Goal: Task Accomplishment & Management: Manage account settings

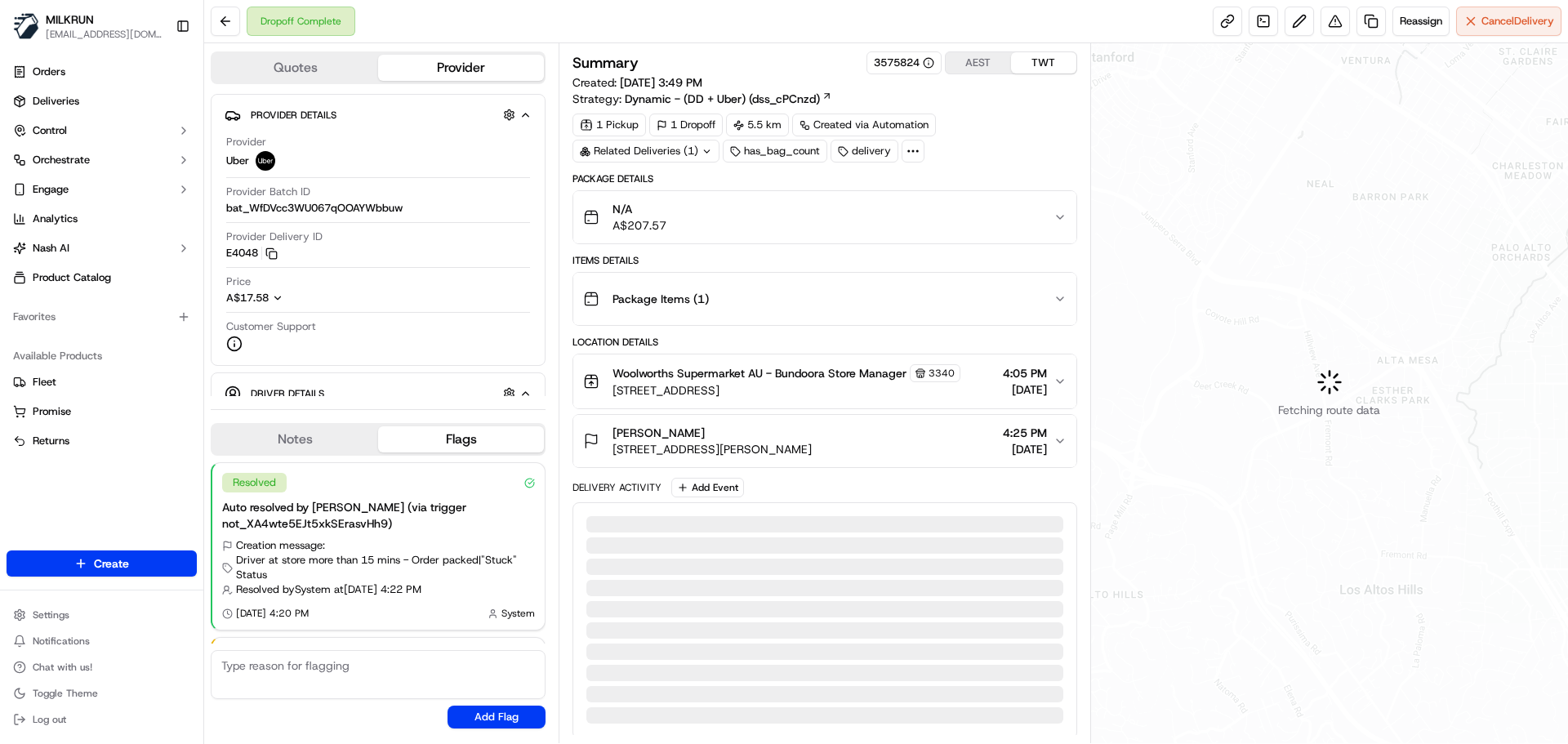
scroll to position [102, 0]
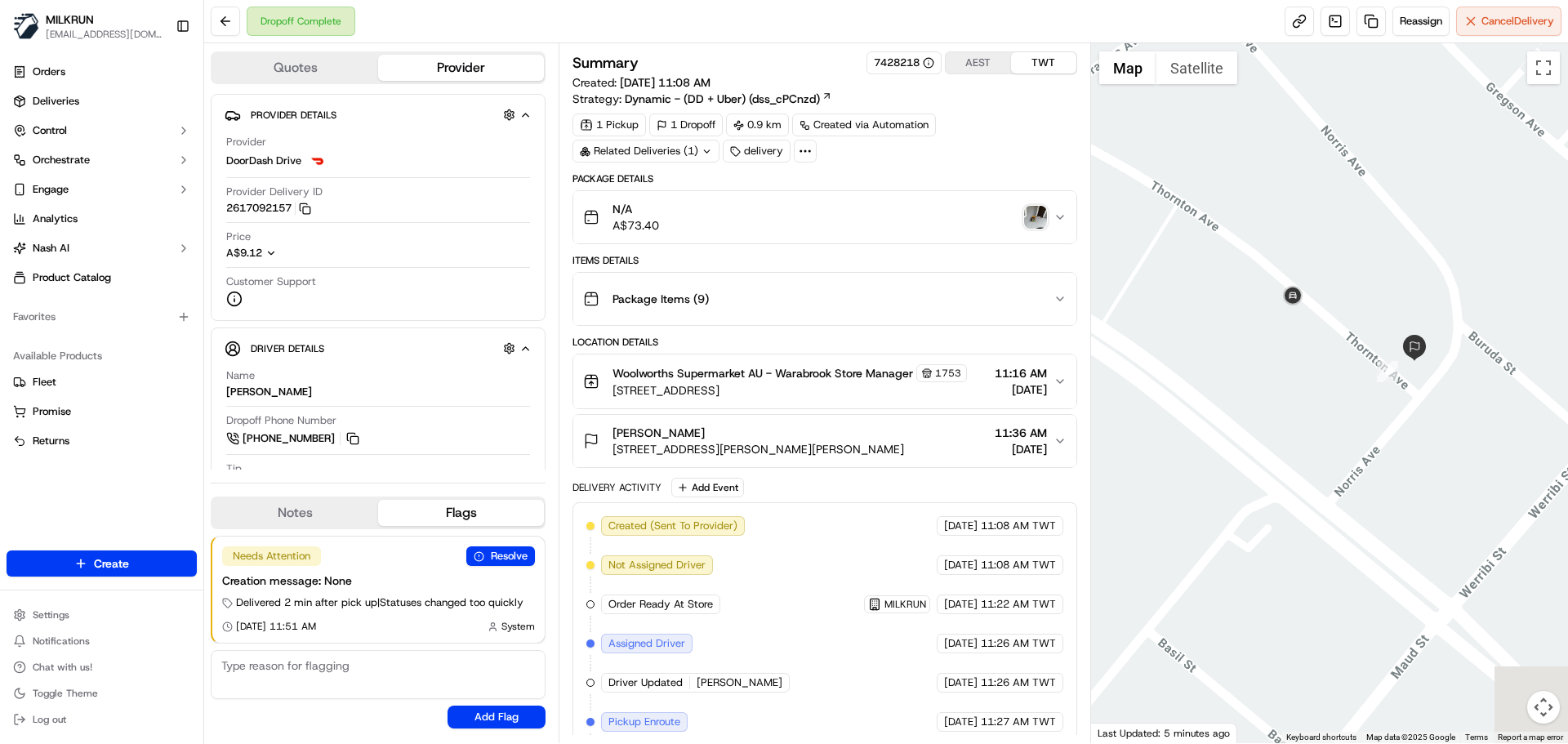
drag, startPoint x: 1453, startPoint y: 406, endPoint x: 1296, endPoint y: 430, distance: 158.8
click at [1296, 431] on div at bounding box center [1330, 393] width 478 height 700
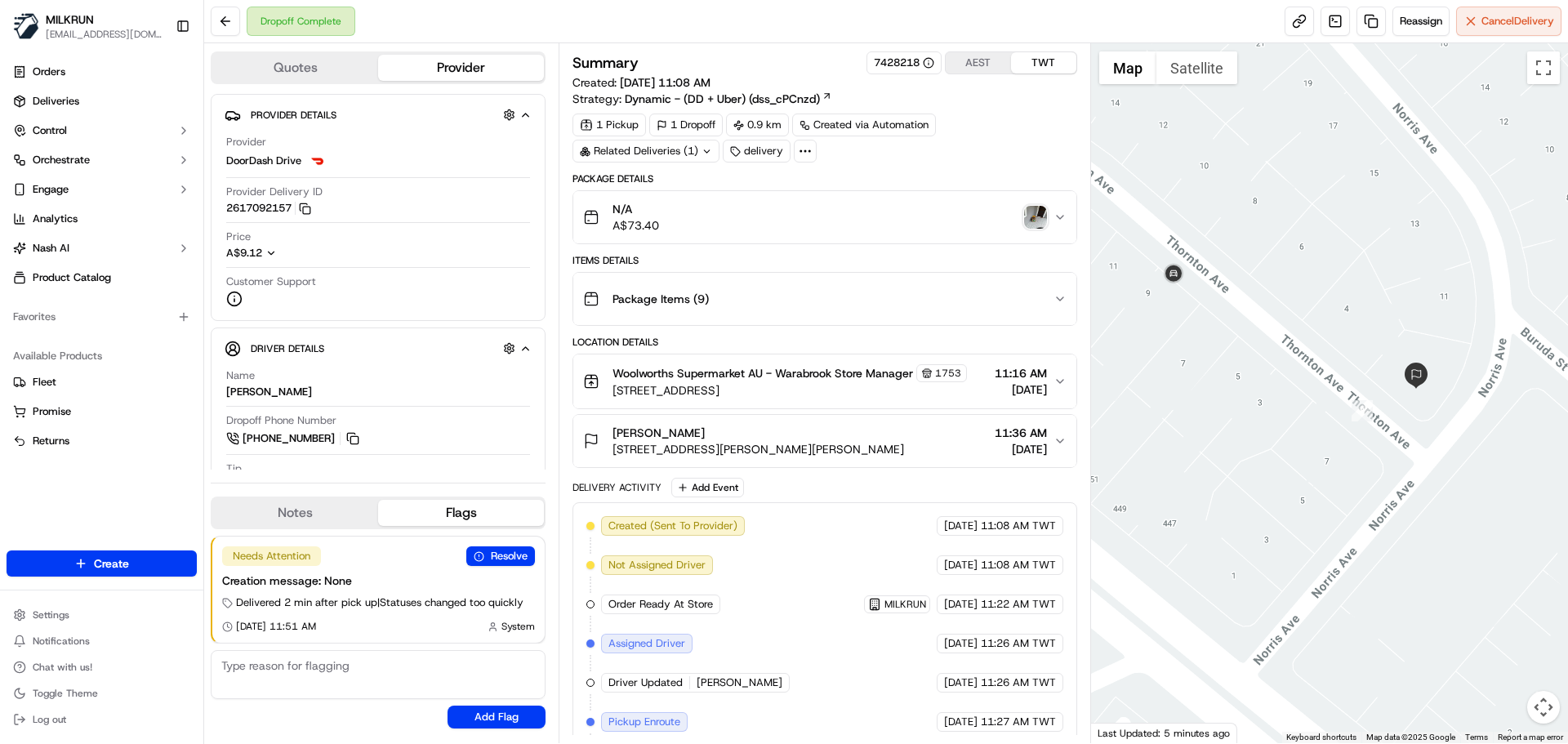
drag, startPoint x: 1236, startPoint y: 376, endPoint x: 1310, endPoint y: 434, distance: 94.0
click at [1310, 434] on div at bounding box center [1330, 393] width 478 height 700
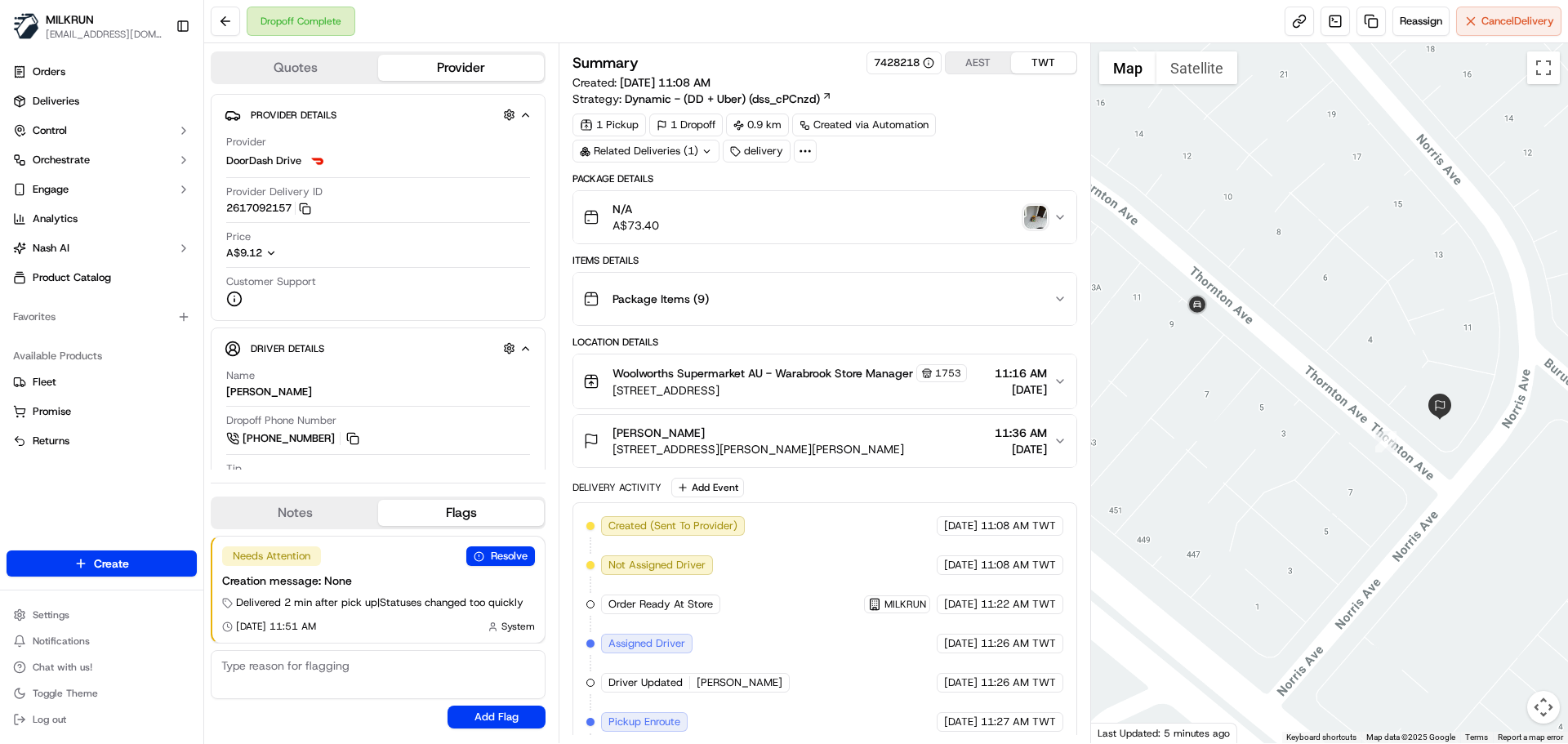
click at [943, 630] on div "Created (Sent To Provider) DoorDash Drive 16/09/2025 11:08 AM TWT Not Assigned …" at bounding box center [825, 721] width 477 height 411
drag, startPoint x: 943, startPoint y: 630, endPoint x: 994, endPoint y: 662, distance: 60.2
click at [994, 662] on div "Created (Sent To Provider) DoorDash Drive 16/09/2025 11:08 AM TWT Not Assigned …" at bounding box center [825, 721] width 477 height 411
click at [1004, 675] on span "11:26 AM TWT" at bounding box center [1019, 682] width 76 height 15
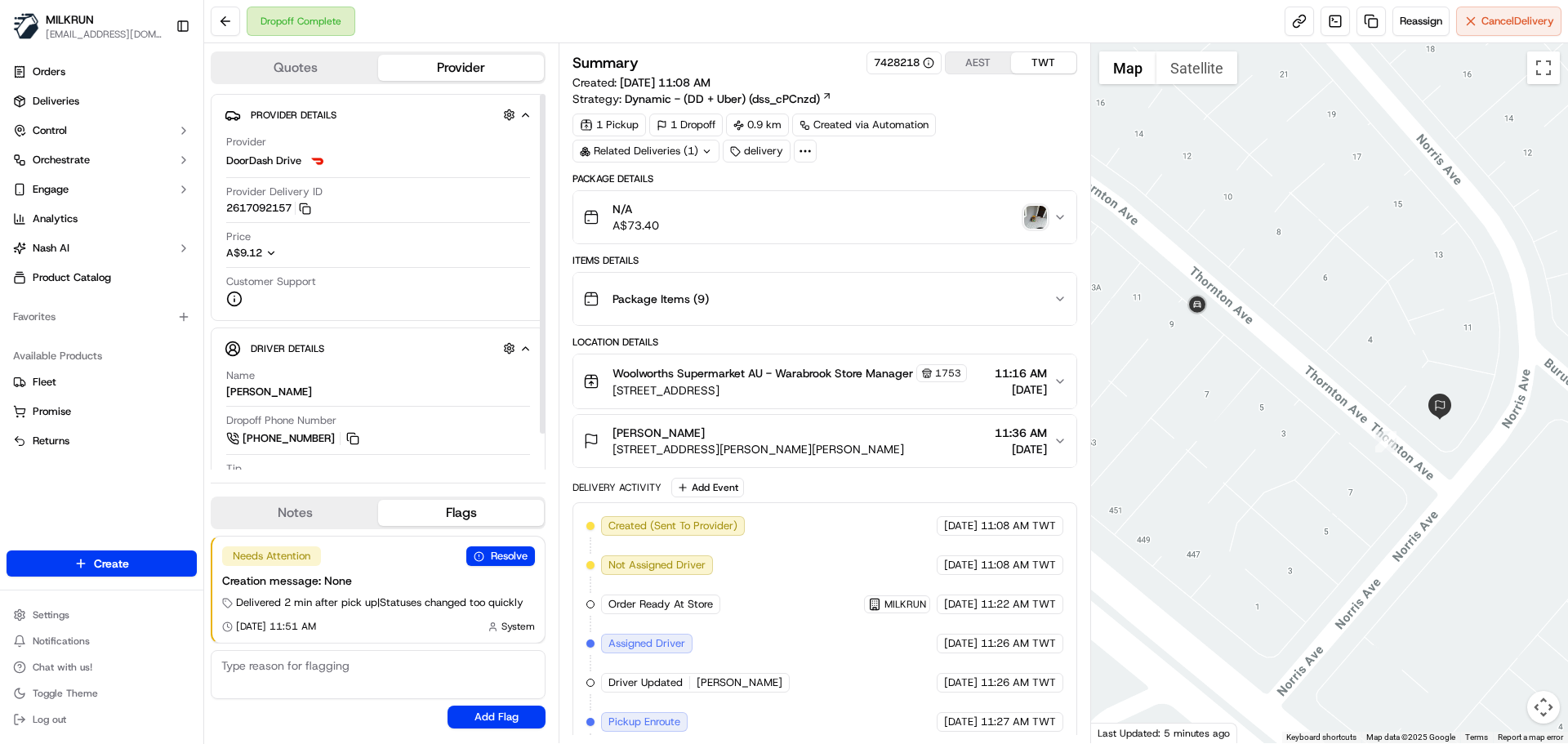
click at [220, 208] on div "Provider Details Hidden ( 4 ) Provider DoorDash Drive Provider Delivery ID 2617…" at bounding box center [378, 207] width 335 height 227
click at [223, 208] on div "Provider Details Hidden ( 4 ) Provider DoorDash Drive Provider Delivery ID 2617…" at bounding box center [378, 207] width 335 height 227
click at [223, 215] on div "Provider Details Hidden ( 4 ) Provider DoorDash Drive Provider Delivery ID 2617…" at bounding box center [378, 207] width 335 height 227
click at [223, 212] on div "Provider Details Hidden ( 4 ) Provider DoorDash Drive Provider Delivery ID 2617…" at bounding box center [378, 207] width 335 height 227
drag, startPoint x: 223, startPoint y: 212, endPoint x: 231, endPoint y: 211, distance: 8.1
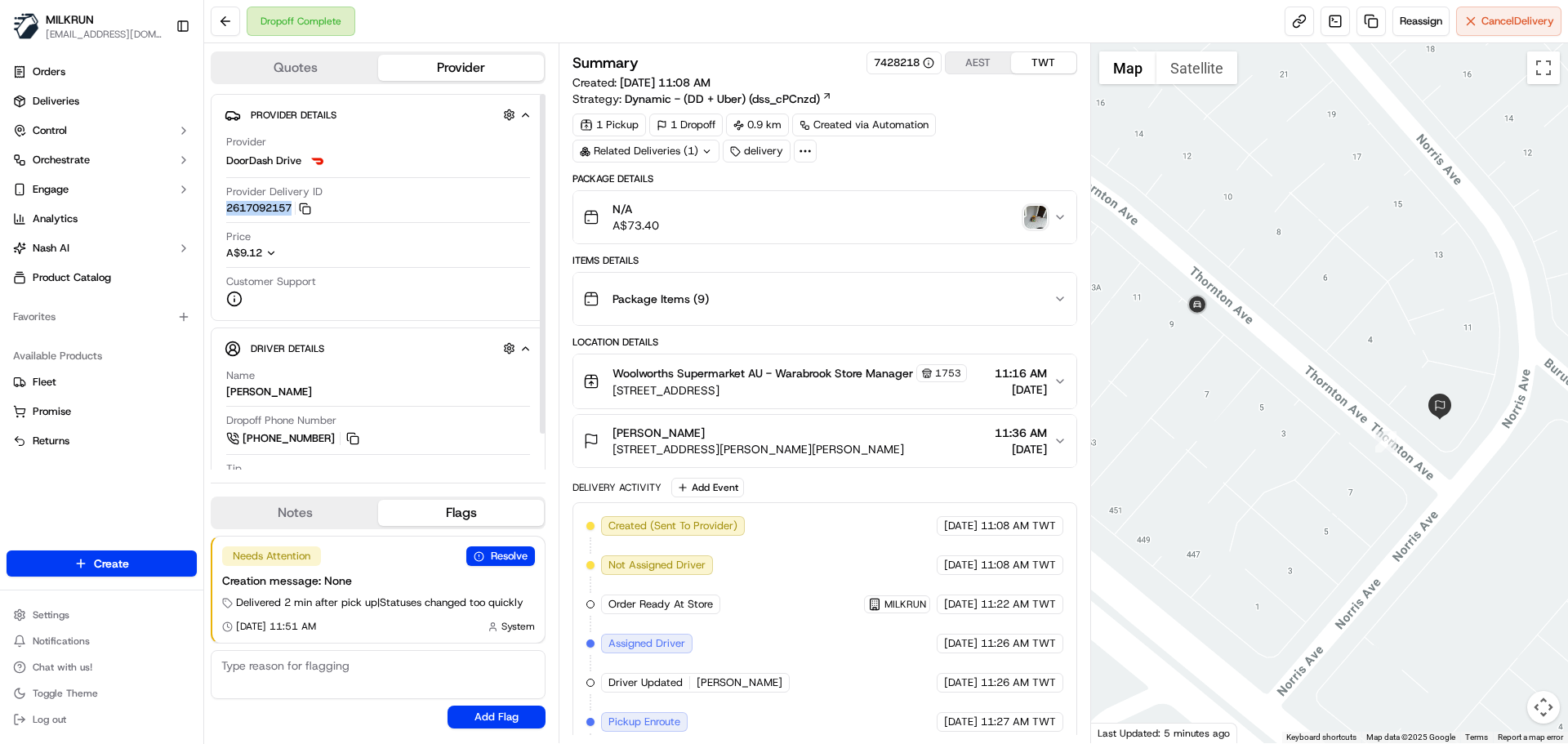
click at [232, 211] on div "Provider Details Hidden ( 4 ) Provider DoorDash Drive Provider Delivery ID 2617…" at bounding box center [378, 207] width 335 height 227
click at [216, 215] on div "Provider Details Hidden ( 4 ) Provider DoorDash Drive Provider Delivery ID 2617…" at bounding box center [378, 207] width 335 height 227
drag, startPoint x: 248, startPoint y: 220, endPoint x: 259, endPoint y: 210, distance: 14.9
click at [259, 210] on div "Provider Delivery ID 2617092157 Copy dd1ba9df-39dc-4aa3-b0de-60406fc87a85_26170…" at bounding box center [379, 203] width 304 height 38
click at [272, 221] on div "Provider Delivery ID 2617092157 Copy dd1ba9df-39dc-4aa3-b0de-60406fc87a85_26170…" at bounding box center [379, 203] width 304 height 38
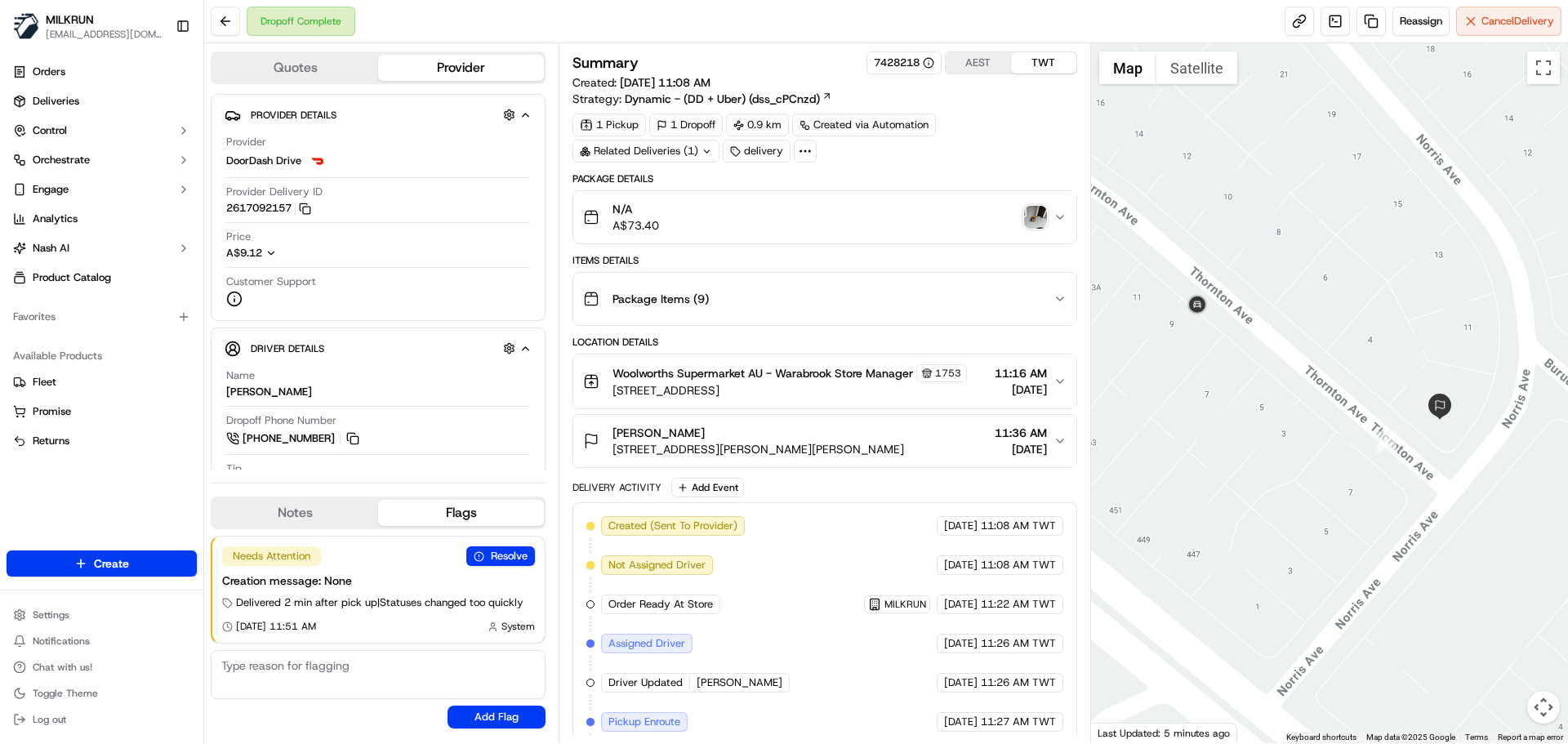
click at [951, 686] on span "[DATE]" at bounding box center [961, 682] width 34 height 15
drag, startPoint x: 951, startPoint y: 686, endPoint x: 952, endPoint y: 500, distance: 186.0
click at [941, 535] on div "Created (Sent To Provider) DoorDash Drive 16/09/2025 11:08 AM TWT Not Assigned …" at bounding box center [825, 721] width 477 height 411
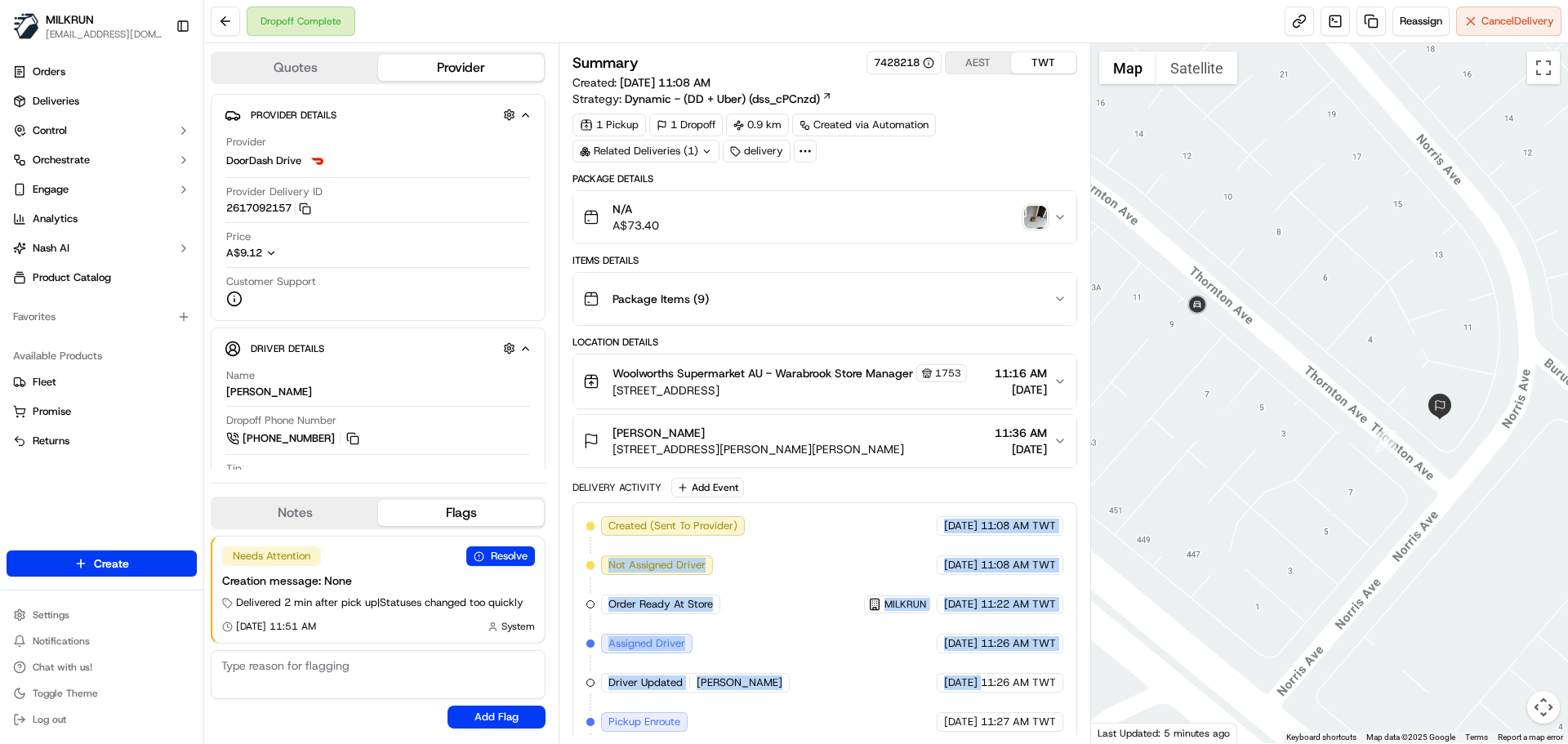
click at [979, 627] on div "Created (Sent To Provider) DoorDash Drive 16/09/2025 11:08 AM TWT Not Assigned …" at bounding box center [825, 721] width 477 height 411
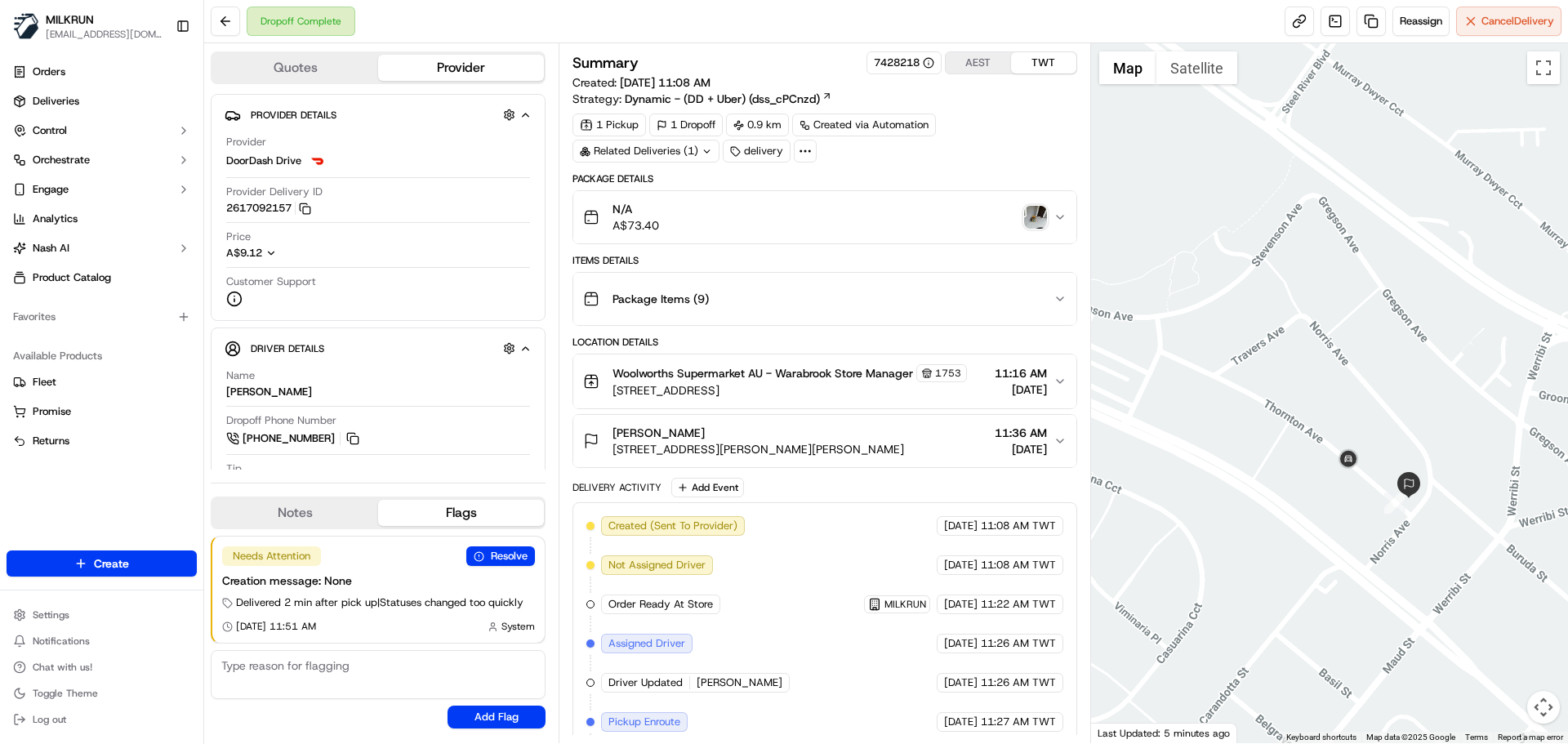
click at [733, 639] on div "Created (Sent To Provider) DoorDash Drive 16/09/2025 11:08 AM TWT Not Assigned …" at bounding box center [825, 721] width 477 height 411
drag, startPoint x: 733, startPoint y: 639, endPoint x: 811, endPoint y: 462, distance: 193.4
click at [764, 470] on div "Package Details N/A A$73.40 Items Details Package Items ( 9 ) Location Details …" at bounding box center [825, 557] width 504 height 769
click at [953, 624] on div "Created (Sent To Provider) DoorDash Drive 16/09/2025 11:08 AM TWT Not Assigned …" at bounding box center [825, 721] width 477 height 411
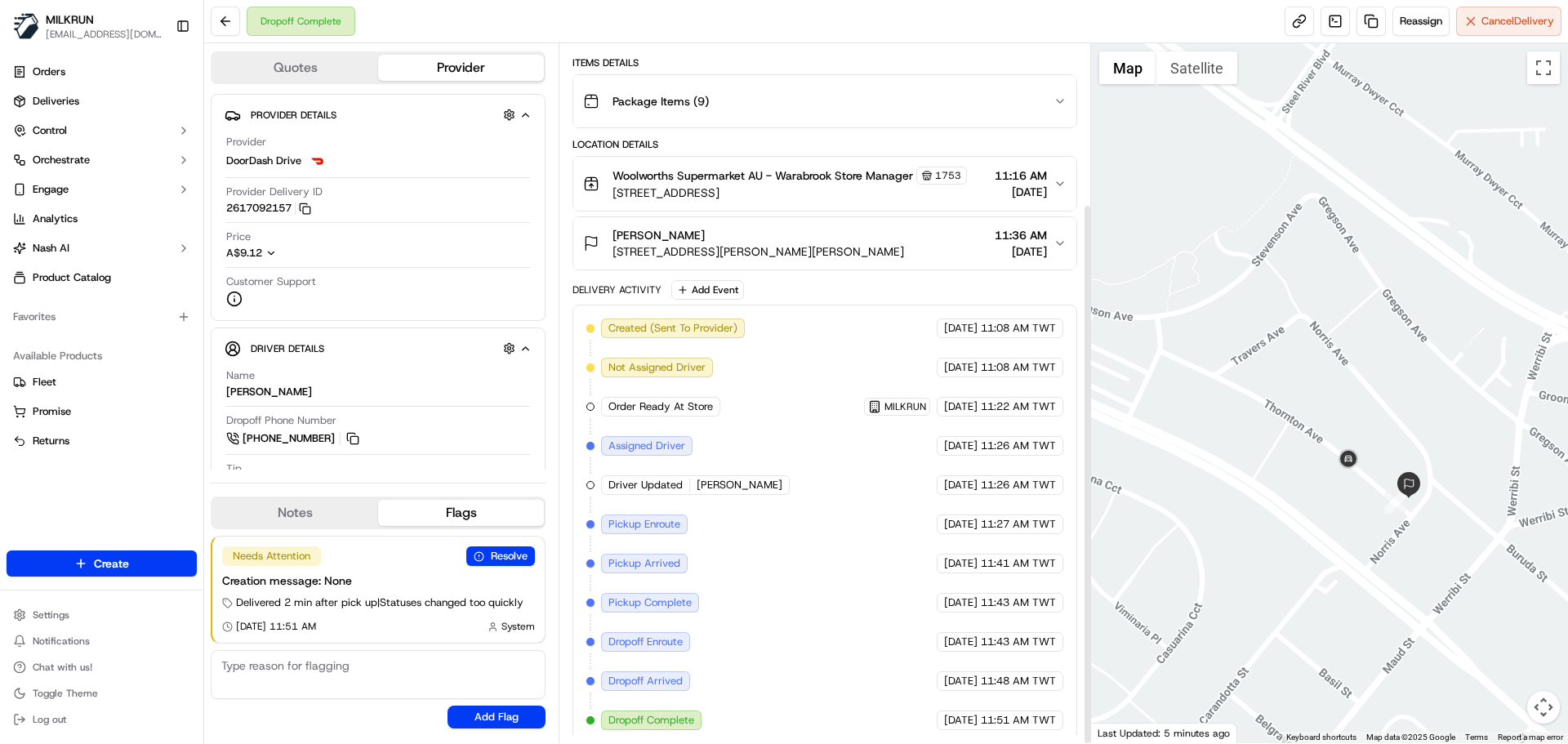
scroll to position [207, 0]
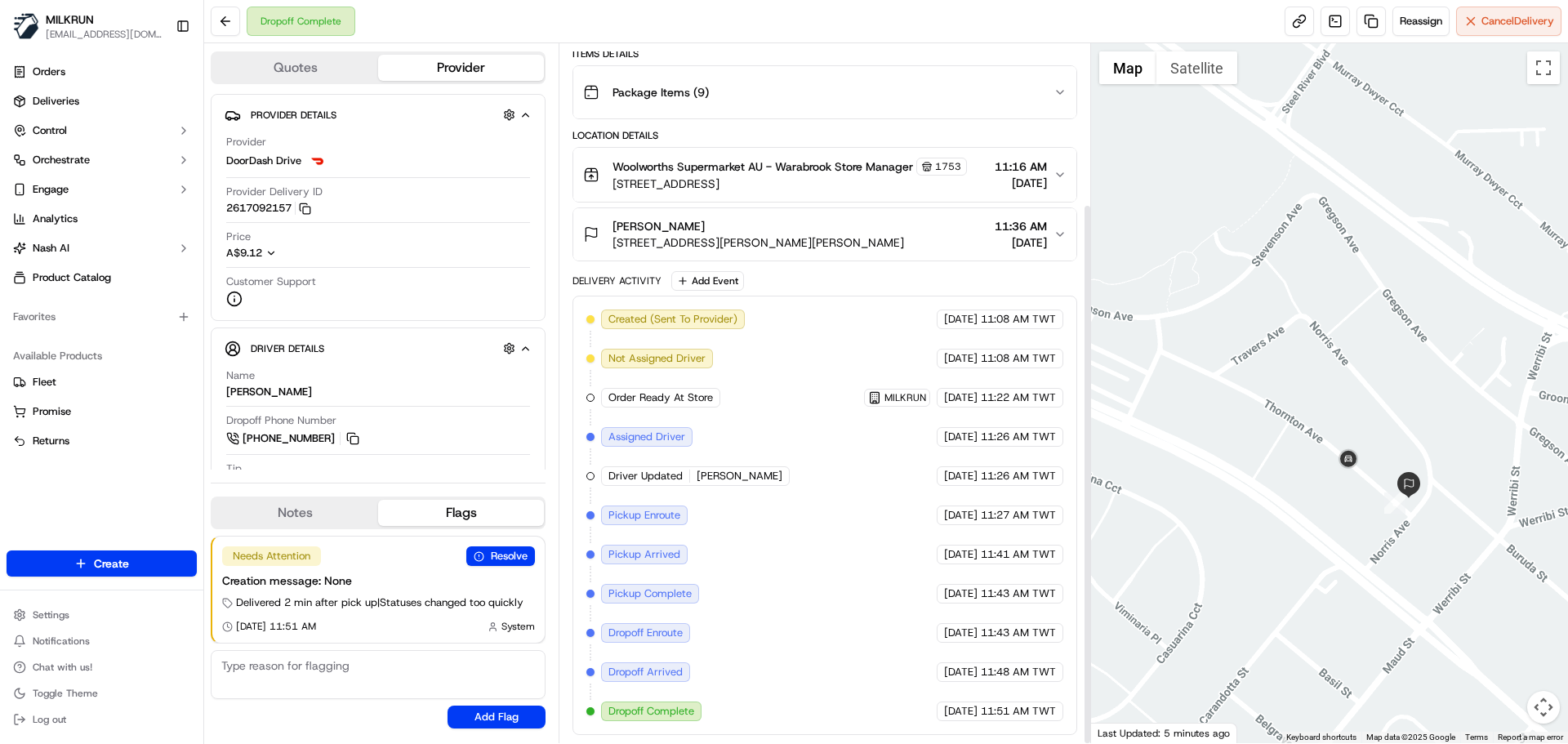
click at [988, 699] on div "Created (Sent To Provider) DoorDash Drive 16/09/2025 11:08 AM TWT Not Assigned …" at bounding box center [825, 515] width 477 height 411
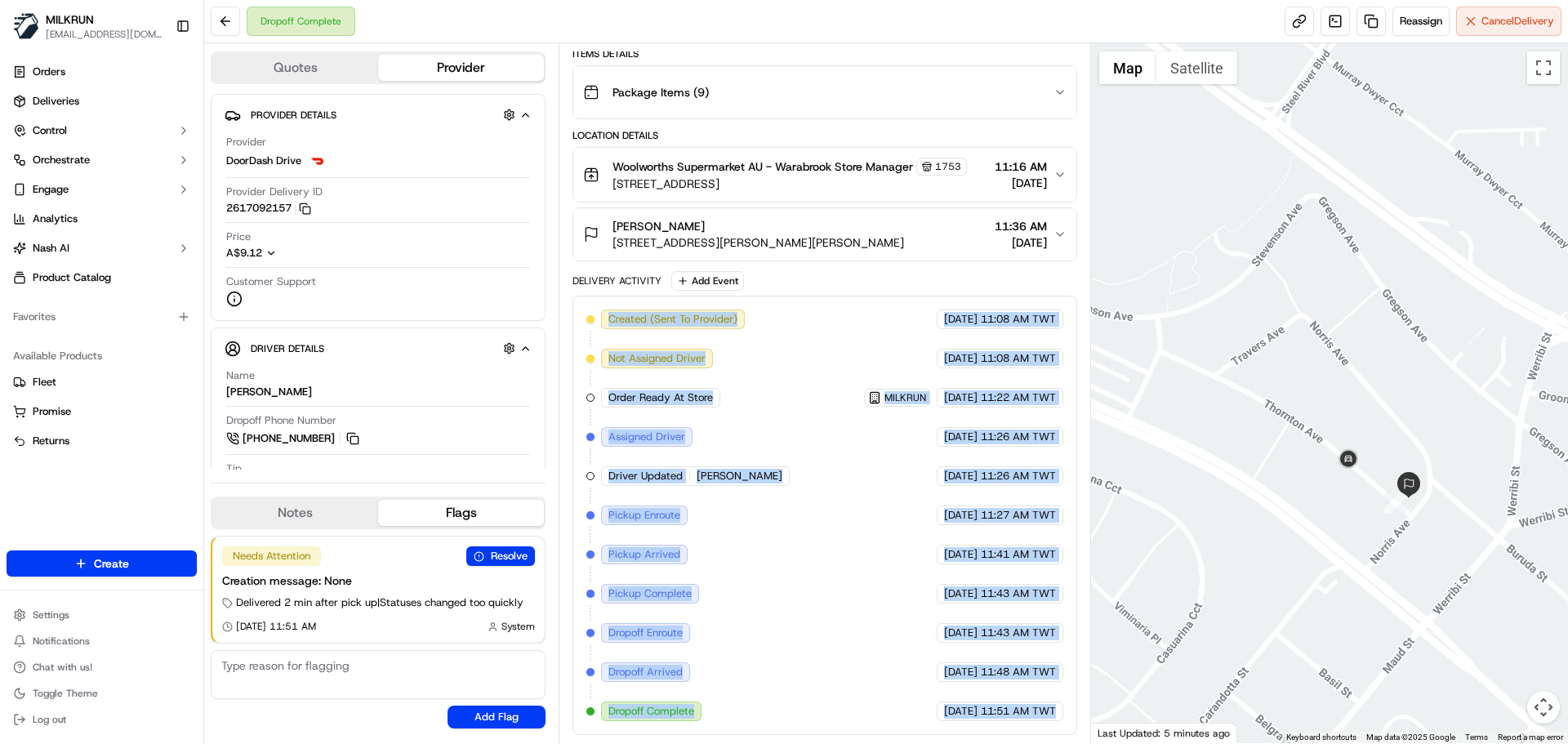
drag, startPoint x: 988, startPoint y: 699, endPoint x: 708, endPoint y: 318, distance: 472.8
click at [708, 318] on div "Created (Sent To Provider) DoorDash Drive 16/09/2025 11:08 AM TWT Not Assigned …" at bounding box center [825, 515] width 477 height 411
click at [1008, 694] on div "Created (Sent To Provider) DoorDash Drive 16/09/2025 11:08 AM TWT Not Assigned …" at bounding box center [825, 515] width 477 height 411
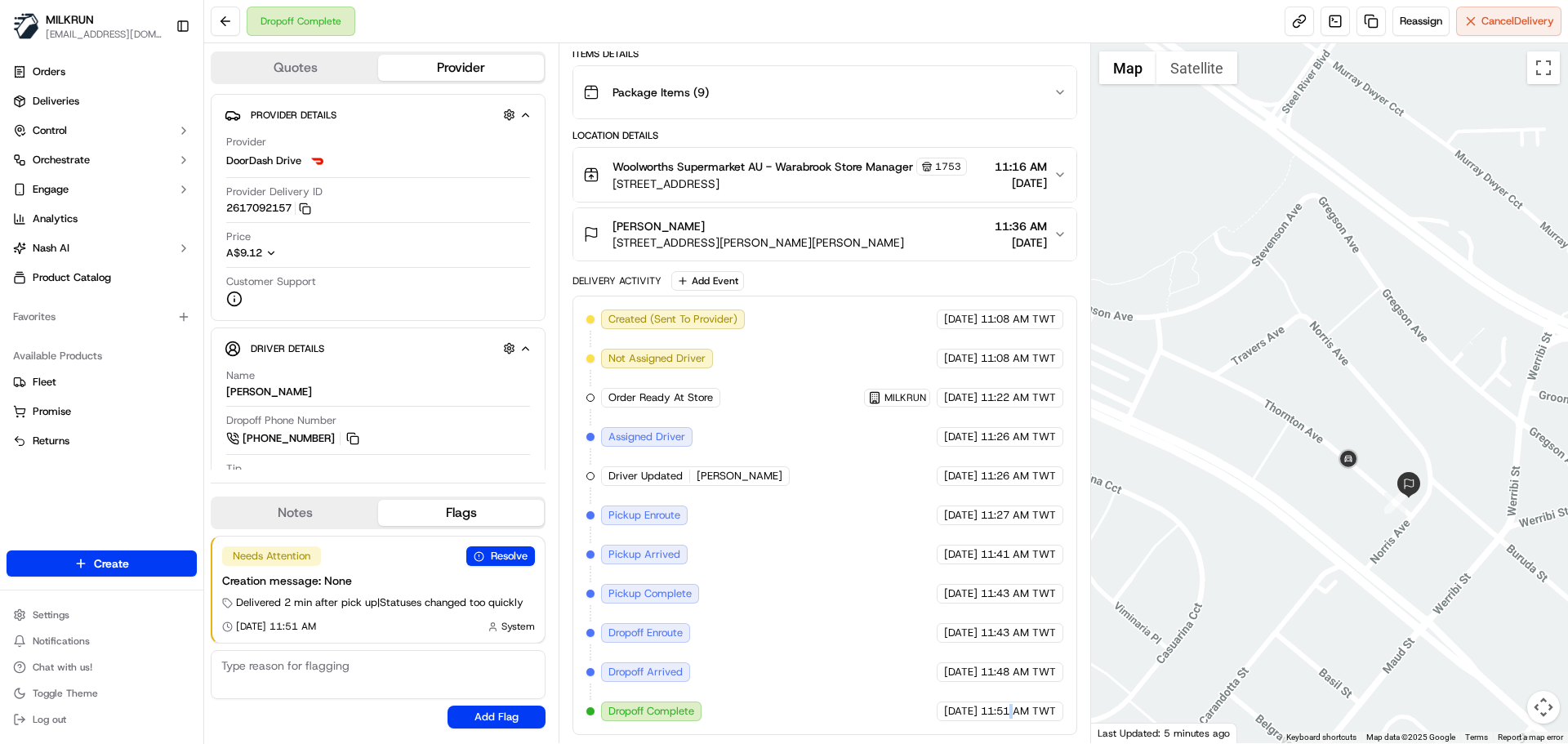
click at [1008, 694] on div "Created (Sent To Provider) DoorDash Drive 16/09/2025 11:08 AM TWT Not Assigned …" at bounding box center [825, 515] width 477 height 411
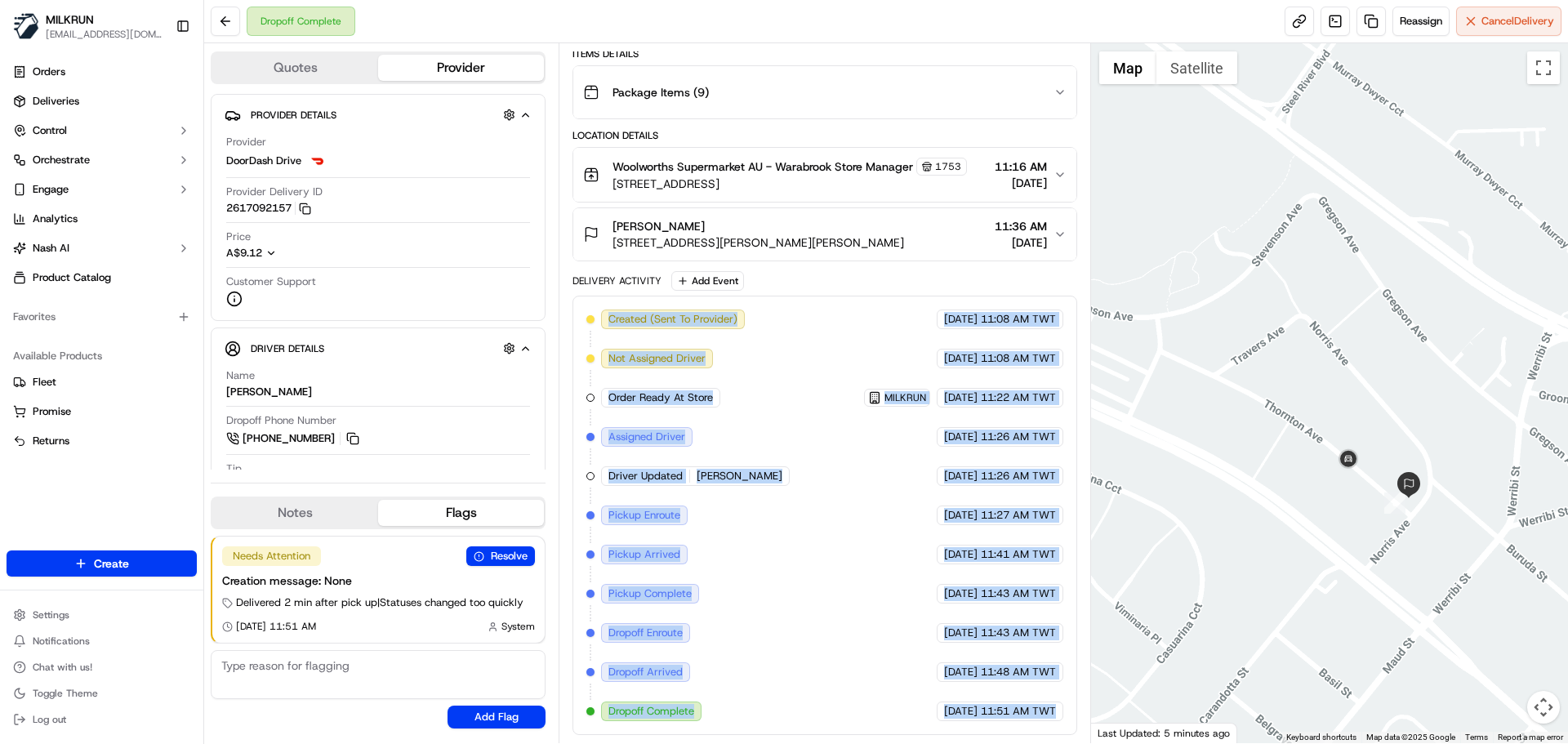
drag, startPoint x: 1008, startPoint y: 694, endPoint x: 624, endPoint y: 306, distance: 545.9
click at [624, 306] on div "Created (Sent To Provider) DoorDash Drive 16/09/2025 11:08 AM TWT Not Assigned …" at bounding box center [825, 515] width 504 height 439
click at [858, 660] on div "Created (Sent To Provider) DoorDash Drive 16/09/2025 11:08 AM TWT Not Assigned …" at bounding box center [825, 515] width 477 height 411
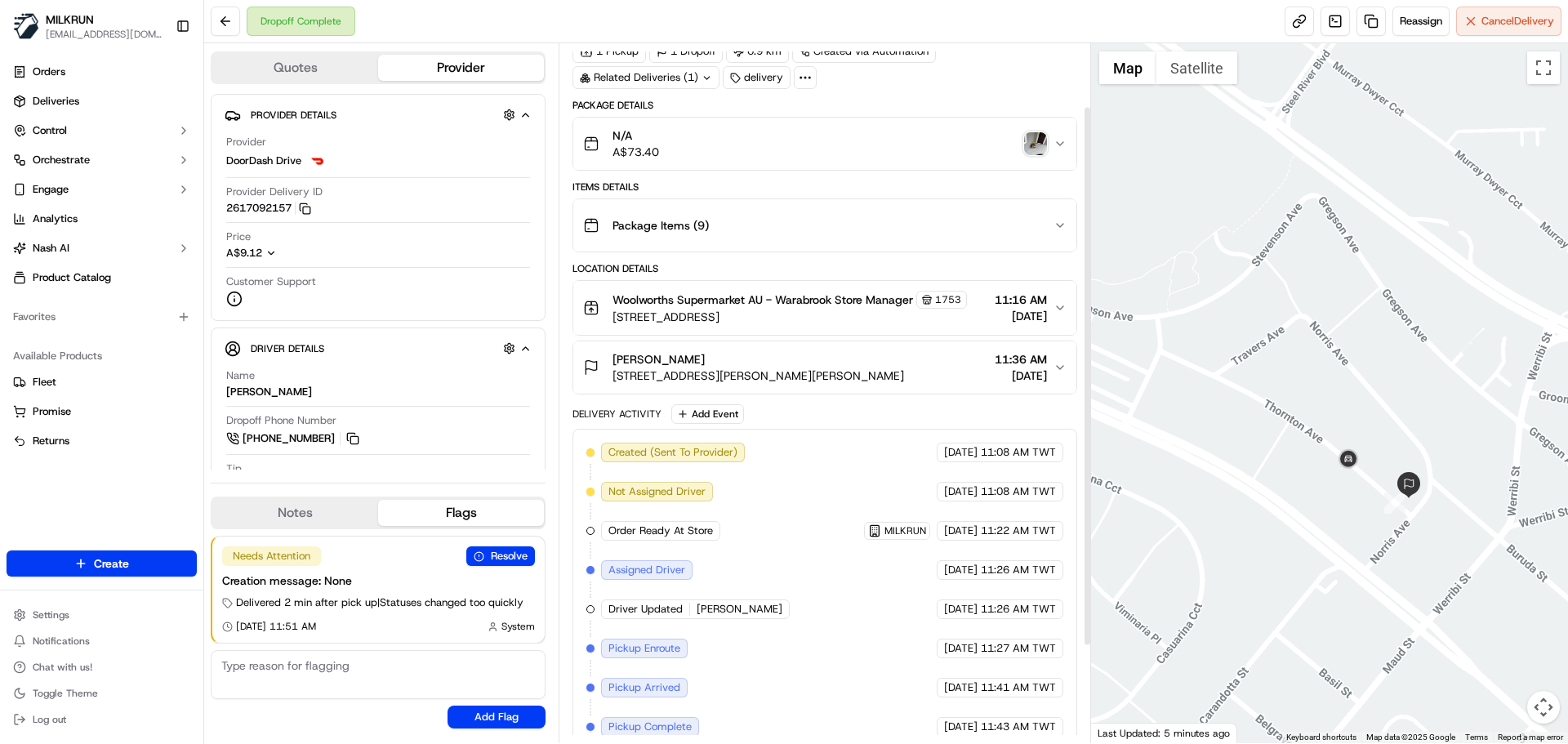
scroll to position [82, 0]
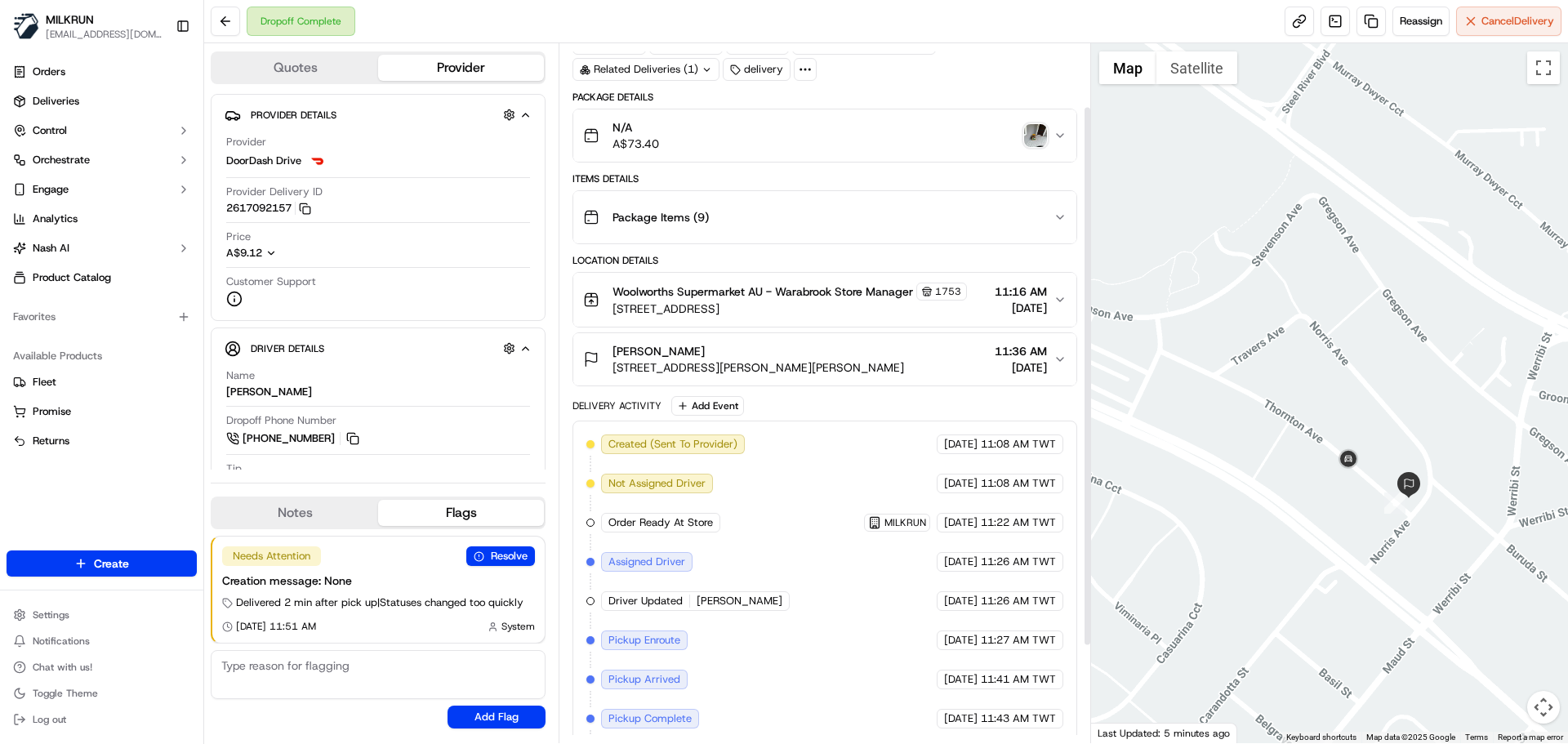
click at [743, 216] on div "Package Items ( 9 )" at bounding box center [818, 216] width 470 height 33
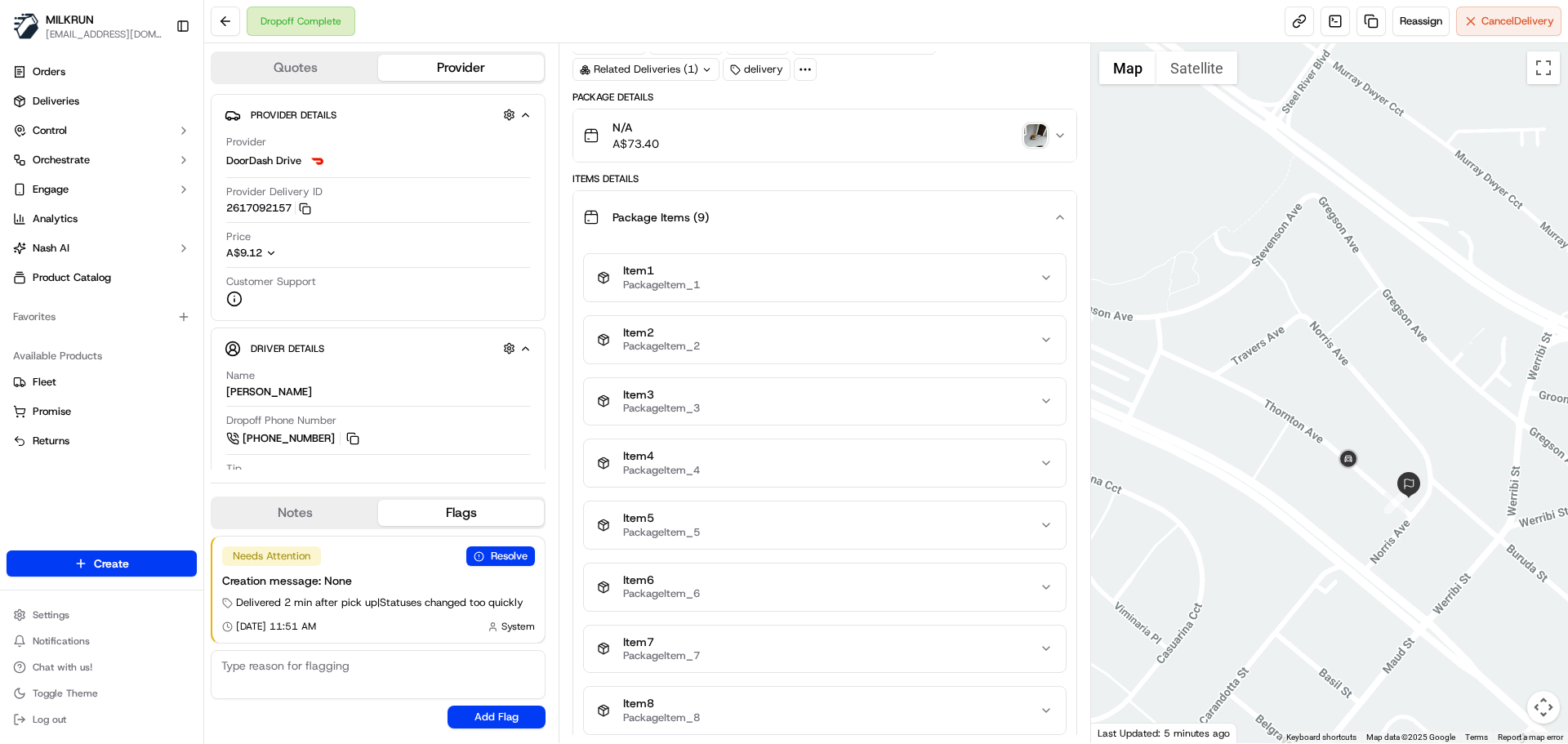
click at [743, 217] on div "Package Items ( 9 )" at bounding box center [818, 216] width 470 height 33
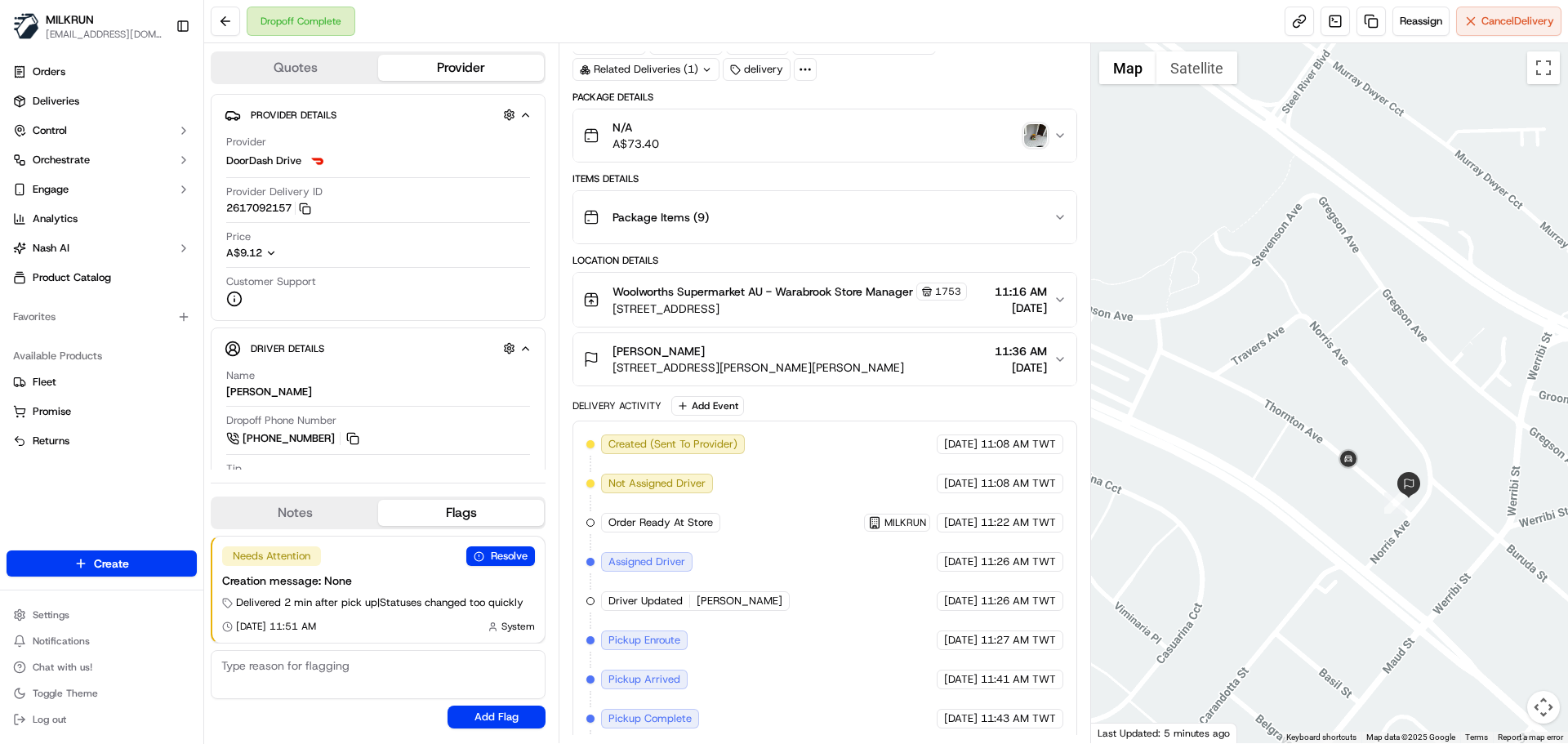
click at [775, 347] on div "matt rumph" at bounding box center [758, 351] width 292 height 17
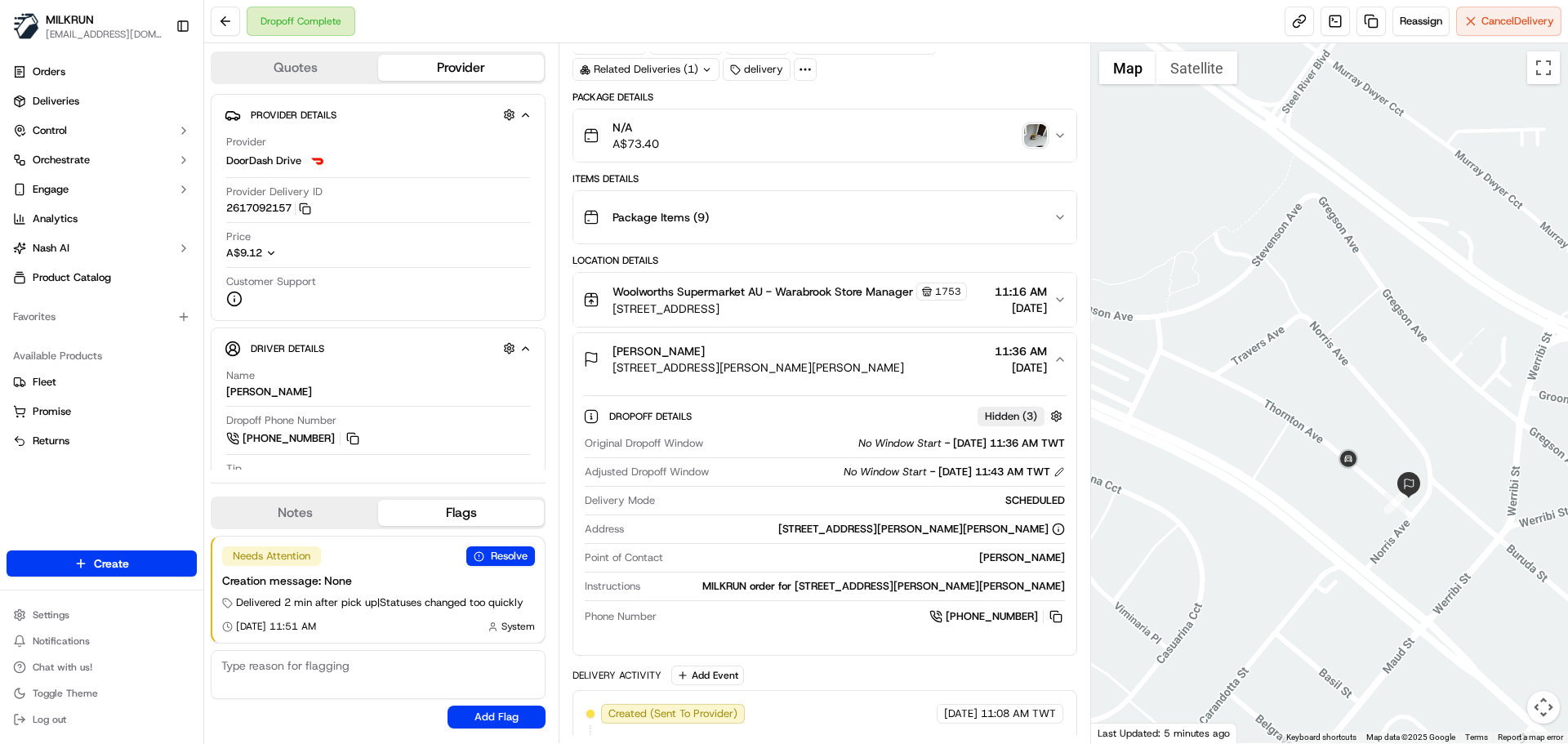
click at [852, 583] on div "MILKRUN order for 9 Norris Ave, Mayfield West, NSW 2304, AU" at bounding box center [856, 586] width 418 height 15
drag, startPoint x: 852, startPoint y: 583, endPoint x: 1062, endPoint y: 575, distance: 210.2
click at [1062, 575] on div "Original Dropoff Window No Window Start - 16/09/2025 11:36 AM TWT Adjusted Drop…" at bounding box center [825, 530] width 483 height 202
click at [856, 585] on div "MILKRUN order for 9 Norris Ave, Mayfield West, NSW 2304, AU" at bounding box center [856, 586] width 418 height 15
click at [858, 585] on div "MILKRUN order for 9 Norris Ave, Mayfield West, NSW 2304, AU" at bounding box center [856, 586] width 418 height 15
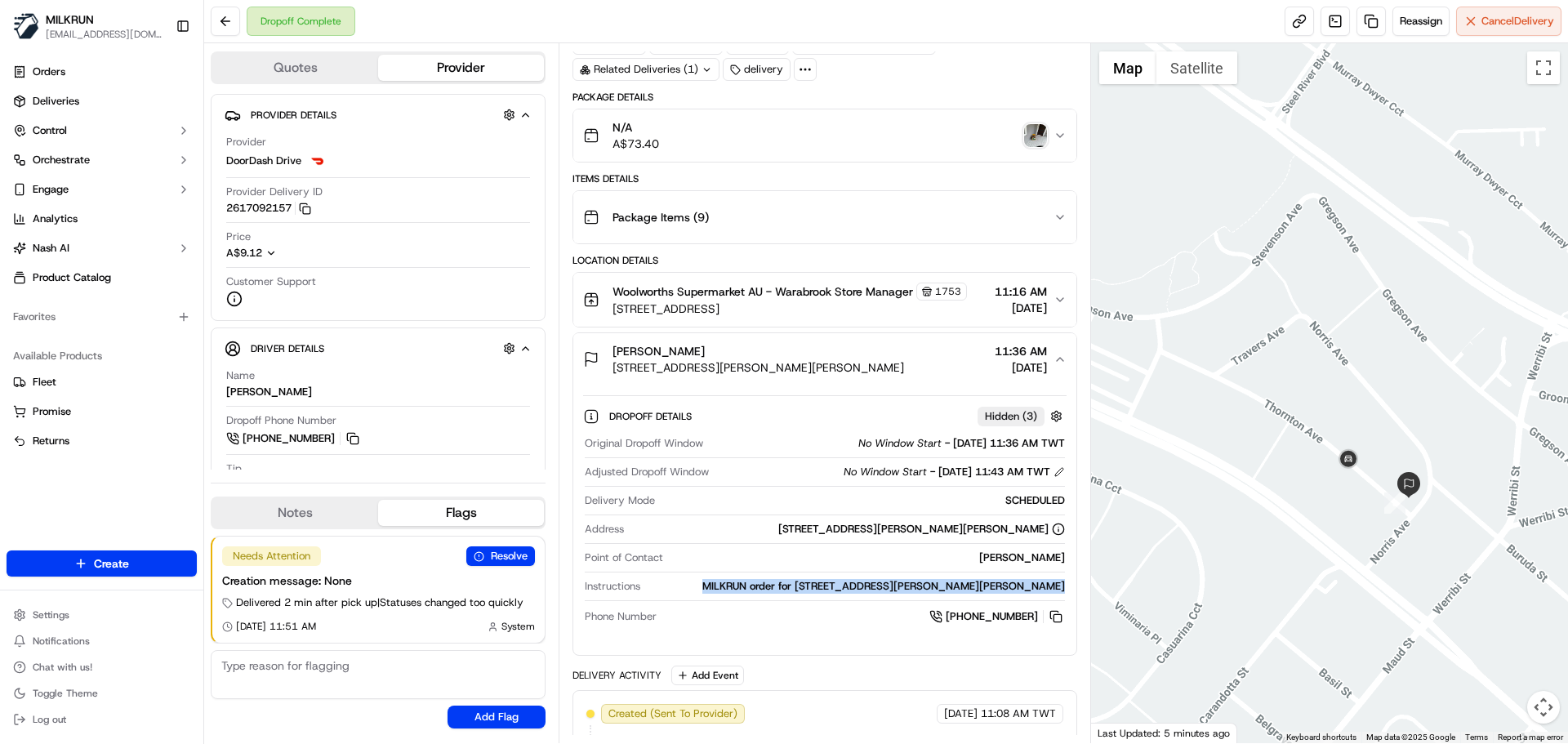
click at [858, 585] on div "MILKRUN order for 9 Norris Ave, Mayfield West, NSW 2304, AU" at bounding box center [856, 586] width 418 height 15
click at [961, 588] on div "MILKRUN order for 9 Norris Ave, Mayfield West, NSW 2304, AU" at bounding box center [856, 586] width 418 height 15
click at [913, 583] on div "MILKRUN order for 9 Norris Ave, Mayfield West, NSW 2304, AU" at bounding box center [856, 586] width 418 height 15
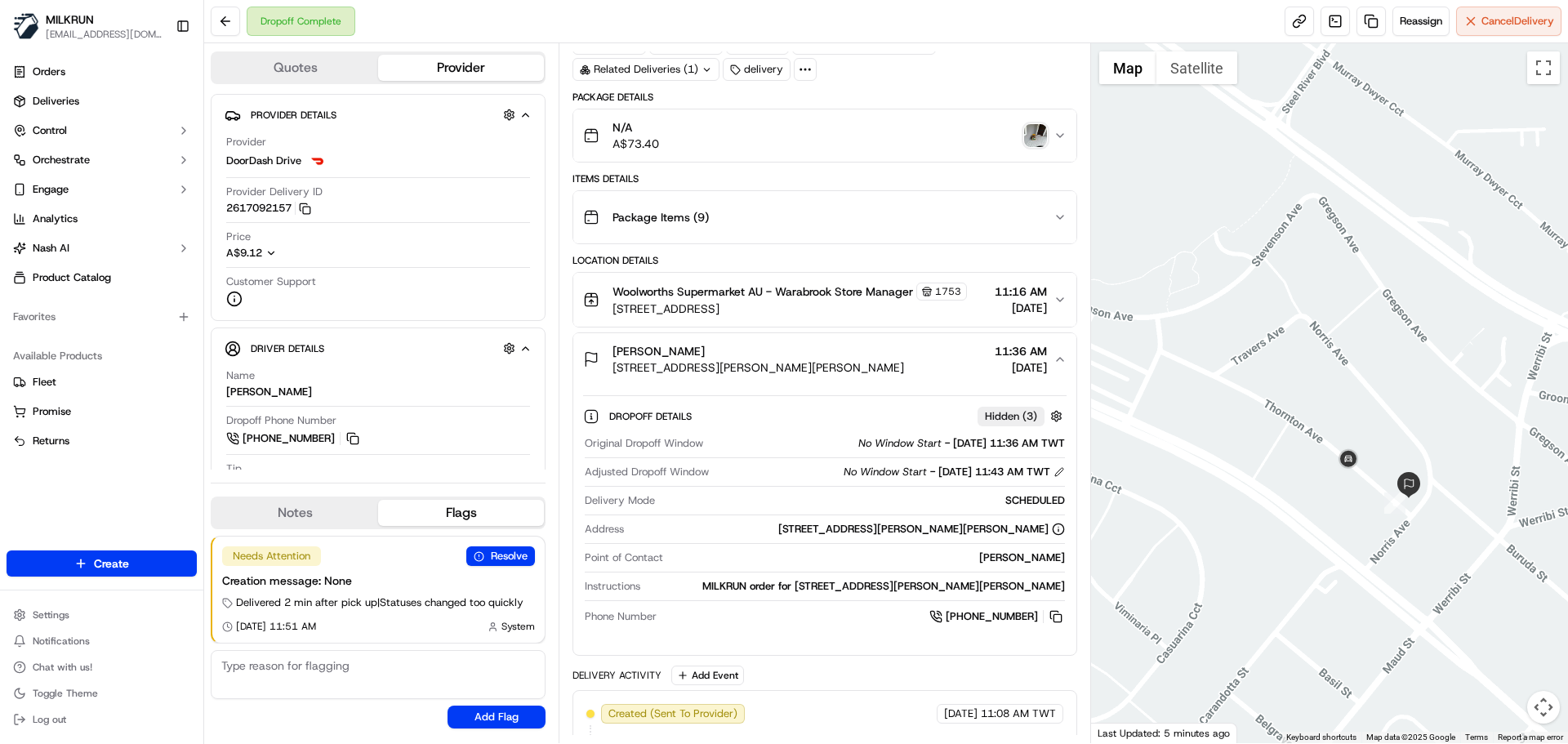
click at [913, 583] on div "MILKRUN order for 9 Norris Ave, Mayfield West, NSW 2304, AU" at bounding box center [856, 586] width 418 height 15
drag, startPoint x: 913, startPoint y: 583, endPoint x: 1057, endPoint y: 596, distance: 144.6
click at [1035, 593] on div "MILKRUN order for 9 Norris Ave, Mayfield West, NSW 2304, AU" at bounding box center [856, 586] width 418 height 15
click at [1028, 588] on div "MILKRUN order for 9 Norris Ave, Mayfield West, NSW 2304, AU" at bounding box center [856, 586] width 418 height 15
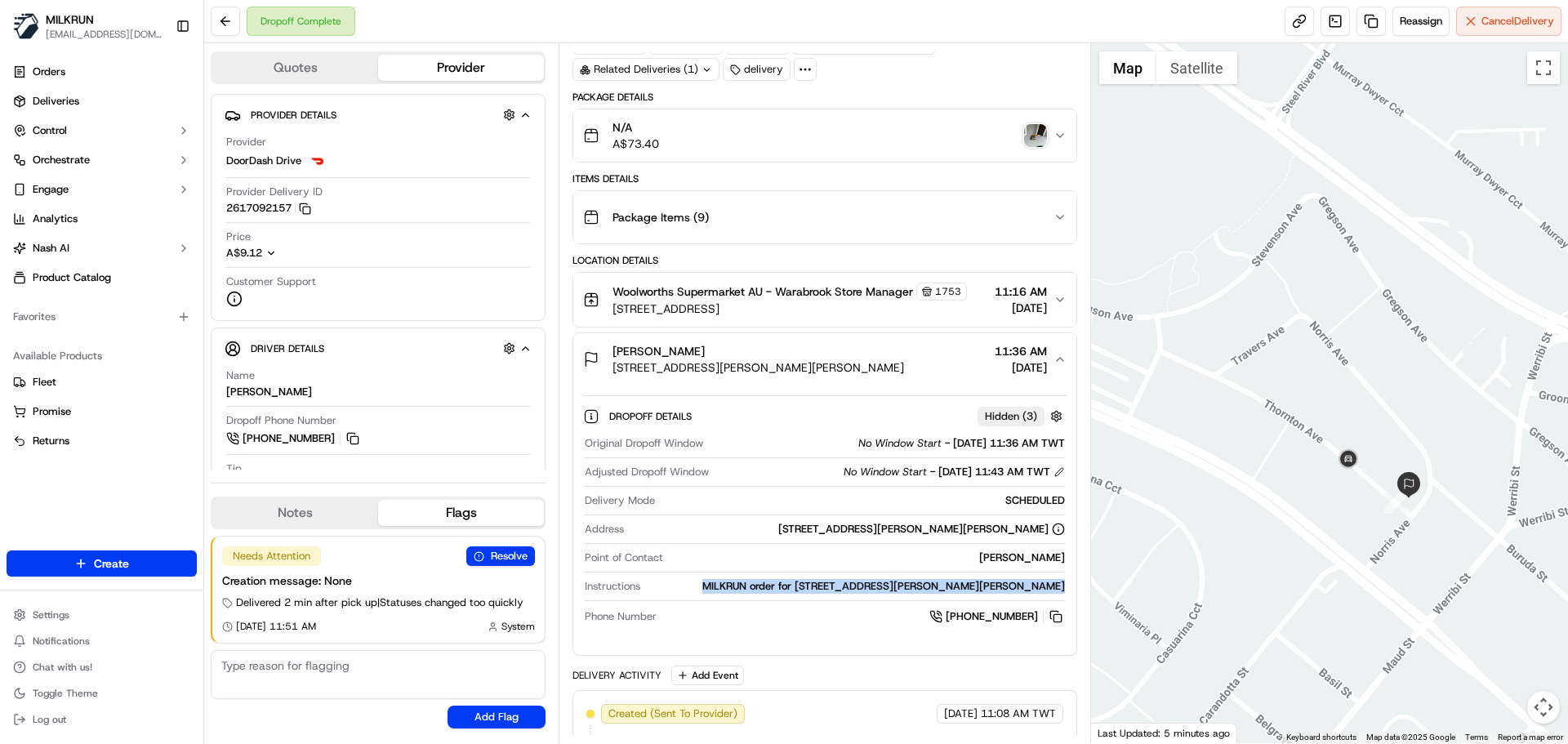
drag, startPoint x: 1028, startPoint y: 588, endPoint x: 983, endPoint y: 588, distance: 45.0
click at [983, 588] on div "MILKRUN order for 9 Norris Ave, Mayfield West, NSW 2304, AU" at bounding box center [856, 586] width 418 height 15
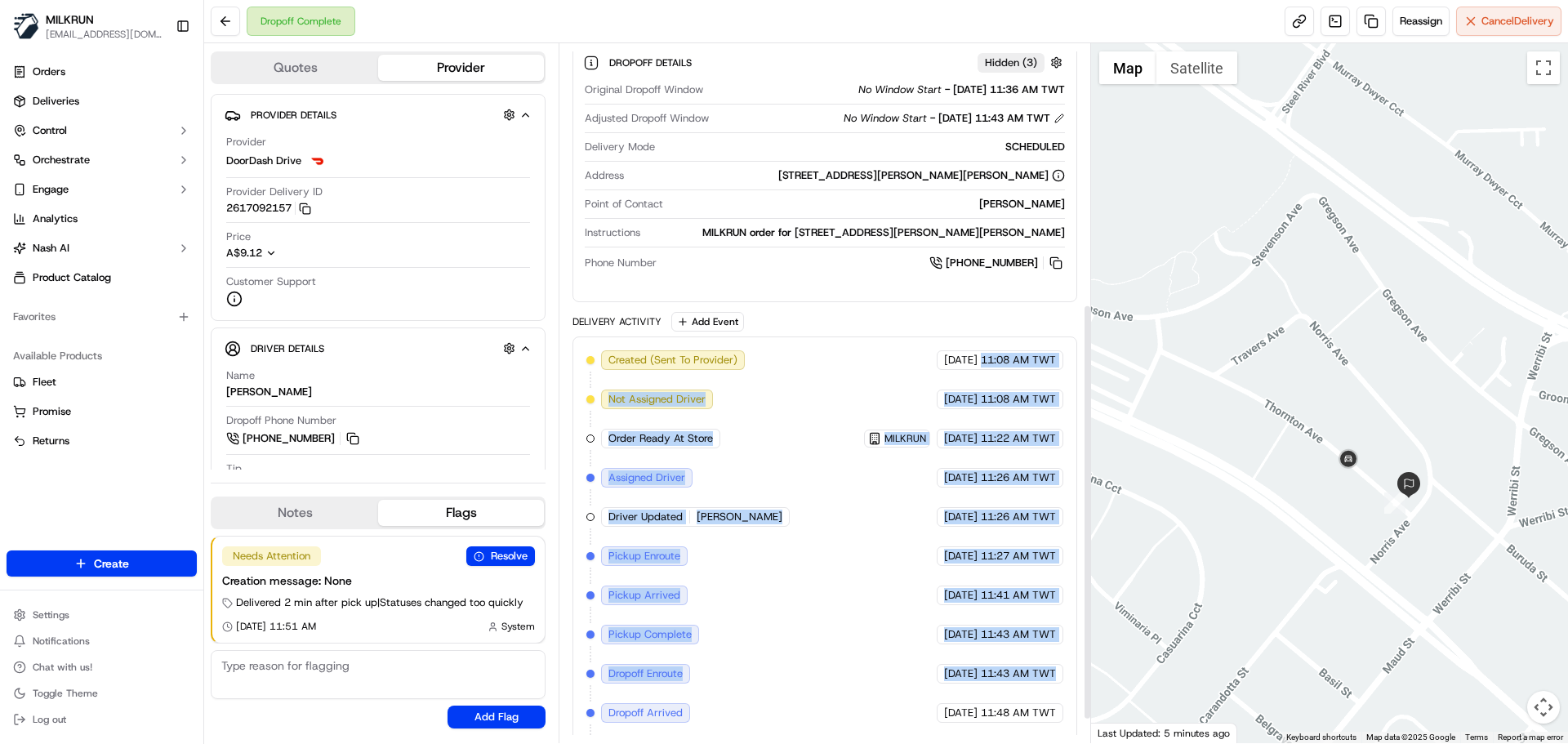
drag, startPoint x: 995, startPoint y: 726, endPoint x: 1006, endPoint y: 682, distance: 45.4
click at [1004, 676] on div "Created (Sent To Provider) DoorDash Drive 16/09/2025 11:08 AM TWT Not Assigned …" at bounding box center [825, 556] width 477 height 411
click at [815, 627] on div "Created (Sent To Provider) DoorDash Drive 16/09/2025 11:08 AM TWT Not Assigned …" at bounding box center [825, 556] width 477 height 411
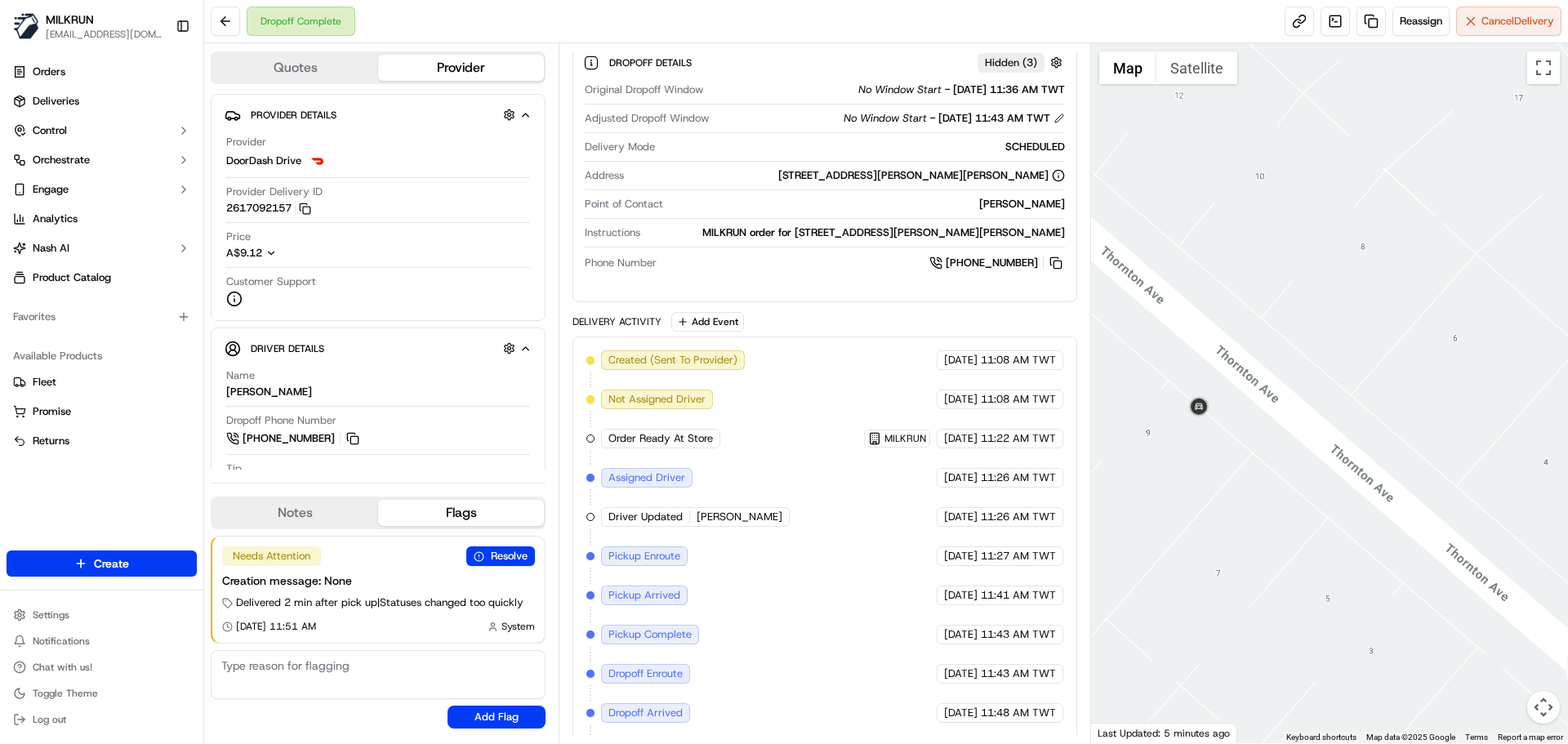
drag, startPoint x: 1334, startPoint y: 486, endPoint x: 1233, endPoint y: 154, distance: 347.0
click at [1233, 154] on div at bounding box center [1330, 393] width 478 height 700
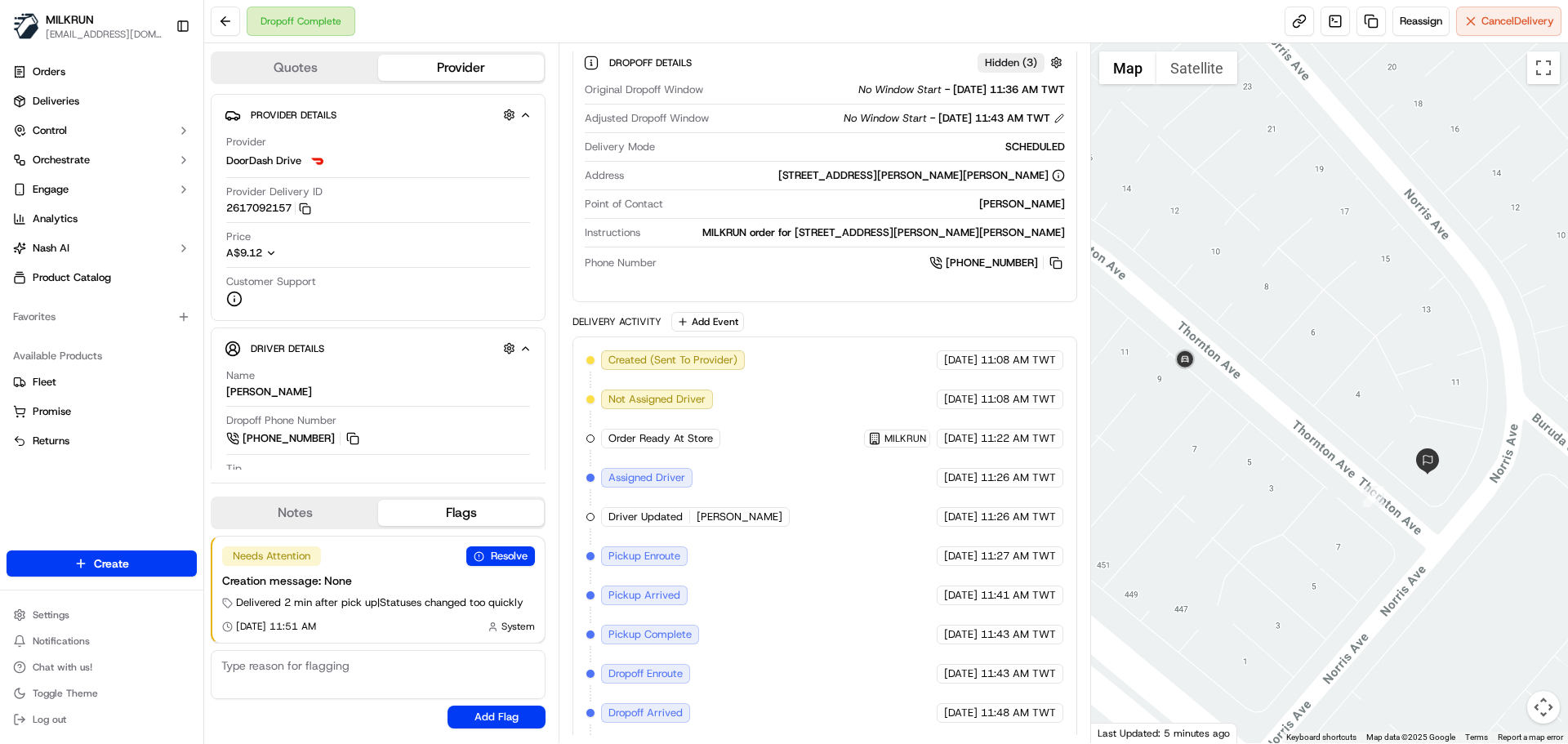
drag, startPoint x: 1477, startPoint y: 475, endPoint x: 1449, endPoint y: 477, distance: 28.1
click at [1449, 477] on div at bounding box center [1330, 393] width 478 height 700
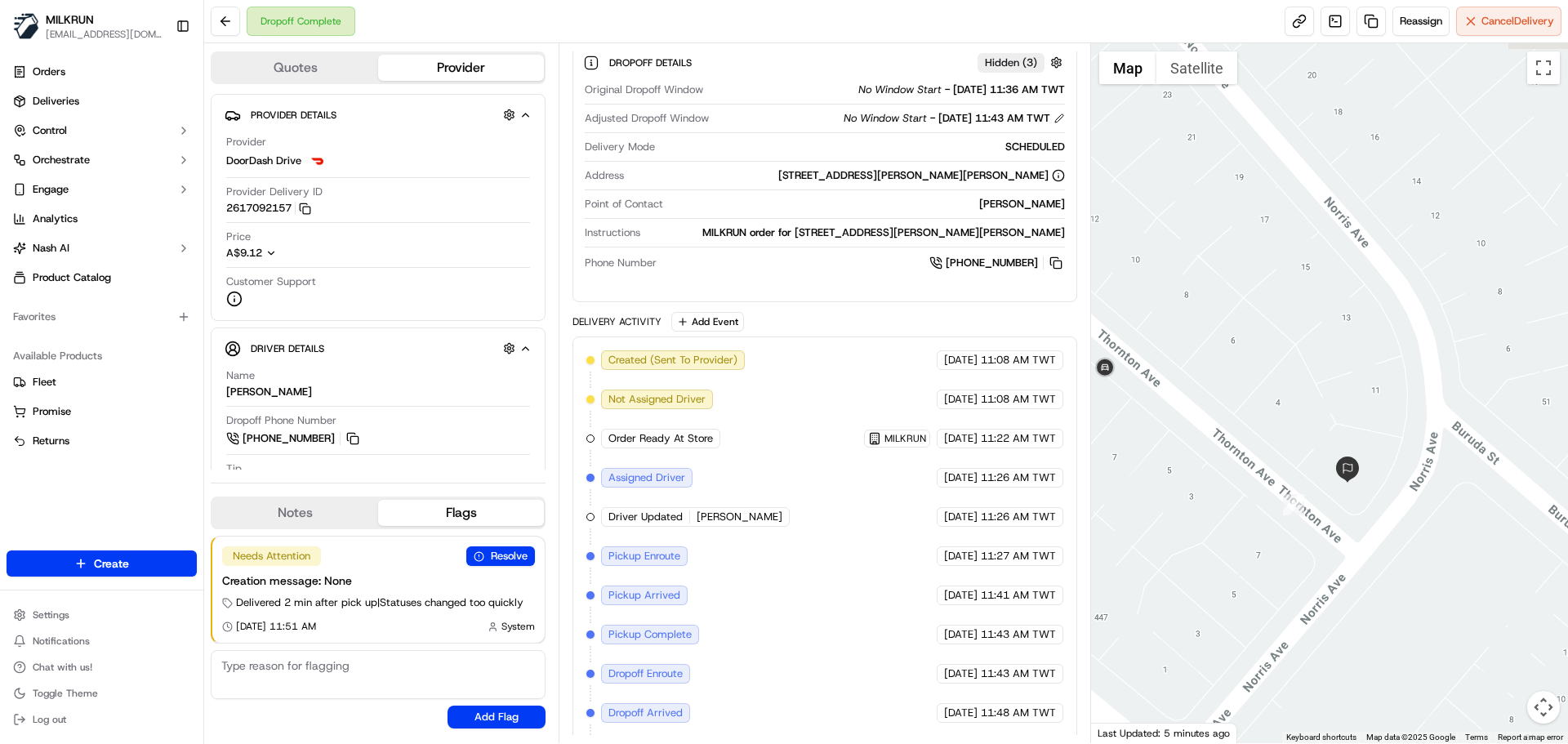
drag, startPoint x: 1528, startPoint y: 486, endPoint x: 1436, endPoint y: 496, distance: 92.5
click at [1436, 496] on div at bounding box center [1330, 393] width 478 height 700
drag, startPoint x: 1159, startPoint y: 400, endPoint x: 1206, endPoint y: 417, distance: 50.0
click at [1206, 417] on div at bounding box center [1330, 393] width 478 height 700
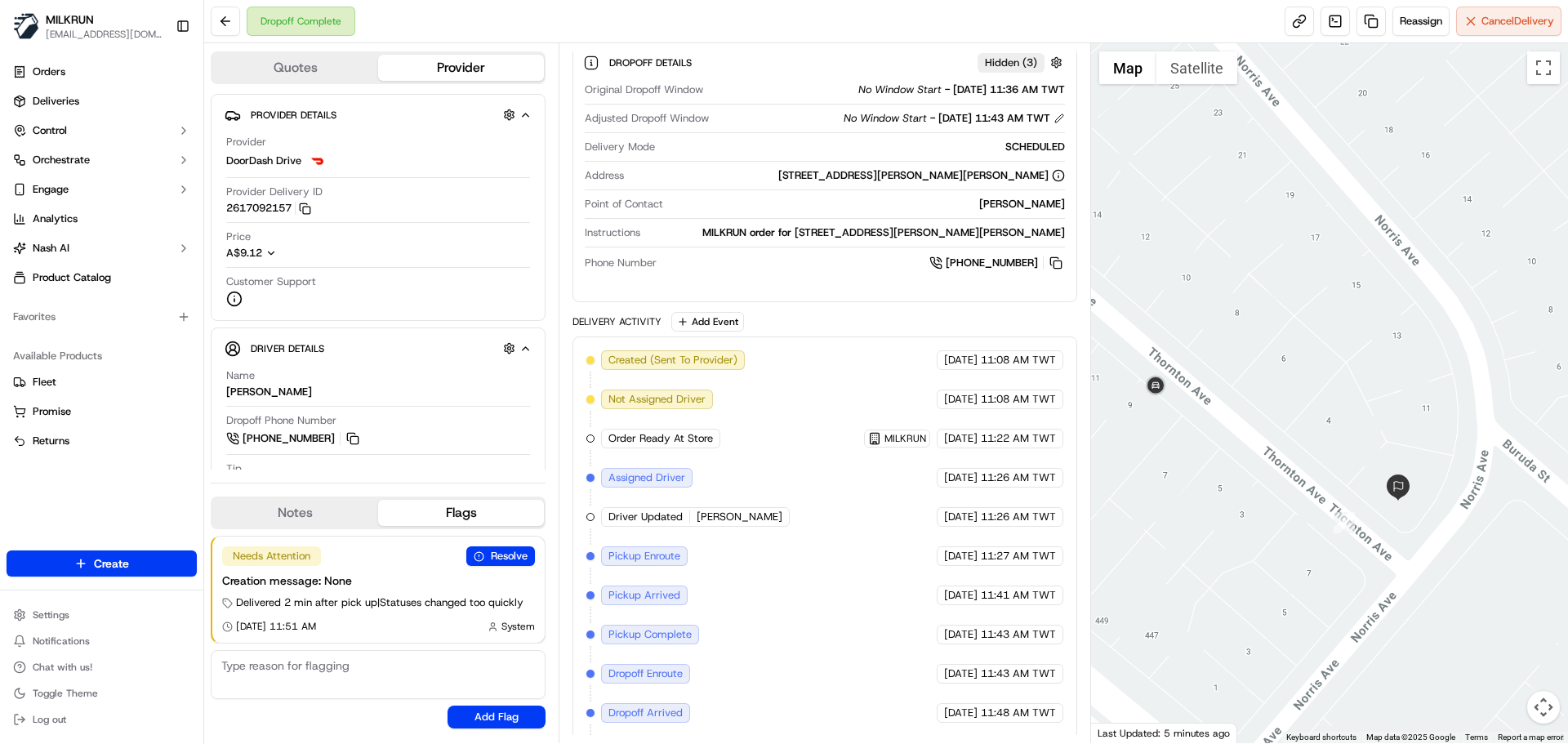
click at [944, 396] on span "16/09/2025" at bounding box center [961, 399] width 34 height 15
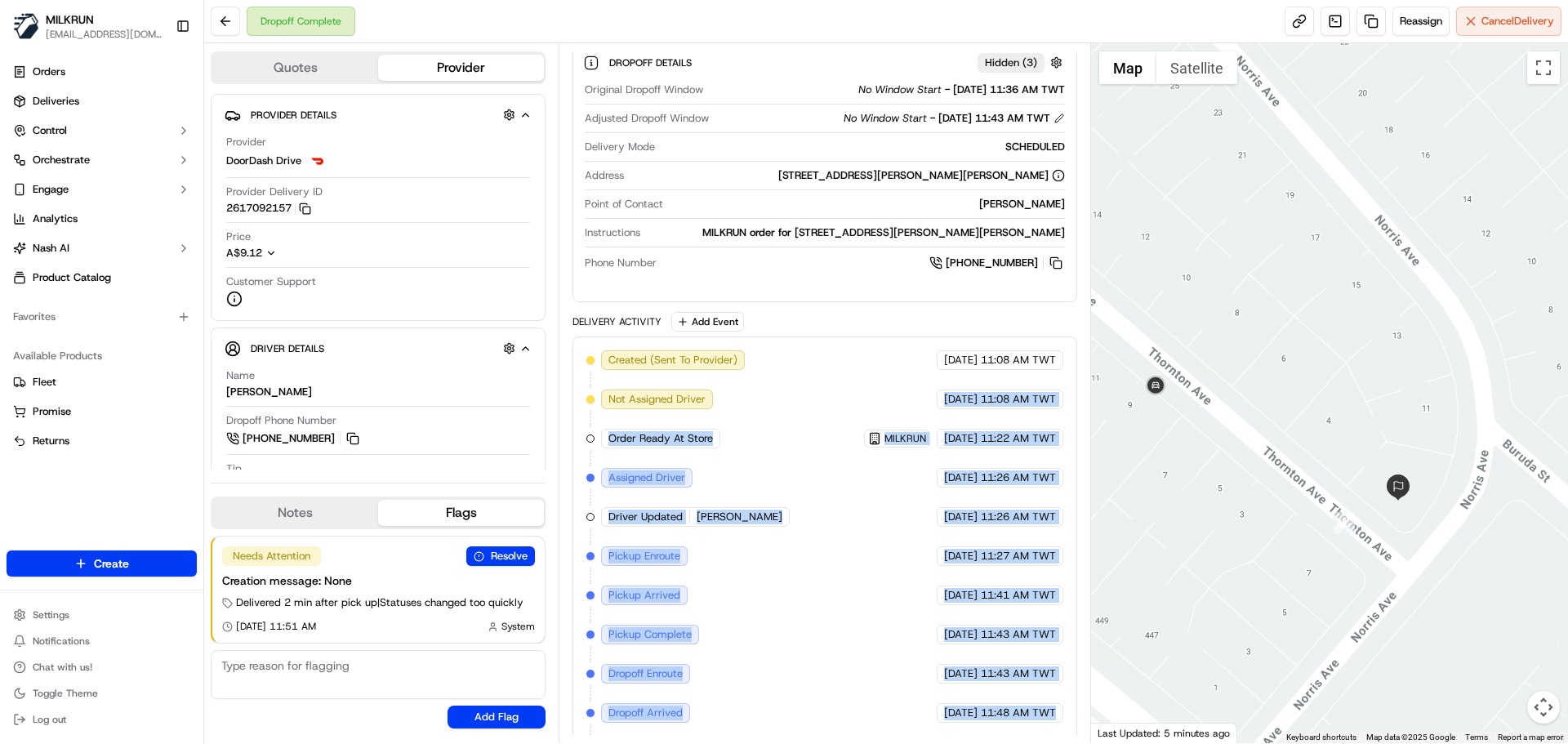
drag, startPoint x: 915, startPoint y: 396, endPoint x: 1014, endPoint y: 720, distance: 338.8
click at [1014, 718] on div "Created (Sent To Provider) DoorDash Drive 16/09/2025 11:08 AM TWT Not Assigned …" at bounding box center [825, 556] width 477 height 411
click at [1018, 725] on div "Created (Sent To Provider) DoorDash Drive 16/09/2025 11:08 AM TWT Not Assigned …" at bounding box center [825, 556] width 477 height 411
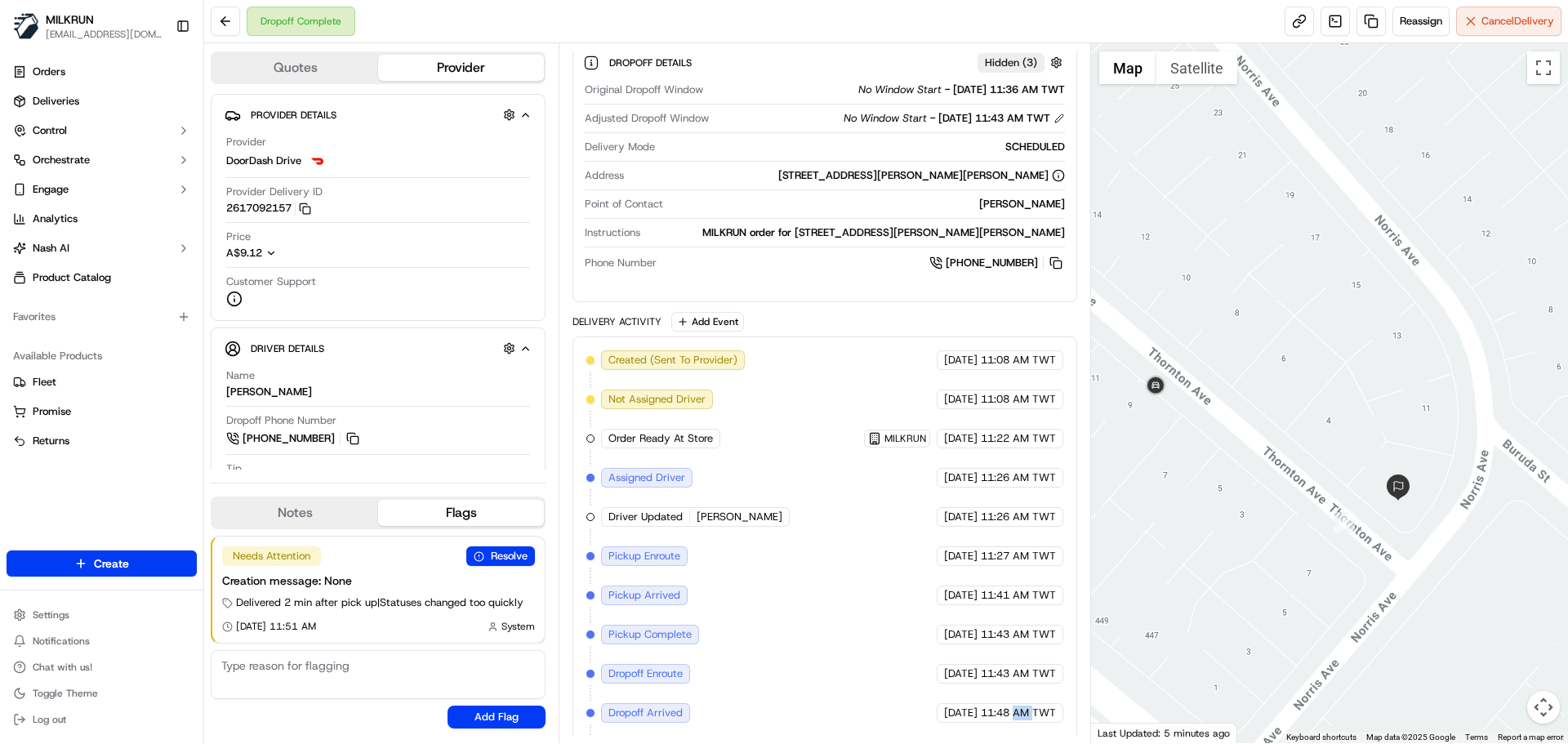
click at [1018, 725] on div "Created (Sent To Provider) DoorDash Drive 16/09/2025 11:08 AM TWT Not Assigned …" at bounding box center [825, 556] width 477 height 411
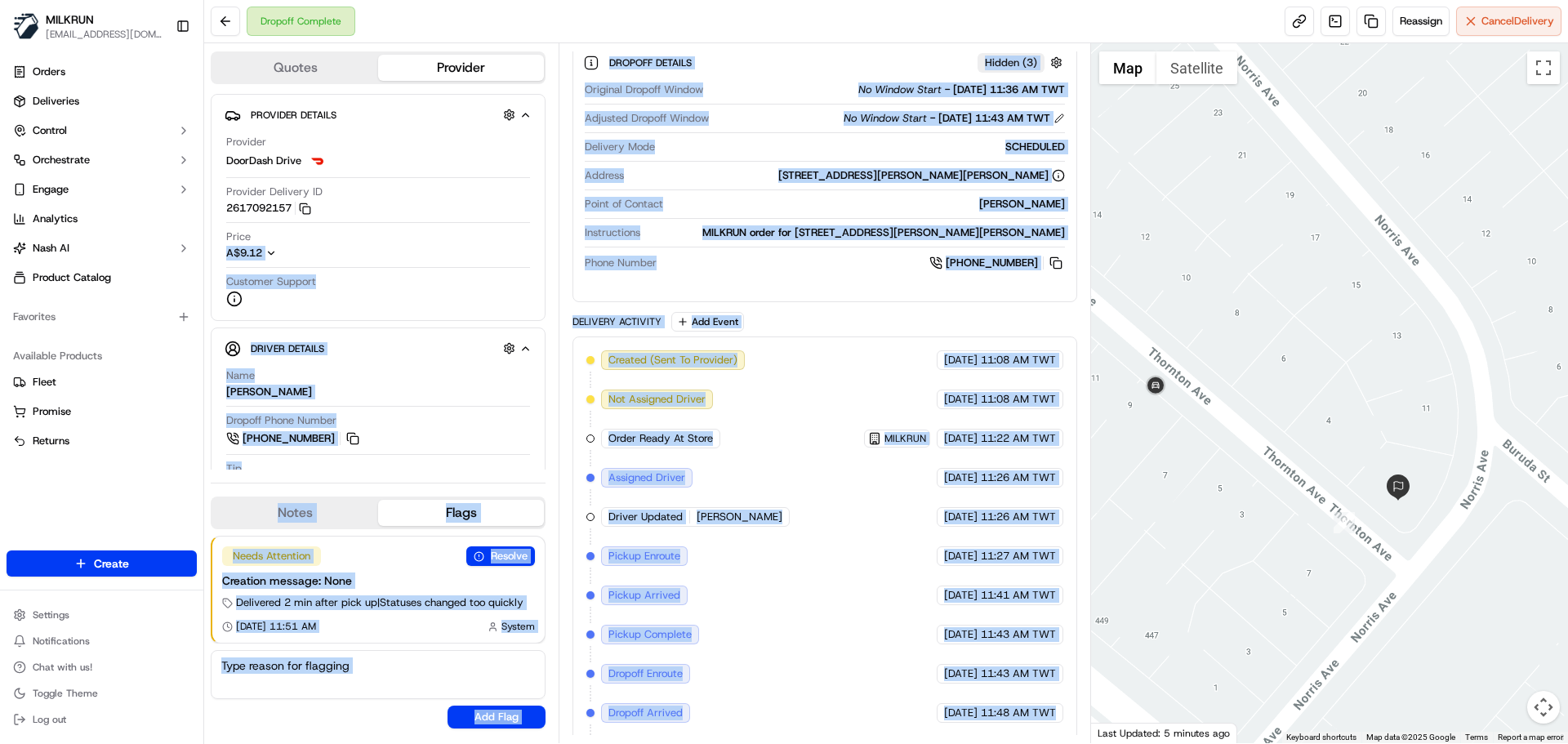
drag, startPoint x: 1018, startPoint y: 725, endPoint x: 470, endPoint y: 247, distance: 727.2
click at [460, 240] on div "Quotes Provider Provider Details Hidden ( 4 ) Provider DoorDash Drive Provider …" at bounding box center [647, 393] width 887 height 700
click at [1031, 715] on span "11:48 AM TWT" at bounding box center [1019, 713] width 76 height 15
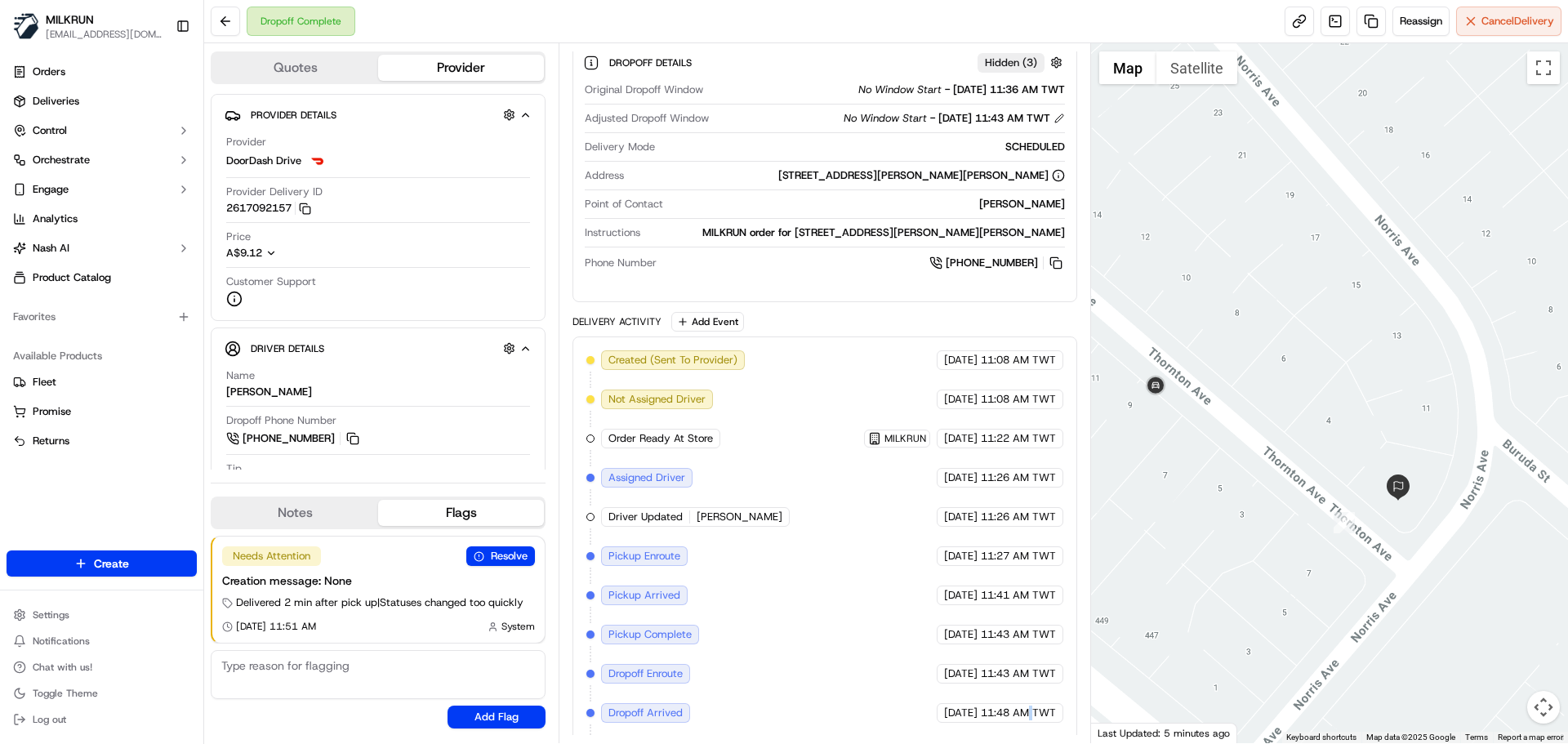
click at [1031, 715] on span "11:48 AM TWT" at bounding box center [1019, 713] width 76 height 15
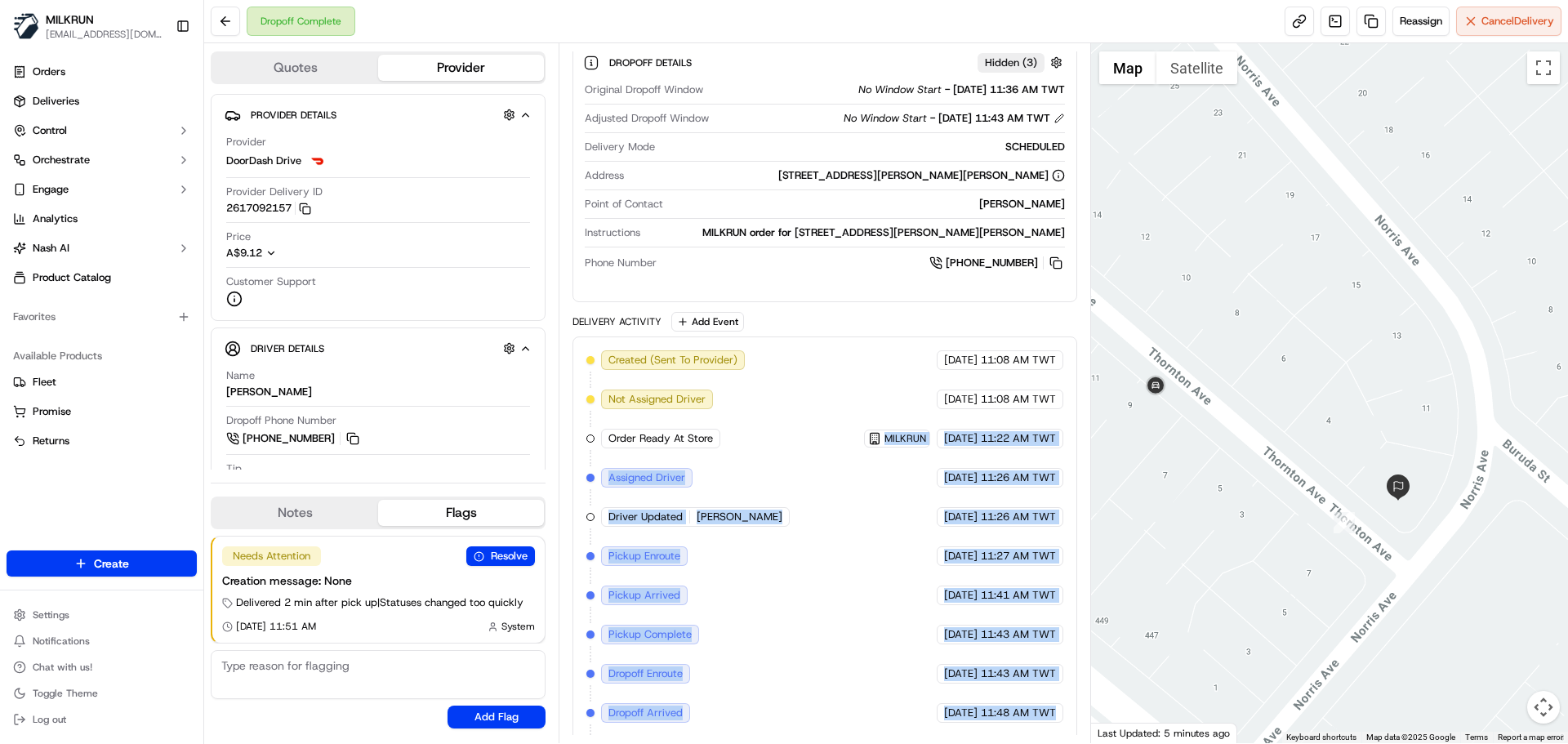
drag, startPoint x: 1031, startPoint y: 715, endPoint x: 604, endPoint y: 214, distance: 658.3
click at [605, 217] on div "Package Details N/A A$73.40 Items Details Package Items ( 9 ) Location Details …" at bounding box center [825, 256] width 504 height 1039
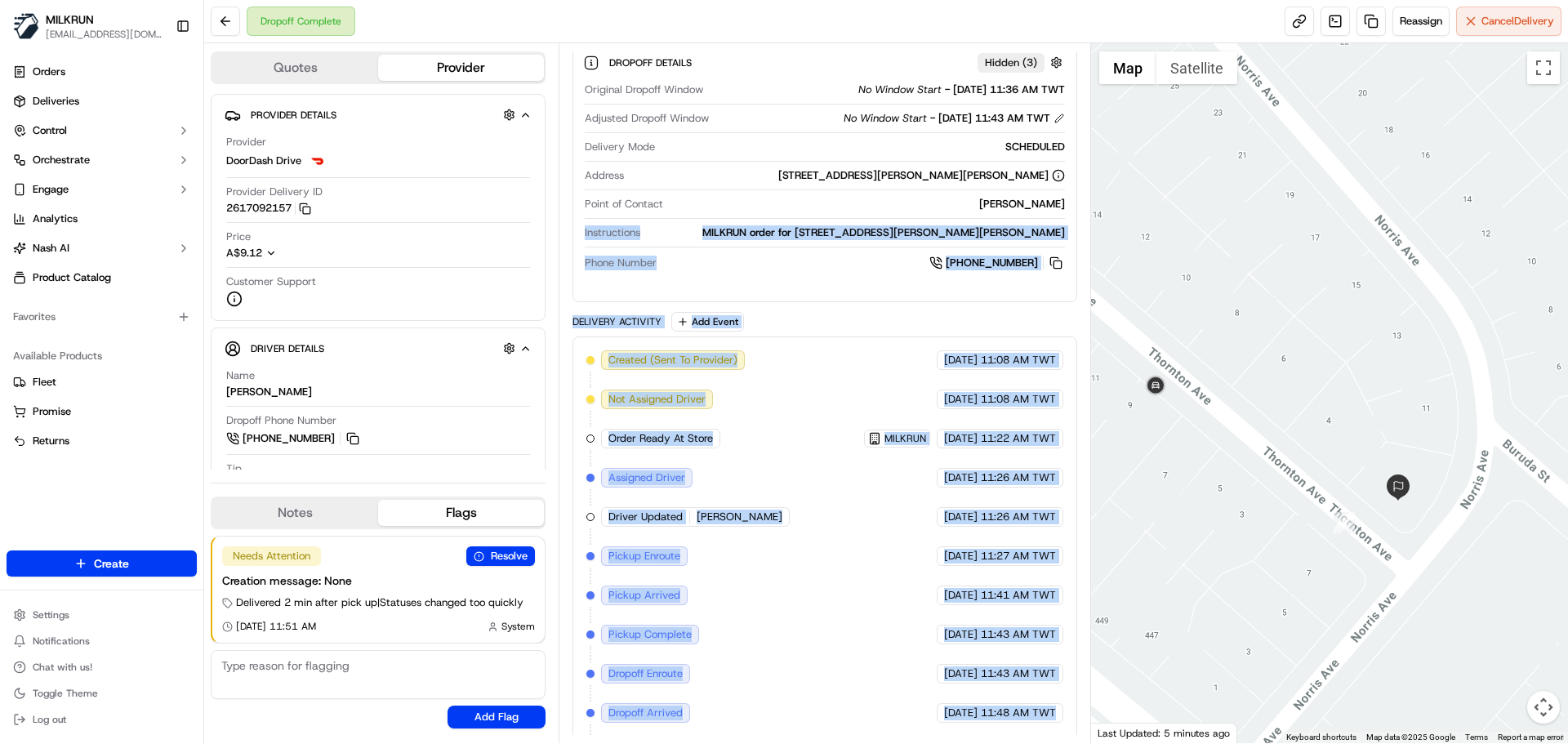
click at [862, 681] on div "Created (Sent To Provider) DoorDash Drive 16/09/2025 11:08 AM TWT Not Assigned …" at bounding box center [825, 556] width 477 height 411
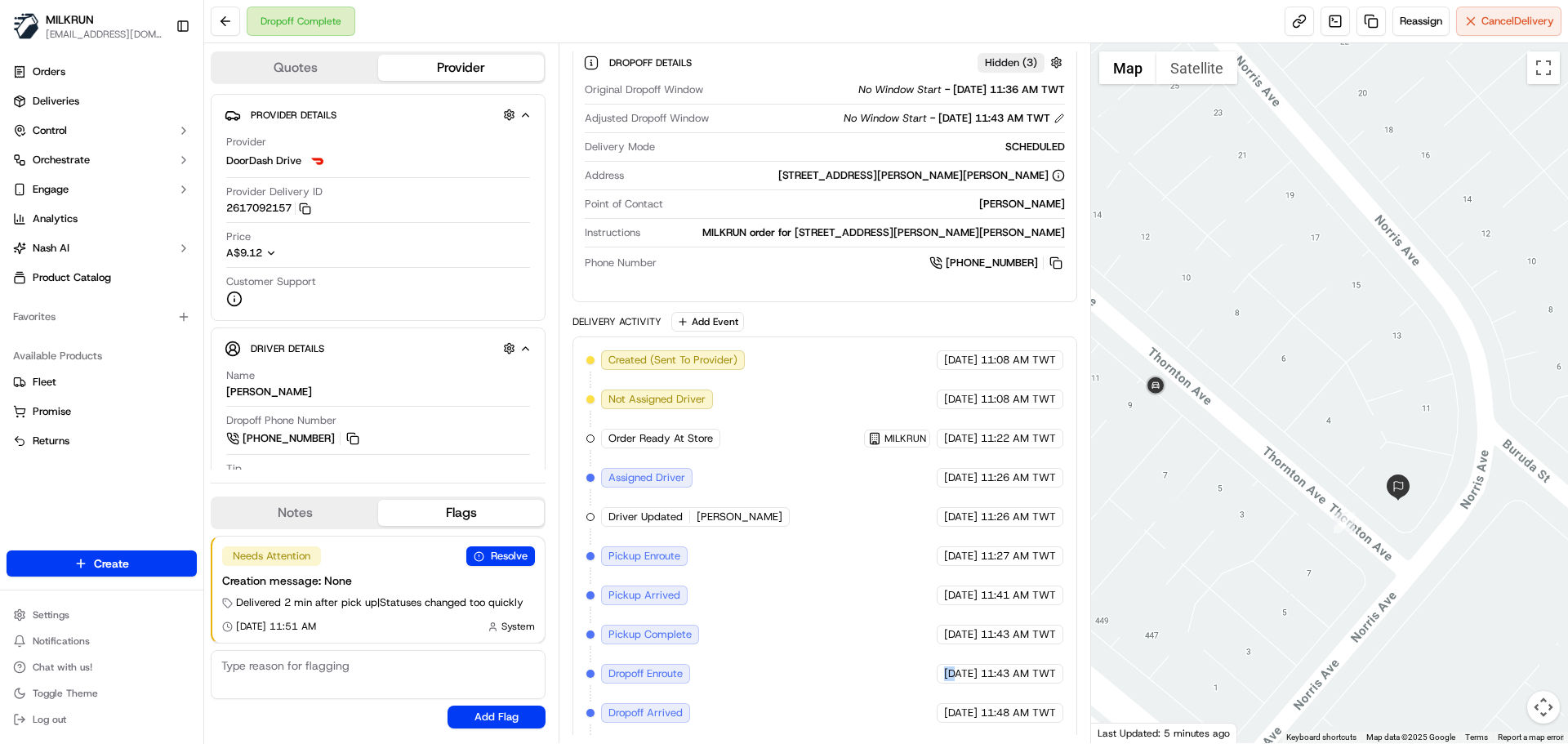
click at [862, 681] on div "Created (Sent To Provider) DoorDash Drive 16/09/2025 11:08 AM TWT Not Assigned …" at bounding box center [825, 556] width 477 height 411
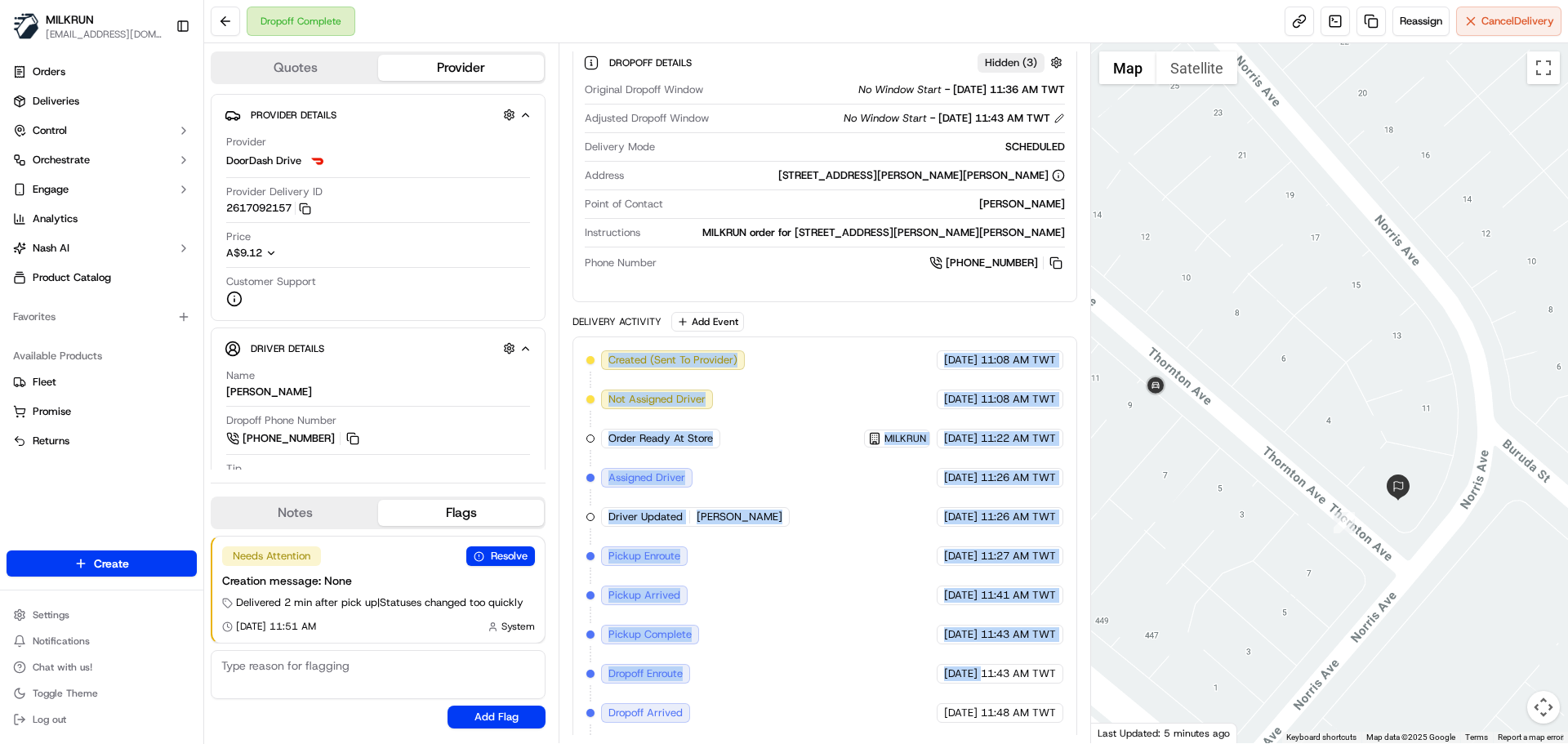
drag, startPoint x: 862, startPoint y: 681, endPoint x: 728, endPoint y: 263, distance: 439.0
click at [725, 267] on div "Package Details N/A A$73.40 Items Details Package Items ( 9 ) Location Details …" at bounding box center [825, 256] width 504 height 1039
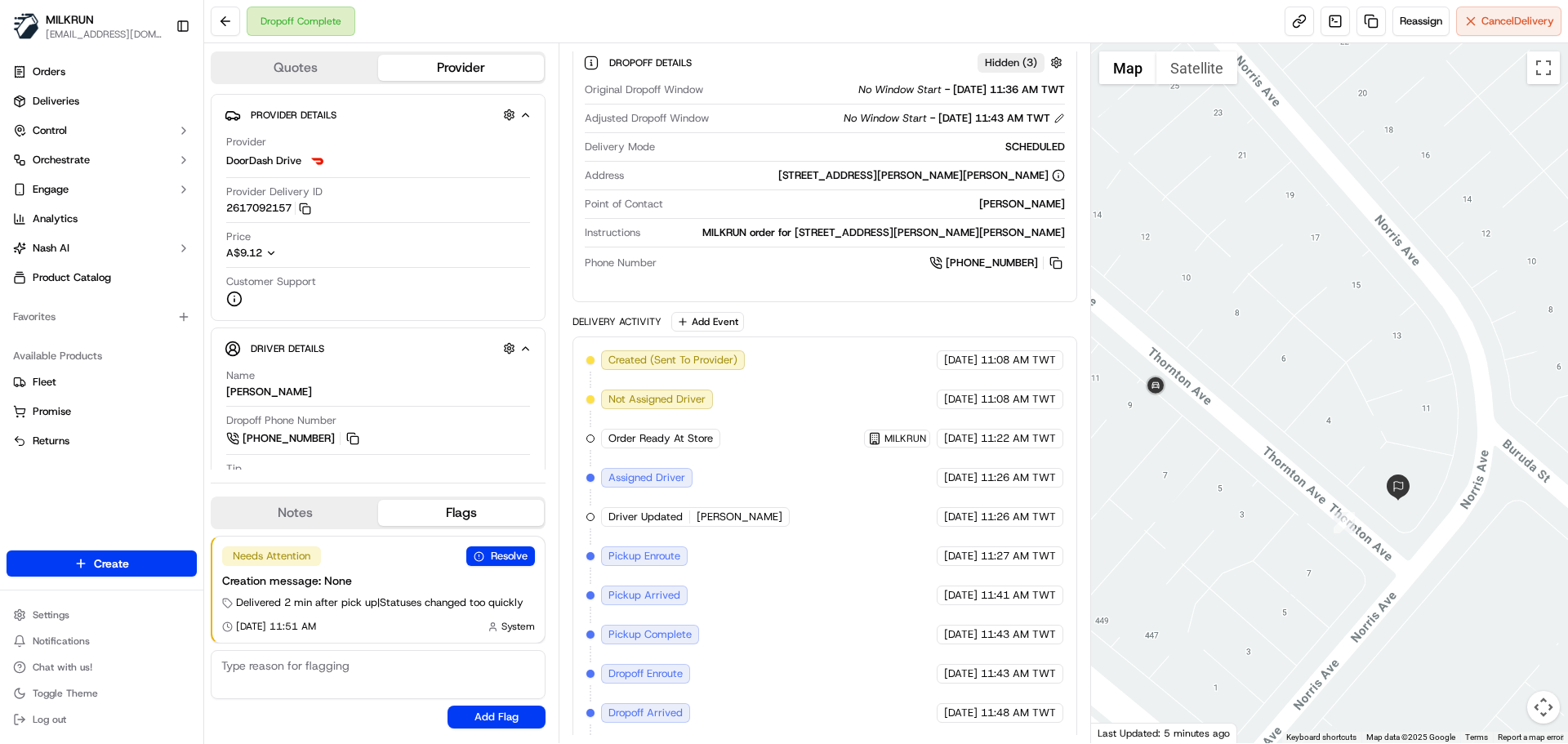
click at [1051, 733] on div "Created (Sent To Provider) DoorDash Drive 16/09/2025 11:08 AM TWT Not Assigned …" at bounding box center [825, 556] width 477 height 411
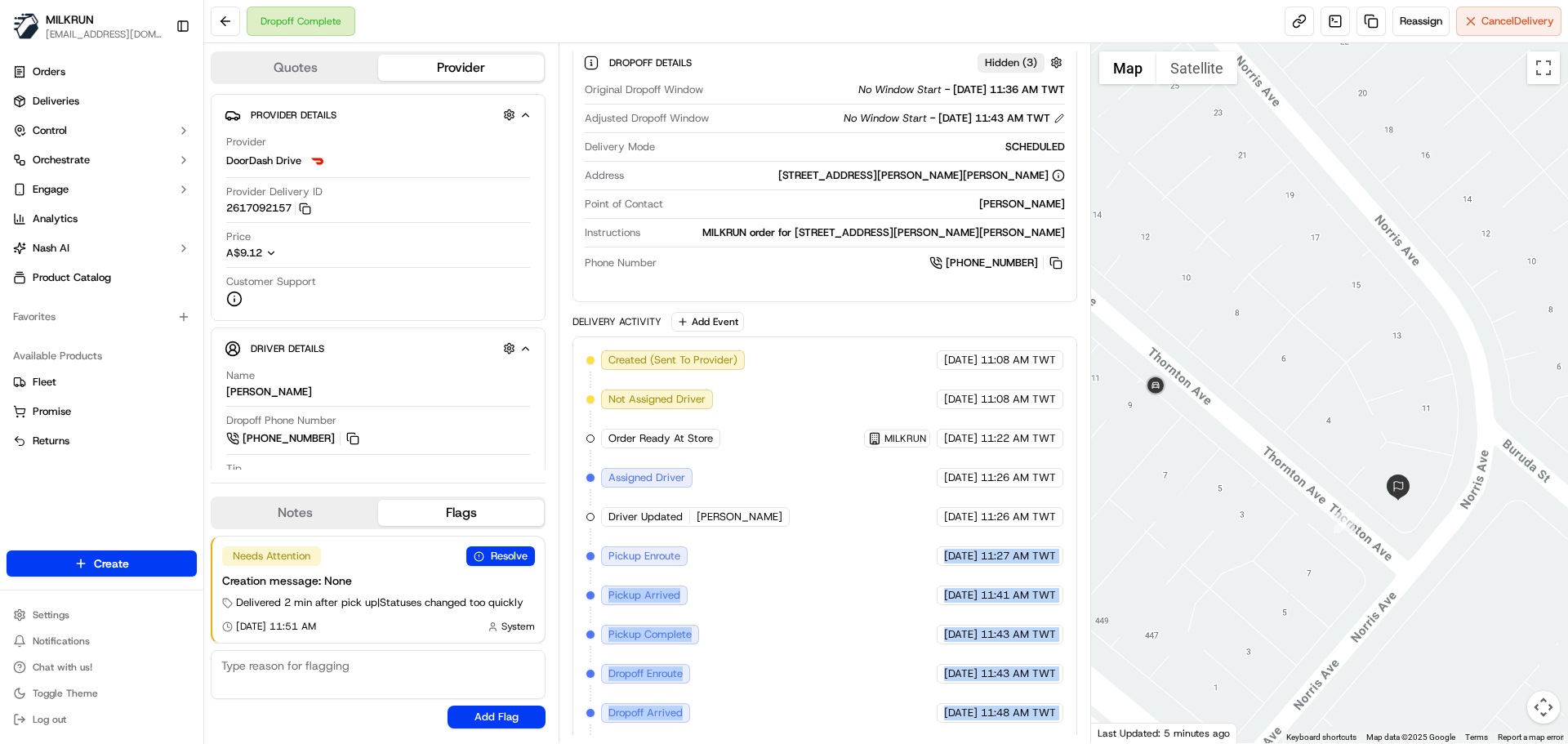
drag, startPoint x: 1051, startPoint y: 733, endPoint x: 584, endPoint y: 286, distance: 646.5
click at [586, 312] on div "Delivery Activity Add Event Created (Sent To Provider) DoorDash Drive 16/09/202…" at bounding box center [825, 544] width 504 height 463
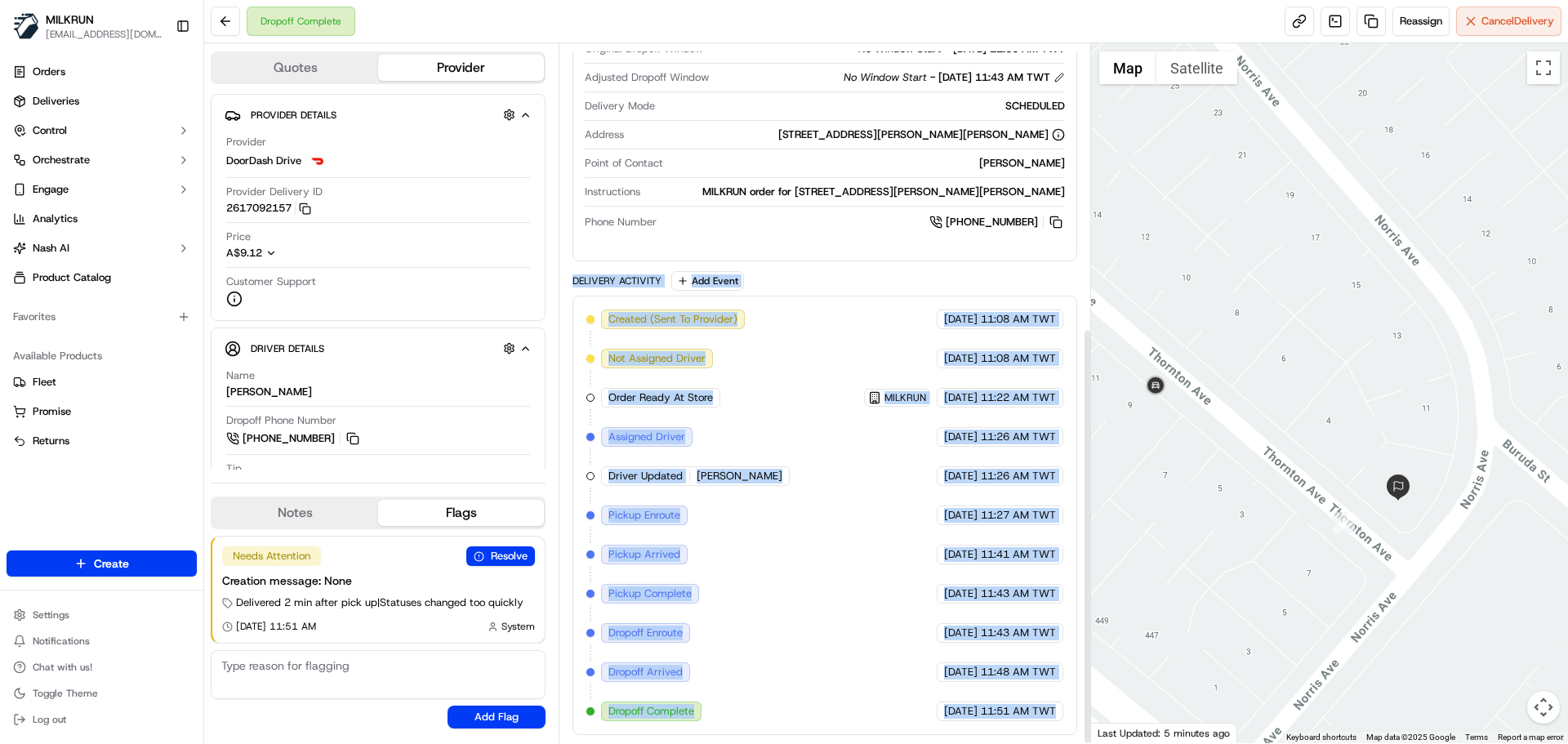
click at [829, 498] on div "Created (Sent To Provider) DoorDash Drive 16/09/2025 11:08 AM TWT Not Assigned …" at bounding box center [825, 515] width 477 height 411
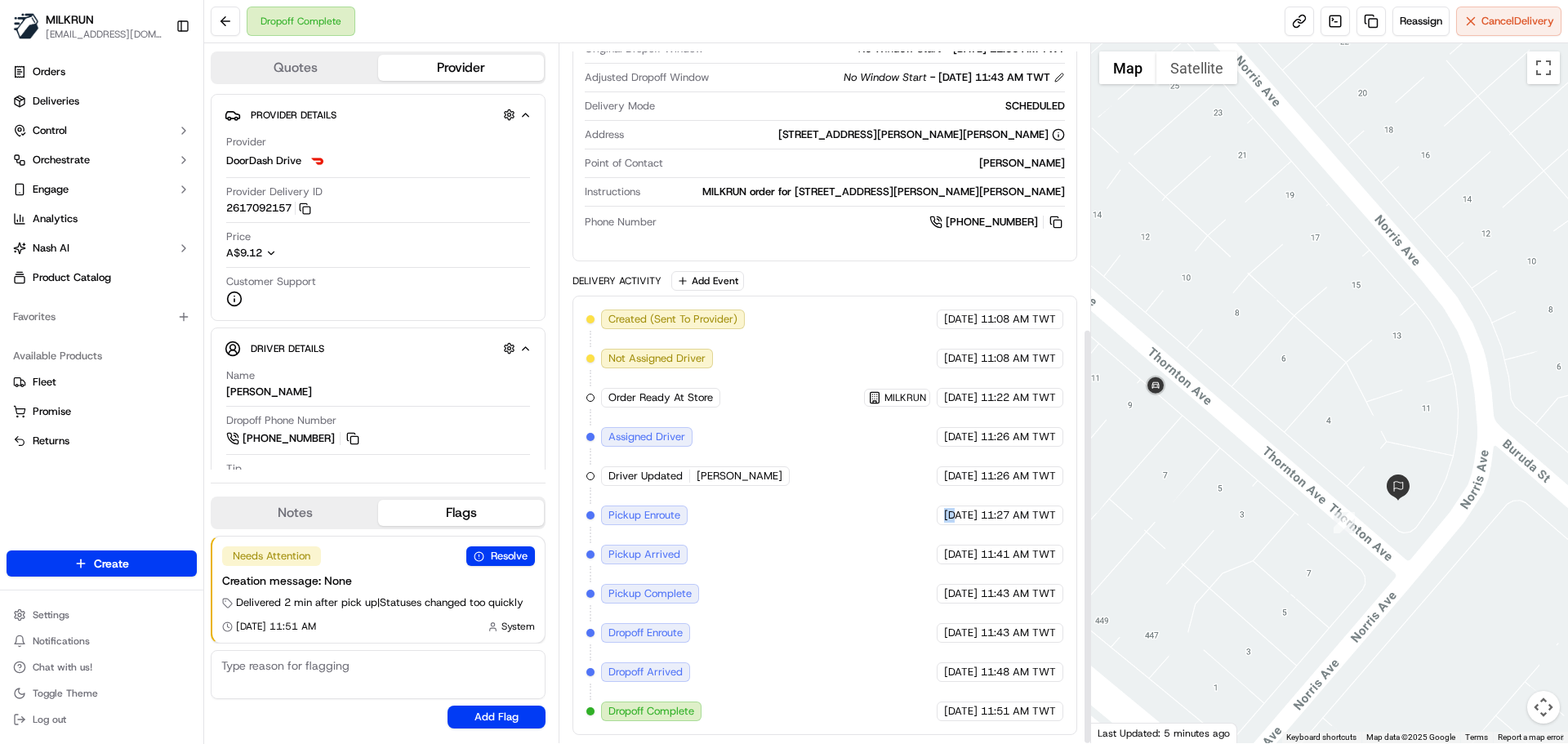
click at [829, 498] on div "Created (Sent To Provider) DoorDash Drive 16/09/2025 11:08 AM TWT Not Assigned …" at bounding box center [825, 515] width 477 height 411
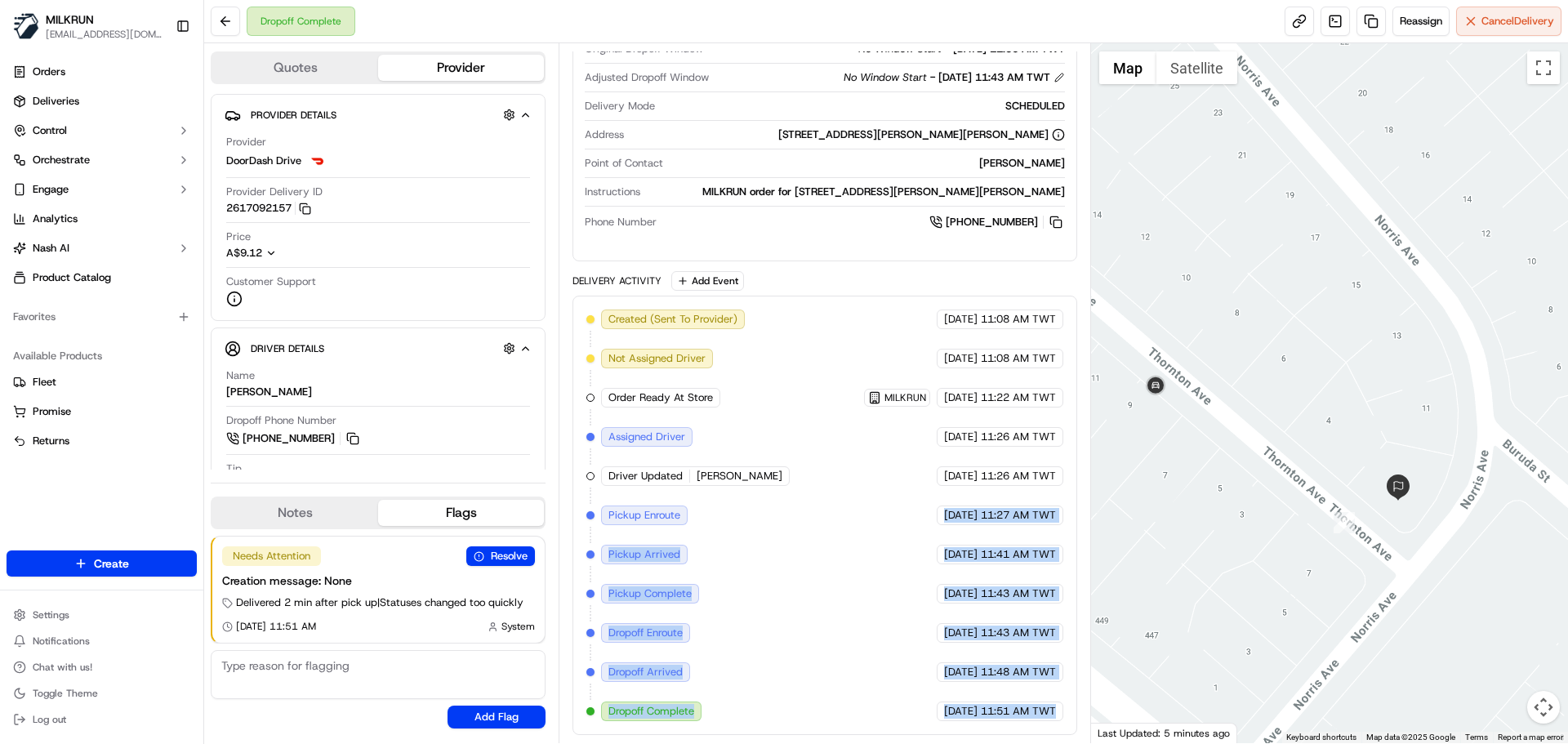
drag, startPoint x: 829, startPoint y: 498, endPoint x: 976, endPoint y: 748, distance: 290.0
click at [976, 743] on html "MILKRUN snatividad@woolworths.com.au Toggle Sidebar Orders Deliveries Control O…" at bounding box center [784, 372] width 1568 height 744
click at [1020, 727] on div "Created (Sent To Provider) DoorDash Drive 16/09/2025 11:08 AM TWT Not Assigned …" at bounding box center [825, 515] width 504 height 439
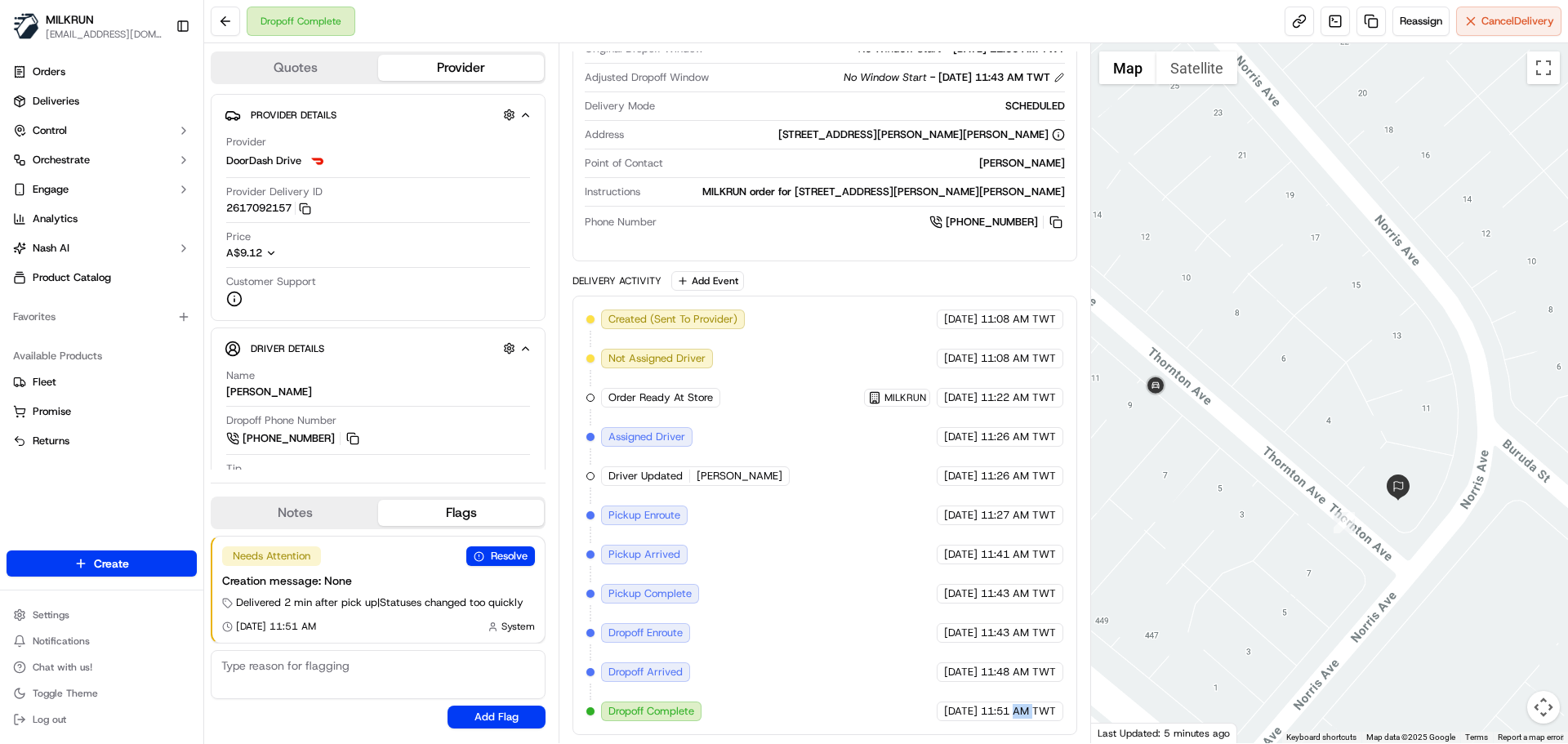
click at [1020, 727] on div "Created (Sent To Provider) DoorDash Drive 16/09/2025 11:08 AM TWT Not Assigned …" at bounding box center [825, 515] width 504 height 439
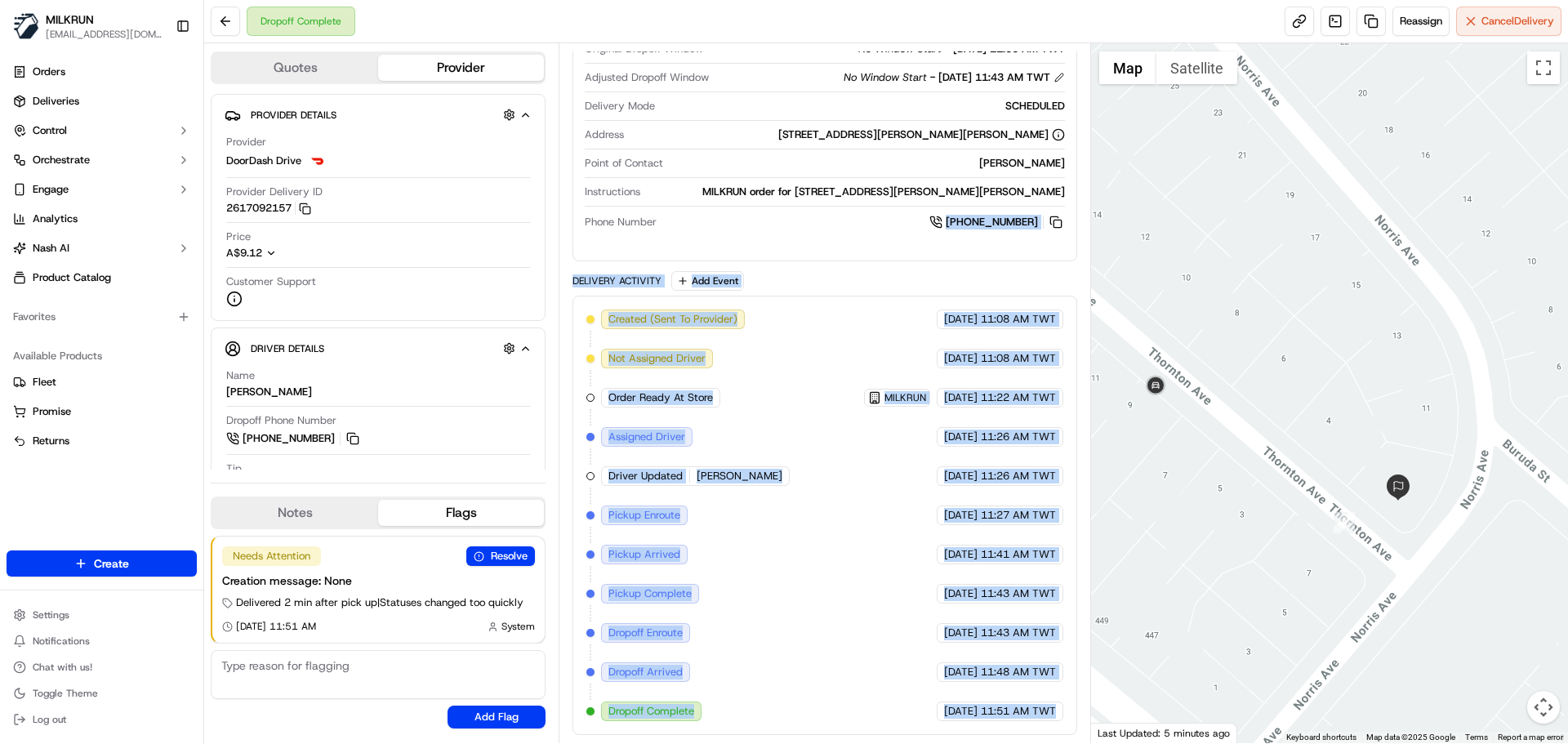
drag, startPoint x: 1020, startPoint y: 727, endPoint x: 688, endPoint y: 210, distance: 614.4
click at [688, 210] on div "Package Details N/A A$73.40 Items Details Package Items ( 9 ) Location Details …" at bounding box center [825, 215] width 504 height 1039
click at [616, 271] on div "Delivery Activity Add Event" at bounding box center [825, 281] width 504 height 20
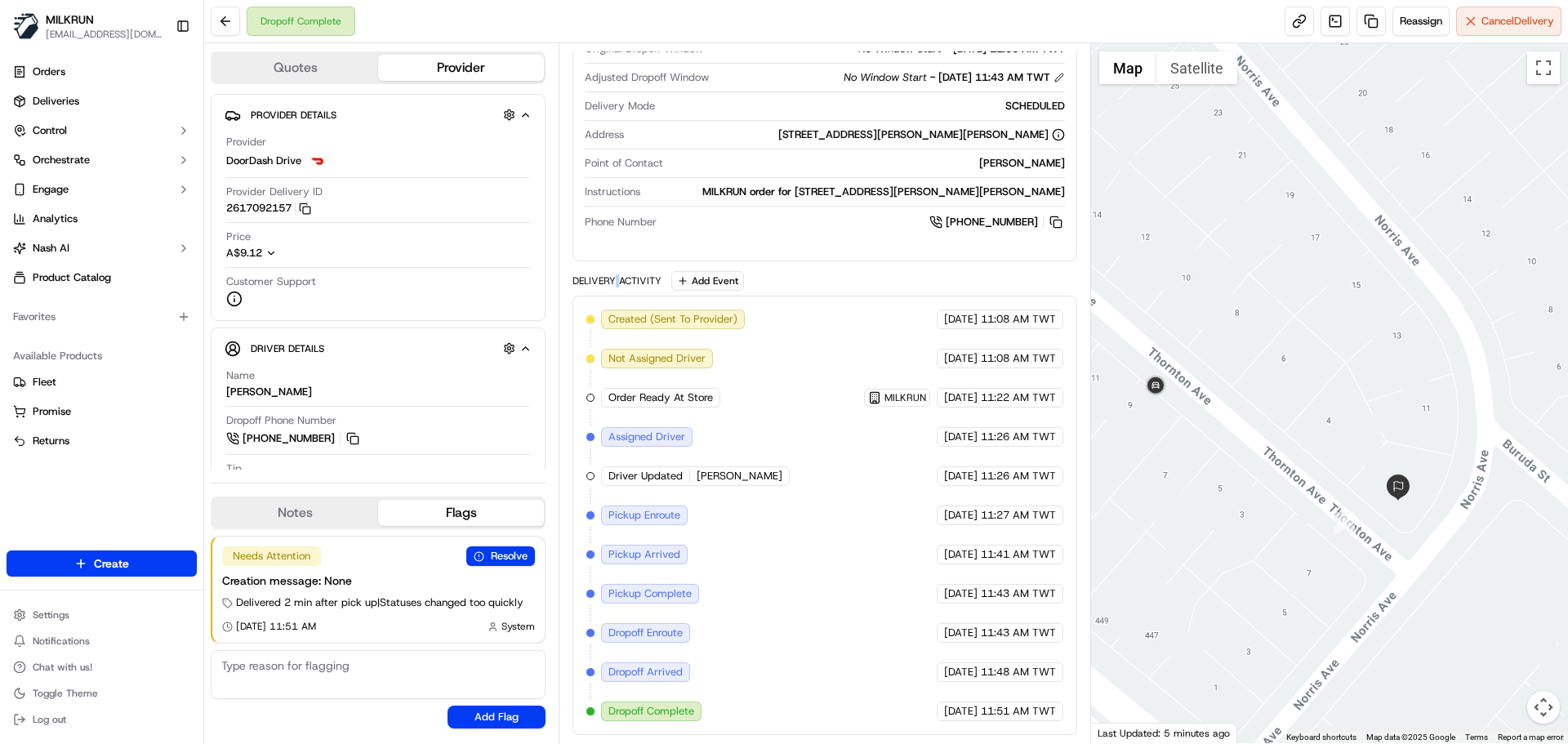
click at [616, 271] on div "Delivery Activity Add Event" at bounding box center [825, 281] width 504 height 20
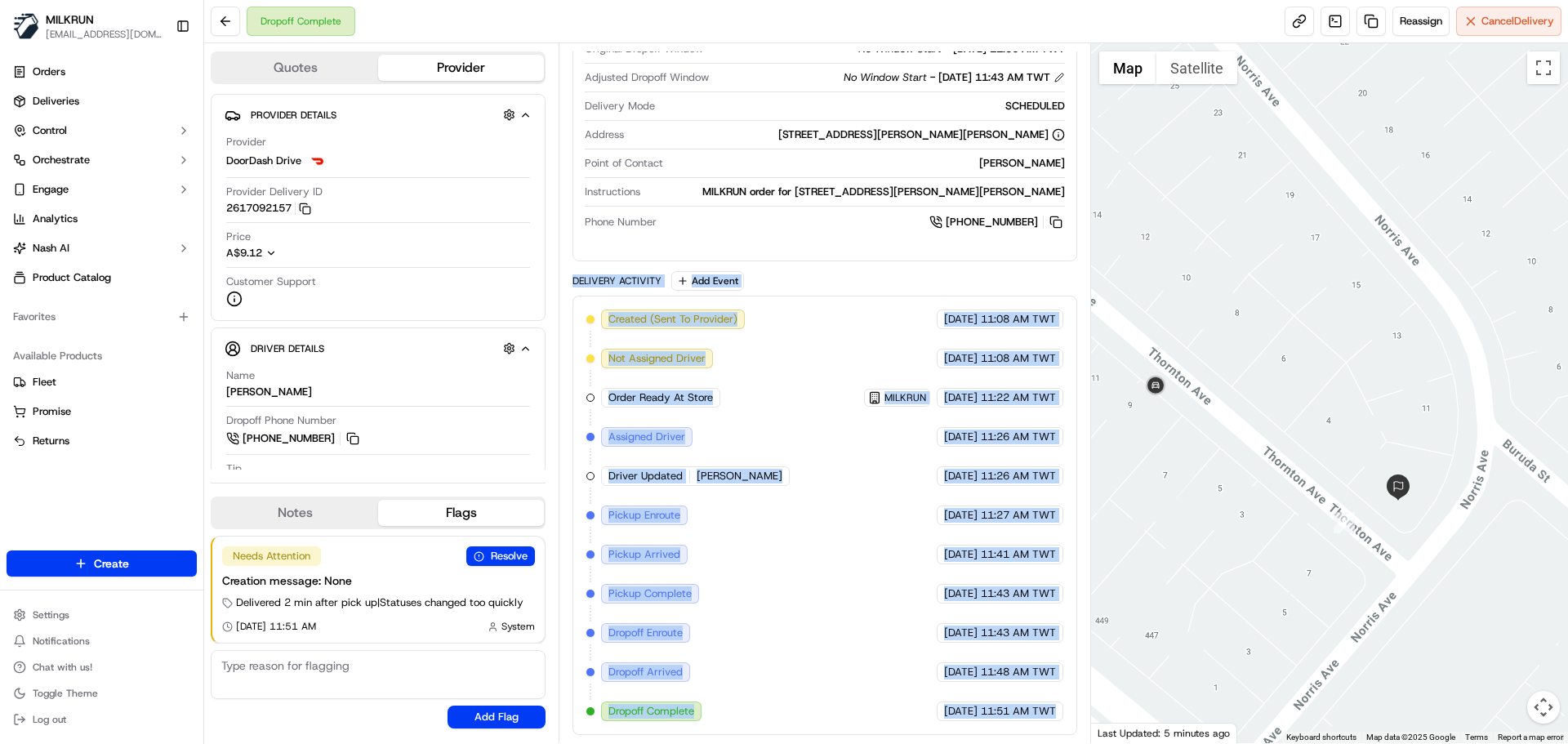
drag, startPoint x: 616, startPoint y: 271, endPoint x: 1056, endPoint y: 763, distance: 660.0
click at [1056, 743] on html "MILKRUN snatividad@woolworths.com.au Toggle Sidebar Orders Deliveries Control O…" at bounding box center [784, 372] width 1568 height 744
click at [1048, 721] on div "Created (Sent To Provider) DoorDash Drive 16/09/2025 11:08 AM TWT Not Assigned …" at bounding box center [825, 515] width 504 height 439
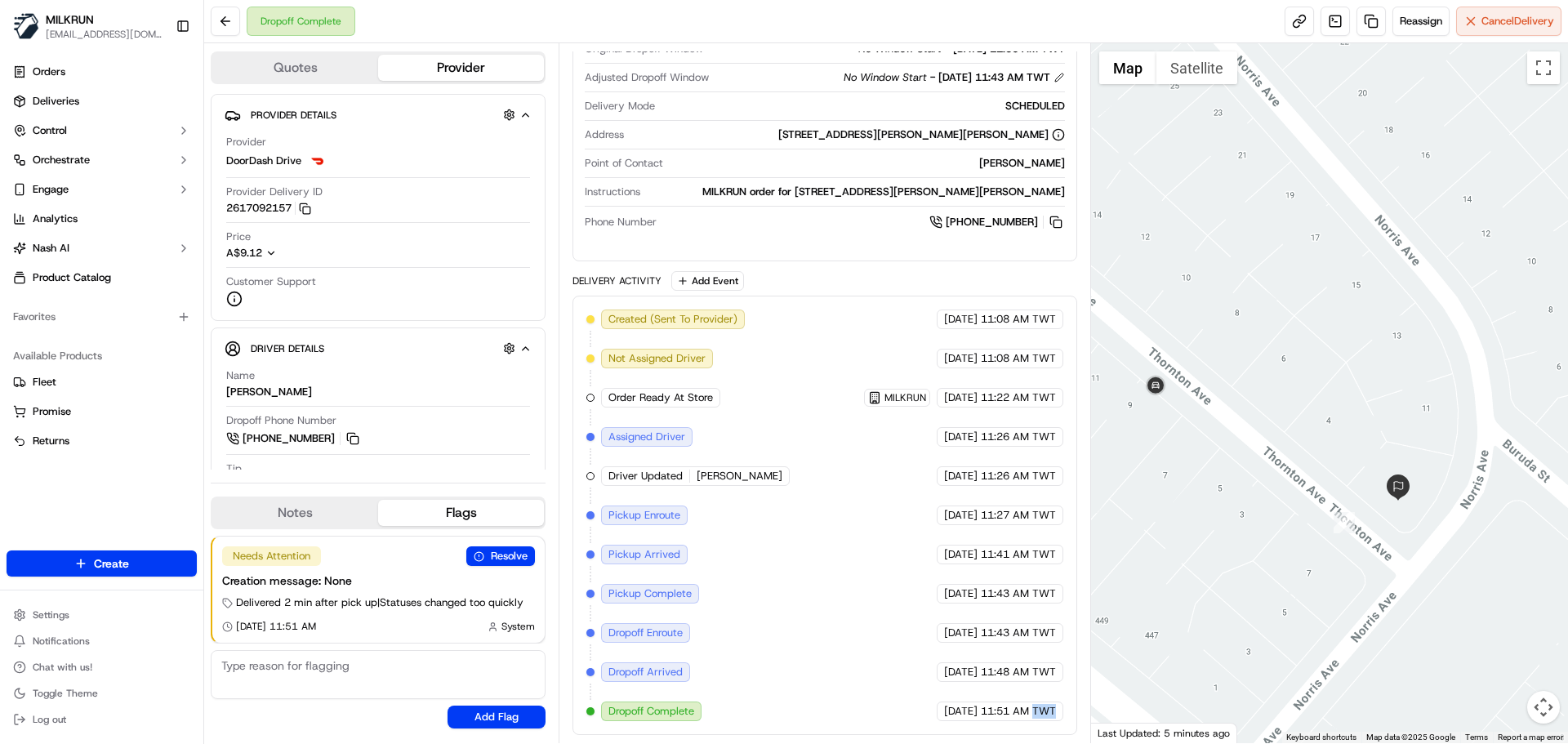
click at [1048, 721] on div "Created (Sent To Provider) DoorDash Drive 16/09/2025 11:08 AM TWT Not Assigned …" at bounding box center [825, 515] width 504 height 439
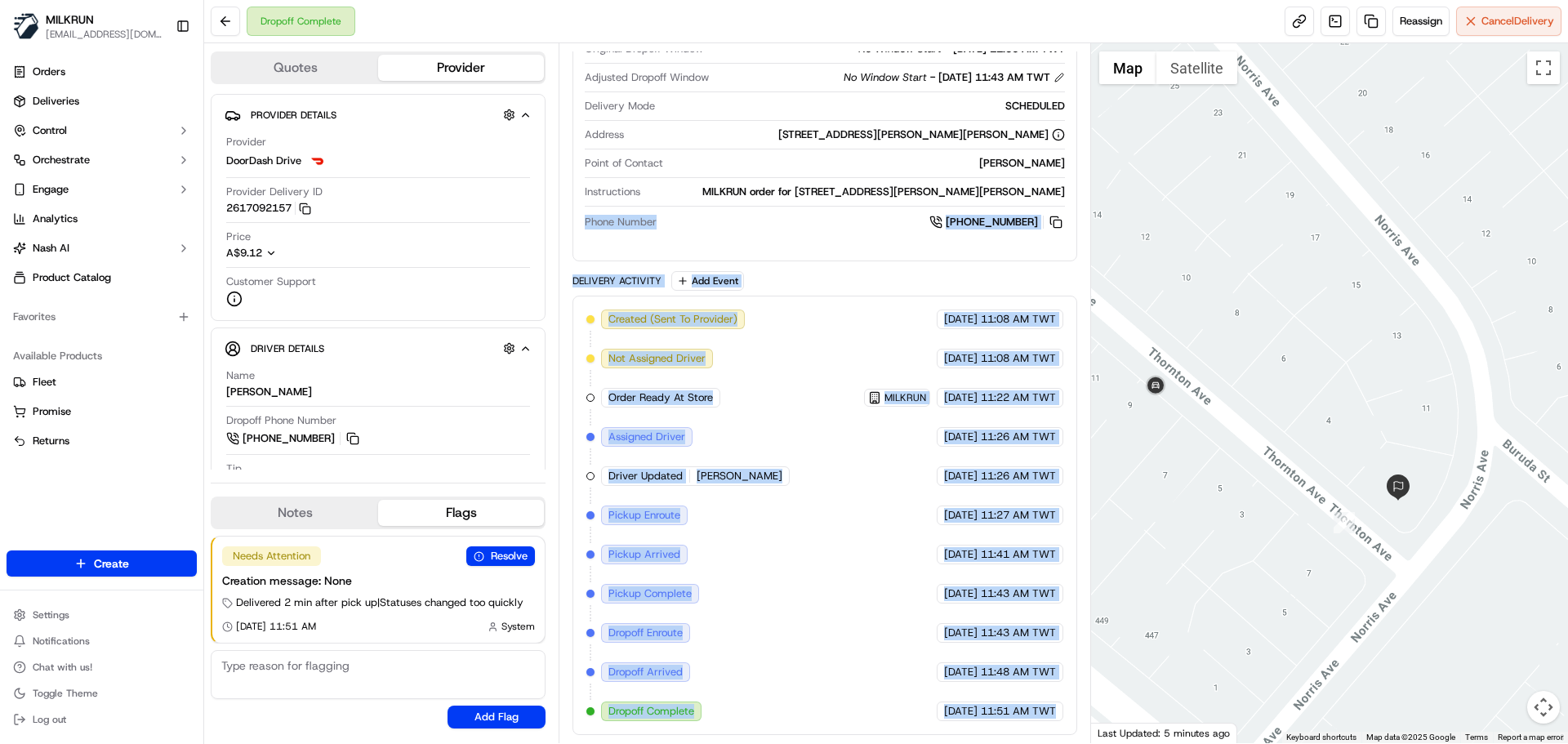
drag, startPoint x: 1048, startPoint y: 721, endPoint x: 603, endPoint y: 280, distance: 626.5
click at [595, 238] on div "Package Details N/A A$73.40 Items Details Package Items ( 9 ) Location Details …" at bounding box center [825, 215] width 504 height 1039
click at [603, 280] on div "Delivery Activity" at bounding box center [617, 281] width 89 height 13
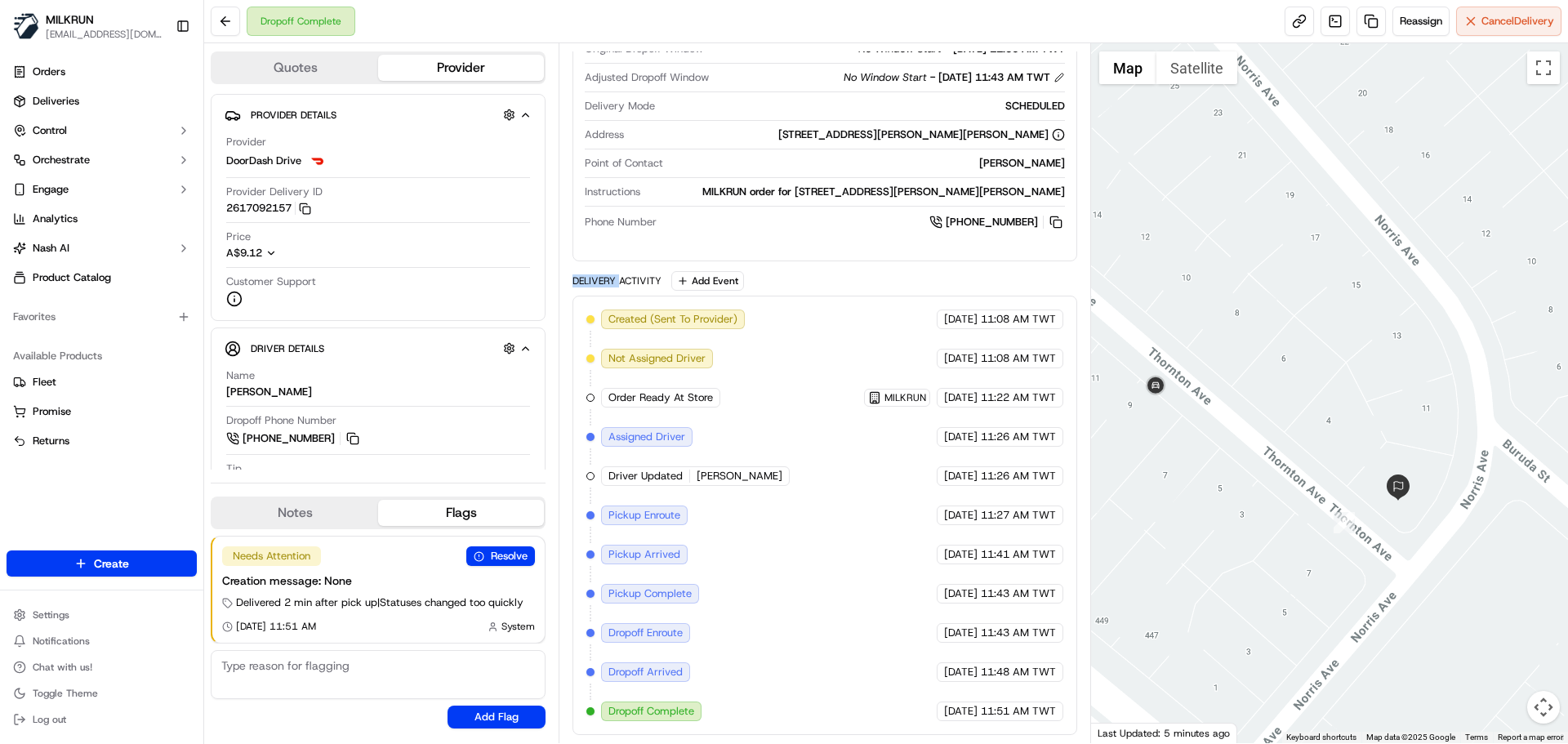
click at [603, 280] on div "Delivery Activity" at bounding box center [617, 281] width 89 height 13
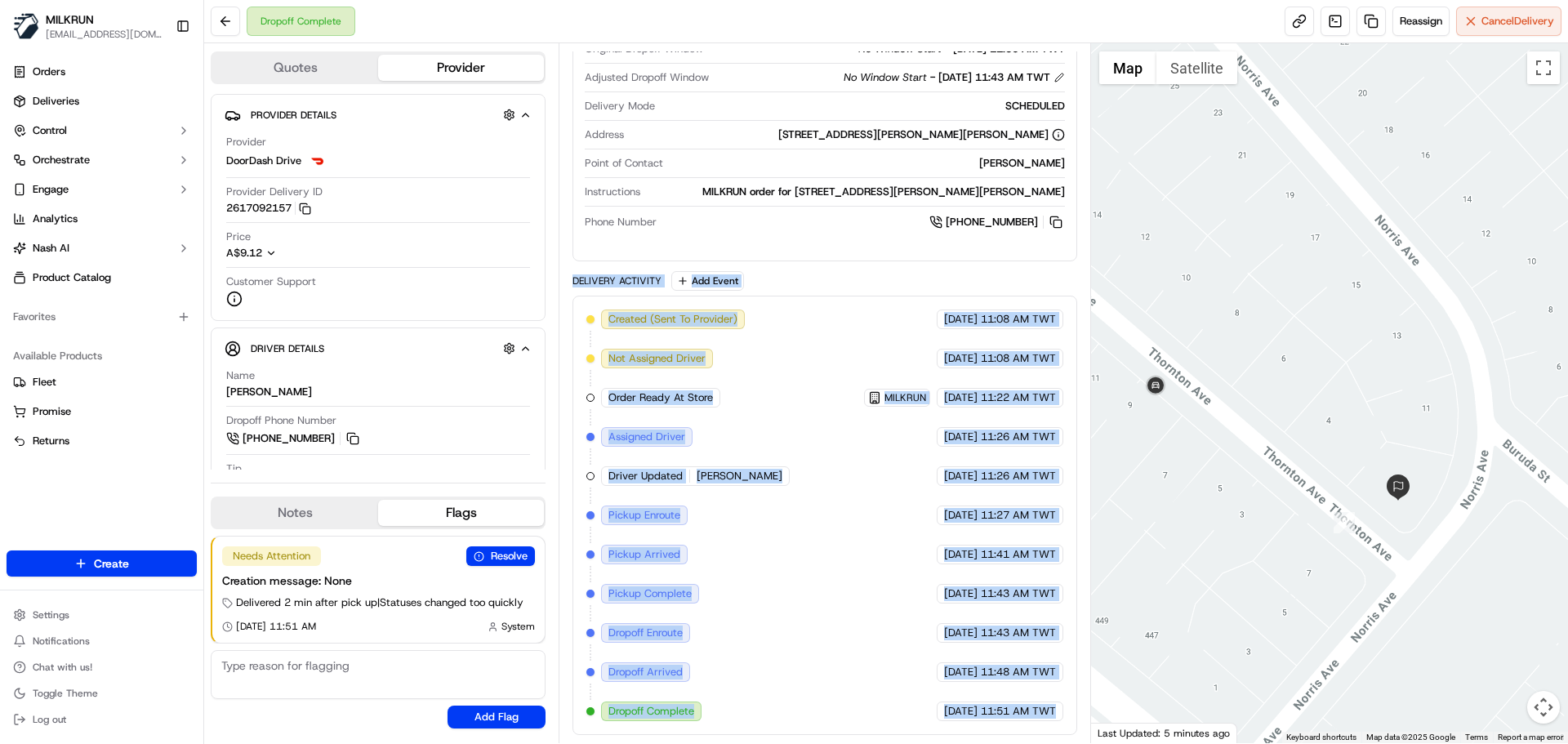
drag, startPoint x: 603, startPoint y: 280, endPoint x: 1038, endPoint y: 739, distance: 632.4
click at [1034, 737] on div "Summary 7428218 AEST TWT Created: 16/09/2025 11:08 AM Strategy: Dynamic - (DD +…" at bounding box center [825, 393] width 532 height 700
click at [1038, 738] on div "Summary 7428218 AEST TWT Created: 16/09/2025 11:08 AM Strategy: Dynamic - (DD +…" at bounding box center [825, 393] width 532 height 700
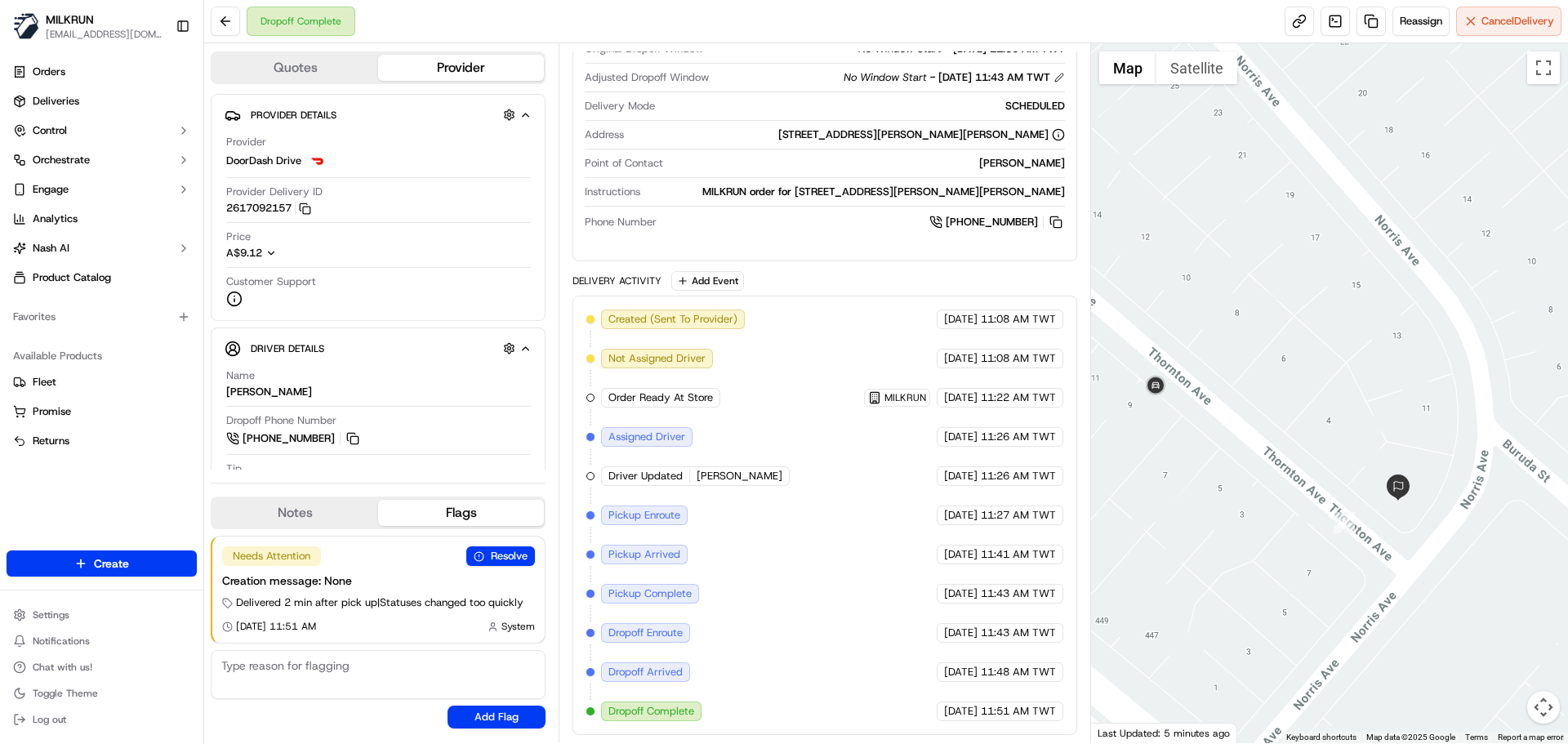
click at [1038, 738] on div "Summary 7428218 AEST TWT Created: 16/09/2025 11:08 AM Strategy: Dynamic - (DD +…" at bounding box center [825, 393] width 532 height 700
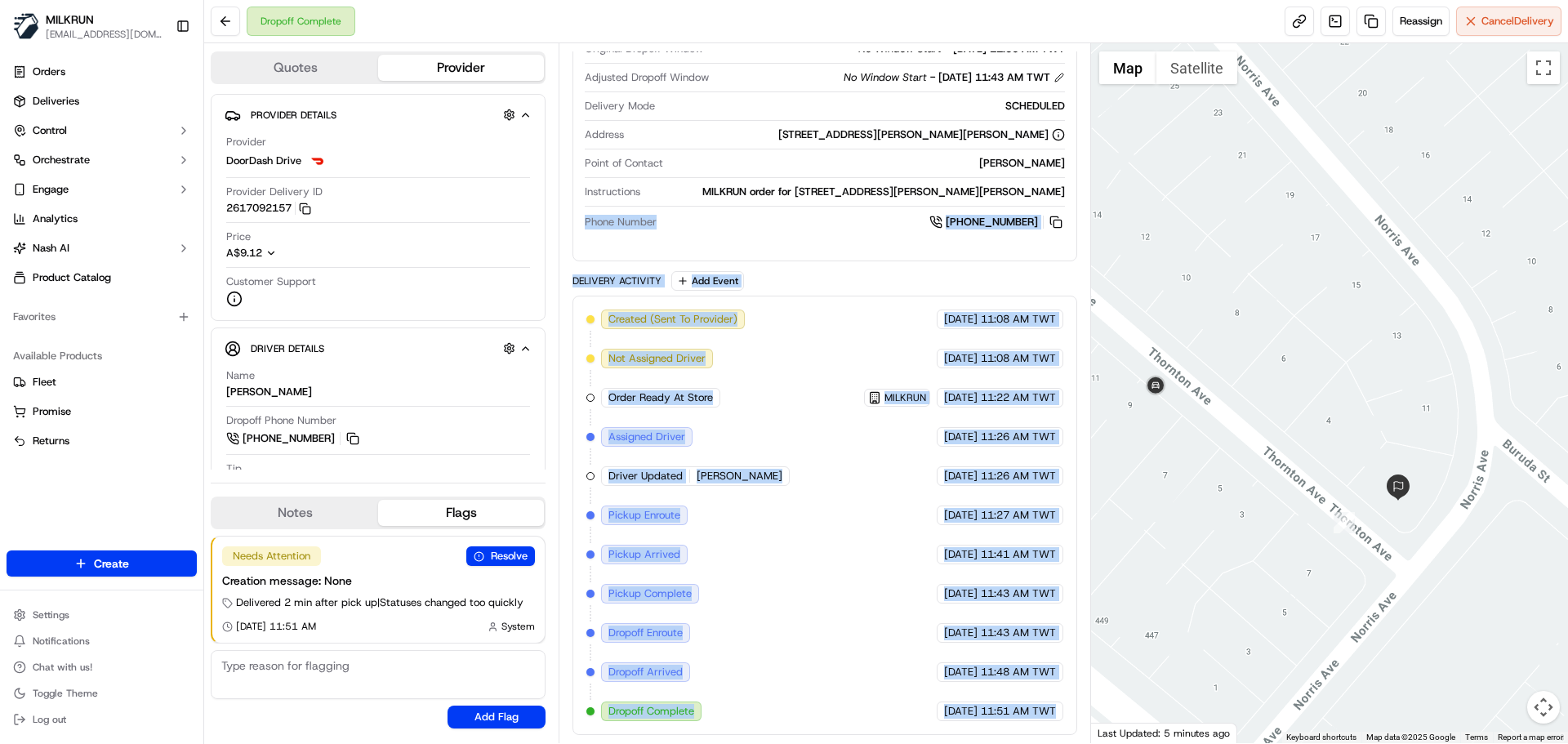
drag, startPoint x: 1038, startPoint y: 738, endPoint x: 589, endPoint y: 268, distance: 650.0
click at [578, 233] on div "Summary 7428218 AEST TWT Created: 16/09/2025 11:08 AM Strategy: Dynamic - (DD +…" at bounding box center [825, 393] width 532 height 700
click at [591, 282] on div "Delivery Activity" at bounding box center [617, 281] width 89 height 13
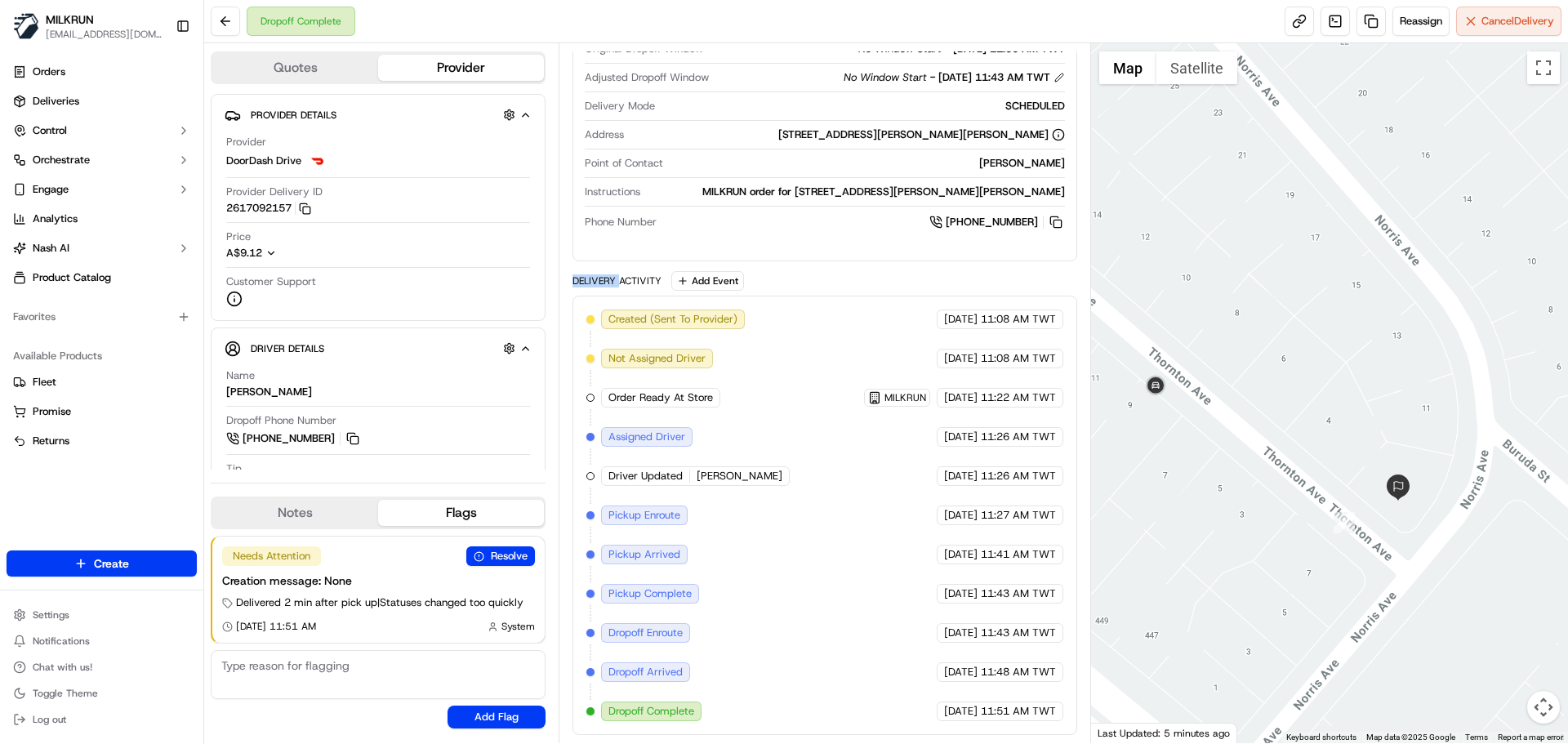
click at [591, 282] on div "Delivery Activity" at bounding box center [617, 281] width 89 height 13
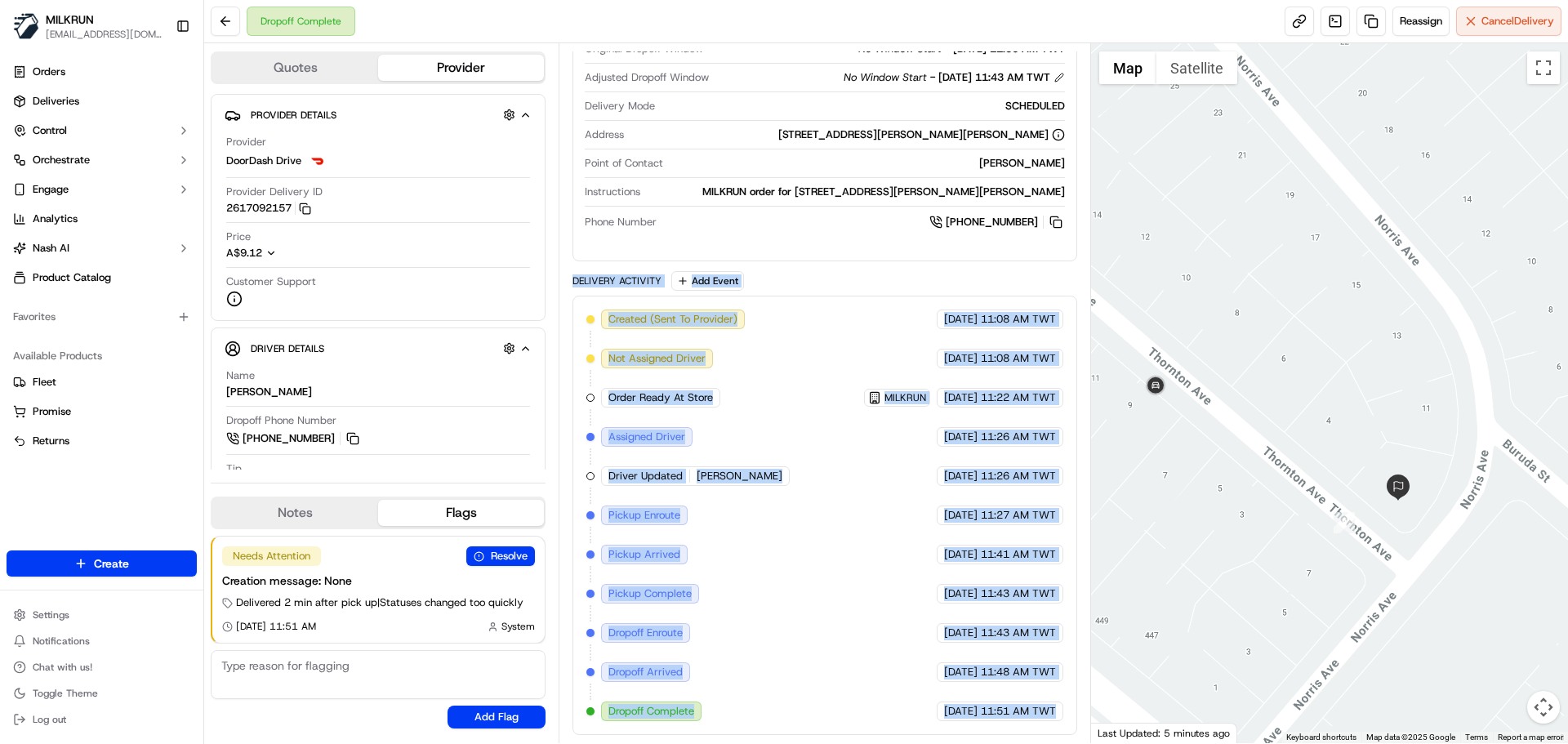
drag, startPoint x: 591, startPoint y: 282, endPoint x: 1002, endPoint y: 692, distance: 580.5
click at [1002, 702] on div "Delivery Activity Add Event Created (Sent To Provider) DoorDash Drive 16/09/202…" at bounding box center [825, 503] width 504 height 463
click at [1026, 705] on span "11:51 AM TWT" at bounding box center [1019, 711] width 76 height 15
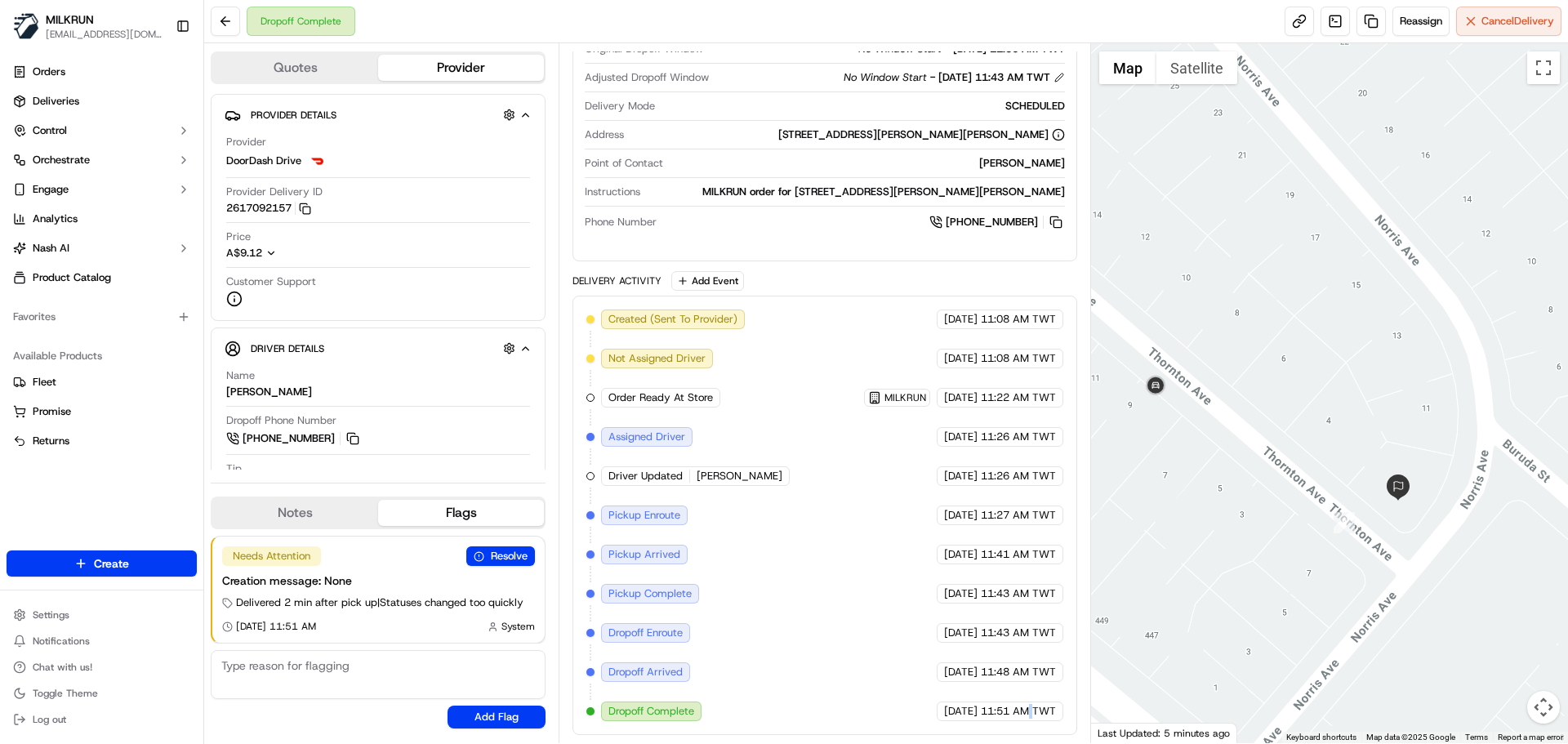
click at [1026, 705] on span "11:51 AM TWT" at bounding box center [1019, 711] width 76 height 15
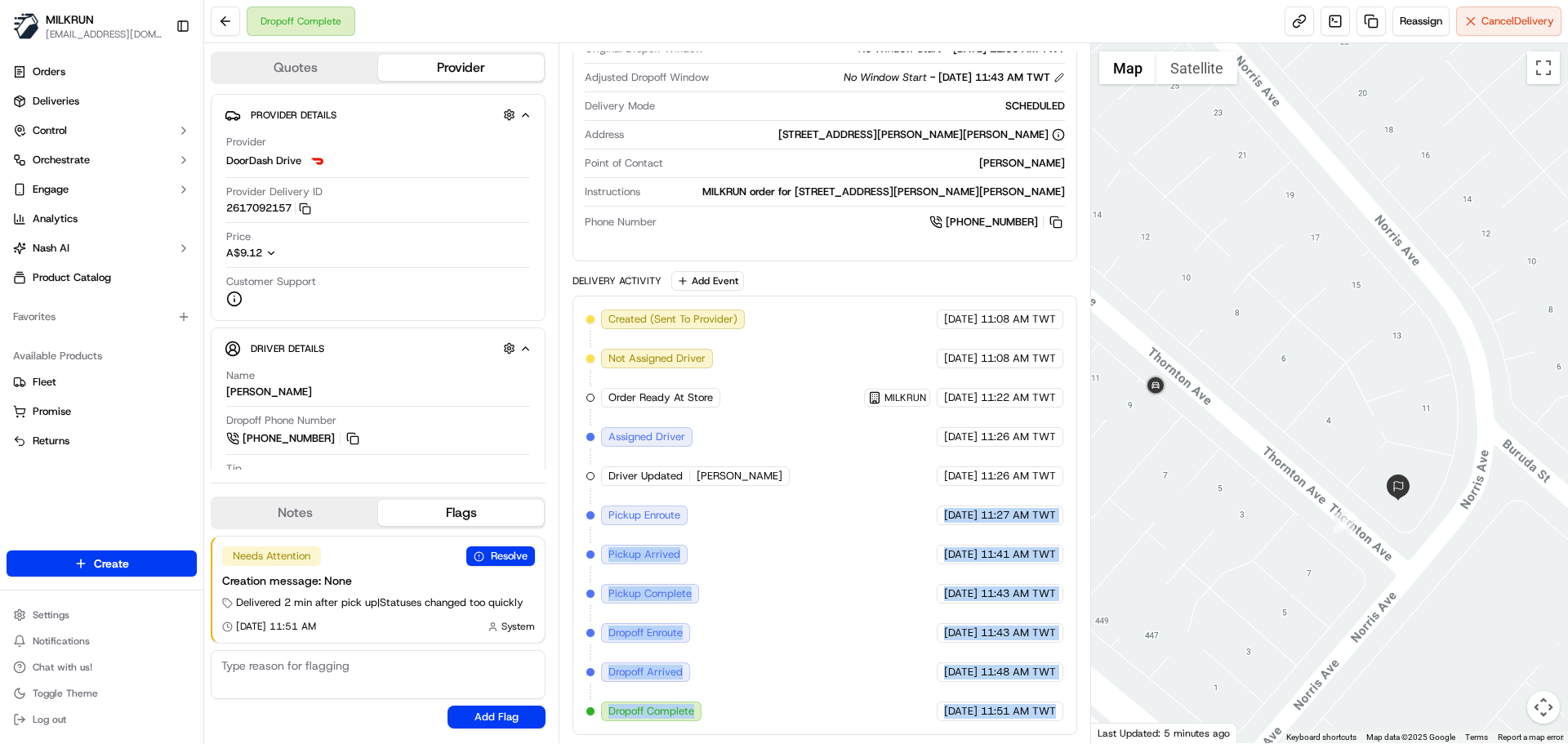
drag, startPoint x: 1026, startPoint y: 705, endPoint x: 764, endPoint y: 271, distance: 507.0
click at [764, 271] on div "Delivery Activity Add Event Created (Sent To Provider) DoorDash Drive 16/09/202…" at bounding box center [825, 503] width 504 height 463
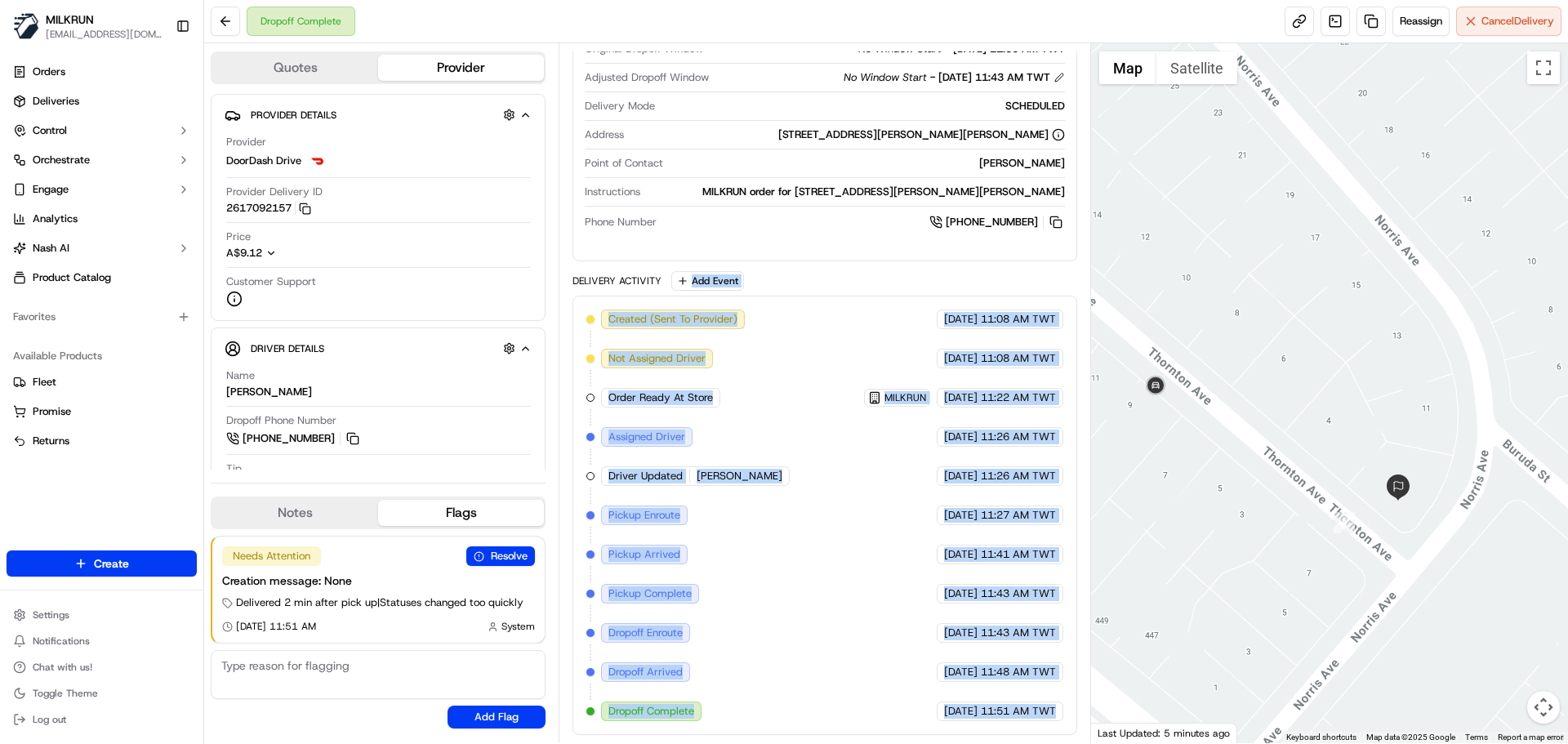
click at [921, 582] on div "Created (Sent To Provider) DoorDash Drive 16/09/2025 11:08 AM TWT Not Assigned …" at bounding box center [825, 515] width 477 height 411
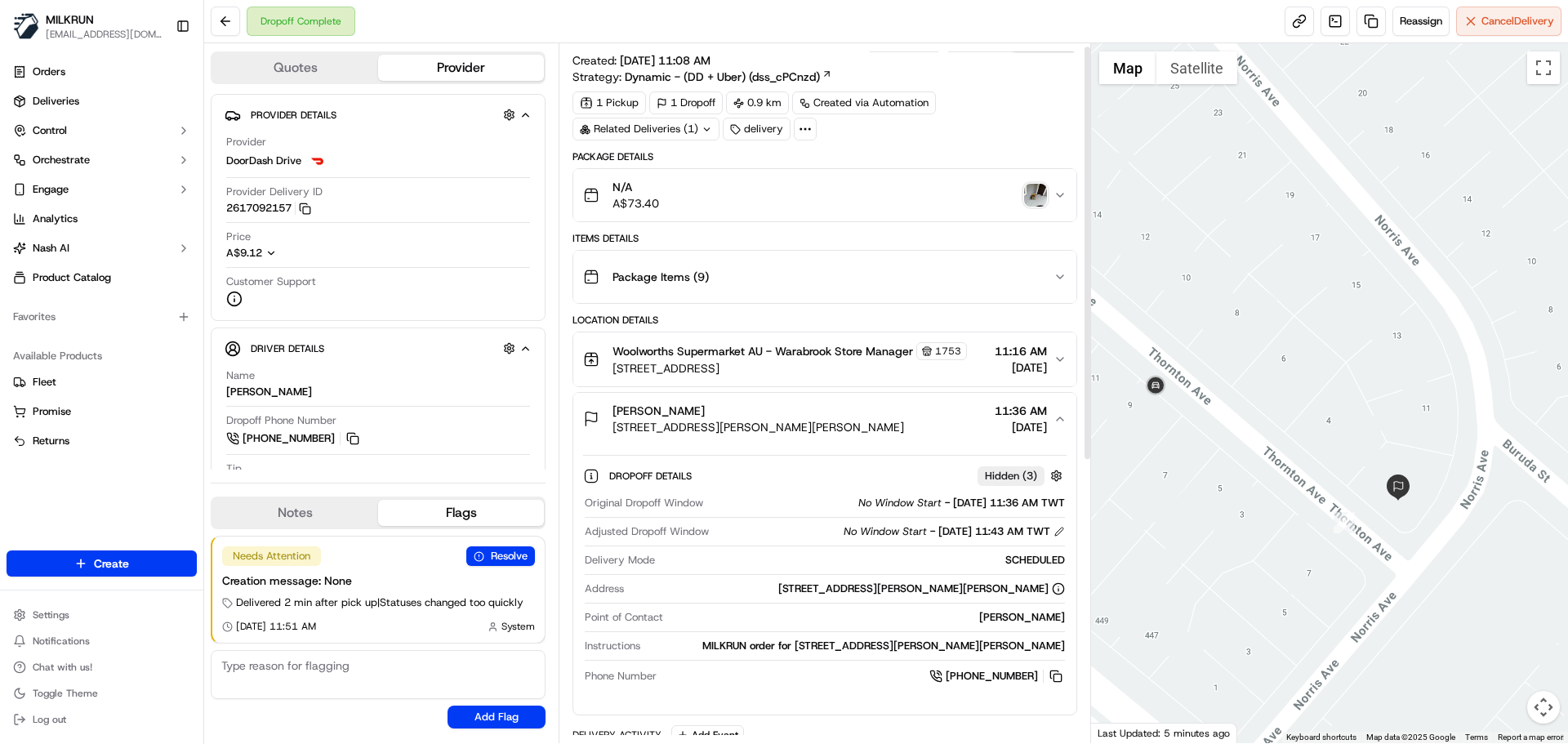
scroll to position [0, 0]
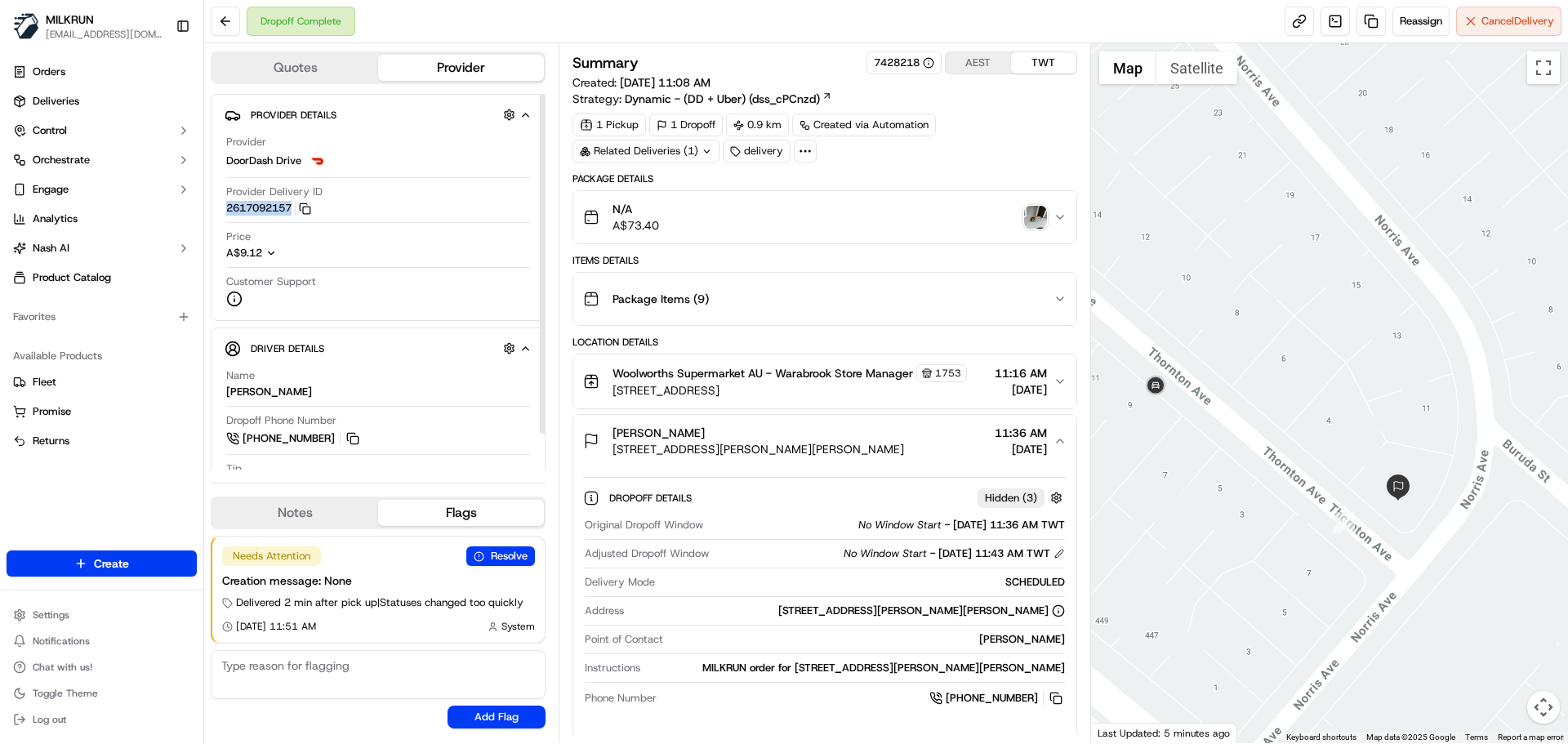
copy button "2617092157"
drag, startPoint x: 216, startPoint y: 206, endPoint x: 295, endPoint y: 214, distance: 79.4
click at [295, 214] on div "Provider Details Hidden ( 4 ) Provider DoorDash Drive Provider Delivery ID 2617…" at bounding box center [378, 207] width 335 height 227
copy button "2617092157"
drag, startPoint x: 366, startPoint y: 138, endPoint x: 332, endPoint y: 187, distance: 59.6
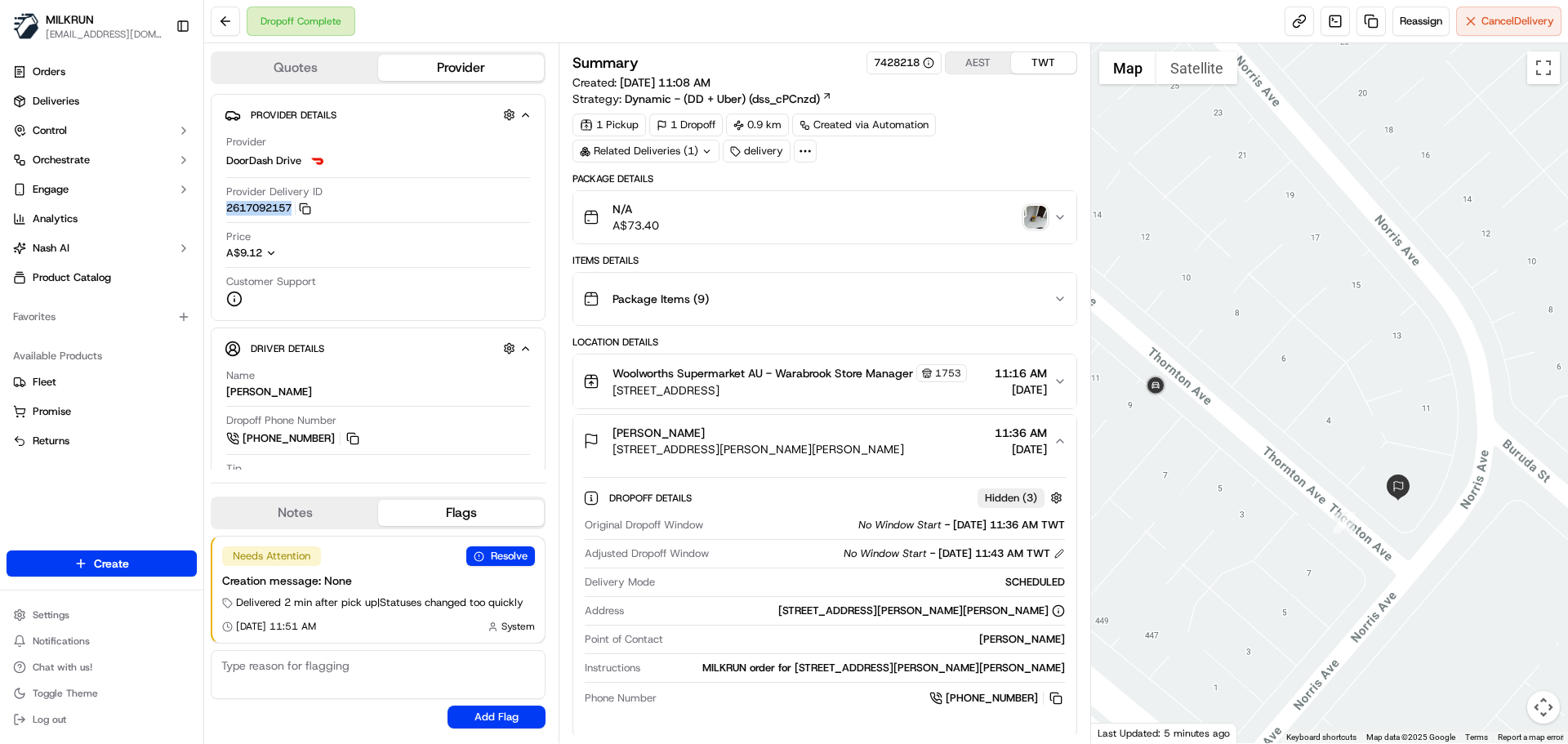
click at [333, 186] on div "Provider Details Hidden ( 4 ) Provider DoorDash Drive Provider Delivery ID 2617…" at bounding box center [378, 207] width 335 height 227
click at [257, 200] on button "2617092157 Copy dd1ba9df-39dc-4aa3-b0de-60406fc87a85_2617092157" at bounding box center [269, 208] width 85 height 15
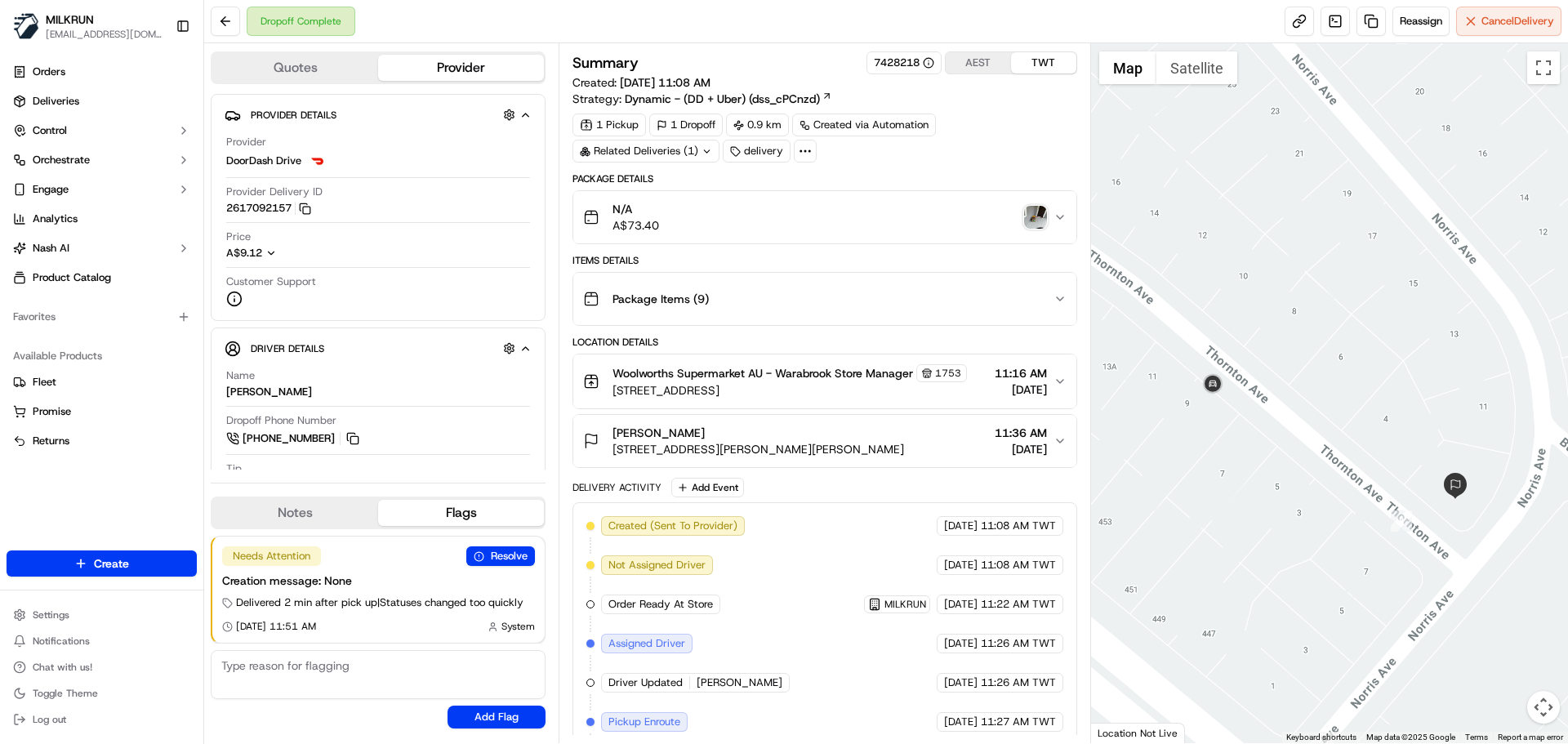
drag, startPoint x: 1465, startPoint y: 412, endPoint x: 1486, endPoint y: 414, distance: 21.1
click at [1486, 414] on div at bounding box center [1330, 393] width 478 height 700
click at [794, 483] on div "Delivery Activity Add Event" at bounding box center [825, 487] width 504 height 20
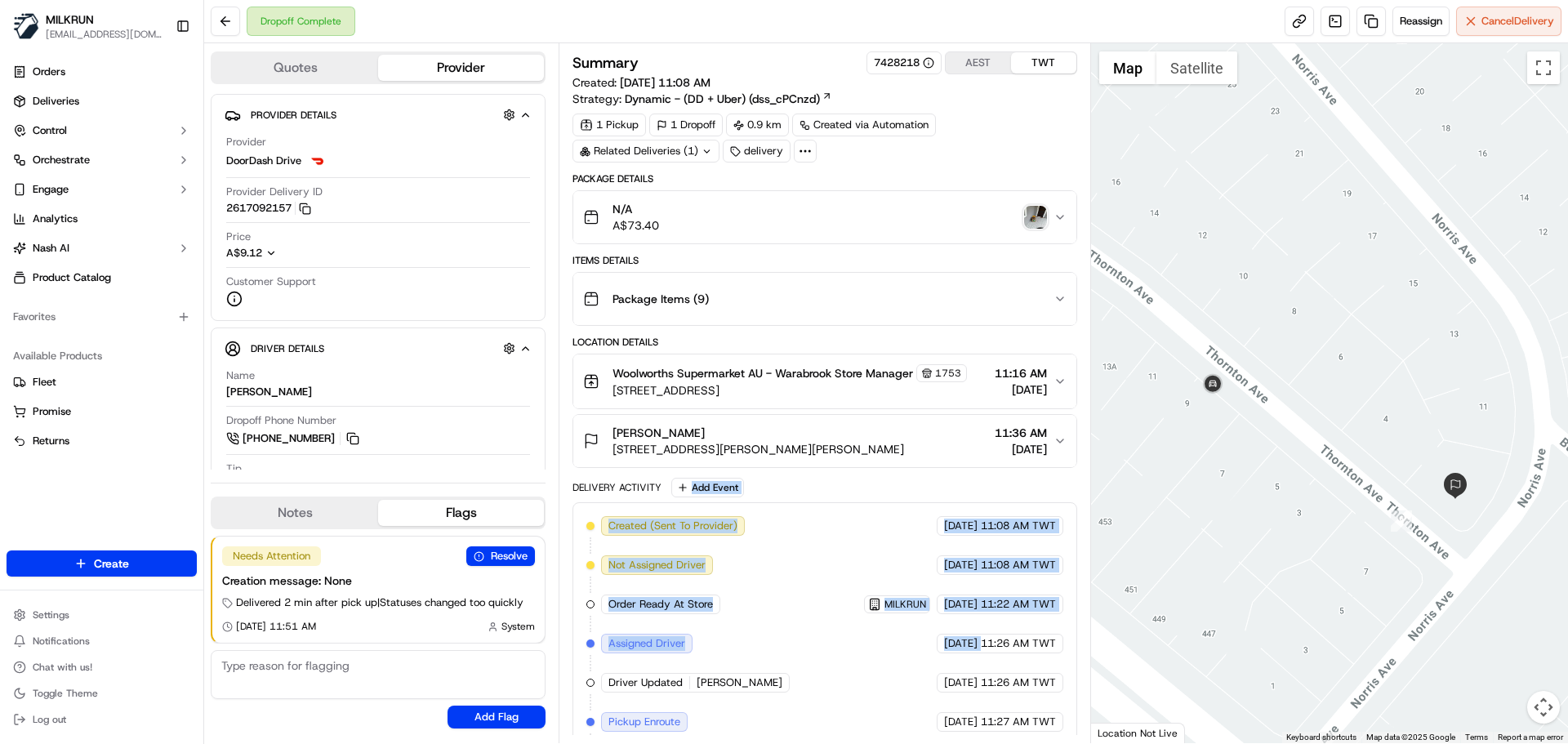
drag, startPoint x: 794, startPoint y: 483, endPoint x: 959, endPoint y: 719, distance: 288.0
click at [959, 719] on div "Delivery Activity Add Event Created (Sent To Provider) DoorDash Drive [DATE] 11…" at bounding box center [825, 709] width 504 height 463
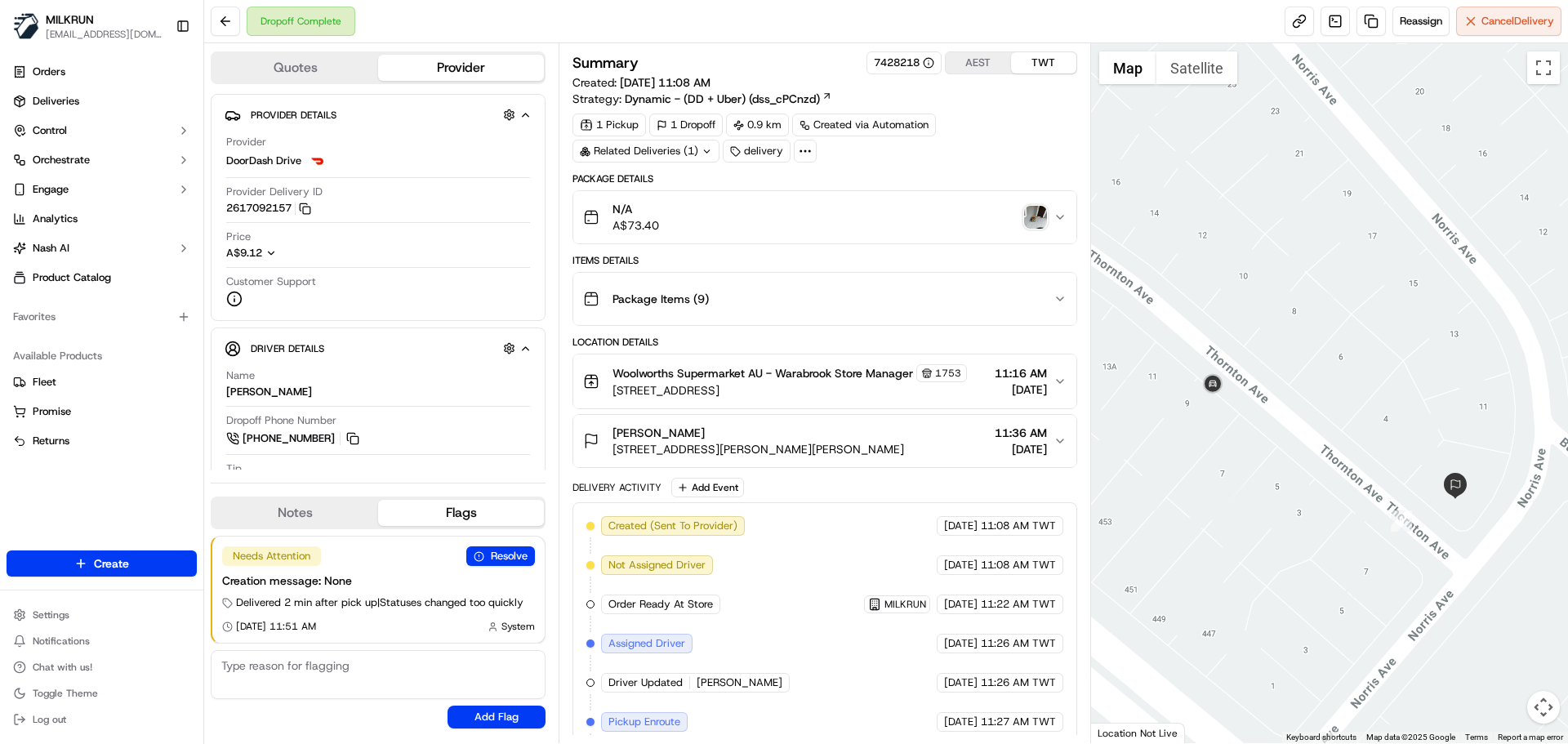
click at [998, 737] on div "Summary 7428218 AEST TWT Created: 16/09/2025 11:08 AM Strategy: Dynamic - (DD +…" at bounding box center [825, 393] width 532 height 700
click at [999, 737] on div "Summary 7428218 AEST TWT Created: 16/09/2025 11:08 AM Strategy: Dynamic - (DD +…" at bounding box center [825, 393] width 532 height 700
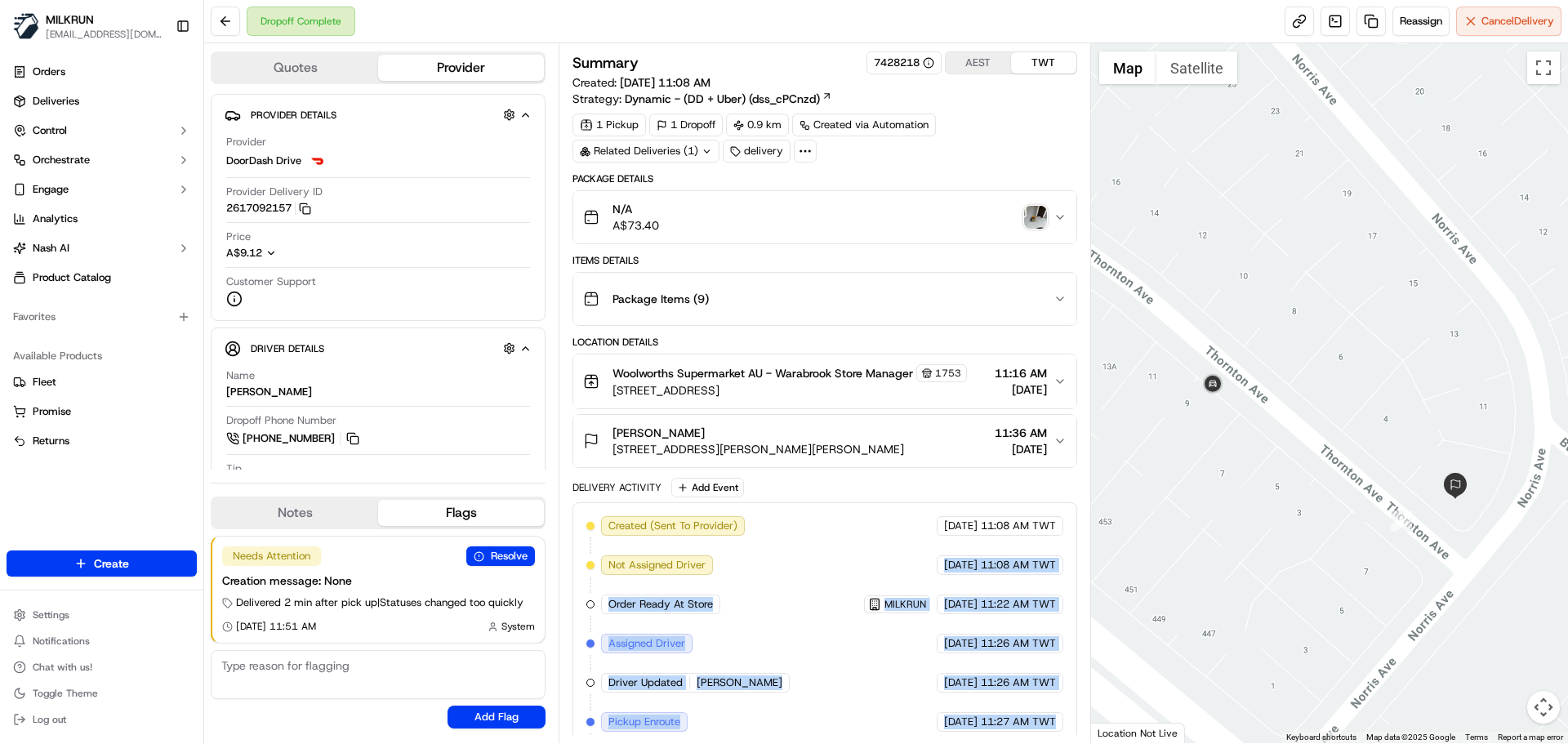
drag, startPoint x: 1000, startPoint y: 732, endPoint x: 951, endPoint y: 503, distance: 234.2
click at [951, 505] on div "Summary 7428218 AEST TWT Created: 16/09/2025 11:08 AM Strategy: Dynamic - (DD +…" at bounding box center [825, 393] width 532 height 700
click at [976, 635] on div "[DATE] 11:26 AM TWT" at bounding box center [1001, 643] width 127 height 20
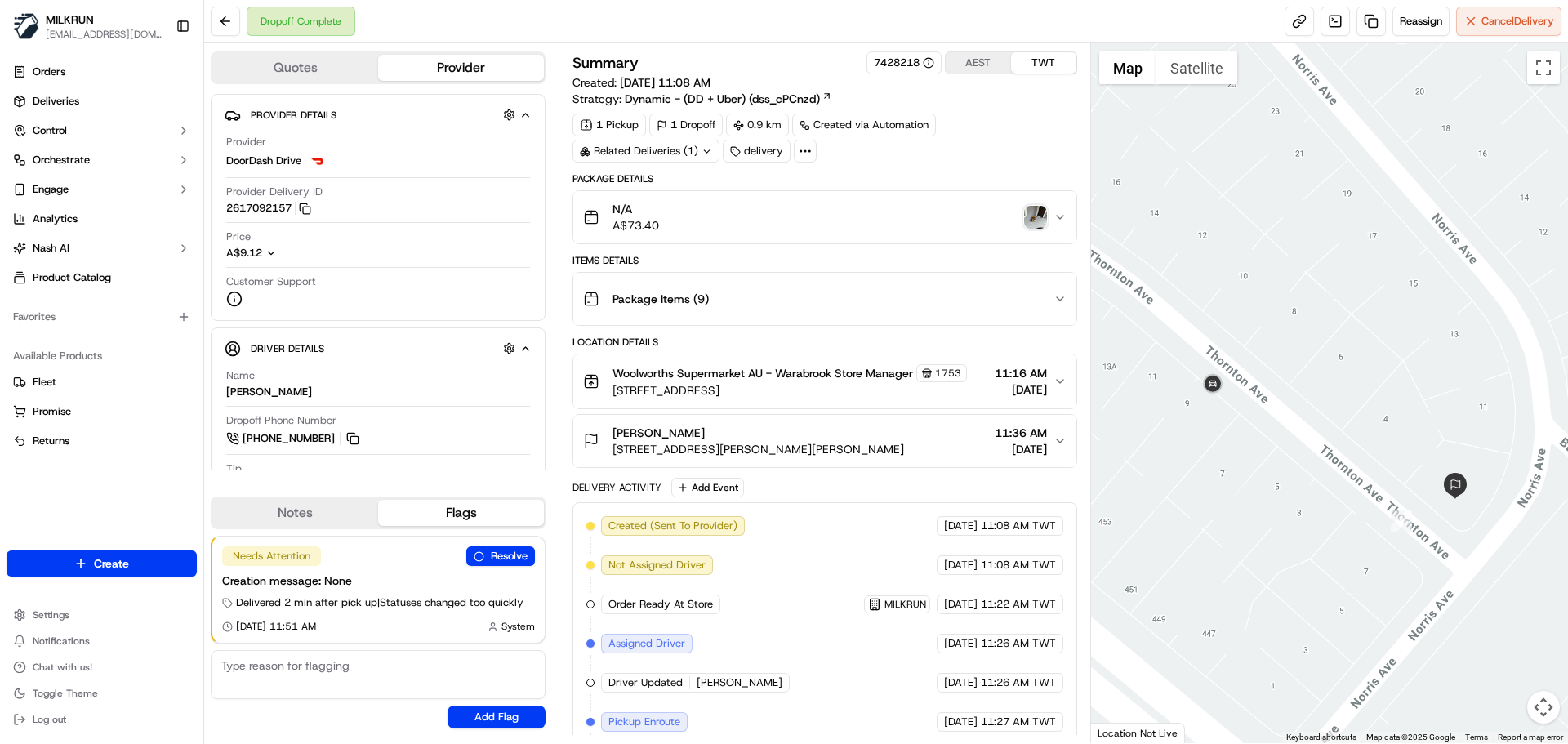
click at [713, 619] on div "Created (Sent To Provider) DoorDash Drive [DATE] 11:08 AM TWT Not Assigned Driv…" at bounding box center [825, 721] width 477 height 411
drag, startPoint x: 713, startPoint y: 619, endPoint x: 717, endPoint y: 507, distance: 112.1
click at [717, 508] on div "Created (Sent To Provider) DoorDash Drive 16/09/2025 11:08 AM TWT Not Assigned …" at bounding box center [825, 722] width 504 height 439
click at [766, 628] on div "Created (Sent To Provider) DoorDash Drive 16/09/2025 11:08 AM TWT Not Assigned …" at bounding box center [825, 721] width 477 height 411
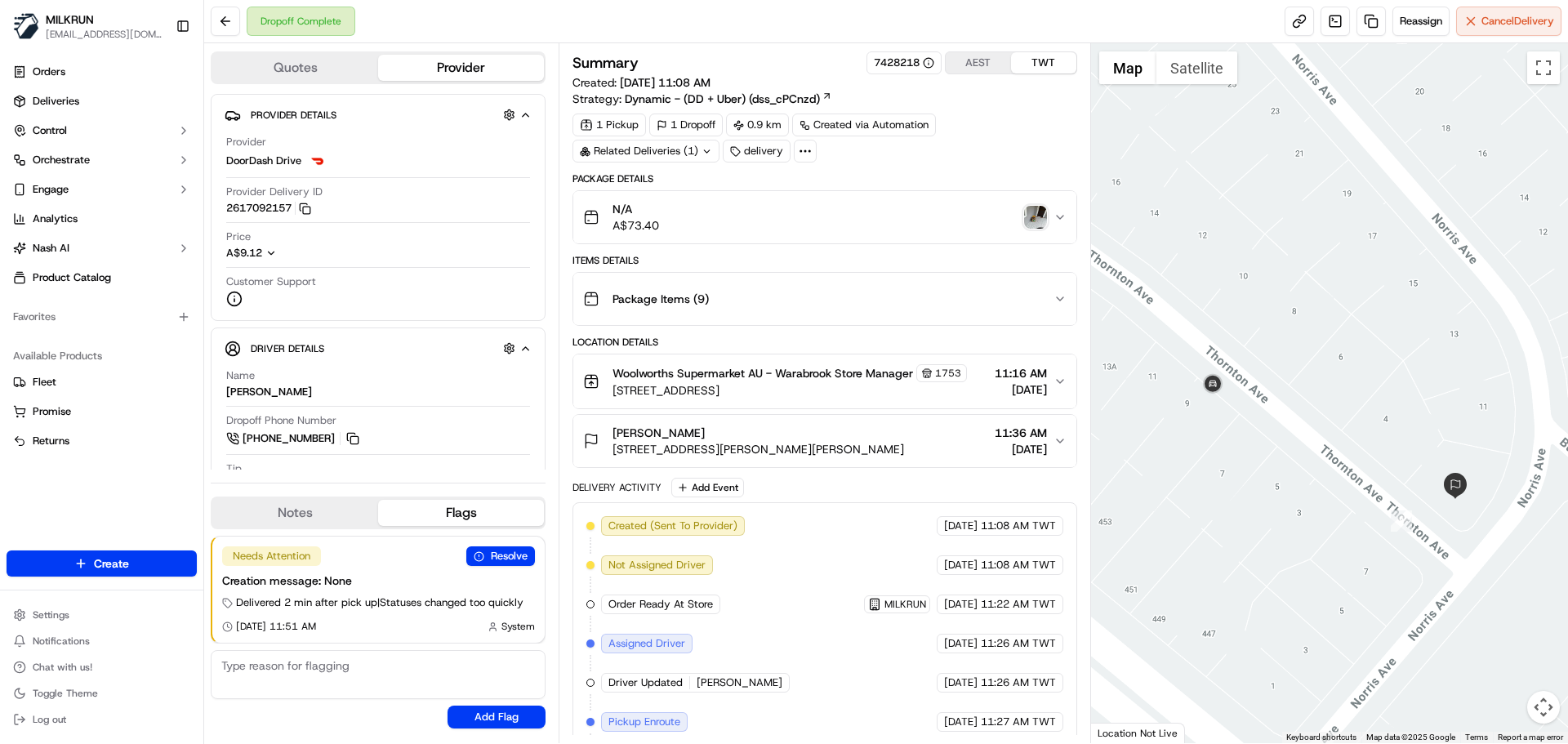
click at [766, 628] on div "Created (Sent To Provider) DoorDash Drive 16/09/2025 11:08 AM TWT Not Assigned …" at bounding box center [825, 721] width 477 height 411
drag, startPoint x: 766, startPoint y: 628, endPoint x: 913, endPoint y: 674, distance: 154.0
click at [887, 674] on div "Created (Sent To Provider) DoorDash Drive 16/09/2025 11:08 AM TWT Not Assigned …" at bounding box center [825, 721] width 477 height 411
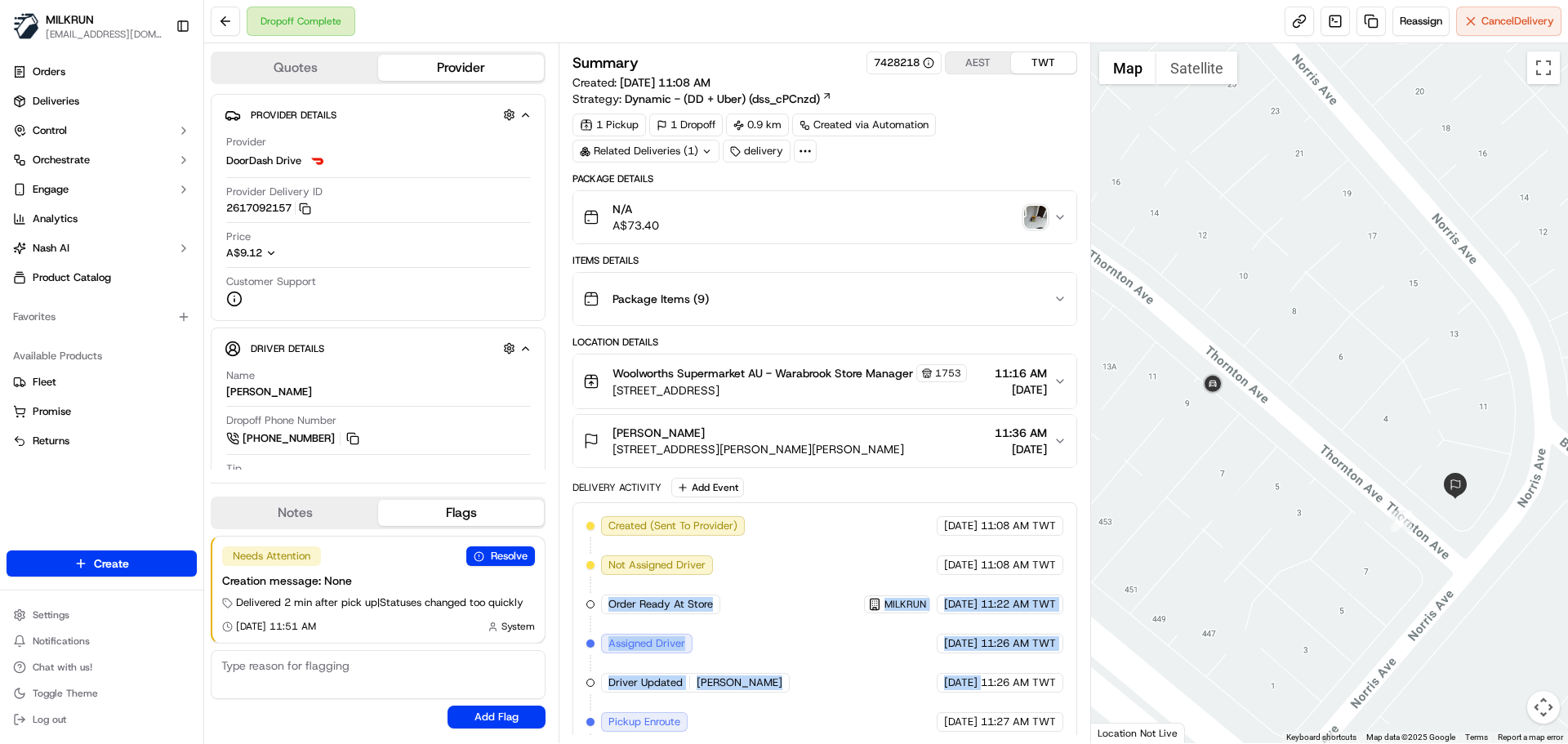
click at [937, 674] on div "16/09/2025 11:26 AM TWT" at bounding box center [1001, 682] width 127 height 20
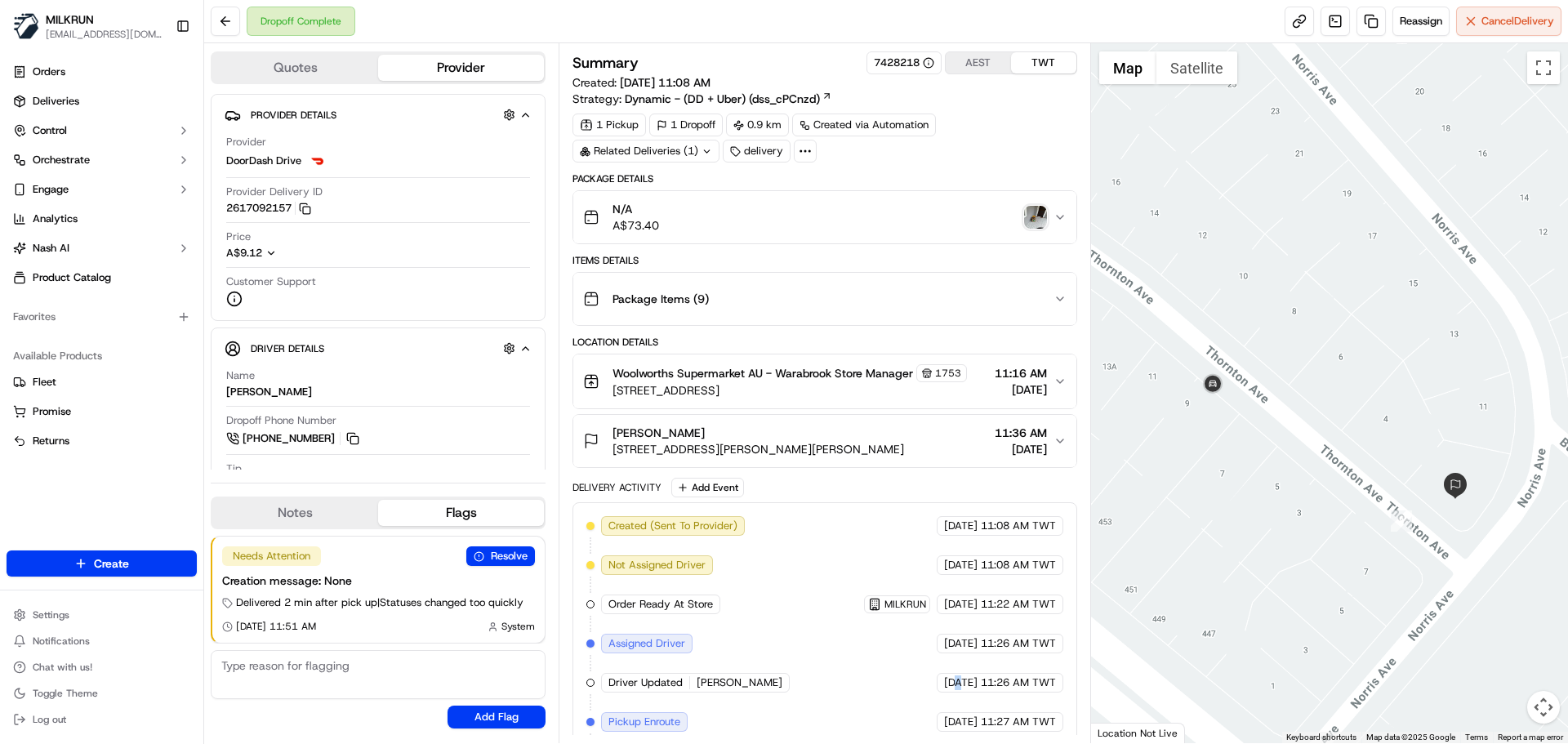
click at [937, 674] on div "16/09/2025 11:26 AM TWT" at bounding box center [1001, 682] width 127 height 20
drag, startPoint x: 925, startPoint y: 674, endPoint x: 875, endPoint y: 575, distance: 110.9
click at [881, 584] on div "Created (Sent To Provider) DoorDash Drive 16/09/2025 11:08 AM TWT Not Assigned …" at bounding box center [825, 721] width 477 height 411
click at [840, 671] on div "Created (Sent To Provider) DoorDash Drive 16/09/2025 11:08 AM TWT Not Assigned …" at bounding box center [825, 721] width 477 height 411
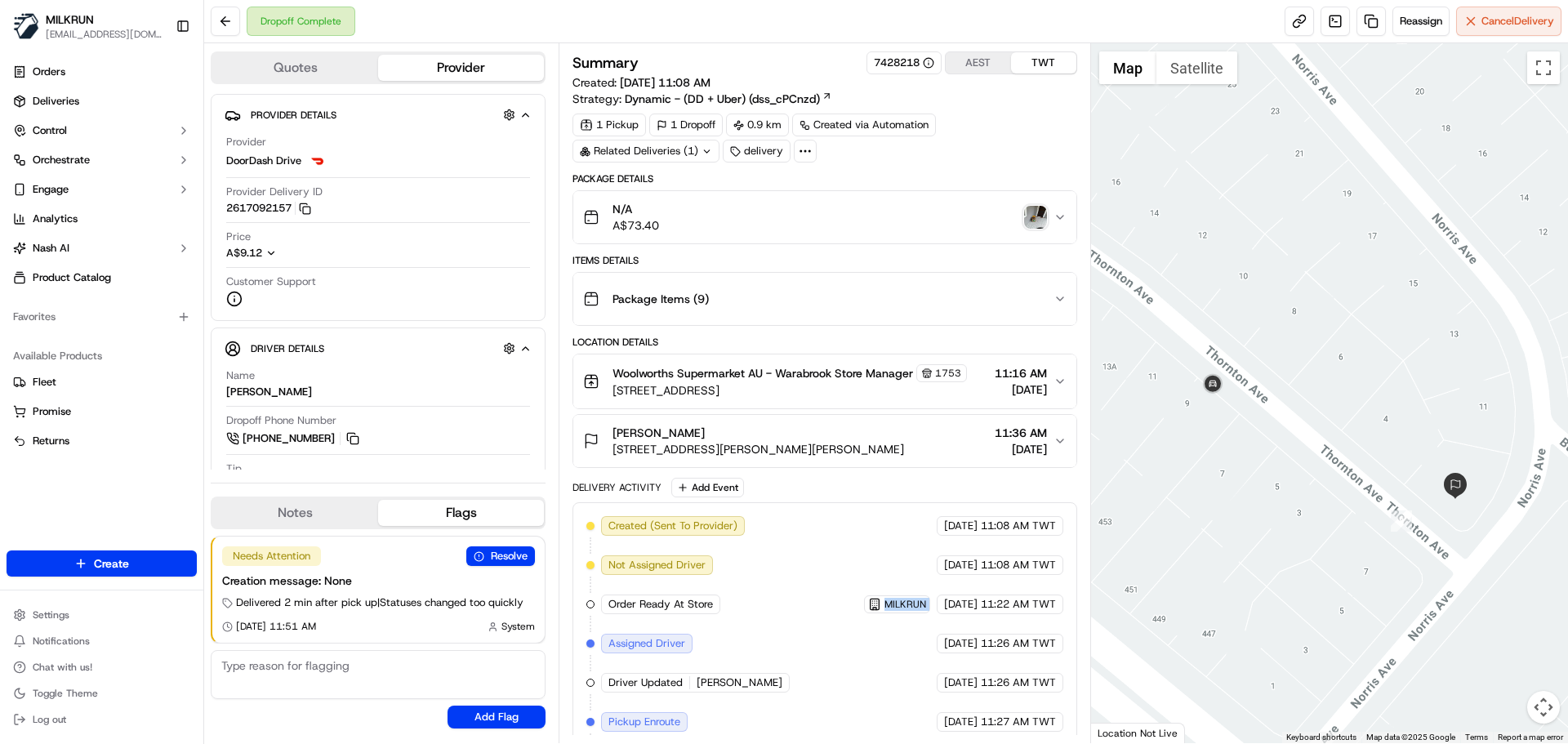
drag, startPoint x: 840, startPoint y: 671, endPoint x: 772, endPoint y: 529, distance: 157.4
click at [773, 517] on div "Created (Sent To Provider) DoorDash Drive 16/09/2025 11:08 AM TWT Not Assigned …" at bounding box center [825, 721] width 477 height 411
click at [795, 661] on div "Created (Sent To Provider) DoorDash Drive 16/09/2025 11:08 AM TWT Not Assigned …" at bounding box center [825, 721] width 477 height 411
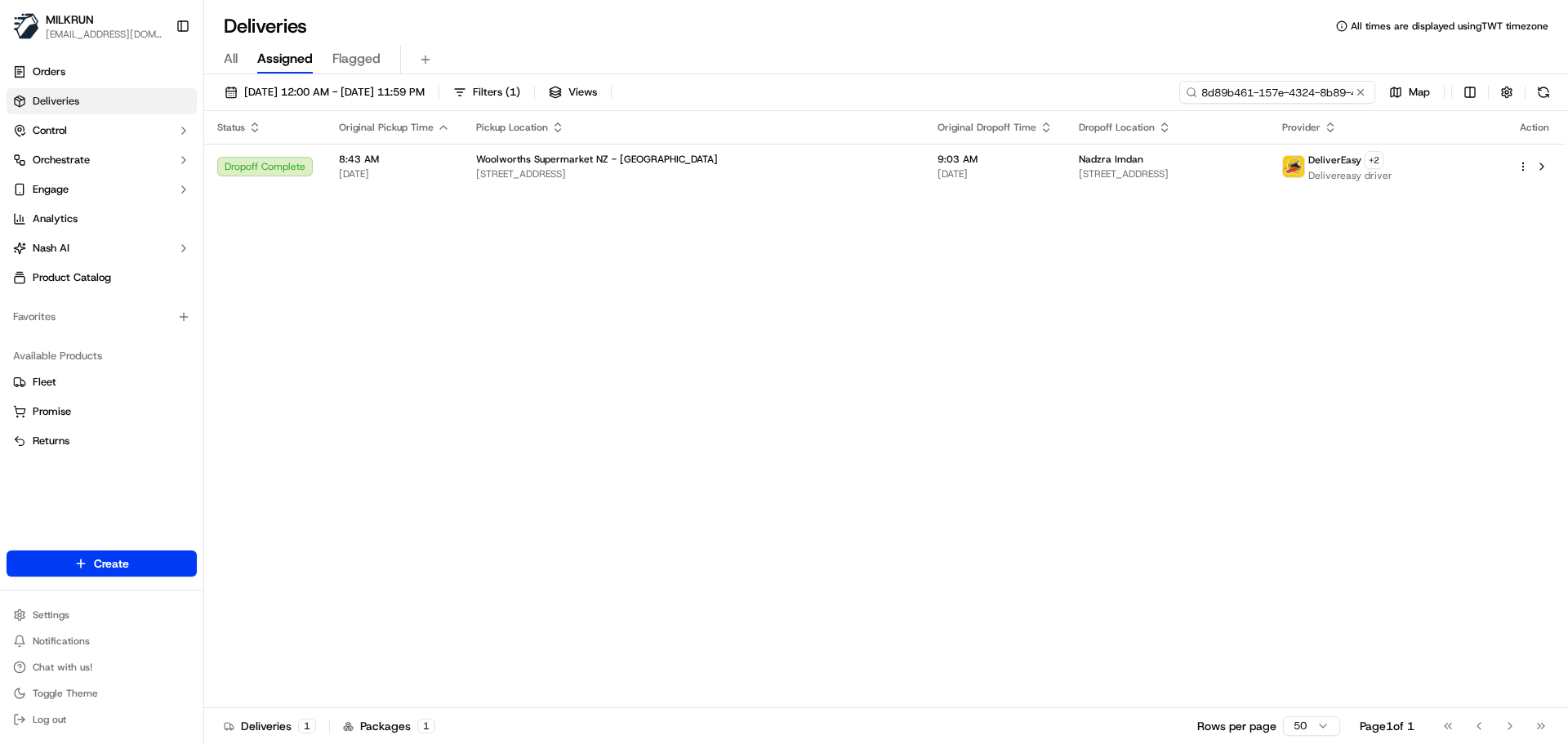
click at [1279, 97] on input "8d89b461-157e-4324-8b89-43679cbf639e" at bounding box center [1278, 92] width 196 height 23
paste input "matt rumph"
type input "[PERSON_NAME]"
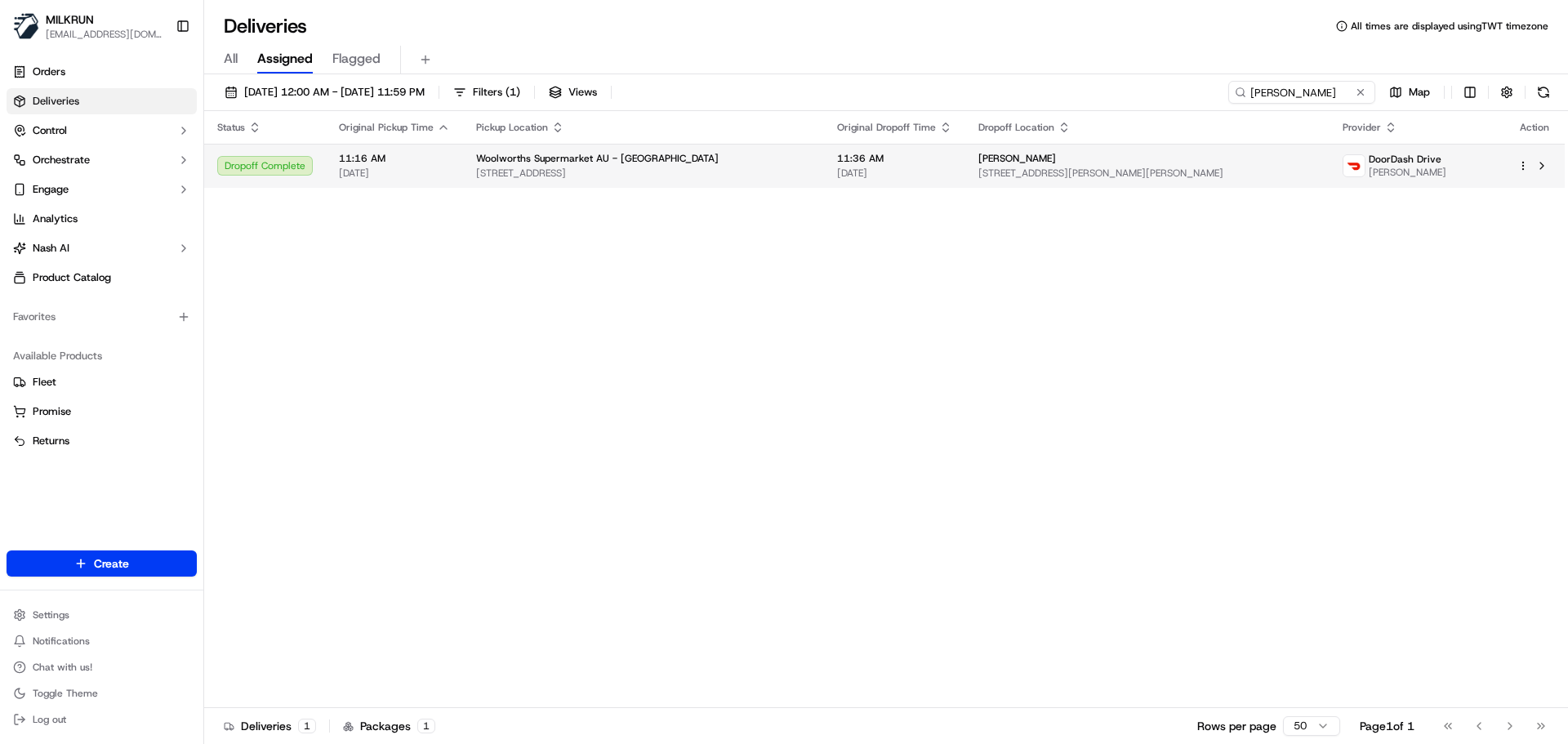
click at [578, 167] on span "[STREET_ADDRESS]" at bounding box center [644, 173] width 335 height 13
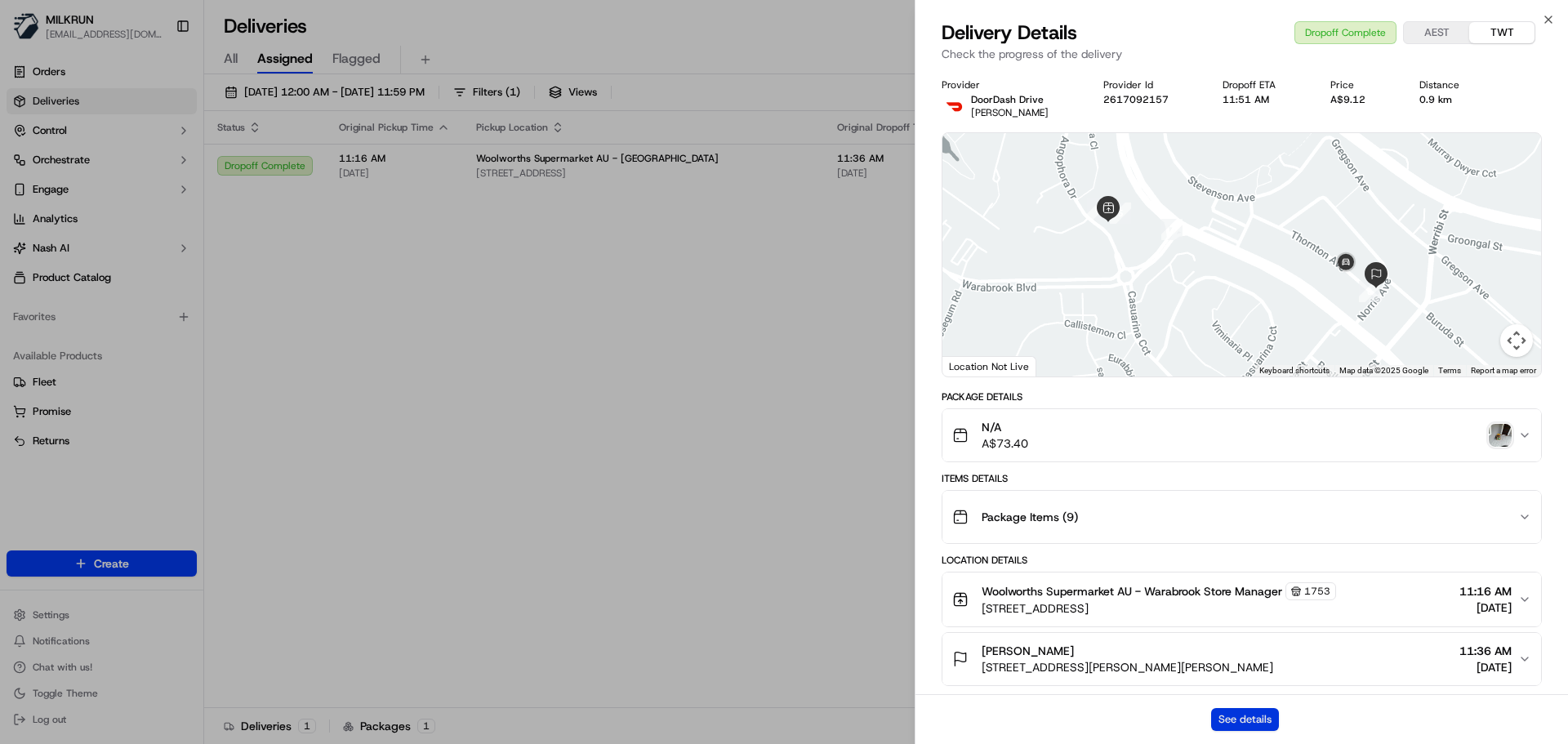
click at [1222, 716] on button "See details" at bounding box center [1245, 719] width 68 height 23
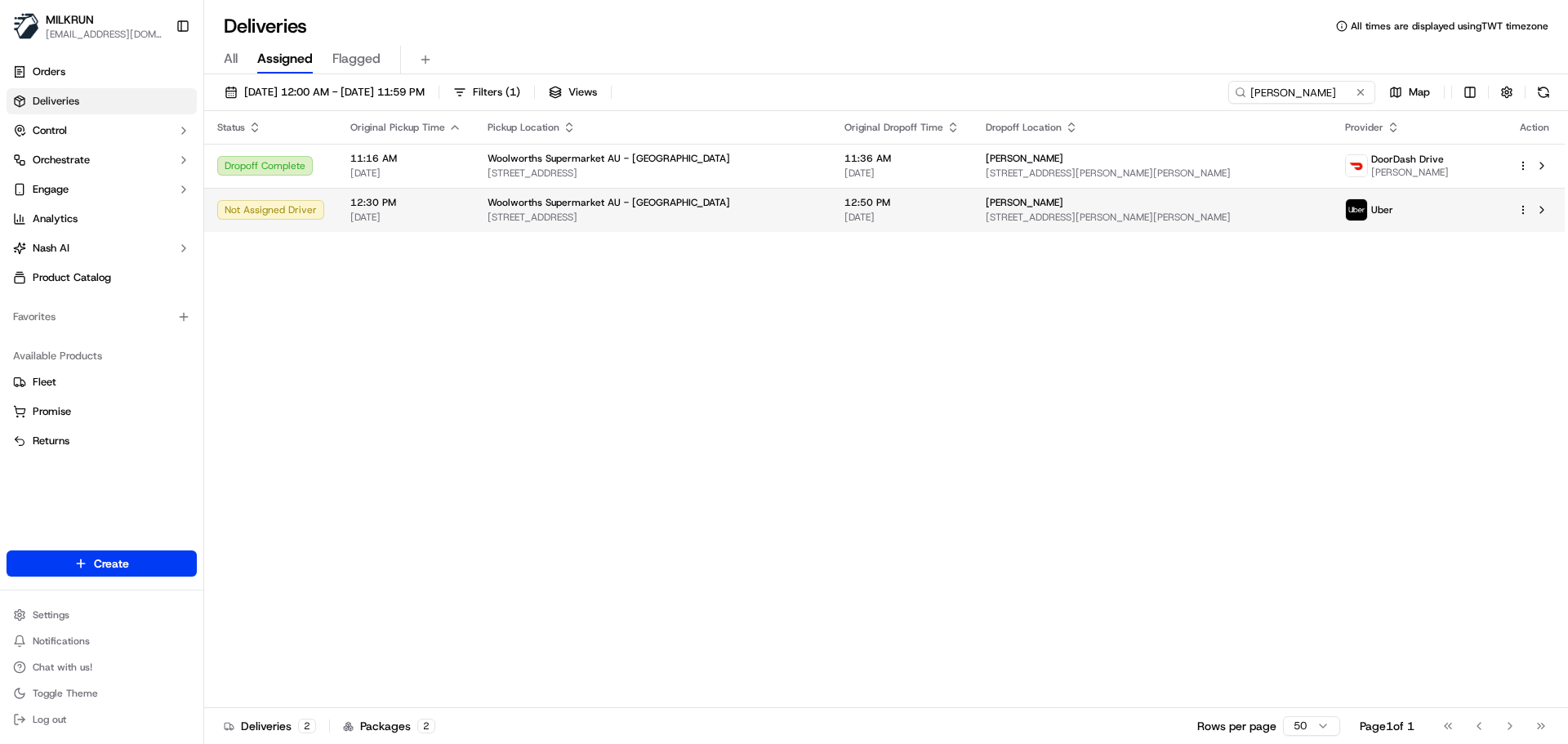
click at [441, 222] on span "[DATE]" at bounding box center [406, 217] width 111 height 13
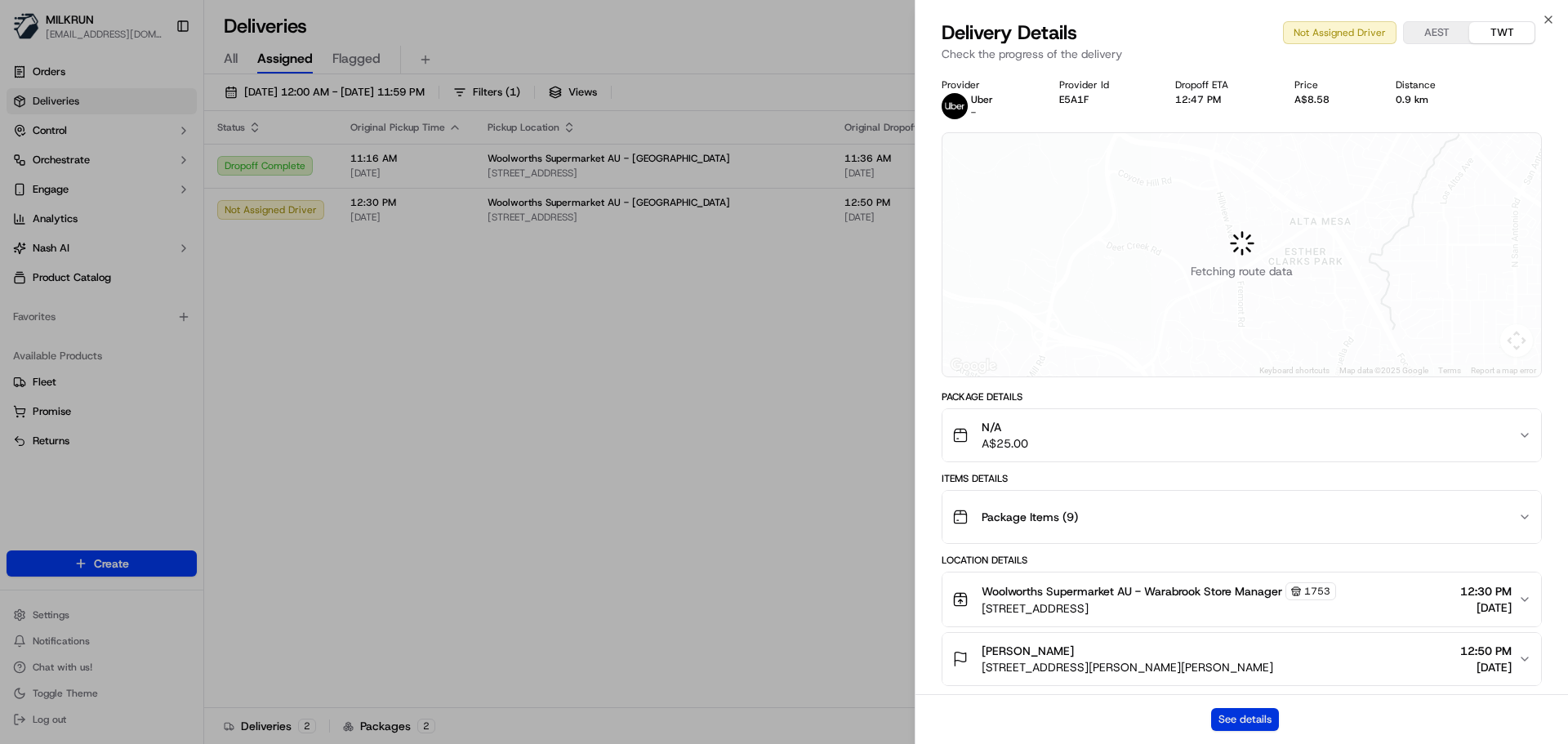
click at [1227, 714] on button "See details" at bounding box center [1245, 719] width 68 height 23
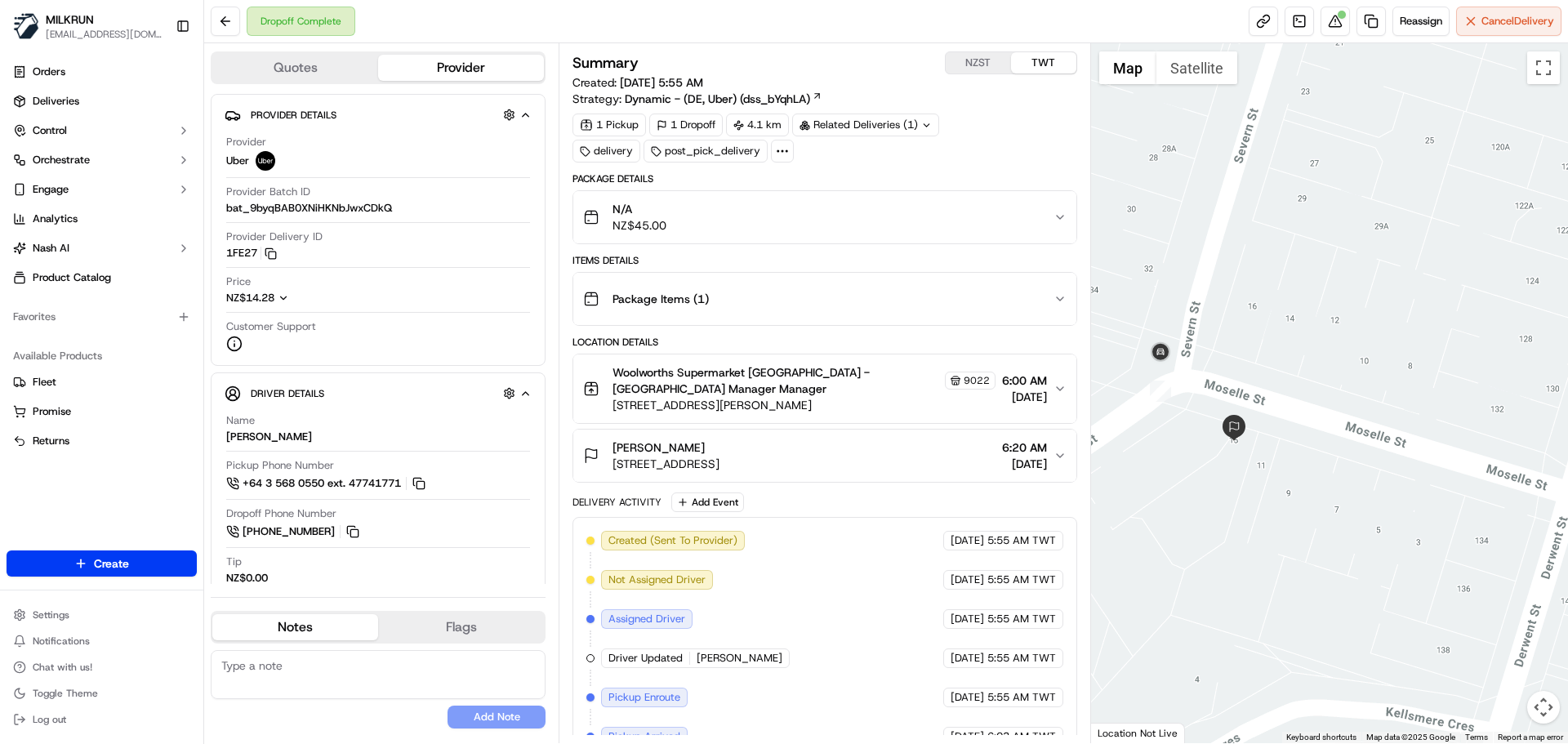
drag, startPoint x: 1194, startPoint y: 502, endPoint x: 1255, endPoint y: 498, distance: 61.1
click at [1254, 497] on div at bounding box center [1330, 393] width 478 height 700
click at [864, 649] on div "Created (Sent To Provider) Uber 10/12/2024 5:55 AM TWT Not Assigned Driver Uber…" at bounding box center [825, 716] width 477 height 372
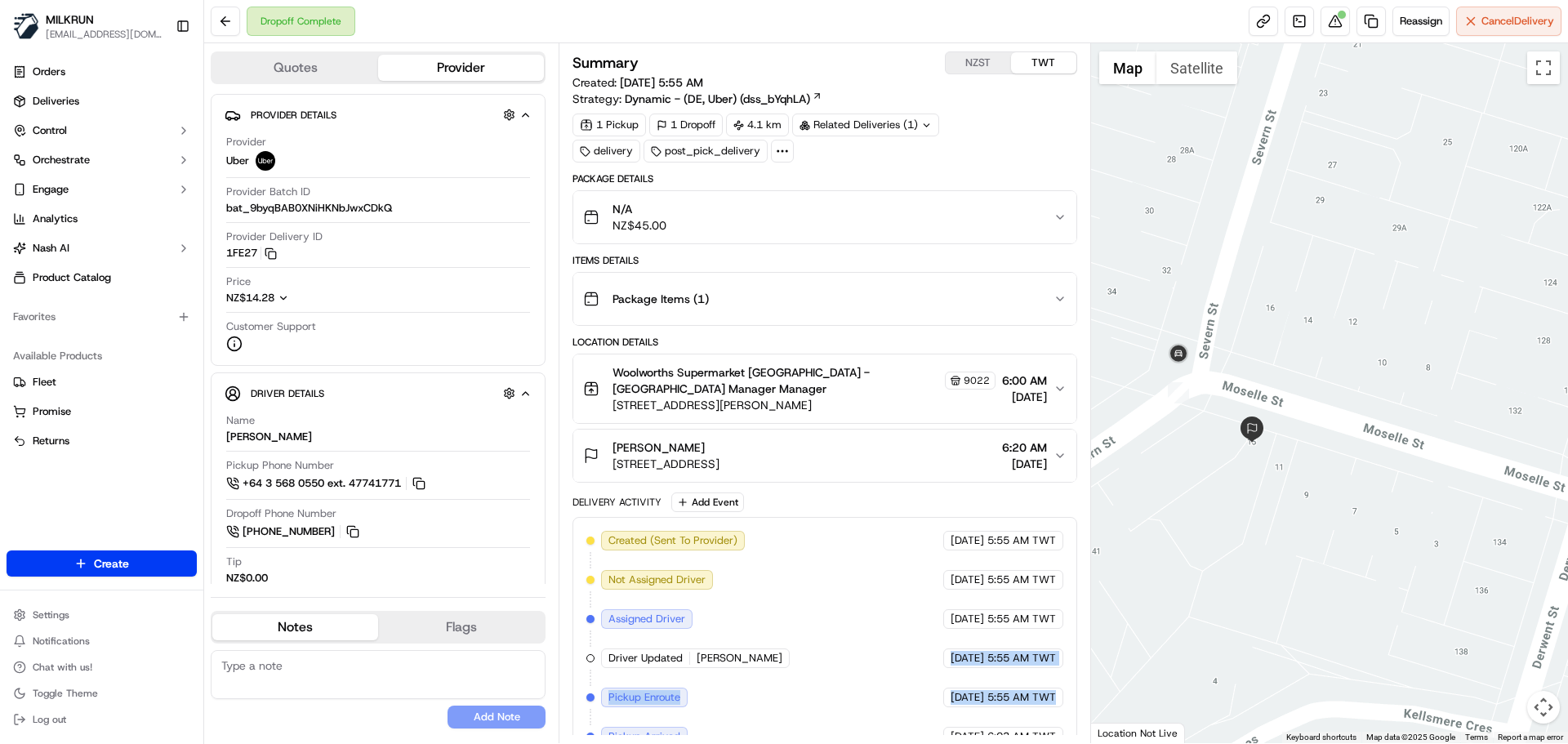
drag, startPoint x: 864, startPoint y: 649, endPoint x: 1003, endPoint y: 704, distance: 149.5
click at [1001, 701] on div "Created (Sent To Provider) Uber 10/12/2024 5:55 AM TWT Not Assigned Driver Uber…" at bounding box center [825, 716] width 477 height 372
click at [1003, 704] on span "5:55 AM TWT" at bounding box center [1022, 697] width 69 height 15
drag, startPoint x: 1003, startPoint y: 704, endPoint x: 826, endPoint y: 536, distance: 244.0
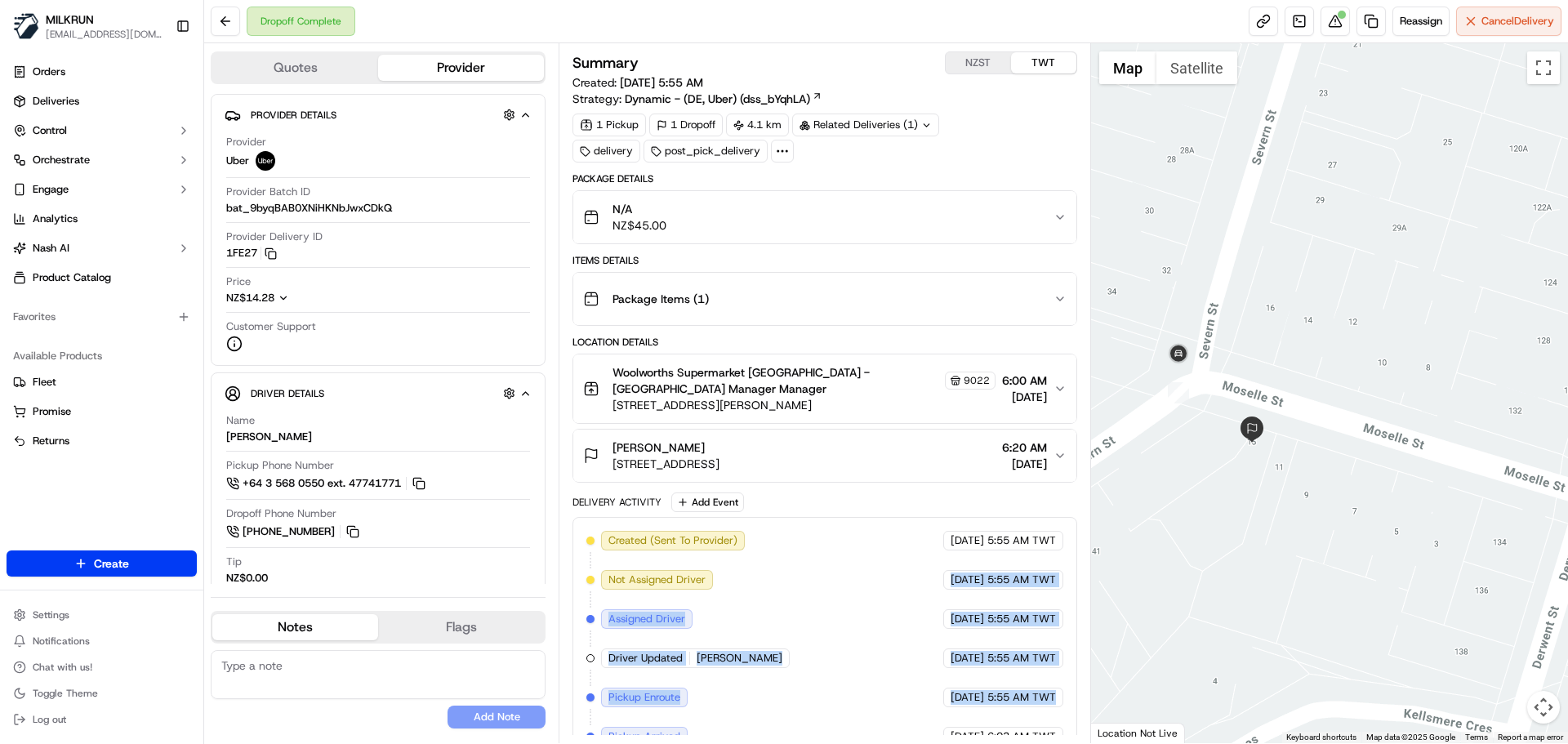
click at [841, 545] on div "Created (Sent To Provider) Uber 10/12/2024 5:55 AM TWT Not Assigned Driver Uber…" at bounding box center [825, 716] width 477 height 372
click at [873, 670] on div "Created (Sent To Provider) Uber 10/12/2024 5:55 AM TWT Not Assigned Driver Uber…" at bounding box center [825, 716] width 477 height 372
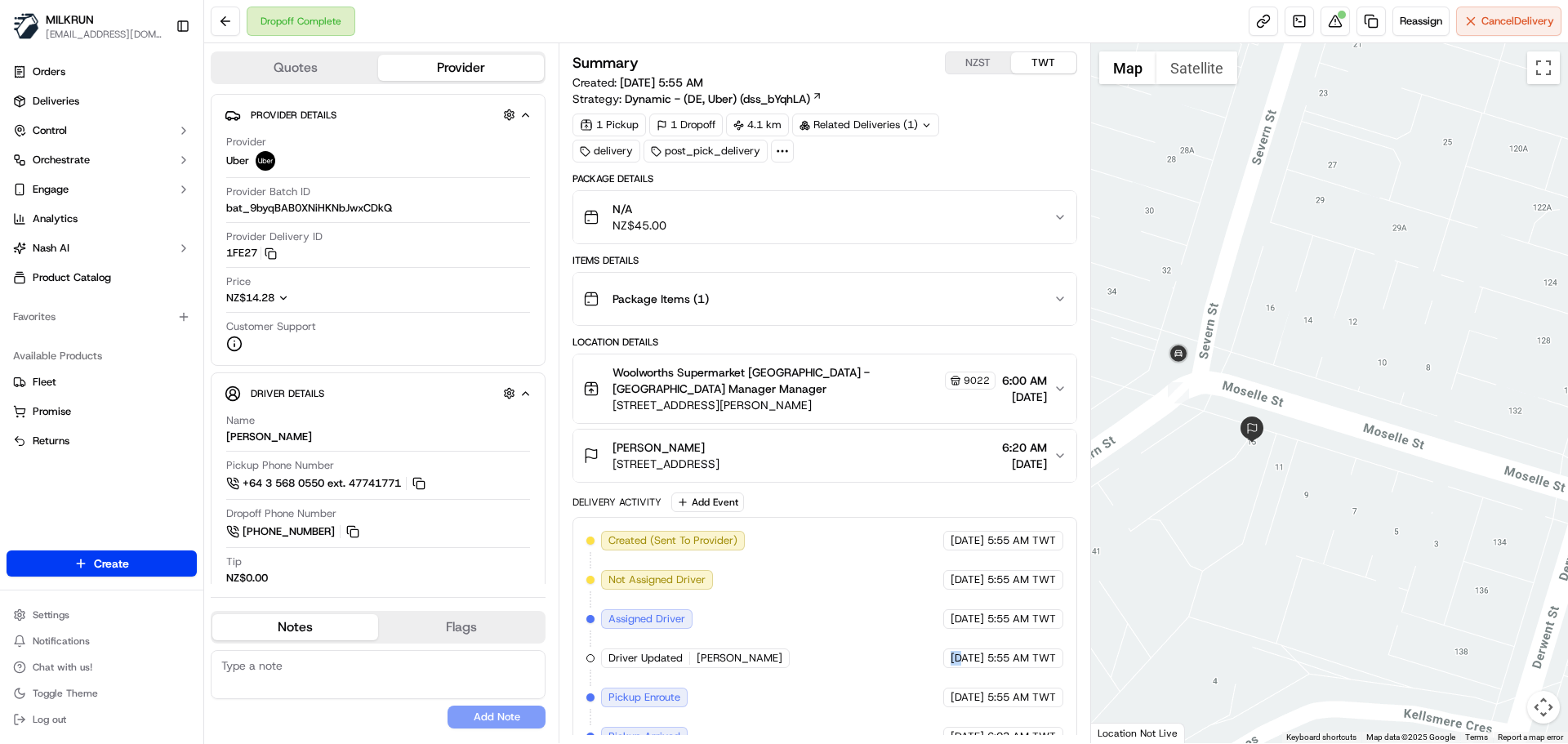
click at [873, 670] on div "Created (Sent To Provider) Uber 10/12/2024 5:55 AM TWT Not Assigned Driver Uber…" at bounding box center [825, 716] width 477 height 372
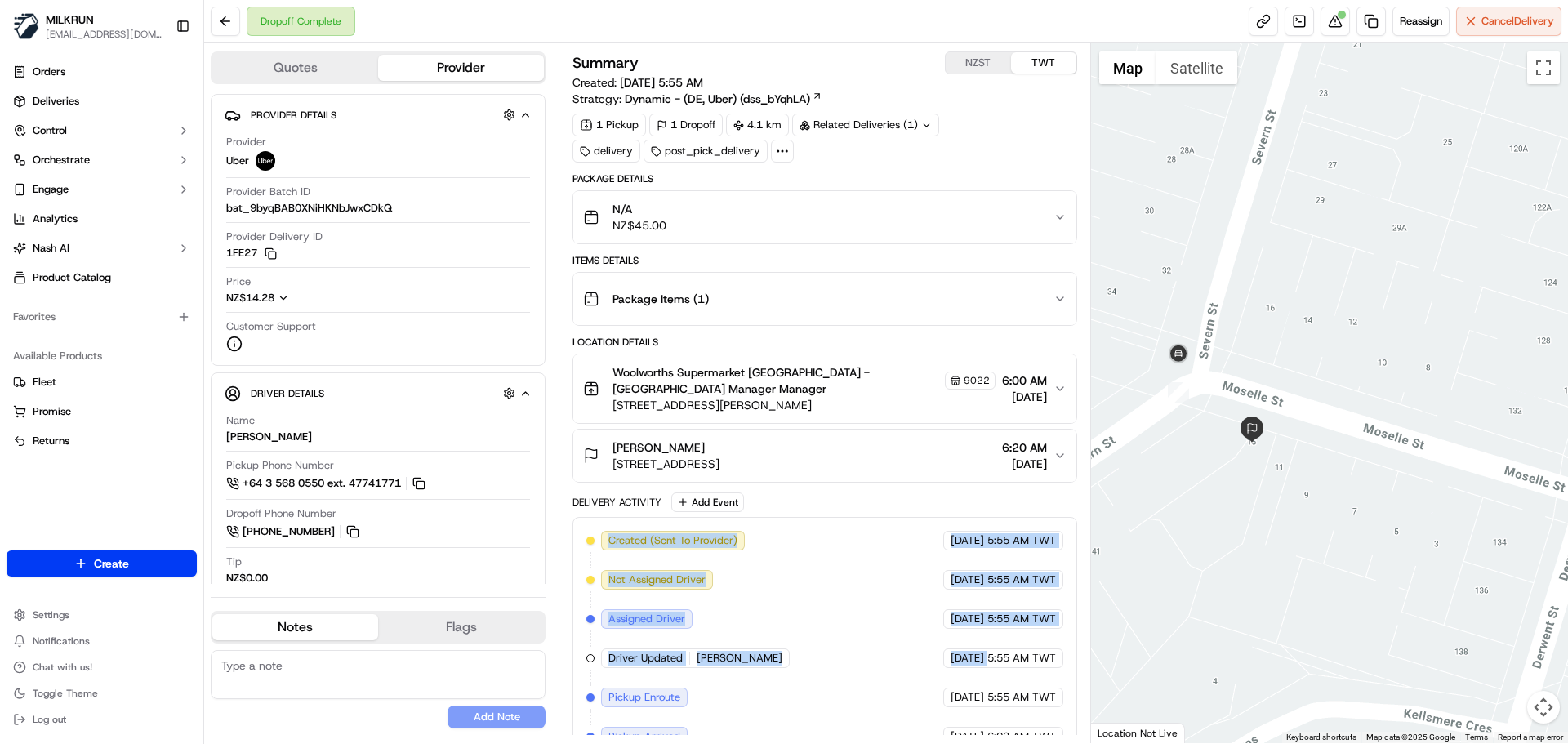
drag, startPoint x: 873, startPoint y: 670, endPoint x: 799, endPoint y: 516, distance: 170.9
click at [799, 517] on div "Created (Sent To Provider) Uber 10/12/2024 5:55 AM TWT Not Assigned Driver Uber…" at bounding box center [825, 716] width 504 height 400
click at [840, 641] on div "Created (Sent To Provider) Uber 10/12/2024 5:55 AM TWT Not Assigned Driver Uber…" at bounding box center [825, 716] width 477 height 372
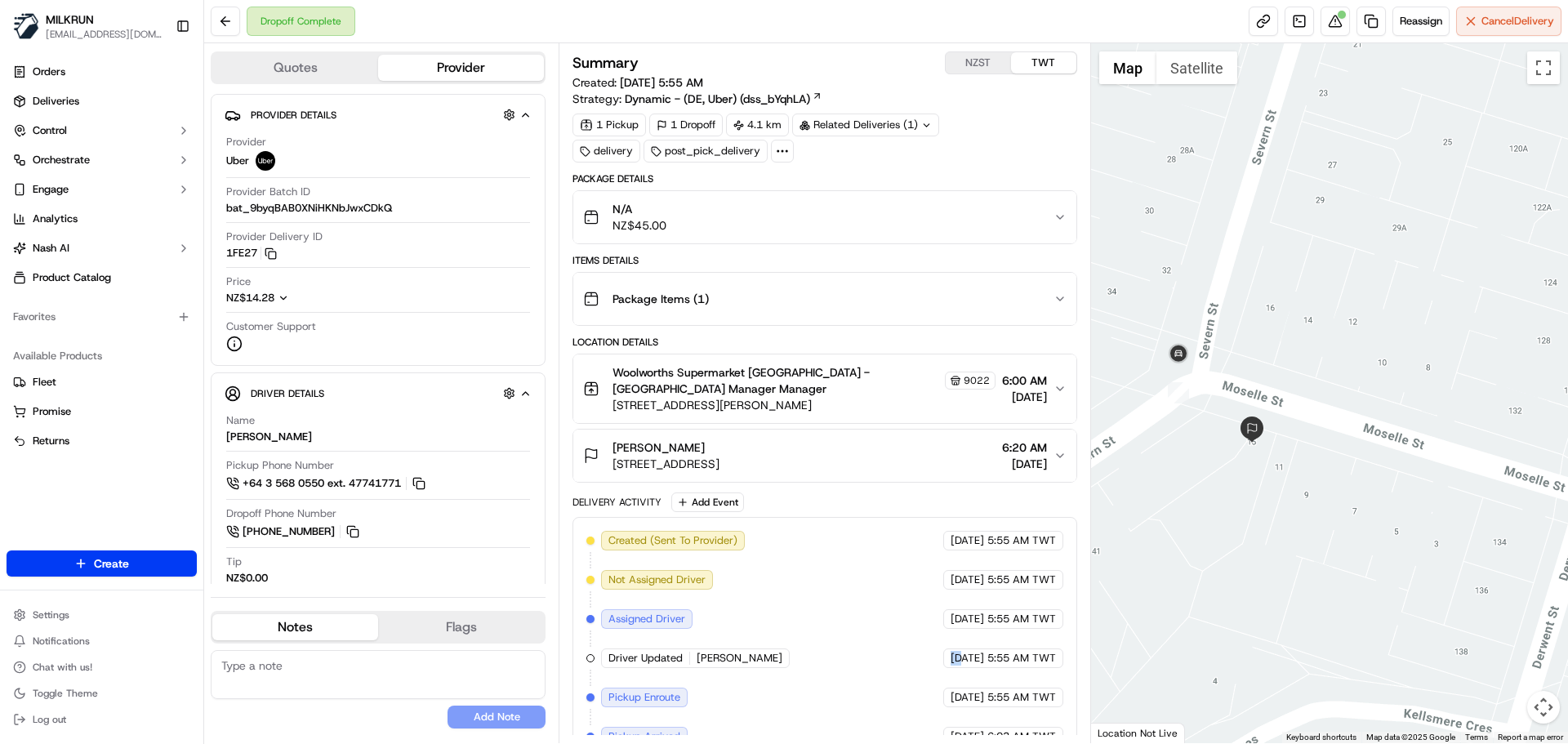
click at [840, 641] on div "Created (Sent To Provider) Uber 10/12/2024 5:55 AM TWT Not Assigned Driver Uber…" at bounding box center [825, 716] width 477 height 372
drag, startPoint x: 840, startPoint y: 641, endPoint x: 999, endPoint y: 702, distance: 170.3
click at [999, 702] on div "Created (Sent To Provider) Uber 10/12/2024 5:55 AM TWT Not Assigned Driver Uber…" at bounding box center [825, 716] width 477 height 372
click at [1001, 707] on div "10/12/2024 5:55 AM TWT" at bounding box center [1004, 696] width 120 height 20
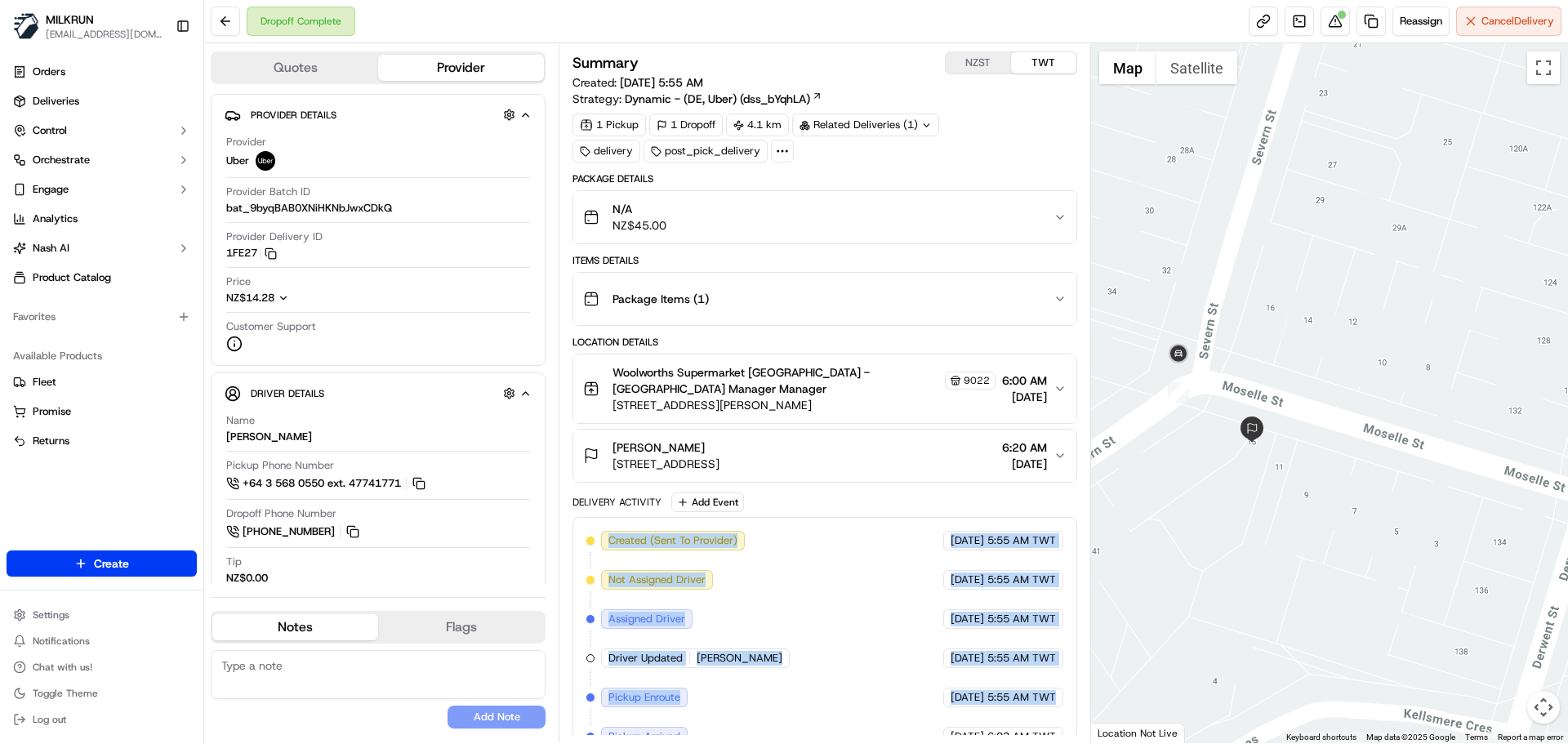
drag, startPoint x: 1001, startPoint y: 707, endPoint x: 764, endPoint y: 576, distance: 270.8
click at [762, 575] on div "Created (Sent To Provider) Uber 10/12/2024 5:55 AM TWT Not Assigned Driver Uber…" at bounding box center [825, 716] width 477 height 372
click at [819, 649] on div "Created (Sent To Provider) Uber 10/12/2024 5:55 AM TWT Not Assigned Driver Uber…" at bounding box center [825, 716] width 477 height 372
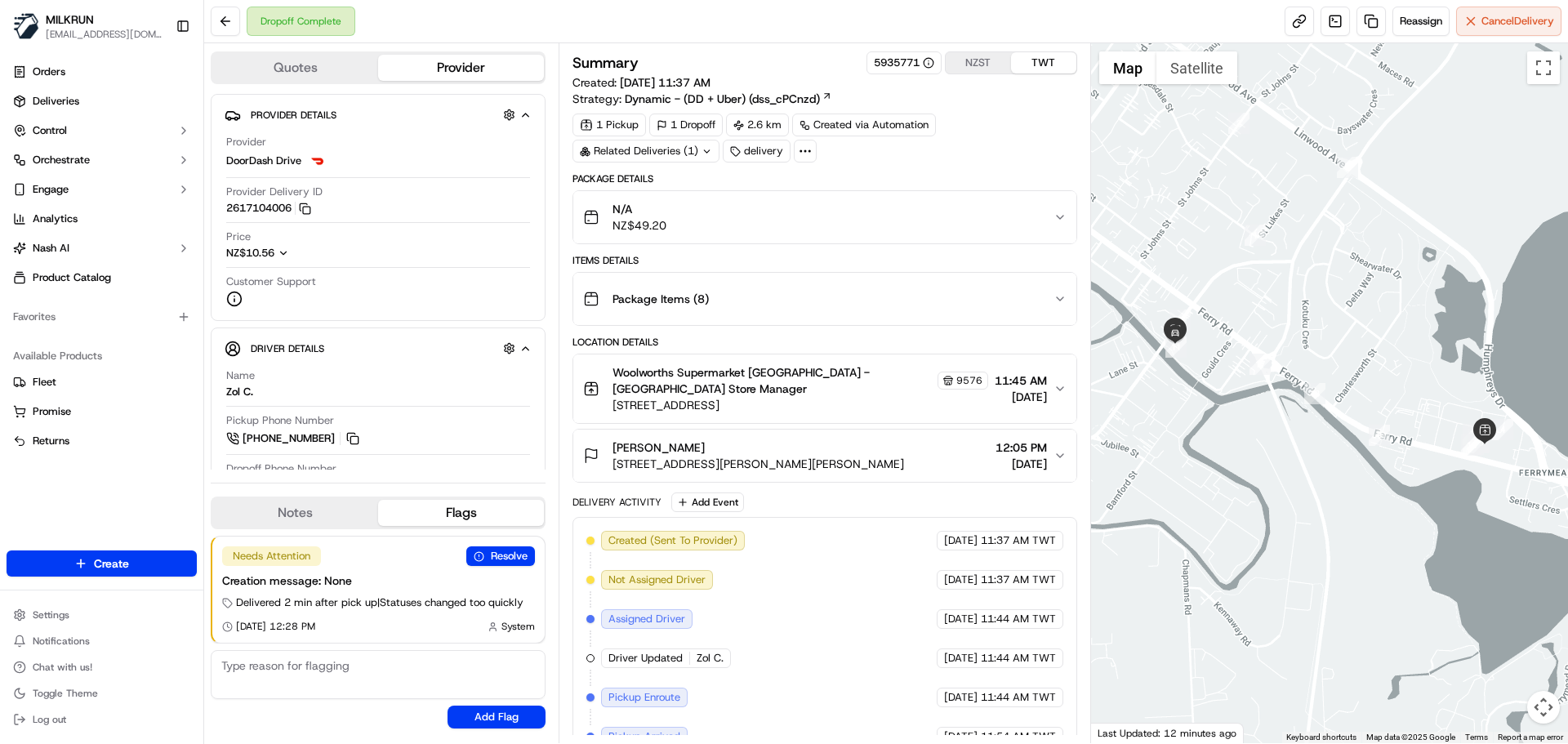
click at [758, 613] on div "Created (Sent To Provider) DoorDash Drive 16/09/2025 11:37 AM TWT Not Assigned …" at bounding box center [825, 755] width 477 height 450
drag, startPoint x: 758, startPoint y: 613, endPoint x: 803, endPoint y: 668, distance: 71.1
click at [800, 666] on div "Created (Sent To Provider) DoorDash Drive 16/09/2025 11:37 AM TWT Not Assigned …" at bounding box center [825, 755] width 477 height 450
click at [803, 668] on div "Created (Sent To Provider) DoorDash Drive 16/09/2025 11:37 AM TWT Not Assigned …" at bounding box center [825, 755] width 477 height 450
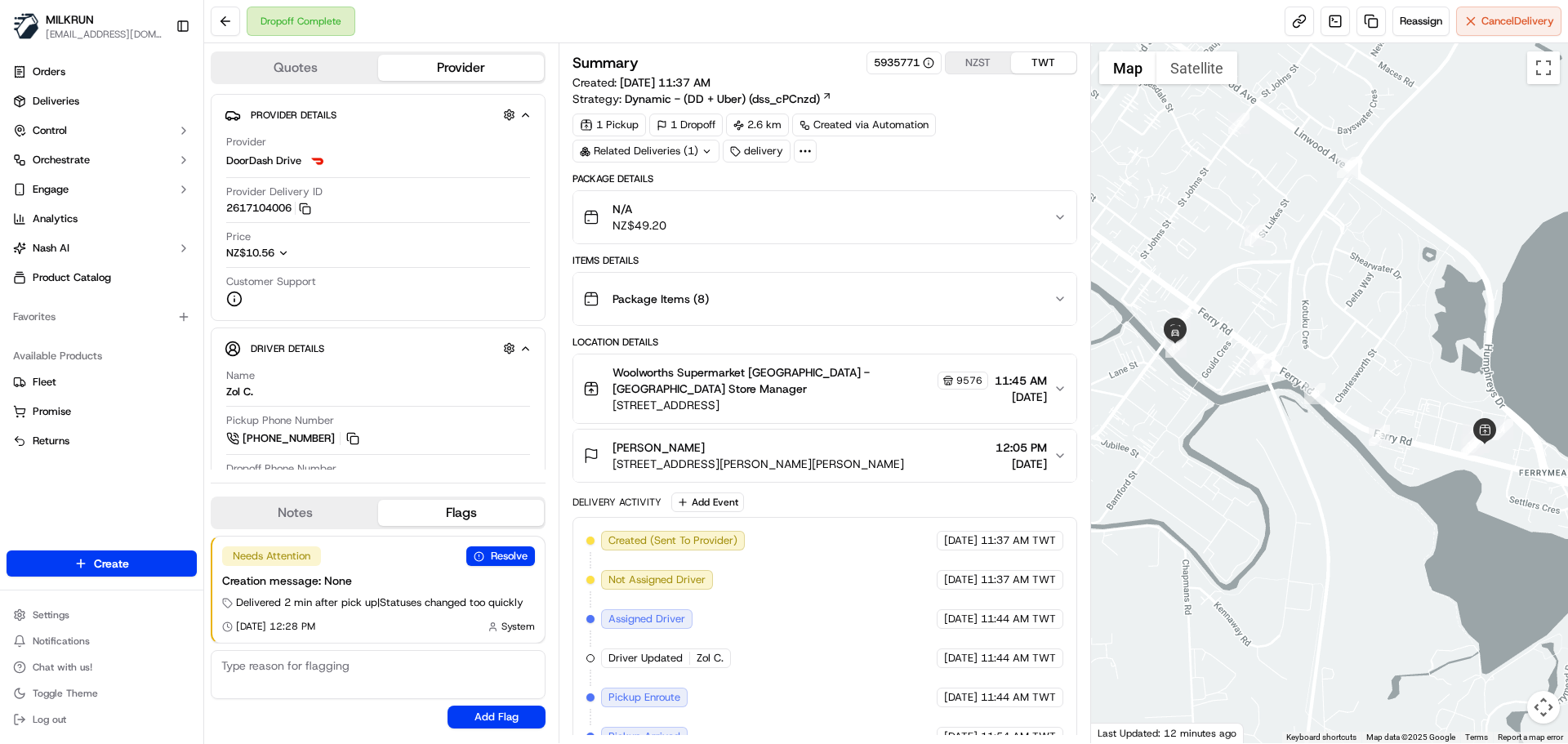
click at [716, 530] on div "Created (Sent To Provider)" at bounding box center [673, 540] width 144 height 20
drag, startPoint x: 716, startPoint y: 516, endPoint x: 781, endPoint y: 593, distance: 100.8
click at [769, 588] on div "Created (Sent To Provider) DoorDash Drive 16/09/2025 11:37 AM TWT Not Assigned …" at bounding box center [825, 755] width 477 height 450
click at [959, 665] on div "Created (Sent To Provider) DoorDash Drive 16/09/2025 11:37 AM TWT Not Assigned …" at bounding box center [825, 755] width 477 height 450
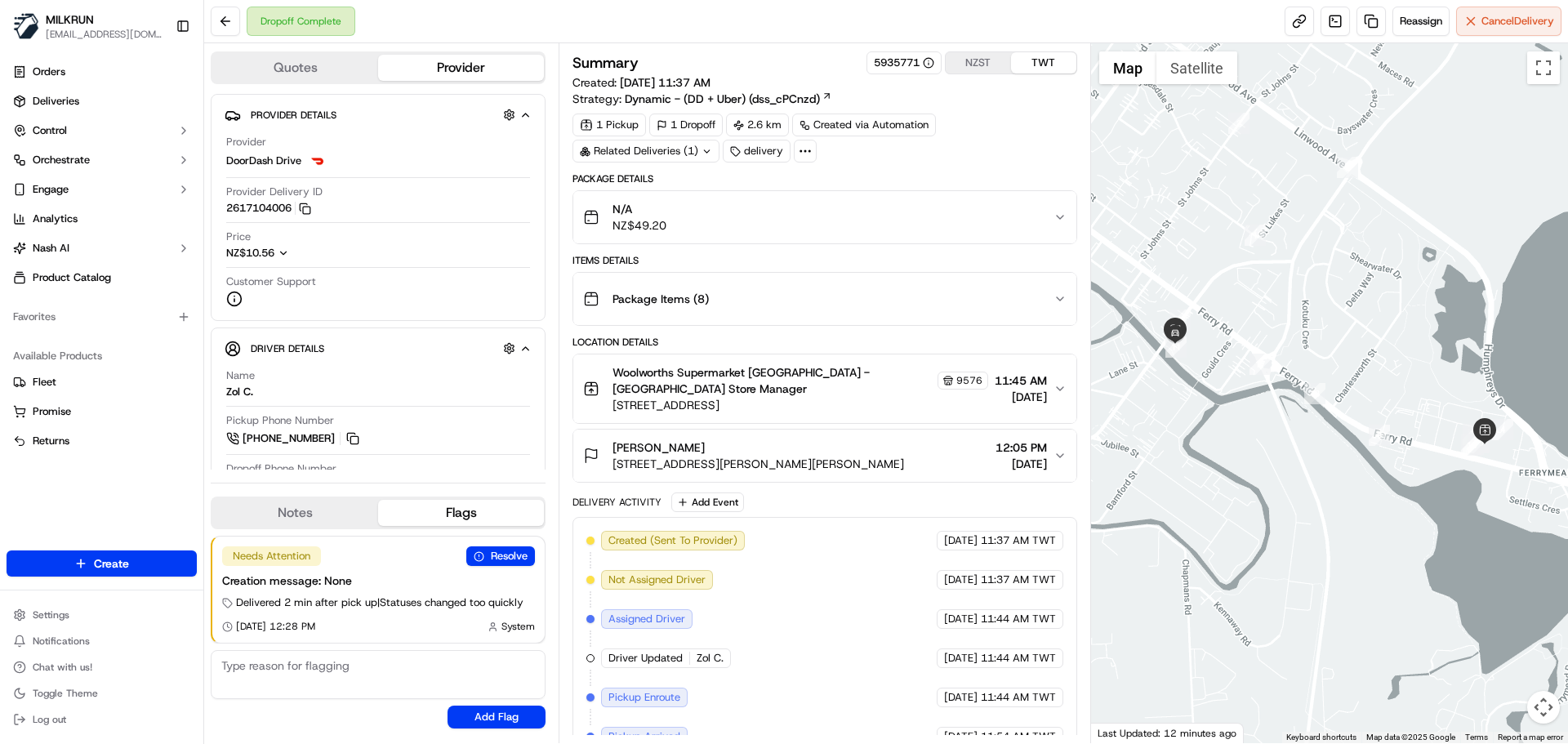
click at [959, 665] on div "Created (Sent To Provider) DoorDash Drive 16/09/2025 11:37 AM TWT Not Assigned …" at bounding box center [825, 755] width 477 height 450
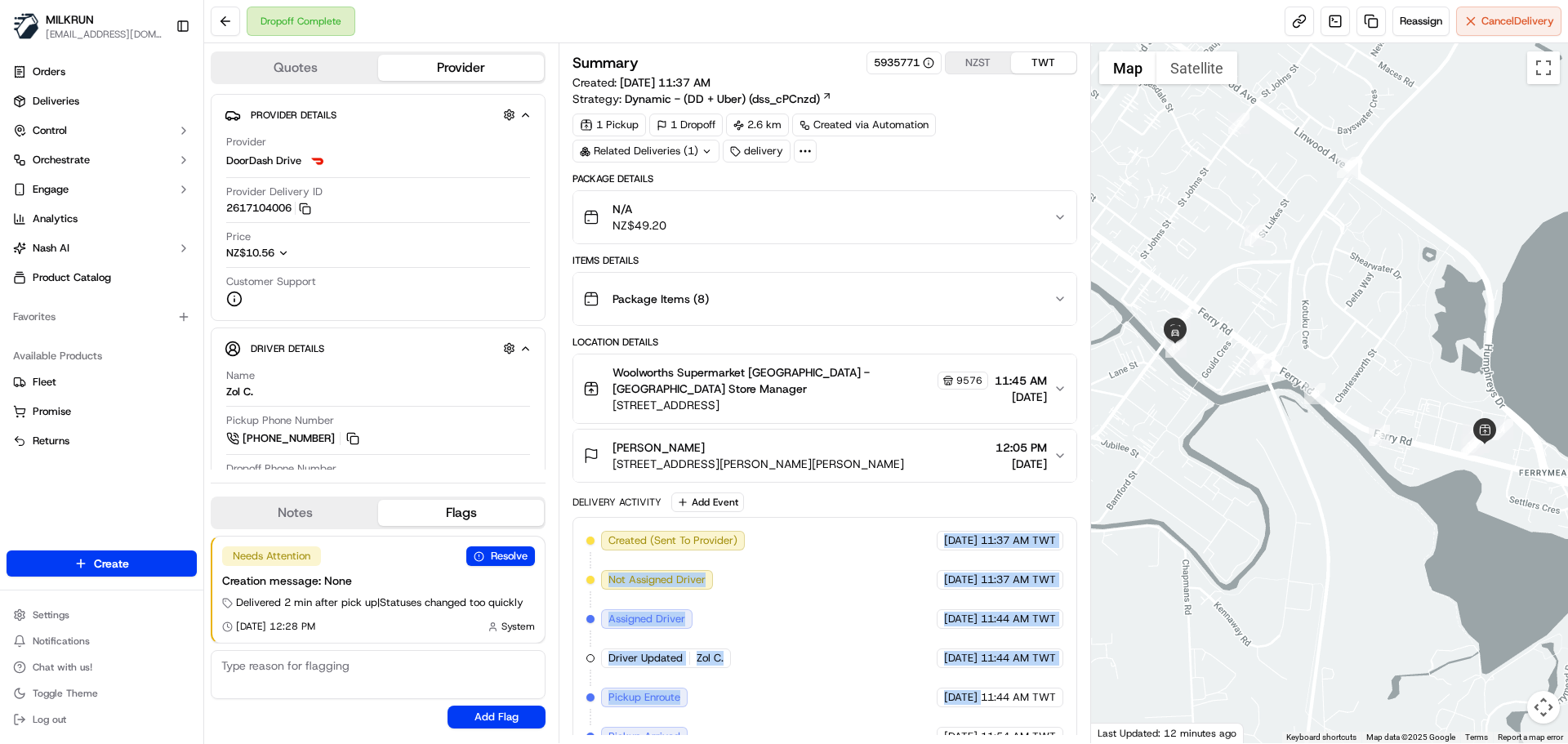
drag, startPoint x: 959, startPoint y: 665, endPoint x: 956, endPoint y: 528, distance: 137.0
click at [951, 530] on div "Created (Sent To Provider) DoorDash Drive 16/09/2025 11:37 AM TWT Not Assigned …" at bounding box center [825, 755] width 477 height 450
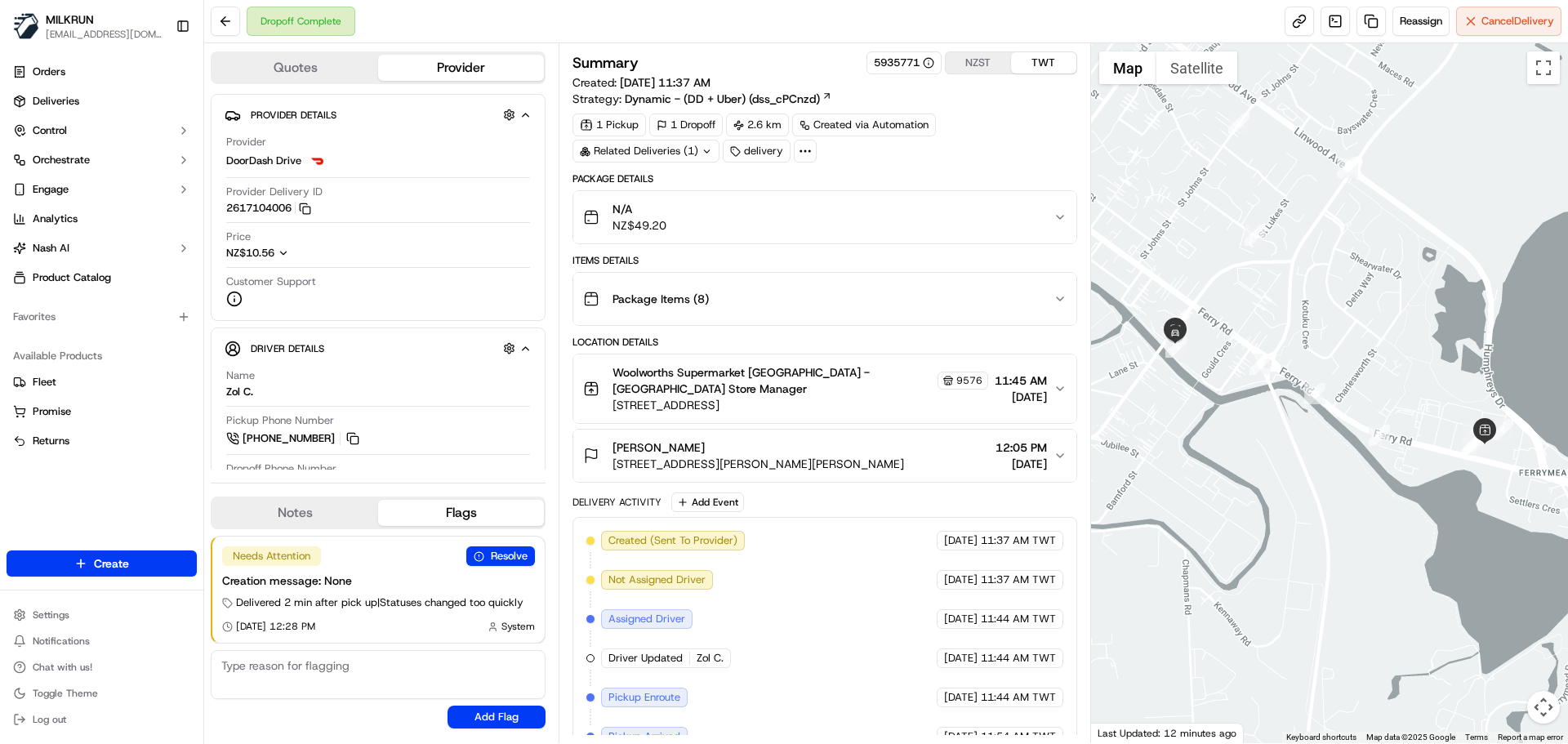
click at [988, 690] on span "11:44 AM TWT" at bounding box center [1019, 697] width 76 height 15
click at [799, 635] on div "Created (Sent To Provider) DoorDash Drive 16/09/2025 11:37 AM TWT Not Assigned …" at bounding box center [825, 755] width 477 height 450
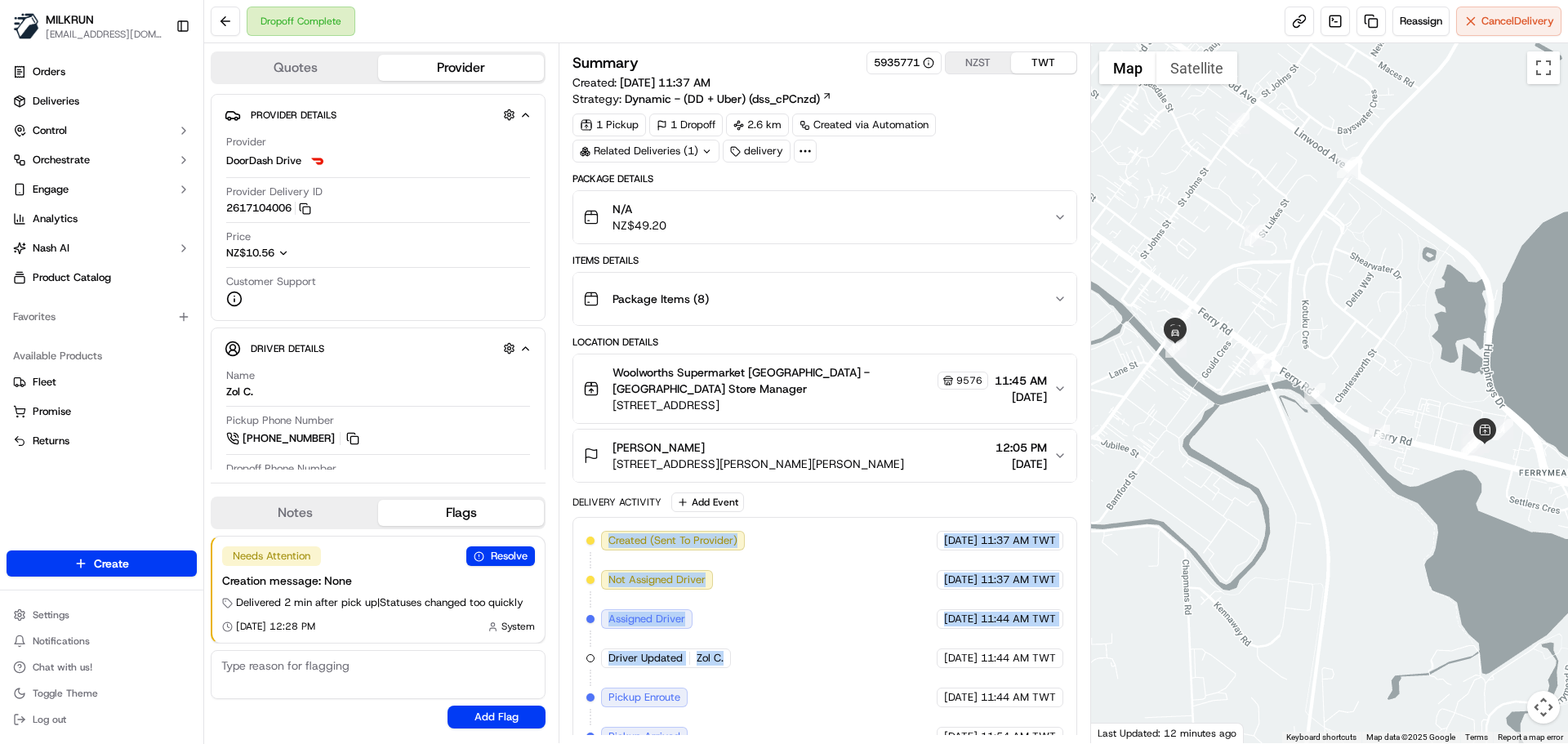
drag, startPoint x: 799, startPoint y: 635, endPoint x: 804, endPoint y: 509, distance: 126.1
click at [804, 517] on div "Created (Sent To Provider) DoorDash Drive 16/09/2025 11:37 AM TWT Not Assigned …" at bounding box center [825, 755] width 504 height 478
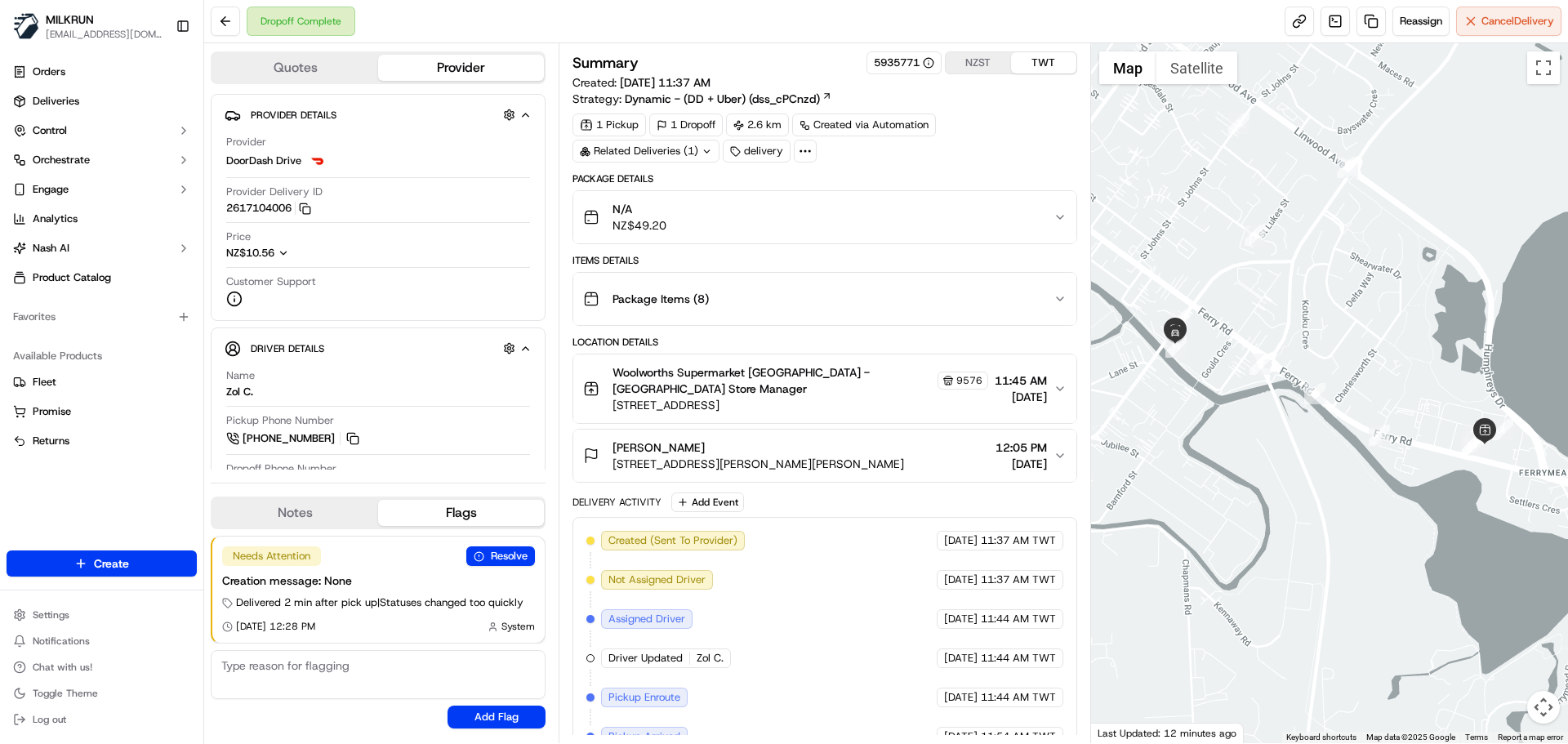
click at [987, 735] on div "Summary 5935771 NZST TWT Created: 16/09/2025 11:37 AM Strategy: Dynamic - (DD +…" at bounding box center [825, 393] width 532 height 700
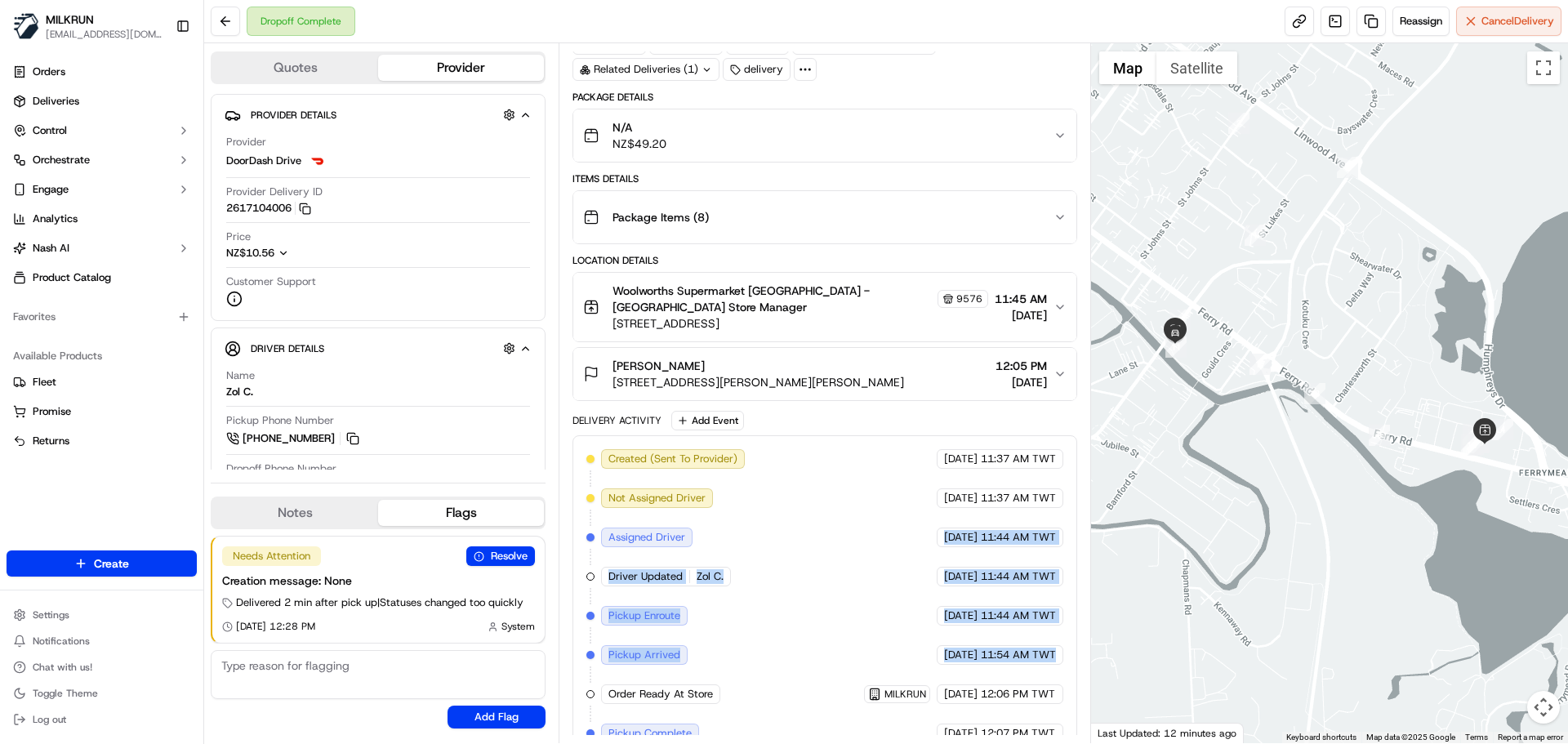
drag, startPoint x: 987, startPoint y: 735, endPoint x: 975, endPoint y: 468, distance: 267.3
click at [975, 469] on div "Summary 5935771 NZST TWT Created: 16/09/2025 11:37 AM Strategy: Dynamic - (DD +…" at bounding box center [825, 393] width 532 height 700
click at [1003, 658] on div "Created (Sent To Provider) DoorDash Drive 16/09/2025 11:37 AM TWT Not Assigned …" at bounding box center [825, 674] width 477 height 450
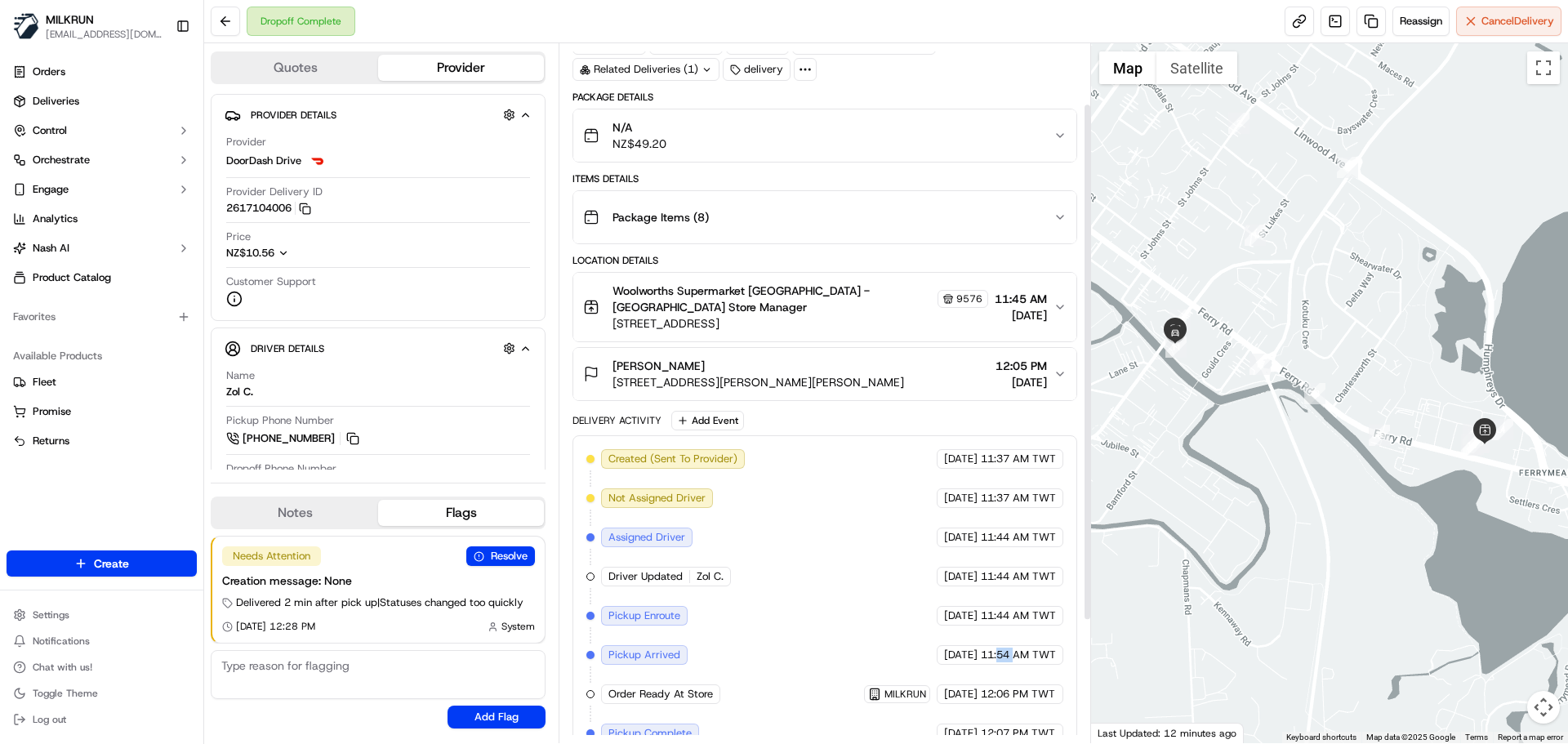
click at [1003, 658] on div "Created (Sent To Provider) DoorDash Drive 16/09/2025 11:37 AM TWT Not Assigned …" at bounding box center [825, 674] width 477 height 450
drag, startPoint x: 1003, startPoint y: 658, endPoint x: 1044, endPoint y: 723, distance: 76.9
click at [1044, 723] on div "Created (Sent To Provider) DoorDash Drive 16/09/2025 11:37 AM TWT Not Assigned …" at bounding box center [825, 674] width 504 height 478
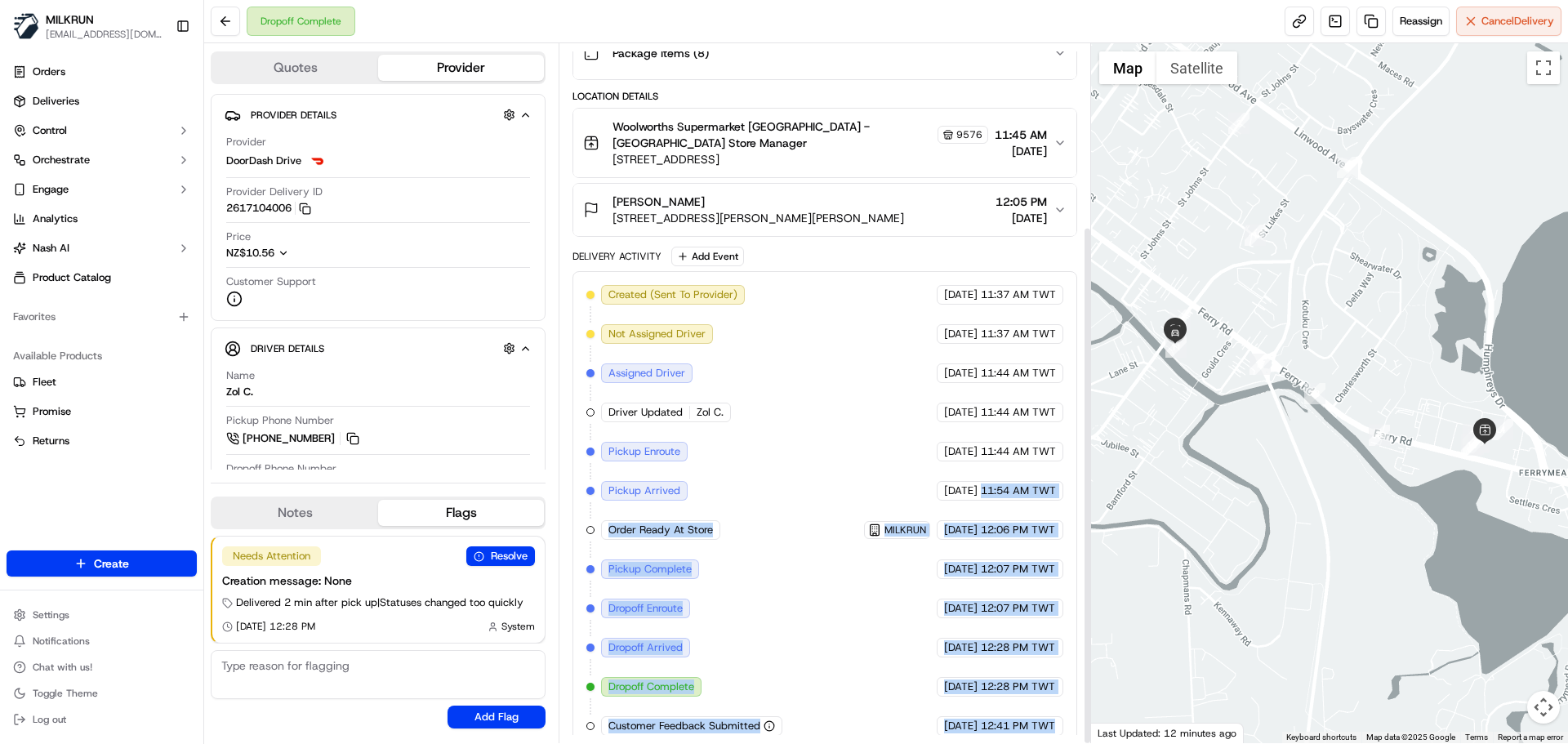
click at [1044, 696] on div "Created (Sent To Provider) DoorDash Drive 16/09/2025 11:37 AM TWT Not Assigned …" at bounding box center [825, 510] width 477 height 450
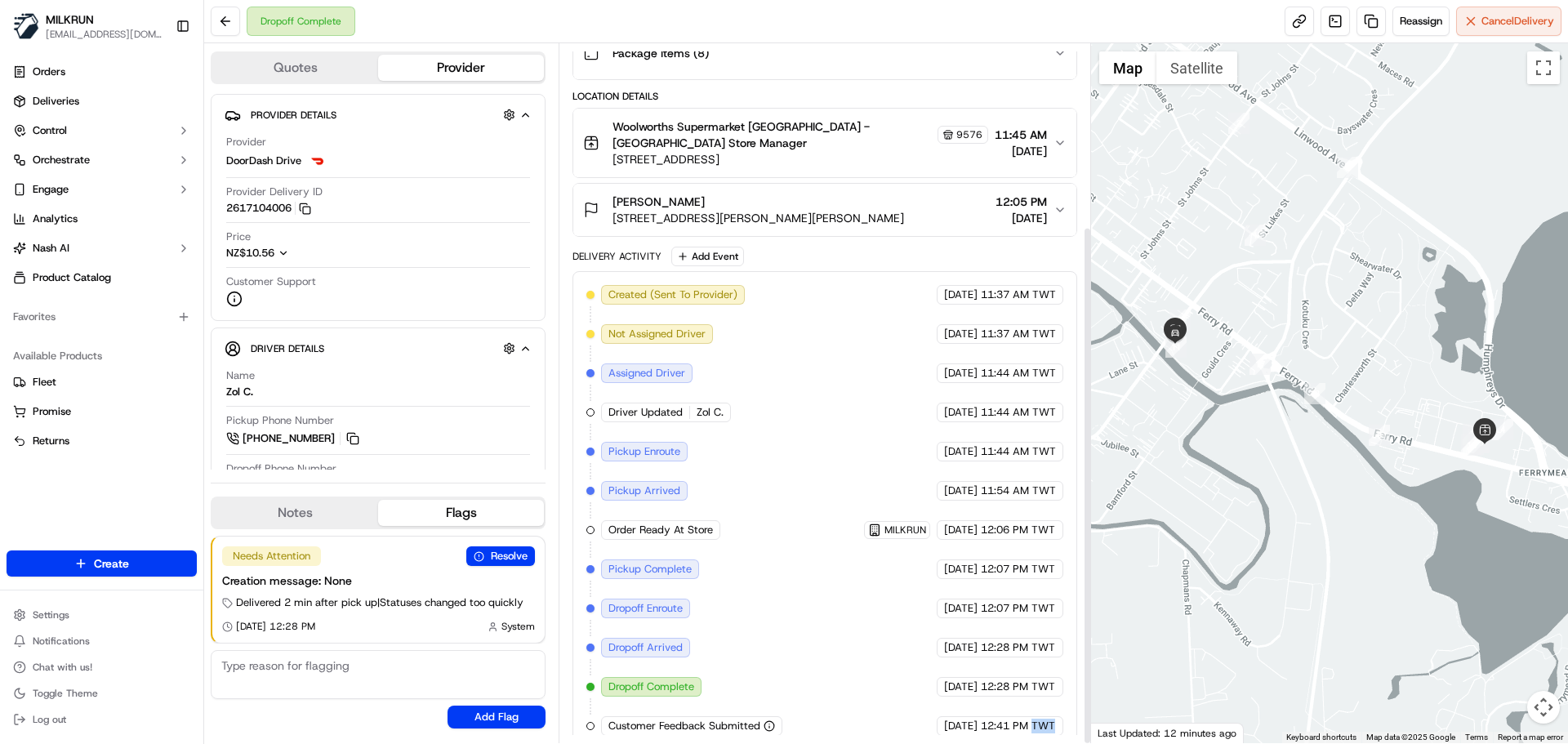
click at [1044, 696] on div "Created (Sent To Provider) DoorDash Drive 16/09/2025 11:37 AM TWT Not Assigned …" at bounding box center [825, 510] width 477 height 450
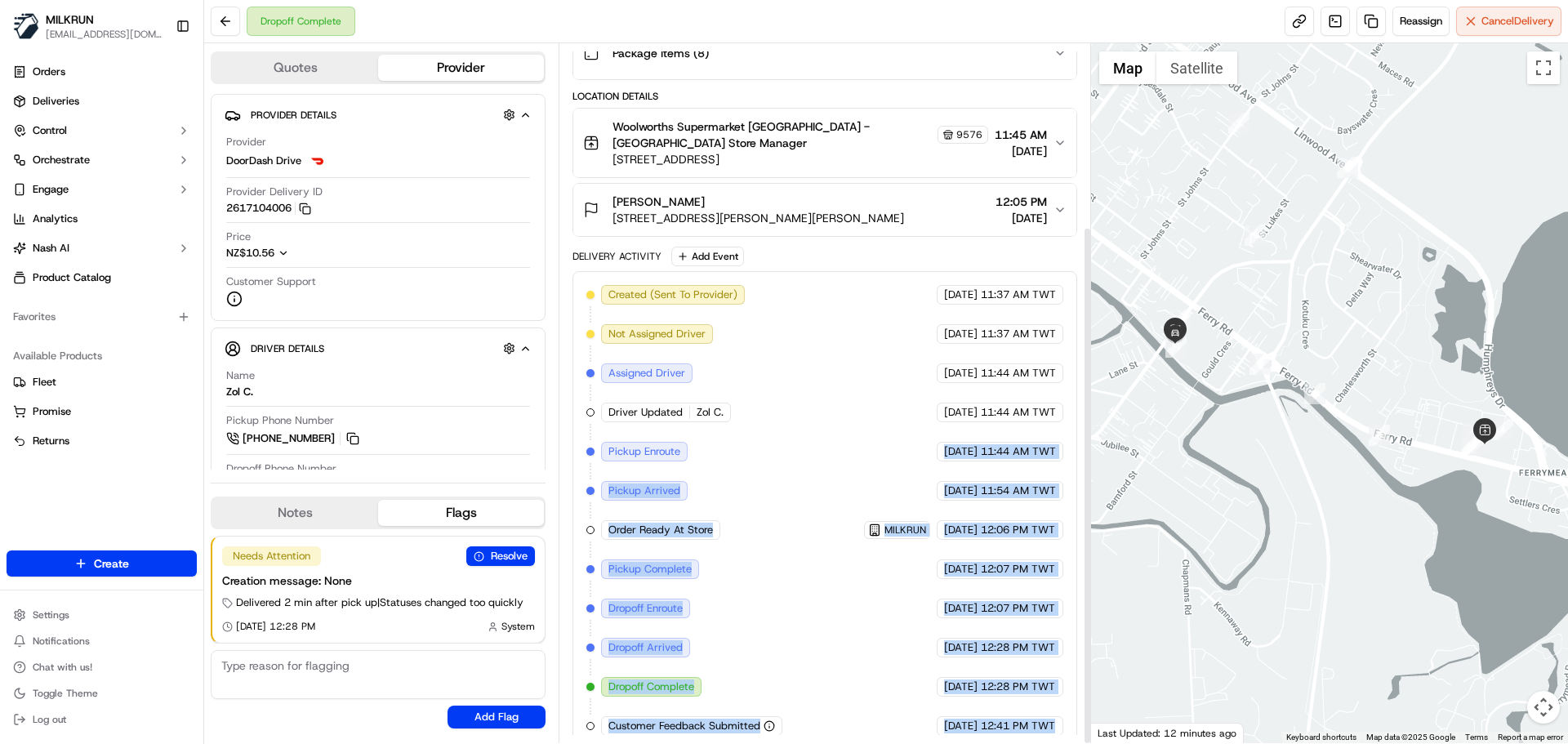
drag, startPoint x: 1044, startPoint y: 696, endPoint x: 839, endPoint y: 401, distance: 359.2
click at [840, 402] on div "Created (Sent To Provider) DoorDash Drive 16/09/2025 11:37 AM TWT Not Assigned …" at bounding box center [825, 510] width 477 height 450
click at [838, 626] on div "Created (Sent To Provider) DoorDash Drive 16/09/2025 11:37 AM TWT Not Assigned …" at bounding box center [825, 510] width 477 height 450
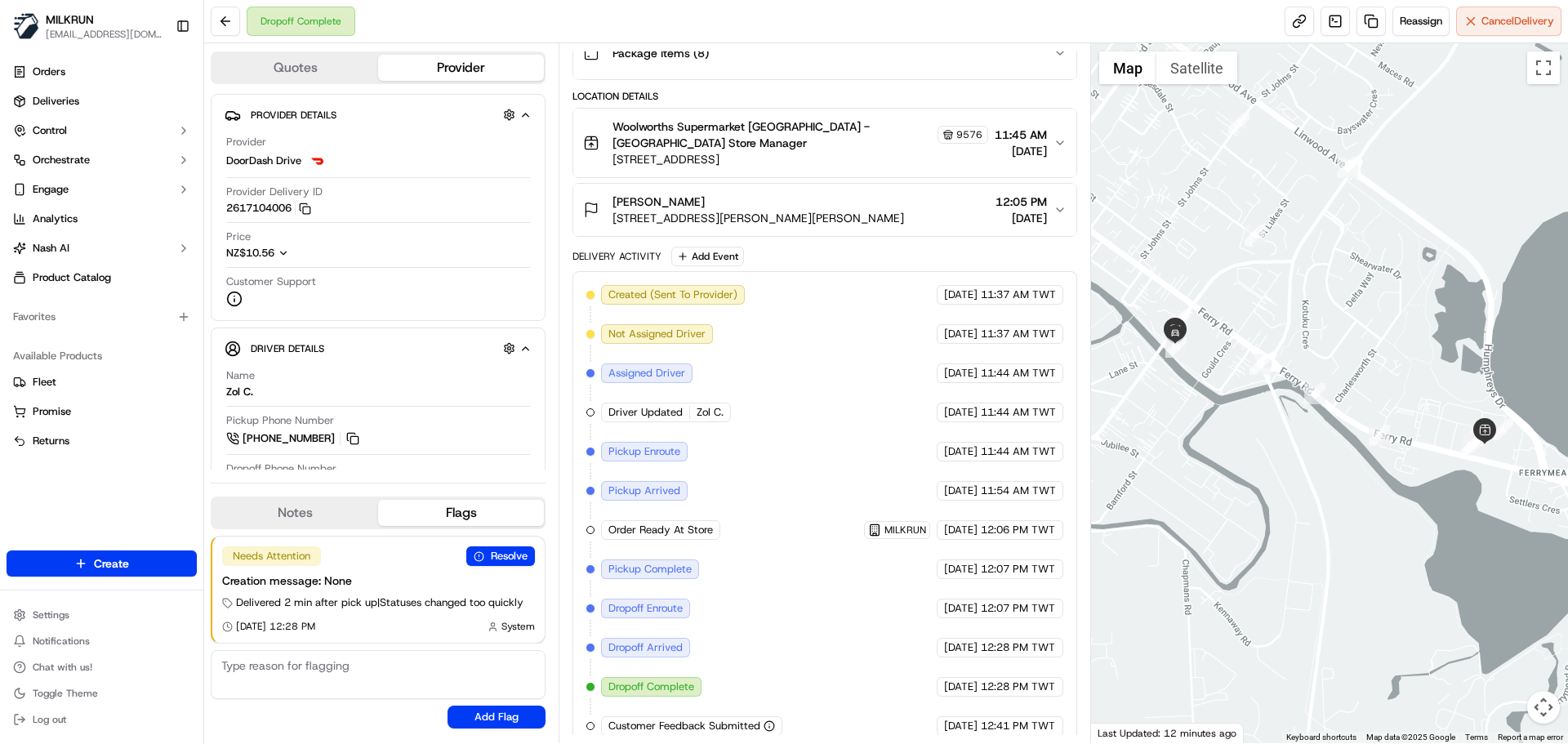
click at [615, 289] on div "Created (Sent To Provider)" at bounding box center [673, 295] width 144 height 20
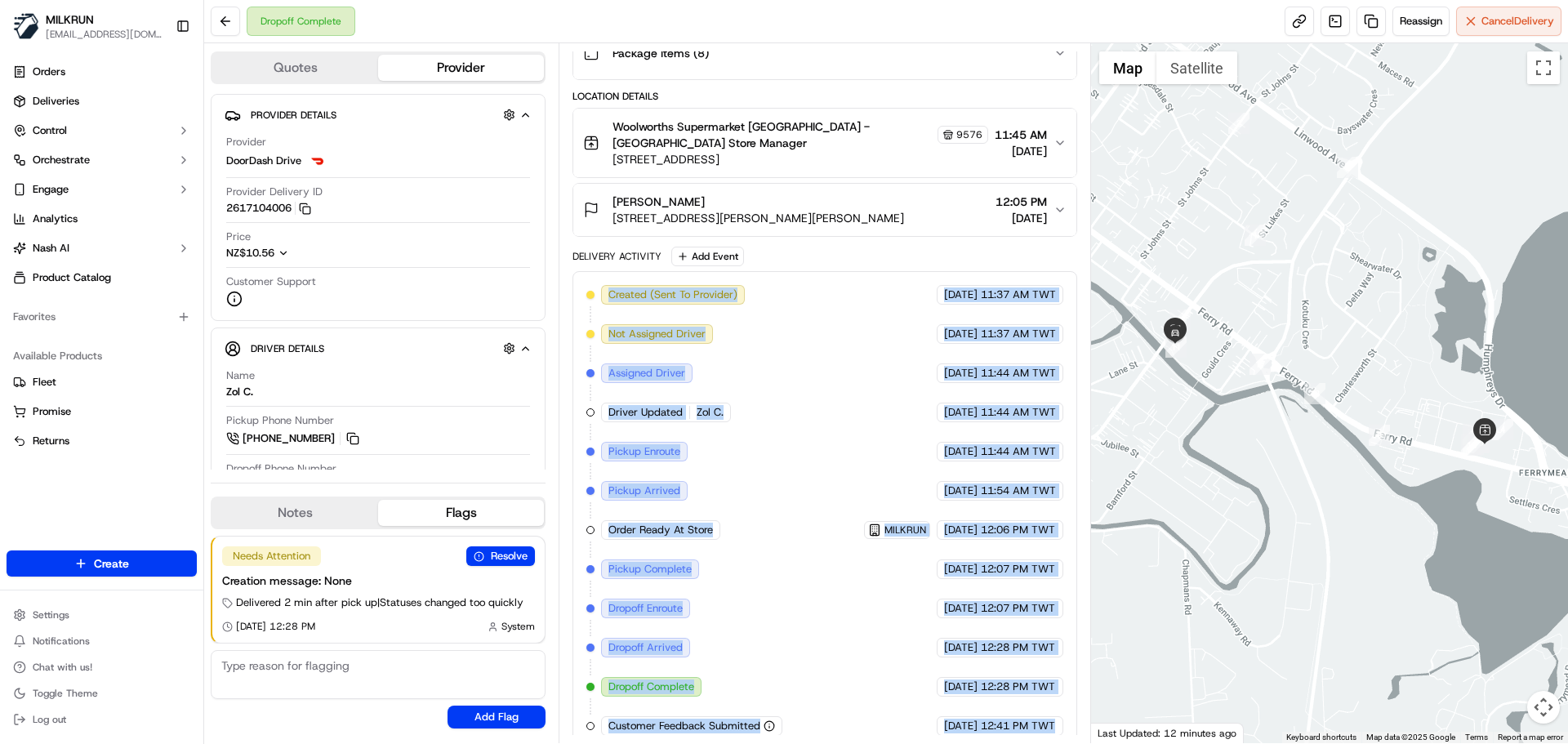
drag, startPoint x: 615, startPoint y: 289, endPoint x: 1020, endPoint y: 723, distance: 593.6
click at [1020, 723] on div "Created (Sent To Provider) DoorDash Drive 16/09/2025 11:37 AM TWT Not Assigned …" at bounding box center [825, 510] width 504 height 478
click at [1027, 723] on div "Created (Sent To Provider) DoorDash Drive 16/09/2025 11:37 AM TWT Not Assigned …" at bounding box center [825, 510] width 504 height 478
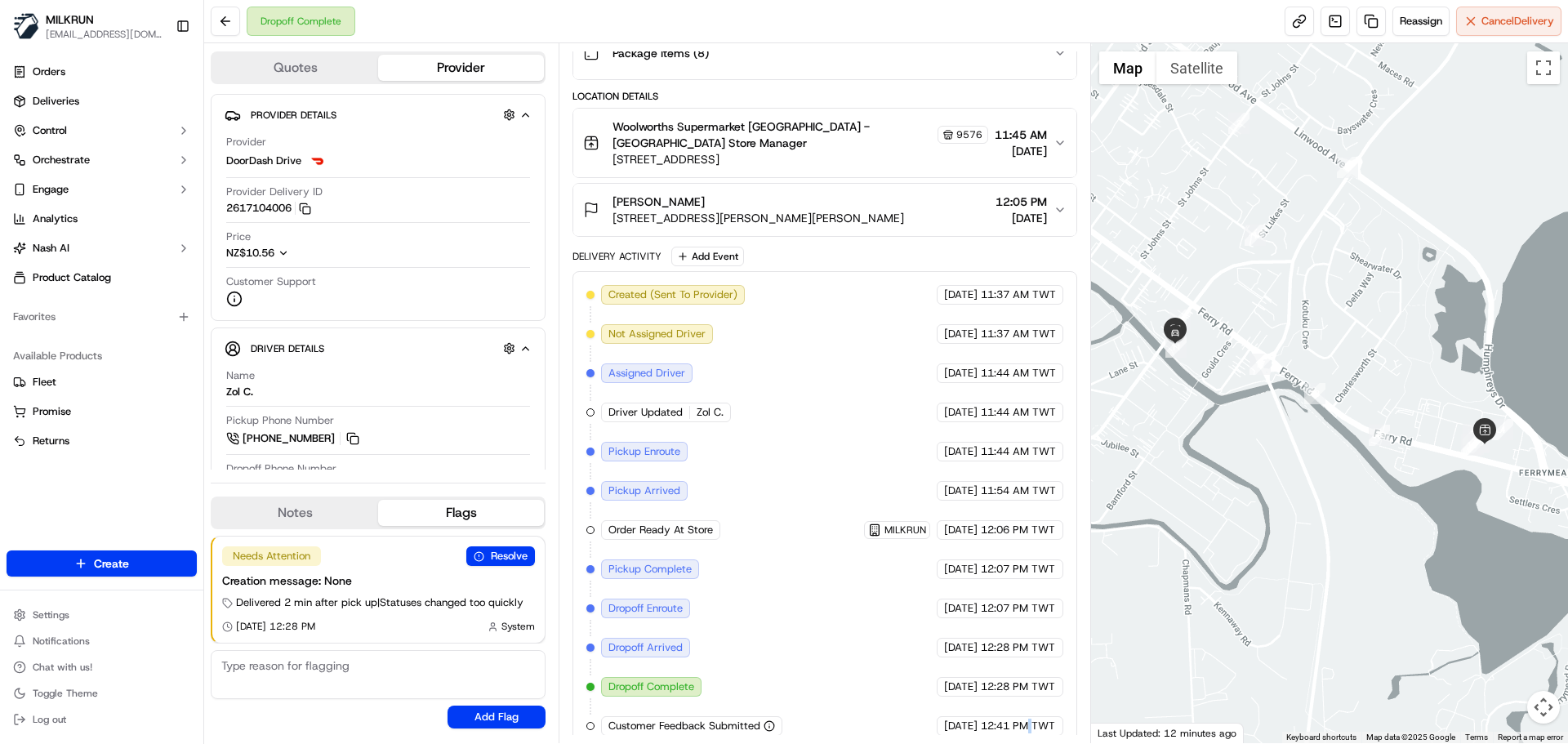
click at [1027, 723] on div "Created (Sent To Provider) DoorDash Drive 16/09/2025 11:37 AM TWT Not Assigned …" at bounding box center [825, 510] width 504 height 478
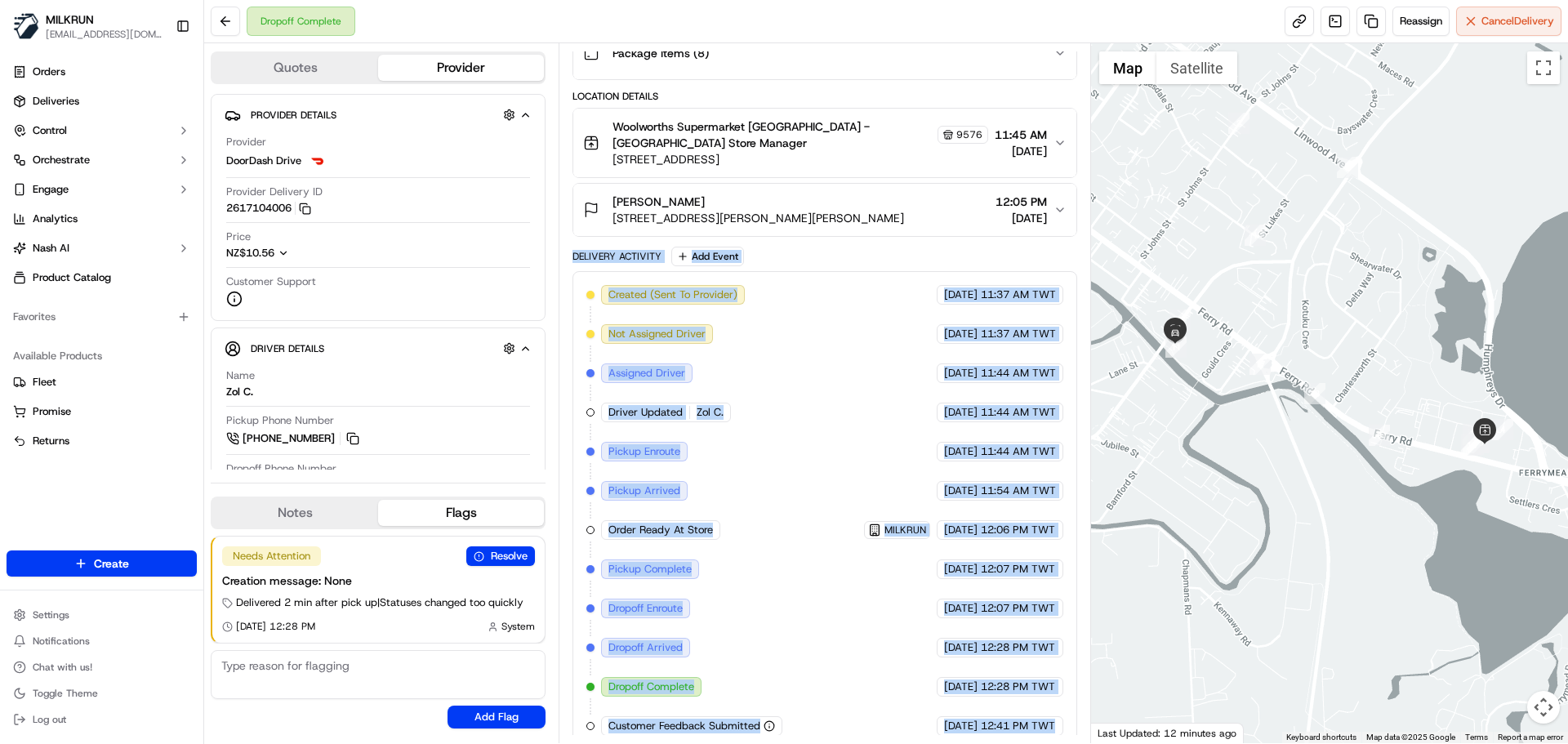
drag, startPoint x: 1027, startPoint y: 723, endPoint x: 604, endPoint y: 236, distance: 645.1
click at [604, 246] on div "Delivery Activity Add Event Created (Sent To Provider) DoorDash Drive 16/09/202…" at bounding box center [825, 497] width 504 height 503
click at [604, 250] on div "Delivery Activity" at bounding box center [617, 256] width 89 height 13
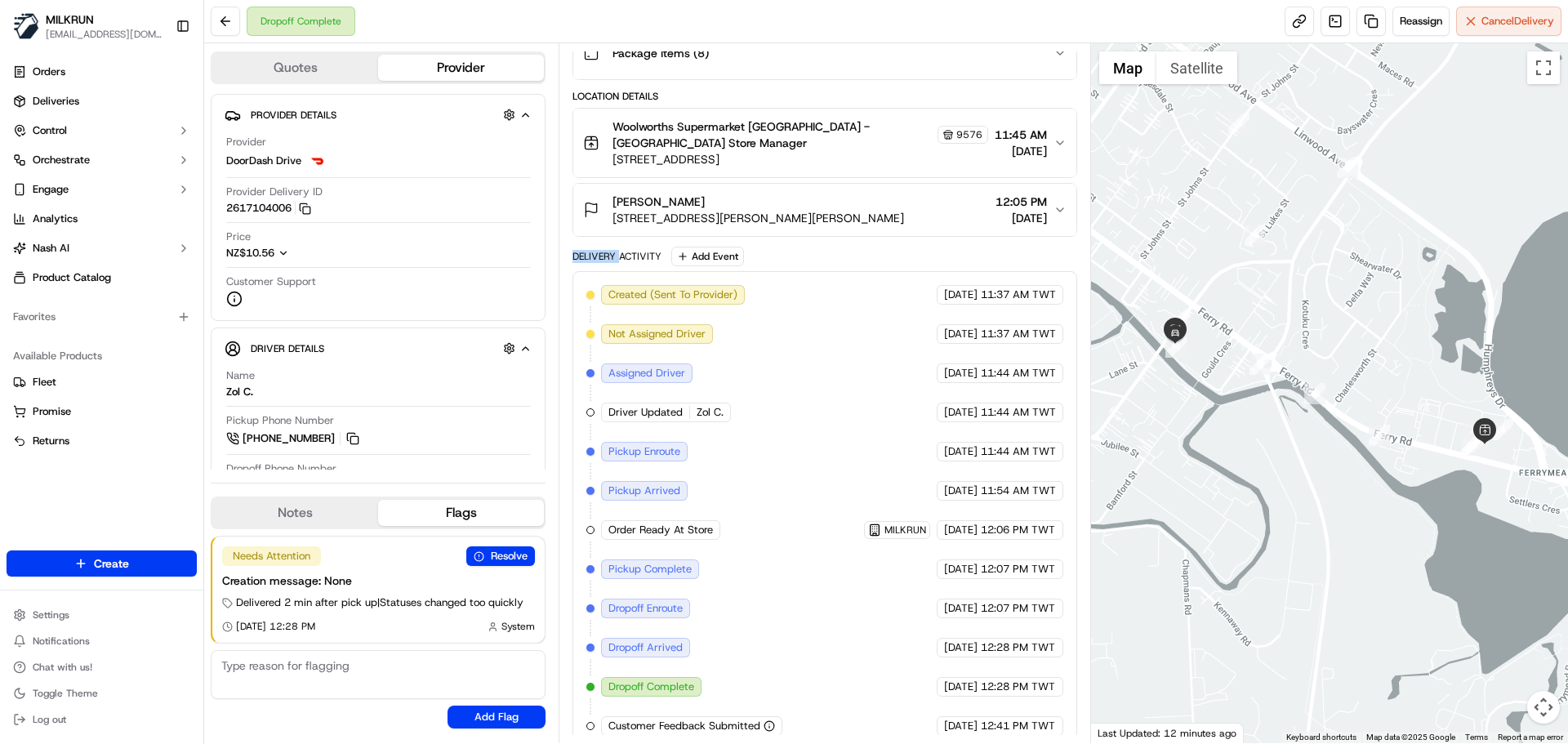
click at [604, 250] on div "Delivery Activity" at bounding box center [617, 256] width 89 height 13
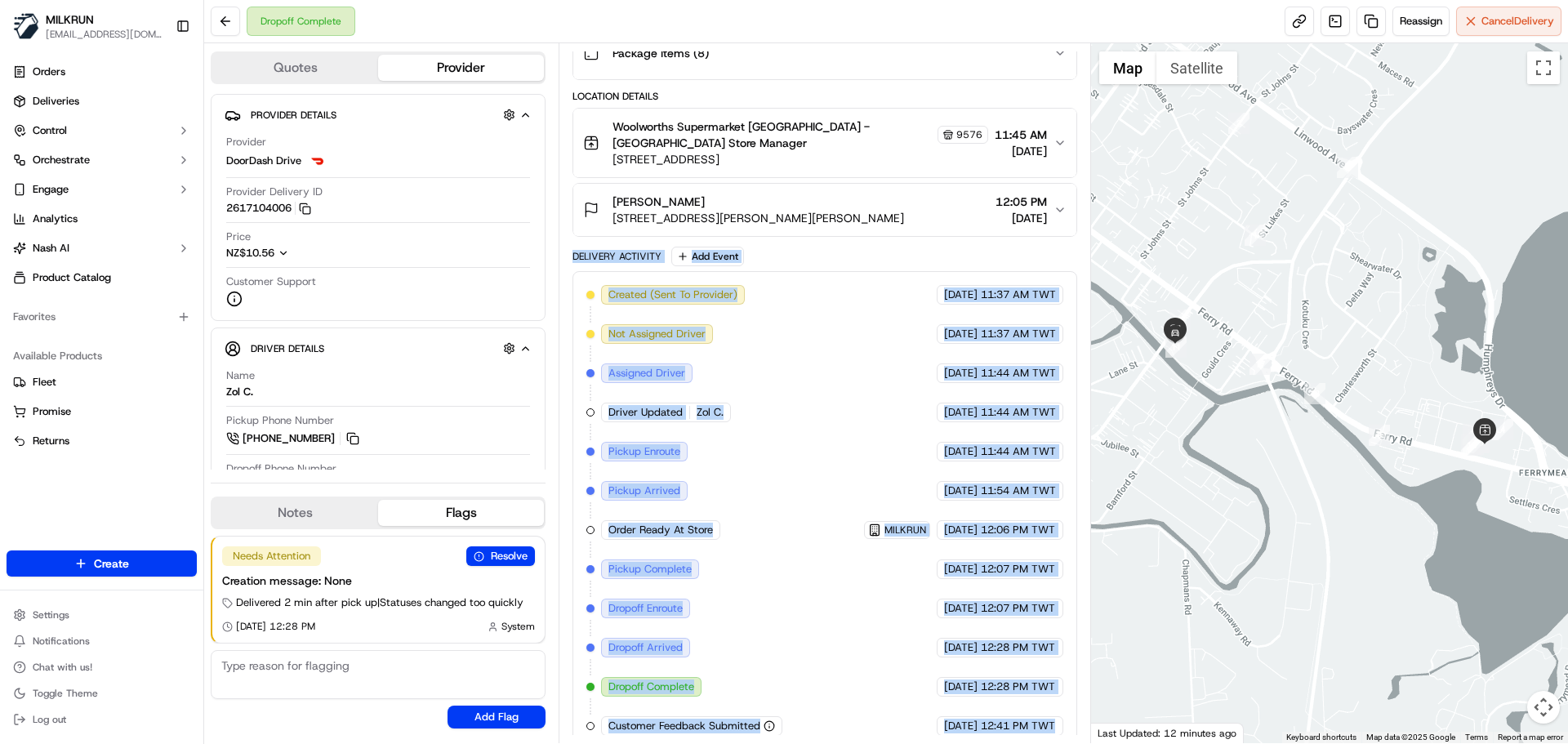
drag, startPoint x: 604, startPoint y: 238, endPoint x: 1054, endPoint y: 759, distance: 688.4
click at [1054, 743] on html "MILKRUN snatividad@woolworths.com.au Toggle Sidebar Orders Deliveries Control O…" at bounding box center [784, 372] width 1568 height 744
click at [1050, 726] on div "Created (Sent To Provider) DoorDash Drive 16/09/2025 11:37 AM TWT Not Assigned …" at bounding box center [825, 510] width 504 height 478
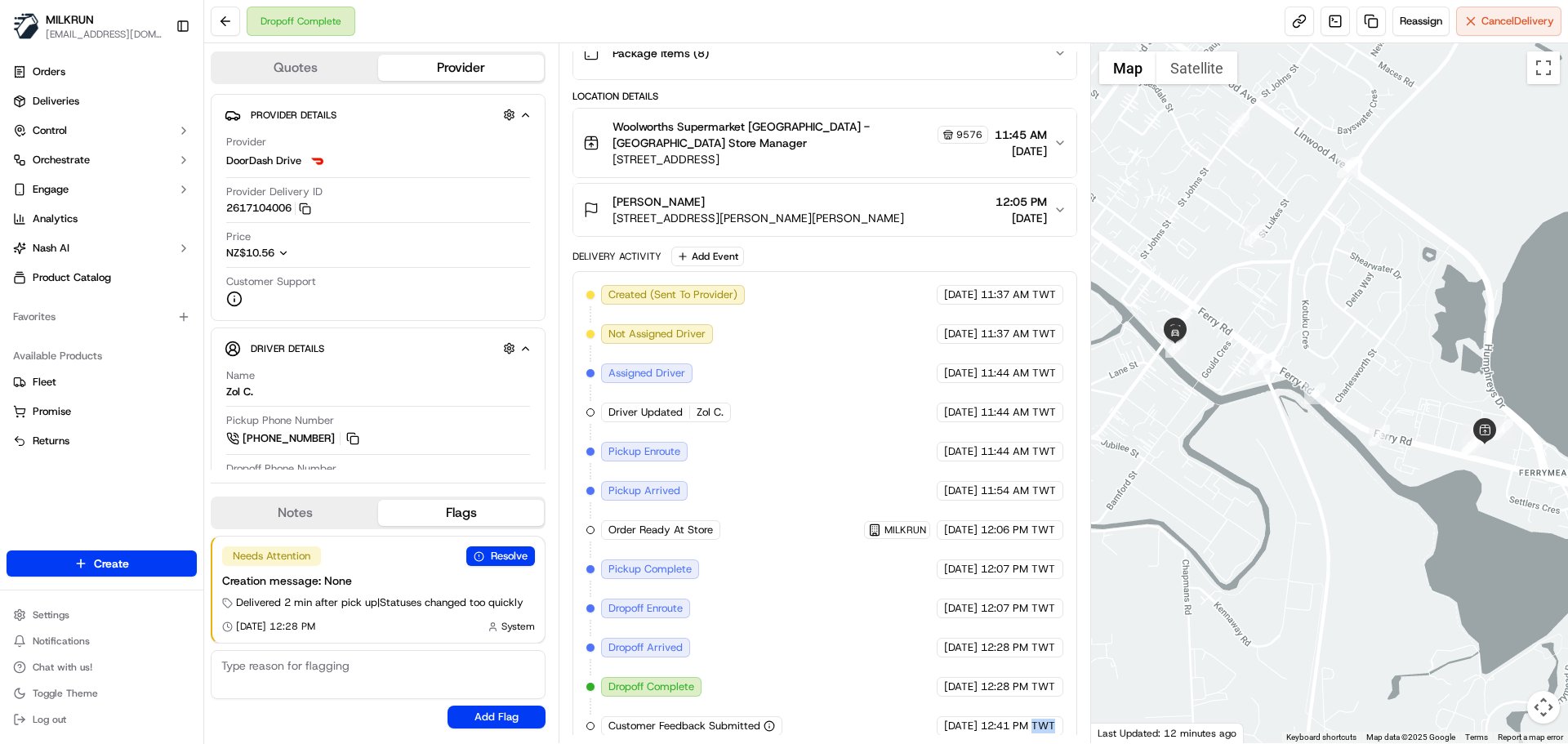
click at [1050, 726] on div "Created (Sent To Provider) DoorDash Drive 16/09/2025 11:37 AM TWT Not Assigned …" at bounding box center [825, 510] width 504 height 478
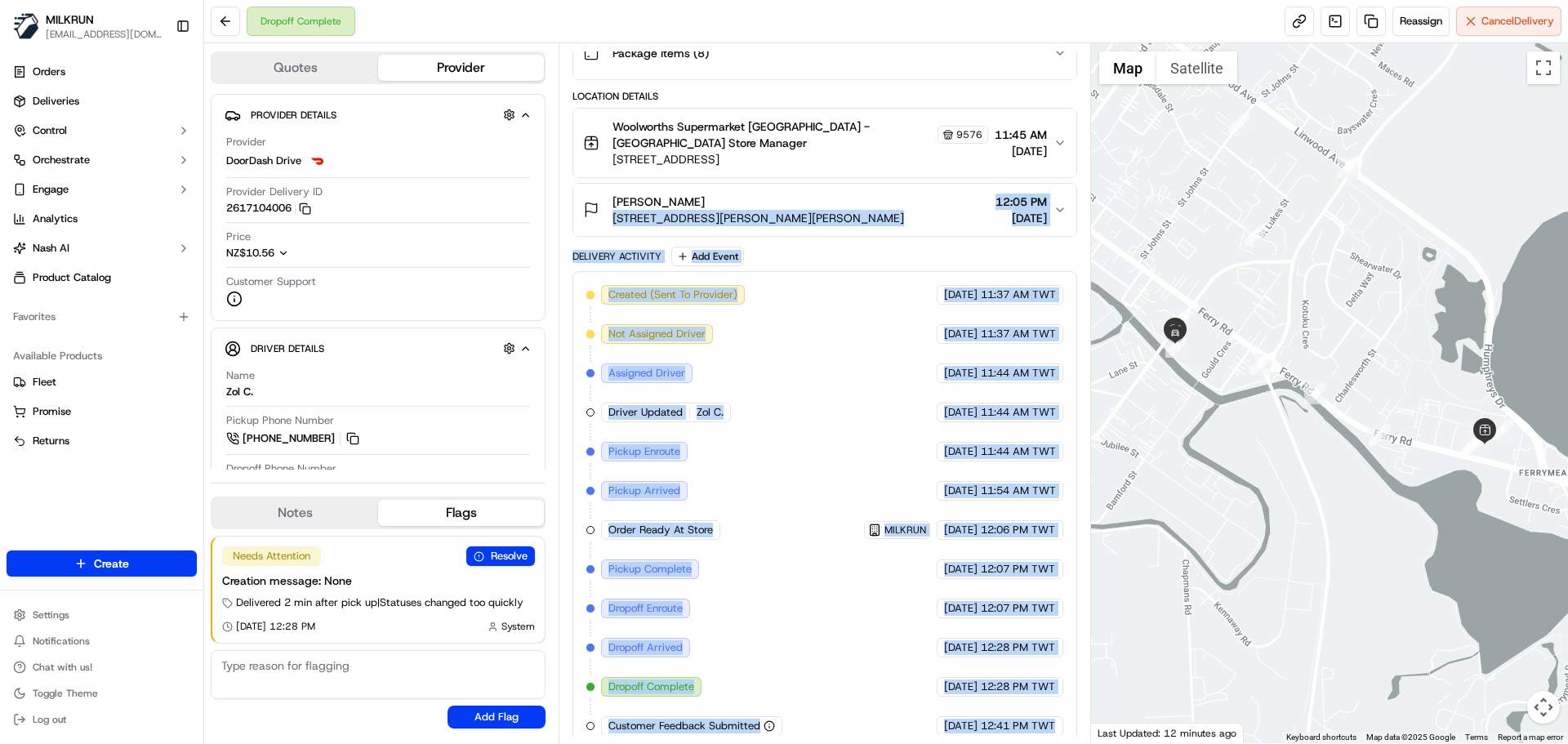
drag, startPoint x: 1050, startPoint y: 726, endPoint x: 633, endPoint y: 227, distance: 650.3
click at [633, 227] on div "Package Details N/A NZ$49.20 Items Details Package Items ( 8 ) Location Details…" at bounding box center [825, 338] width 504 height 823
click at [617, 250] on div "Delivery Activity" at bounding box center [617, 256] width 89 height 13
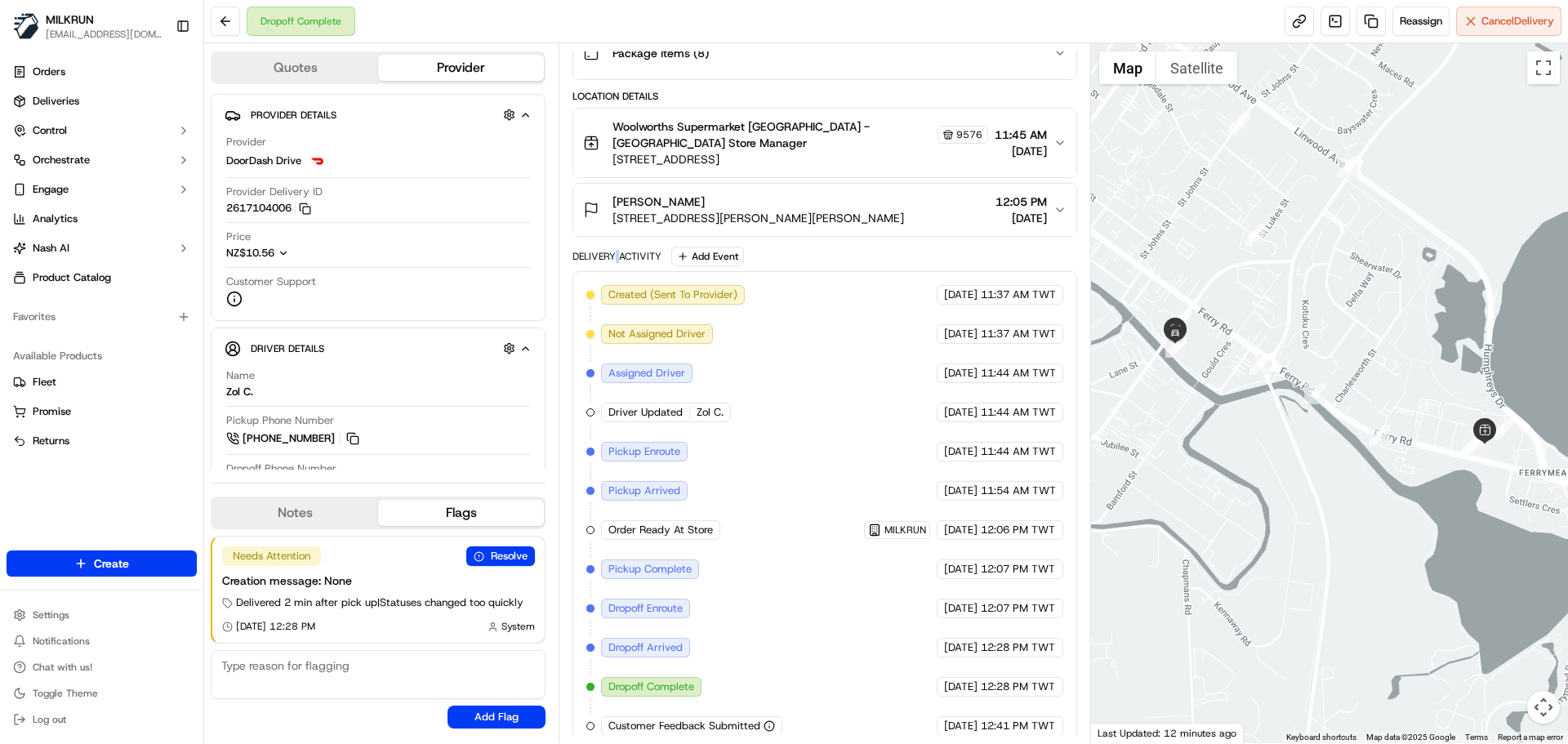
click at [617, 250] on div "Delivery Activity" at bounding box center [617, 256] width 89 height 13
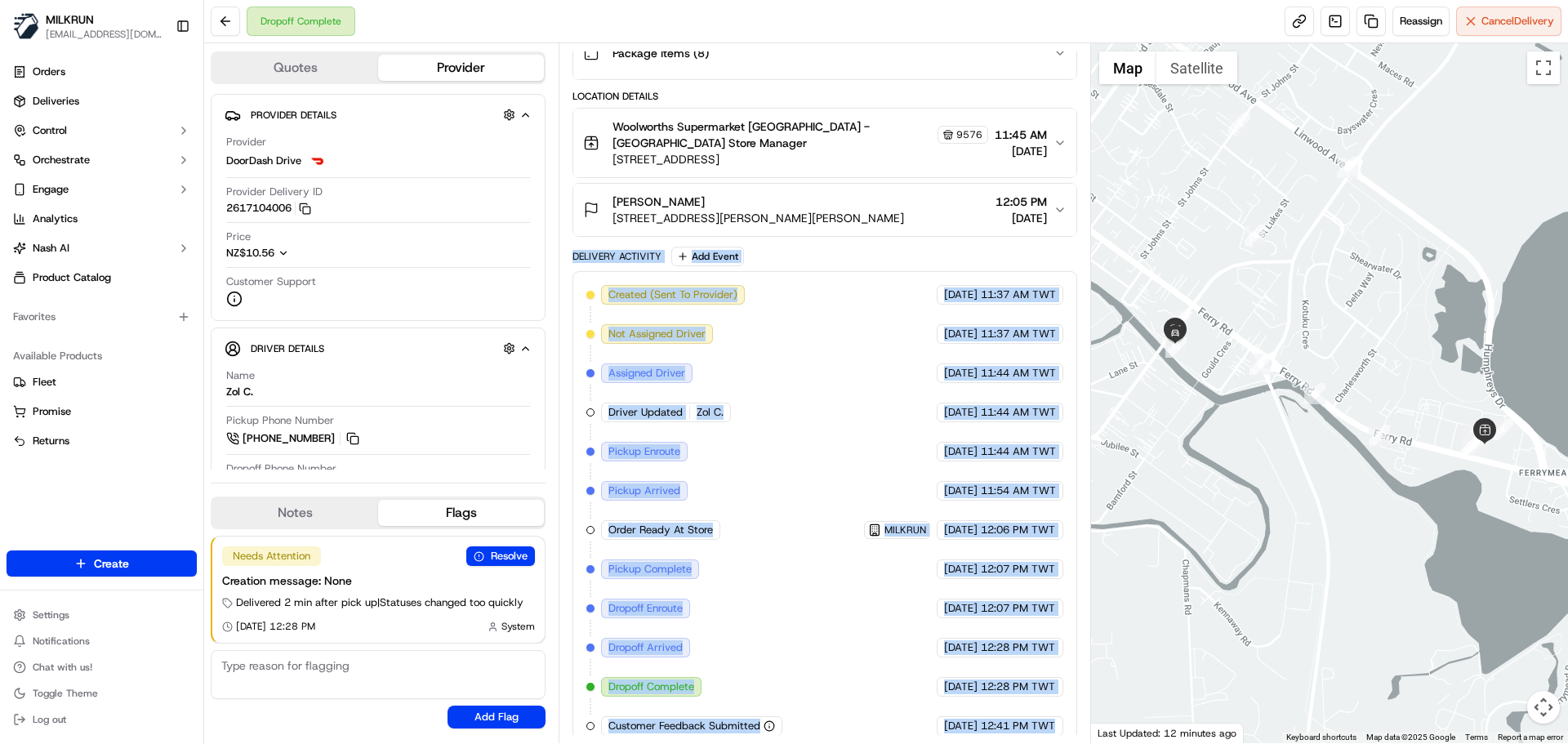
drag, startPoint x: 617, startPoint y: 243, endPoint x: 1062, endPoint y: 732, distance: 661.2
click at [1062, 732] on div "Delivery Activity Add Event Created (Sent To Provider) DoorDash Drive 16/09/202…" at bounding box center [825, 497] width 504 height 503
click at [1062, 732] on div "Created (Sent To Provider) DoorDash Drive 16/09/2025 11:37 AM TWT Not Assigned …" at bounding box center [825, 510] width 504 height 478
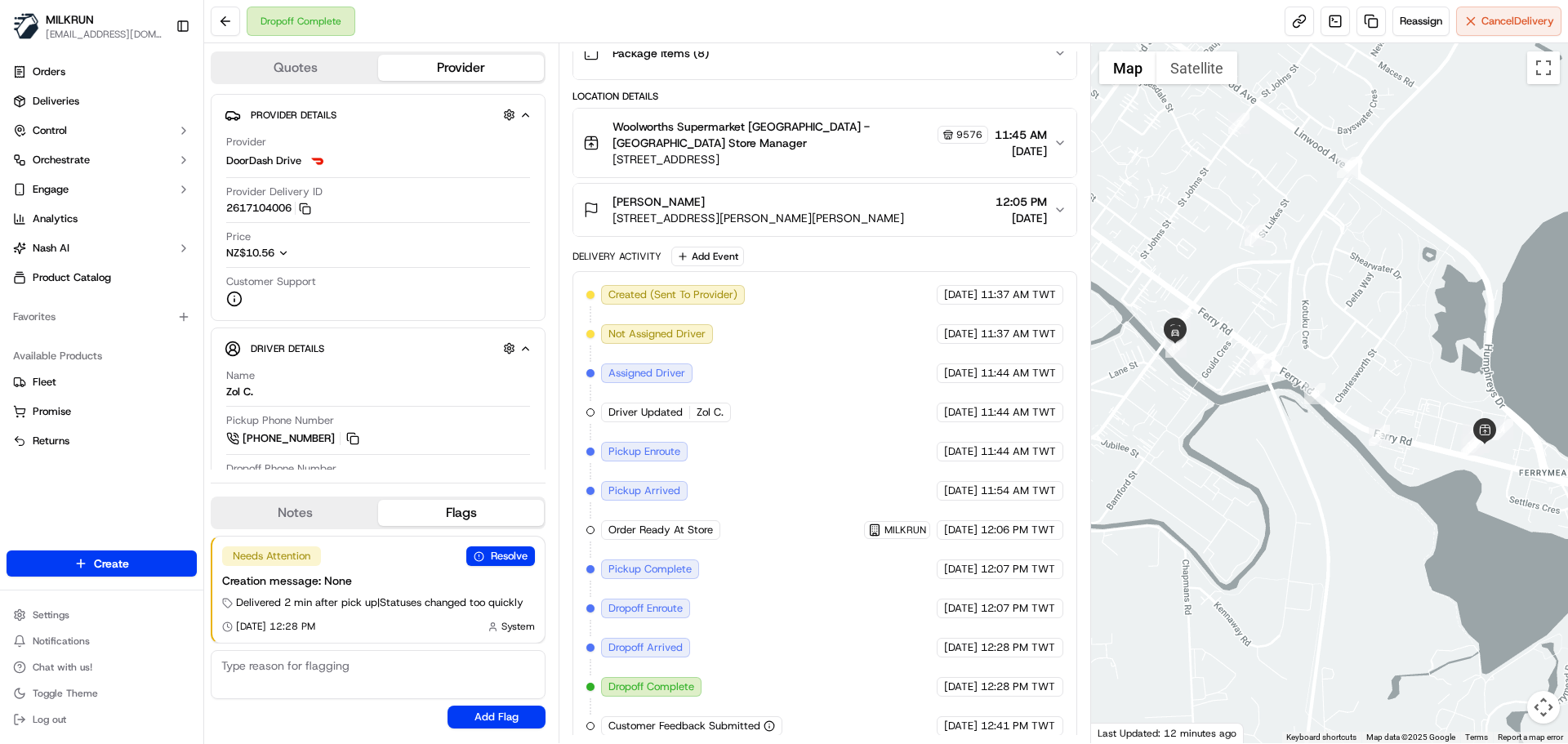
click at [1062, 732] on div "Created (Sent To Provider) DoorDash Drive 16/09/2025 11:37 AM TWT Not Assigned …" at bounding box center [825, 510] width 504 height 478
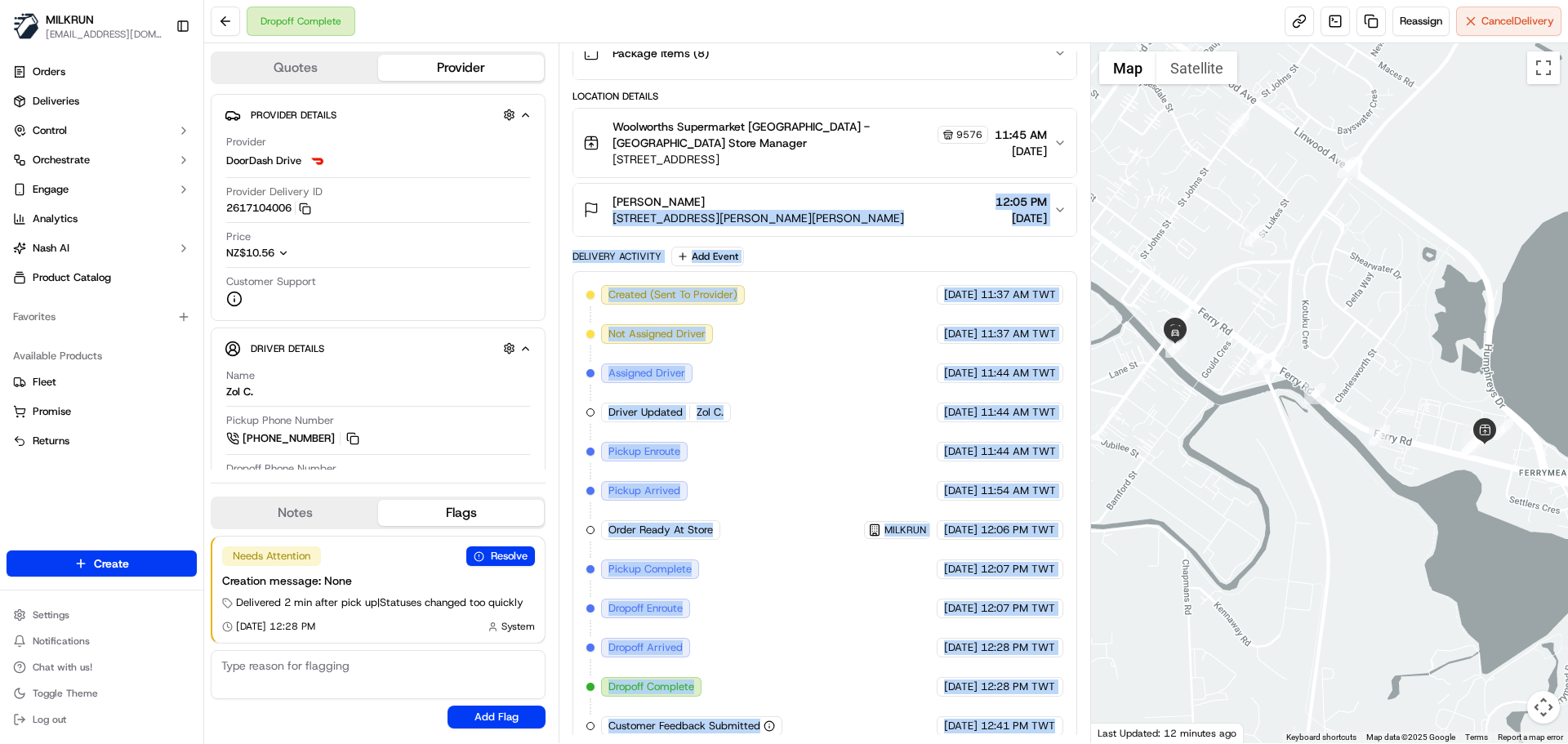
drag, startPoint x: 1062, startPoint y: 732, endPoint x: 612, endPoint y: 227, distance: 676.4
click at [612, 227] on div "Package Details N/A NZ$49.20 Items Details Package Items ( 8 ) Location Details…" at bounding box center [825, 338] width 504 height 823
click at [613, 250] on div "Delivery Activity" at bounding box center [617, 256] width 89 height 13
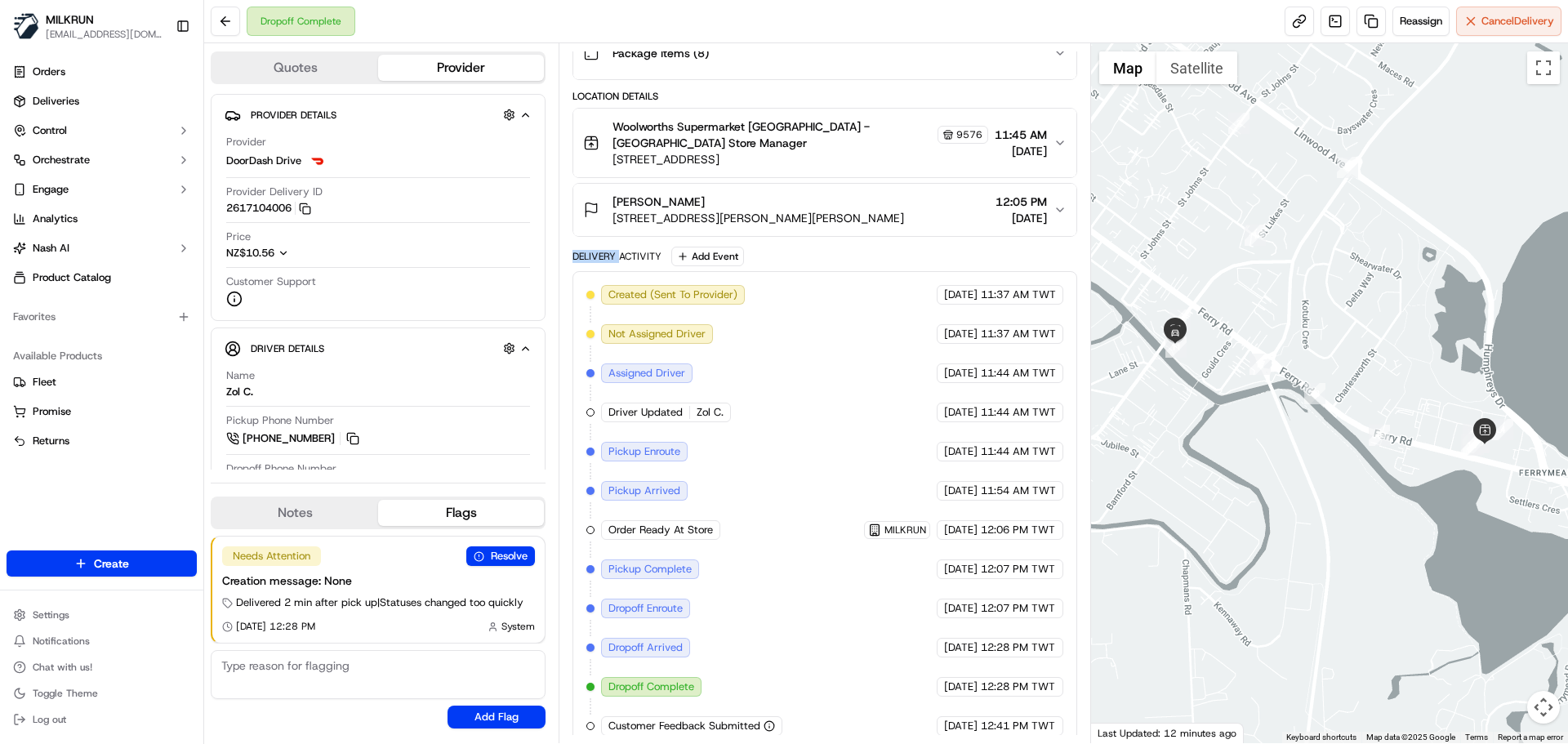
click at [613, 250] on div "Delivery Activity" at bounding box center [617, 256] width 89 height 13
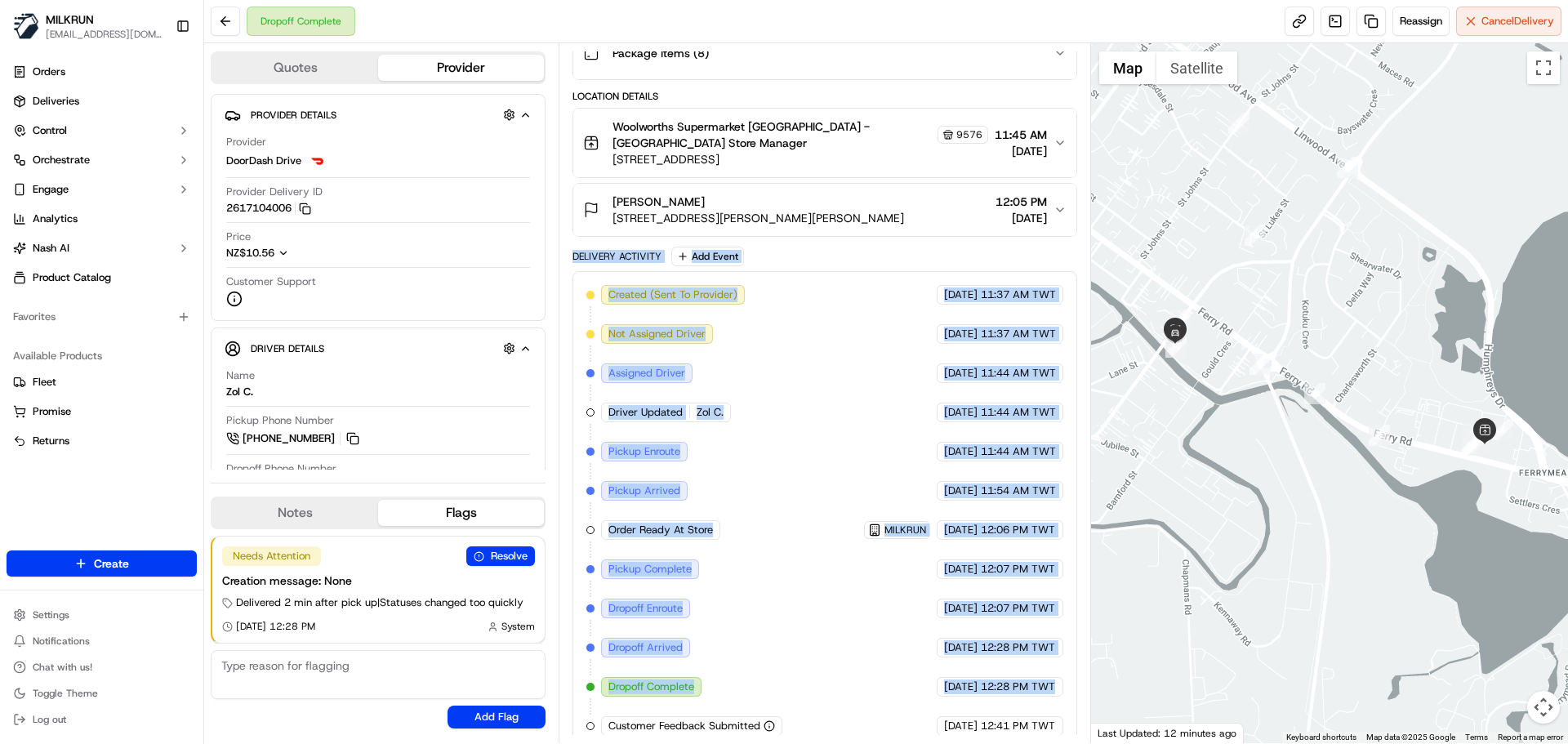
drag, startPoint x: 613, startPoint y: 242, endPoint x: 1039, endPoint y: 704, distance: 628.4
click at [1029, 694] on div "Delivery Activity Add Event Created (Sent To Provider) DoorDash Drive 16/09/202…" at bounding box center [825, 497] width 504 height 503
click at [1039, 719] on span "12:41 PM TWT" at bounding box center [1019, 726] width 75 height 15
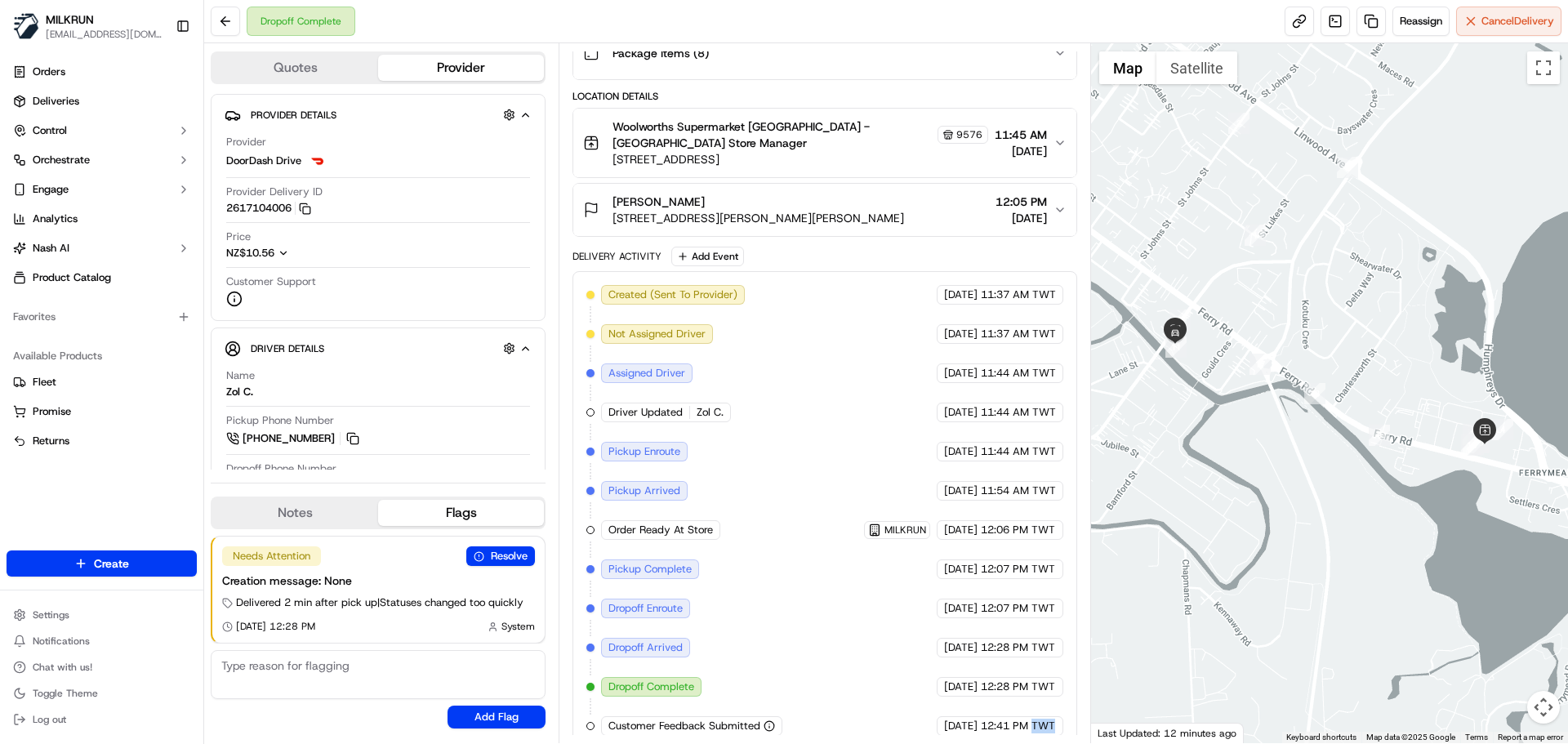
click at [1040, 719] on span "12:41 PM TWT" at bounding box center [1019, 726] width 75 height 15
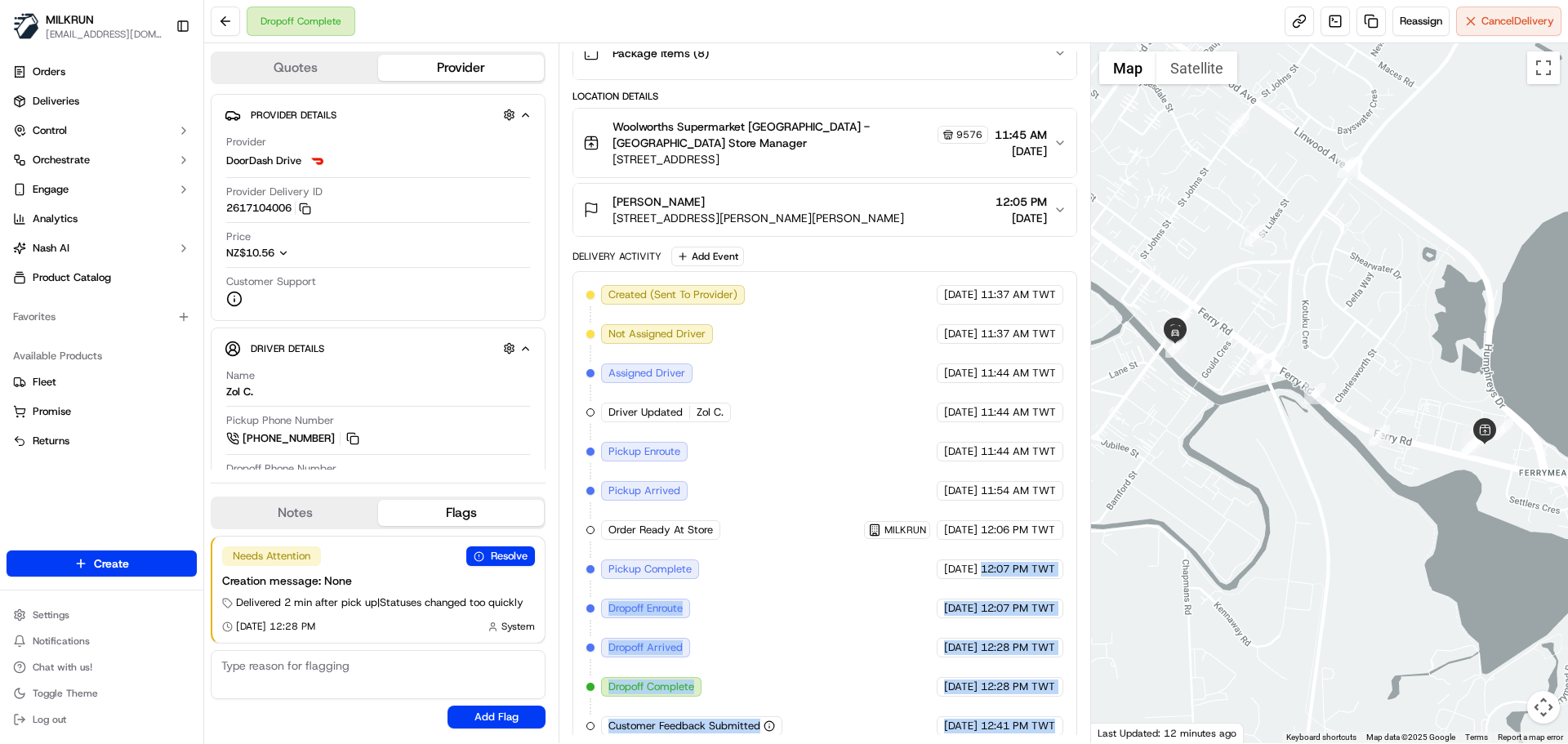
drag, startPoint x: 1040, startPoint y: 704, endPoint x: 846, endPoint y: 318, distance: 432.0
click at [845, 343] on div "Created (Sent To Provider) DoorDash Drive 16/09/2025 11:37 AM TWT Not Assigned …" at bounding box center [825, 510] width 477 height 450
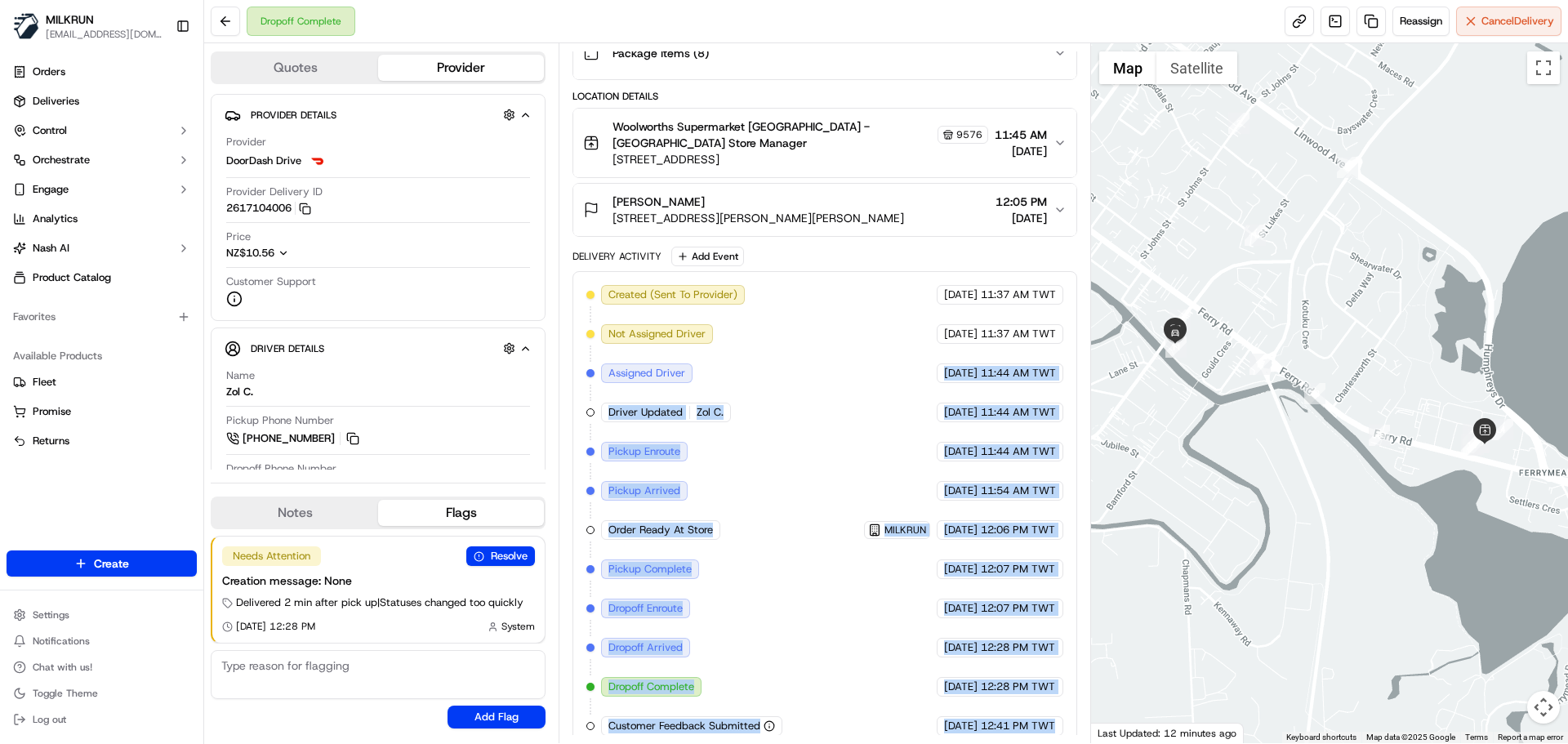
click at [975, 716] on div "16/09/2025 12:41 PM TWT" at bounding box center [1001, 725] width 127 height 20
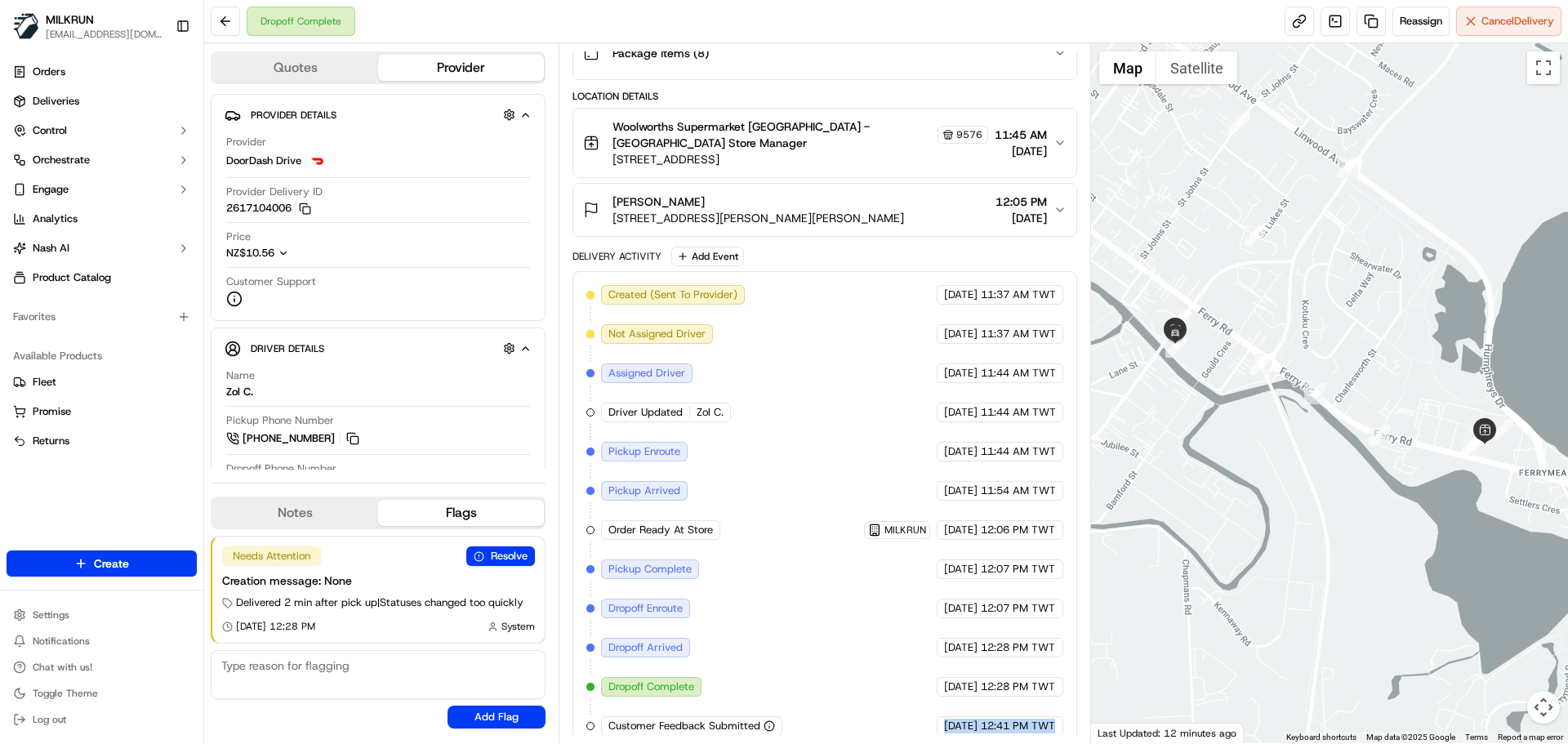
drag, startPoint x: 975, startPoint y: 701, endPoint x: 990, endPoint y: 707, distance: 16.2
click at [990, 716] on div "16/09/2025 12:41 PM TWT" at bounding box center [1001, 725] width 127 height 20
click at [1011, 719] on span "12:41 PM TWT" at bounding box center [1019, 726] width 75 height 15
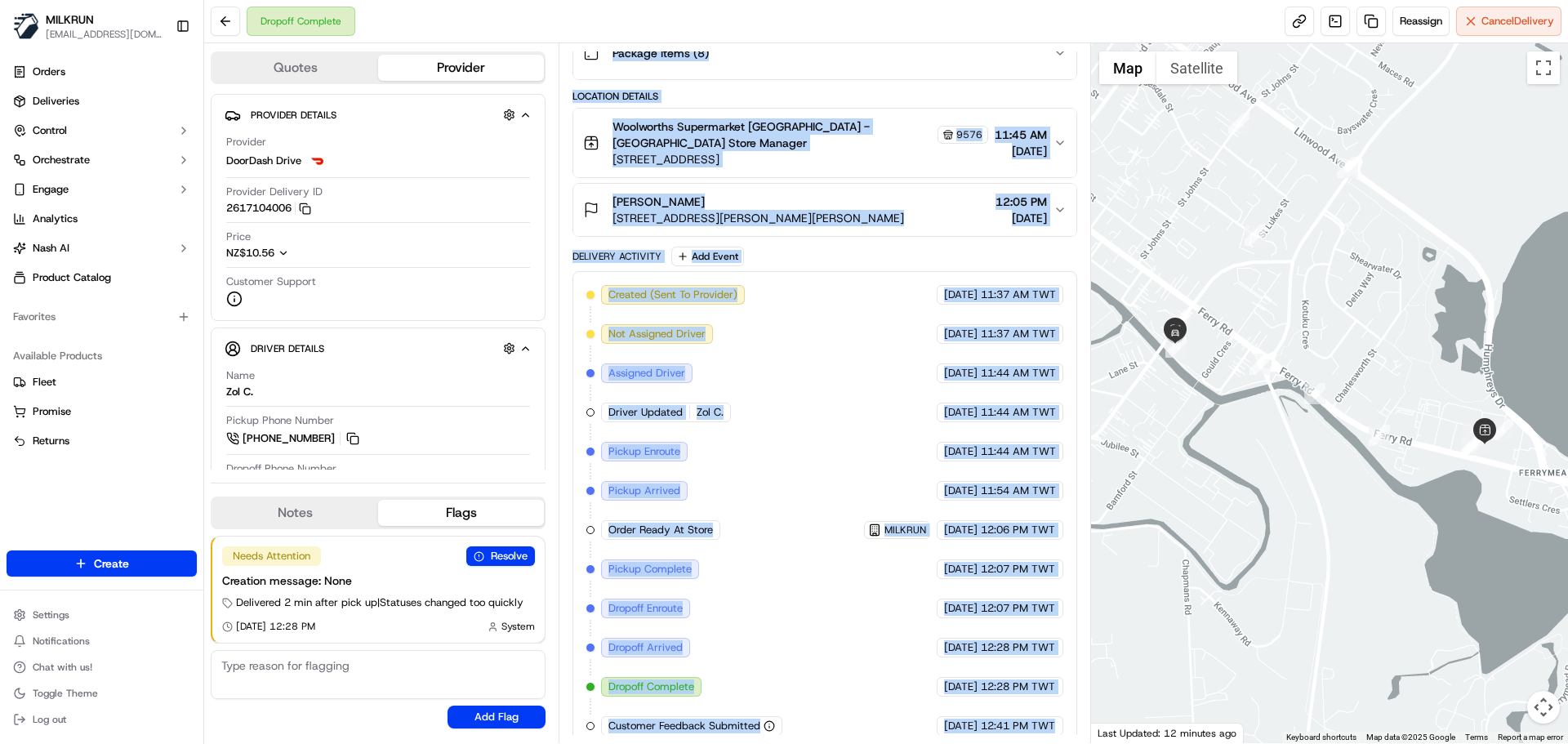
drag, startPoint x: 1011, startPoint y: 708, endPoint x: 583, endPoint y: 255, distance: 623.2
click at [576, 271] on div "Created (Sent To Provider) DoorDash Drive 16/09/2025 11:37 AM TWT Not Assigned …" at bounding box center [825, 510] width 504 height 478
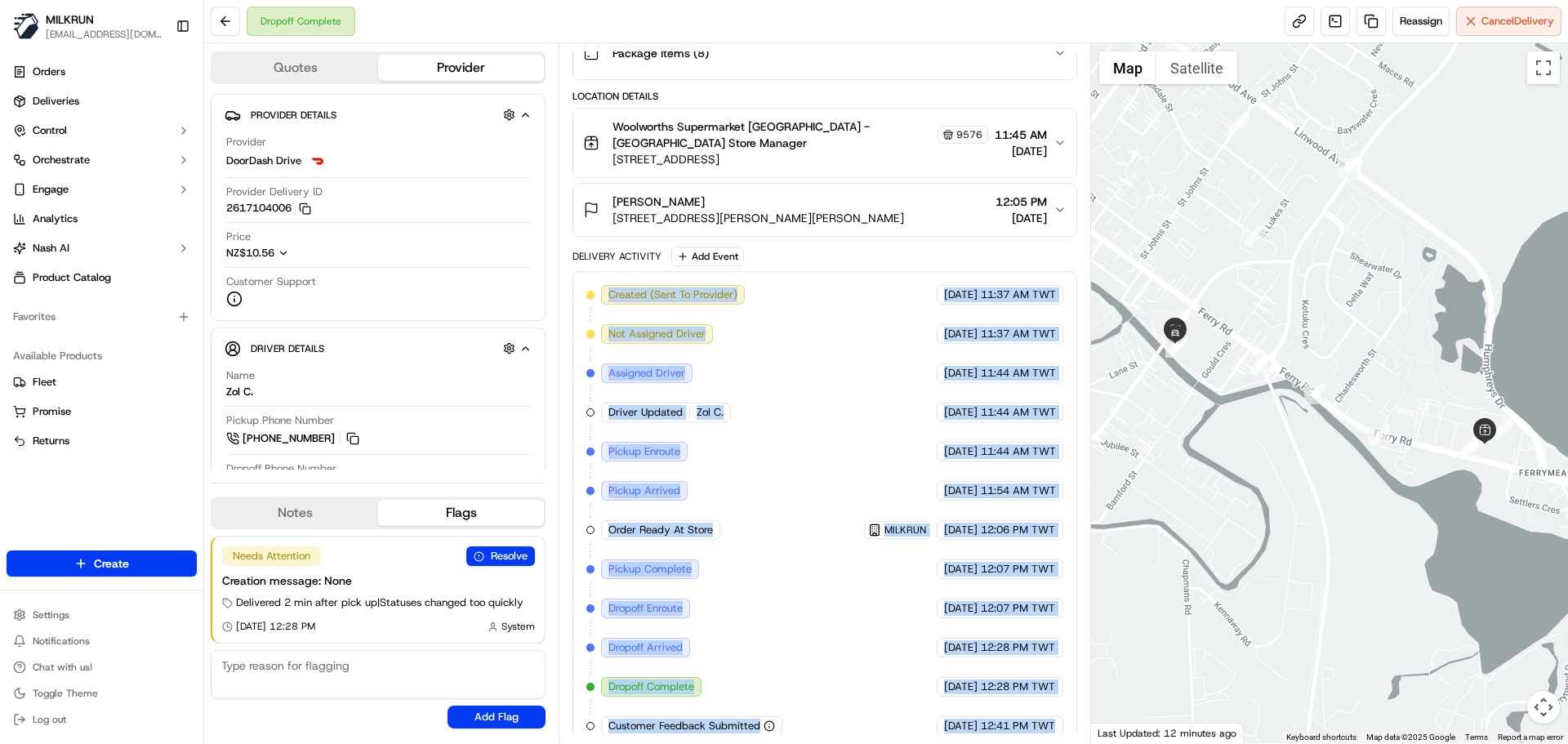
click at [583, 255] on div "Delivery Activity Add Event Created (Sent To Provider) DoorDash Drive 16/09/202…" at bounding box center [825, 497] width 504 height 503
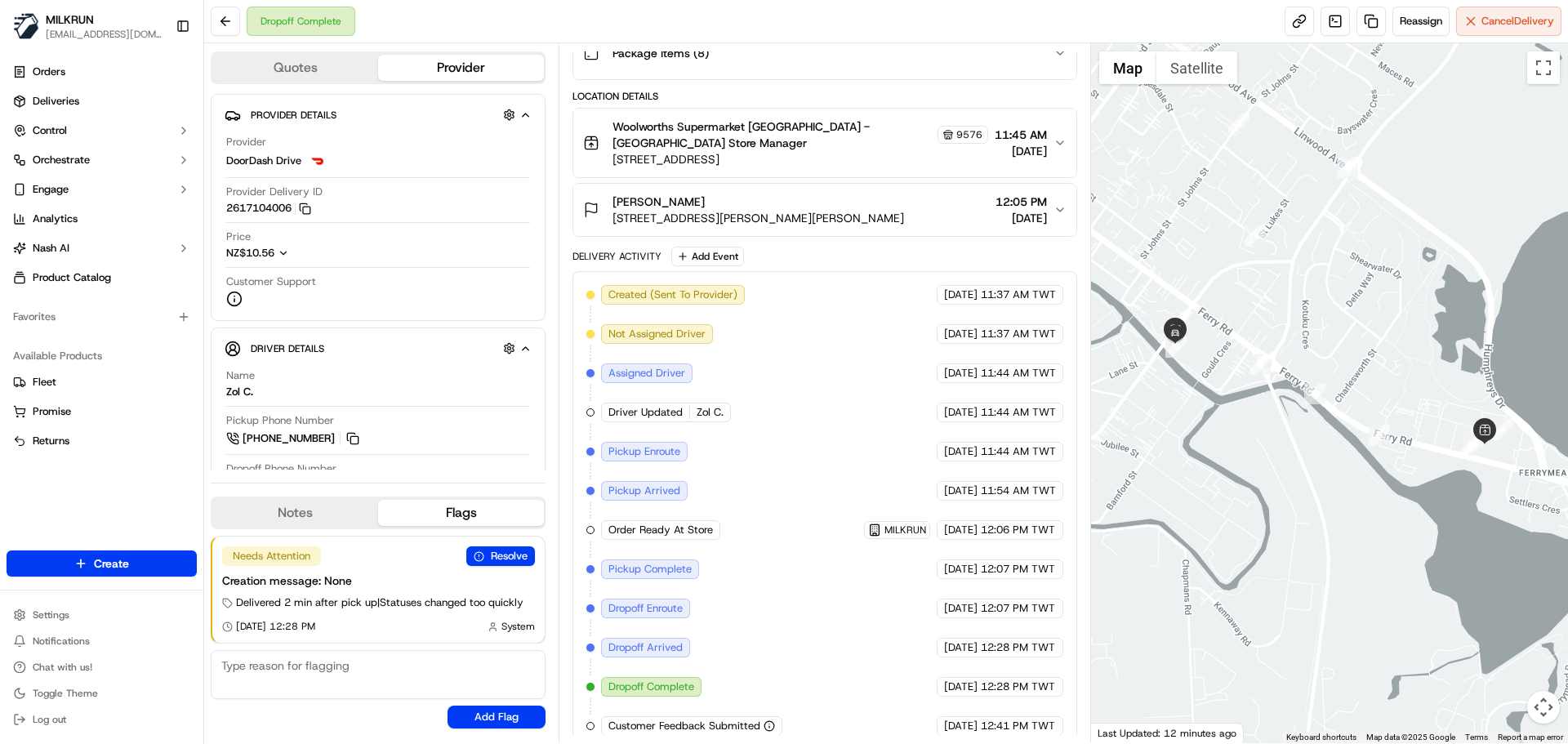
click at [583, 255] on div "Delivery Activity Add Event Created (Sent To Provider) DoorDash Drive 16/09/202…" at bounding box center [825, 497] width 504 height 503
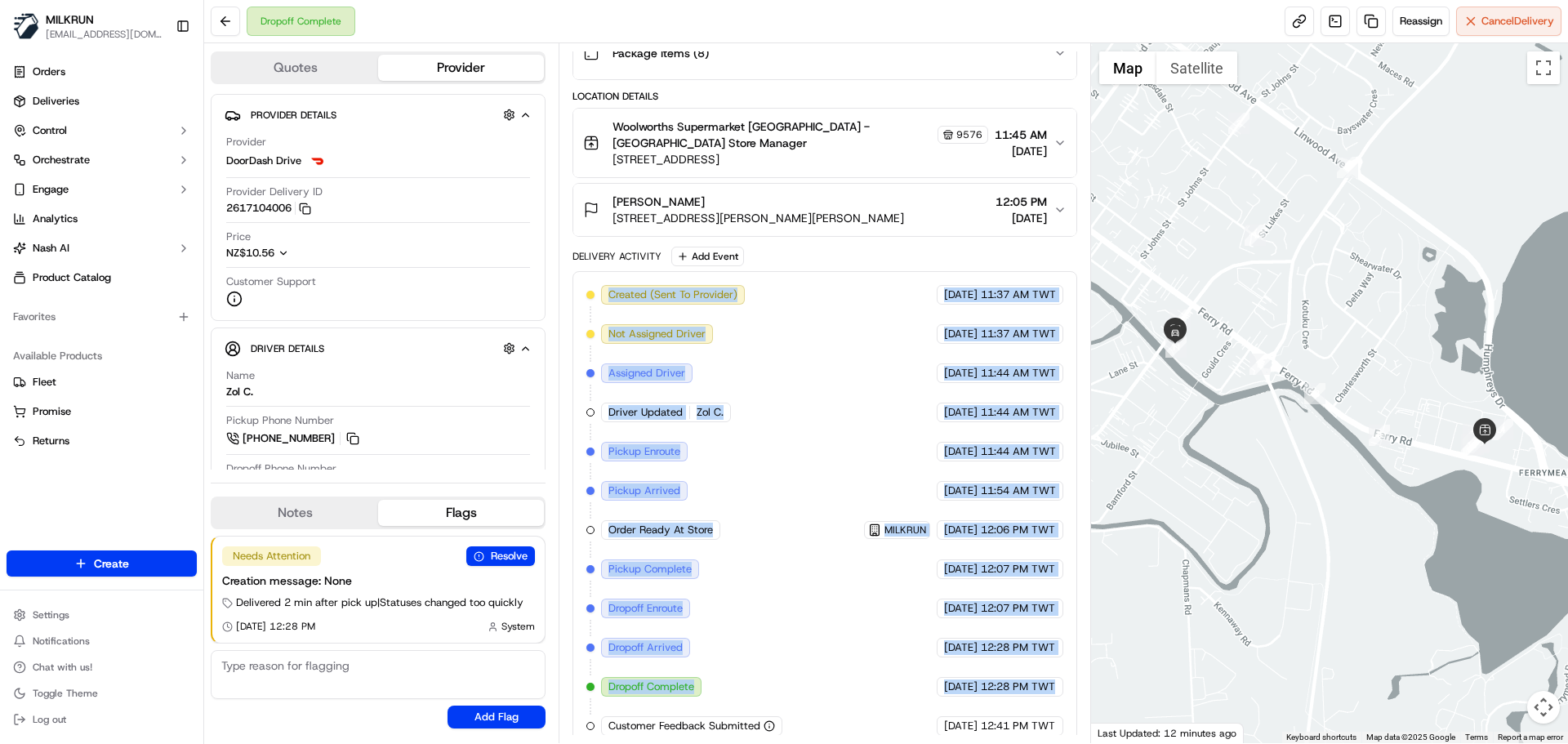
drag, startPoint x: 583, startPoint y: 255, endPoint x: 1070, endPoint y: 708, distance: 665.1
click at [1063, 700] on div "Delivery Activity Add Event Created (Sent To Provider) DoorDash Drive 16/09/202…" at bounding box center [825, 497] width 504 height 503
click at [1062, 716] on div "16/09/2025 12:41 PM TWT" at bounding box center [1001, 725] width 127 height 20
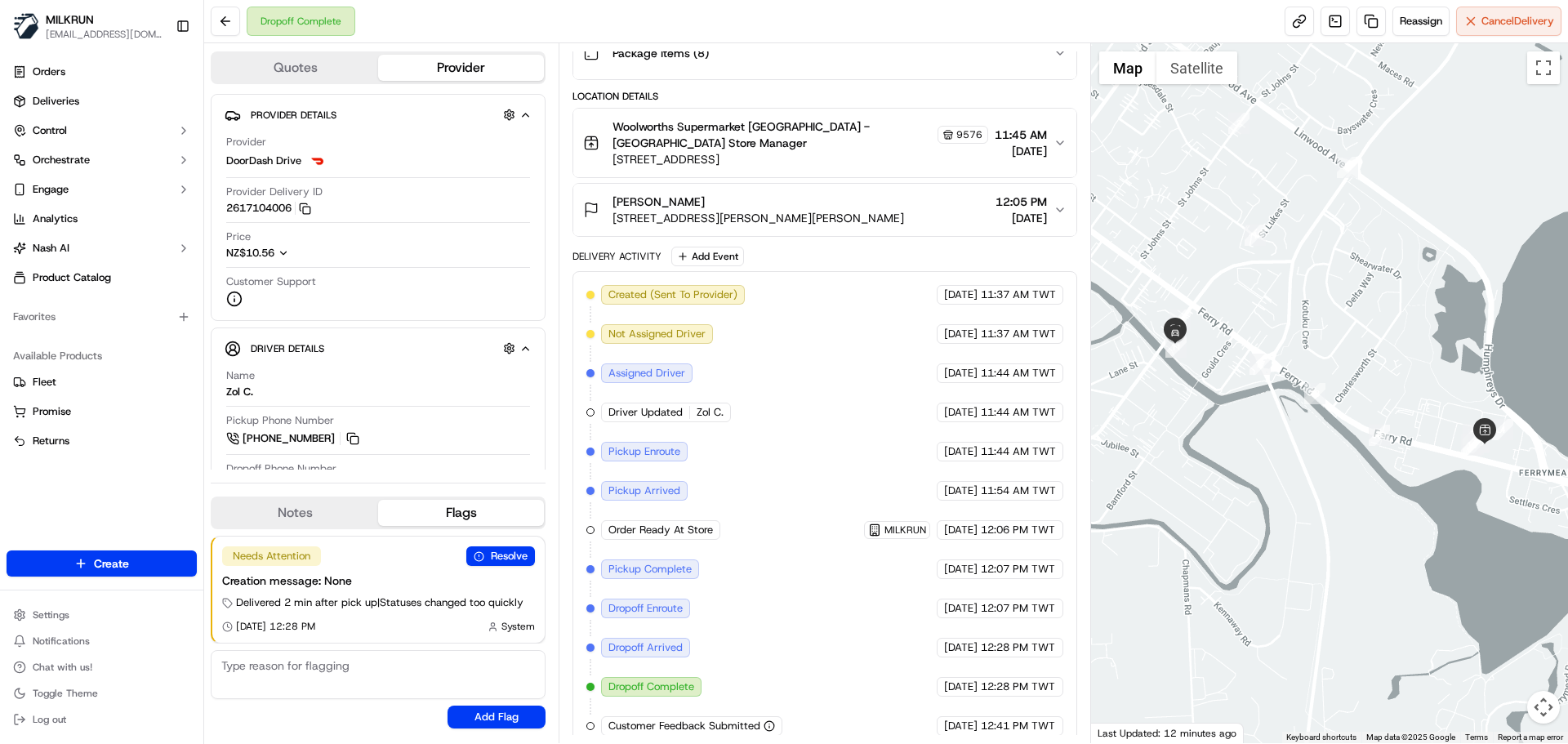
click at [1062, 716] on div "16/09/2025 12:41 PM TWT" at bounding box center [1001, 725] width 127 height 20
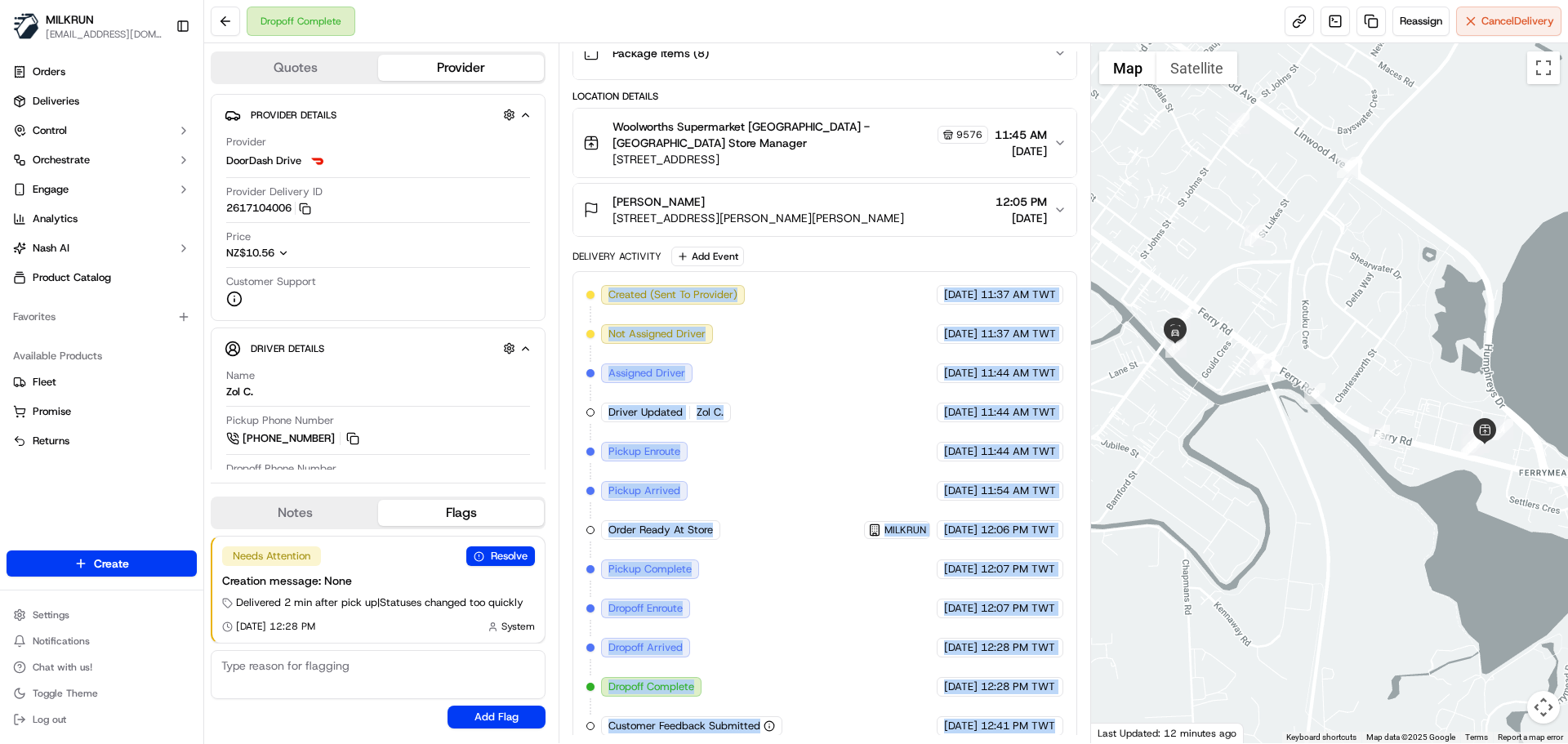
drag, startPoint x: 1062, startPoint y: 713, endPoint x: 618, endPoint y: 260, distance: 634.3
click at [618, 271] on div "Created (Sent To Provider) DoorDash Drive 16/09/2025 11:37 AM TWT Not Assigned …" at bounding box center [825, 510] width 504 height 478
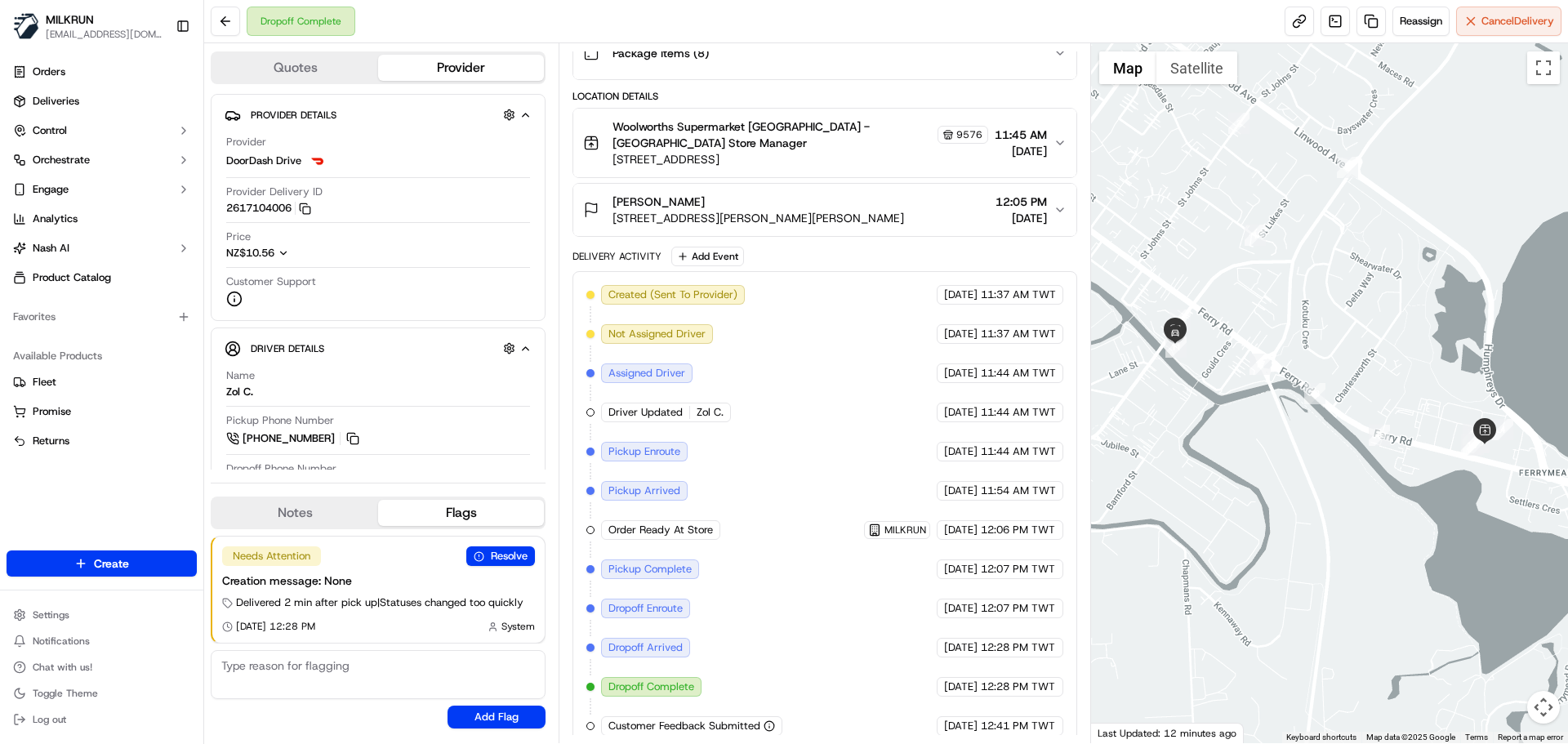
click at [612, 250] on div "Delivery Activity" at bounding box center [617, 256] width 89 height 13
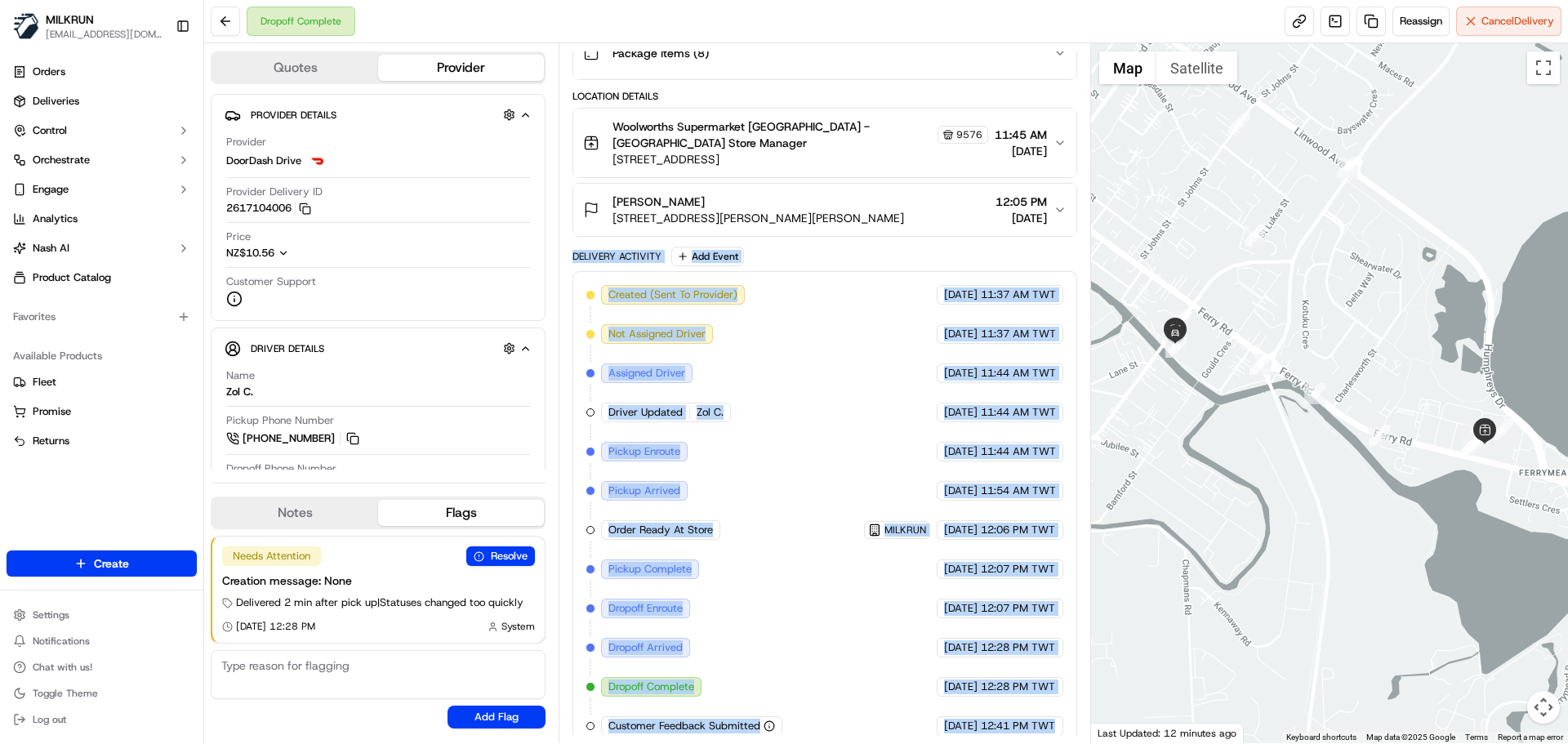
drag, startPoint x: 610, startPoint y: 242, endPoint x: 1021, endPoint y: 708, distance: 621.4
click at [1020, 708] on div "Delivery Activity Add Event Created (Sent To Provider) DoorDash Drive 16/09/202…" at bounding box center [825, 497] width 504 height 503
click at [1020, 732] on div "Created (Sent To Provider) DoorDash Drive 16/09/2025 11:37 AM TWT Not Assigned …" at bounding box center [825, 510] width 504 height 478
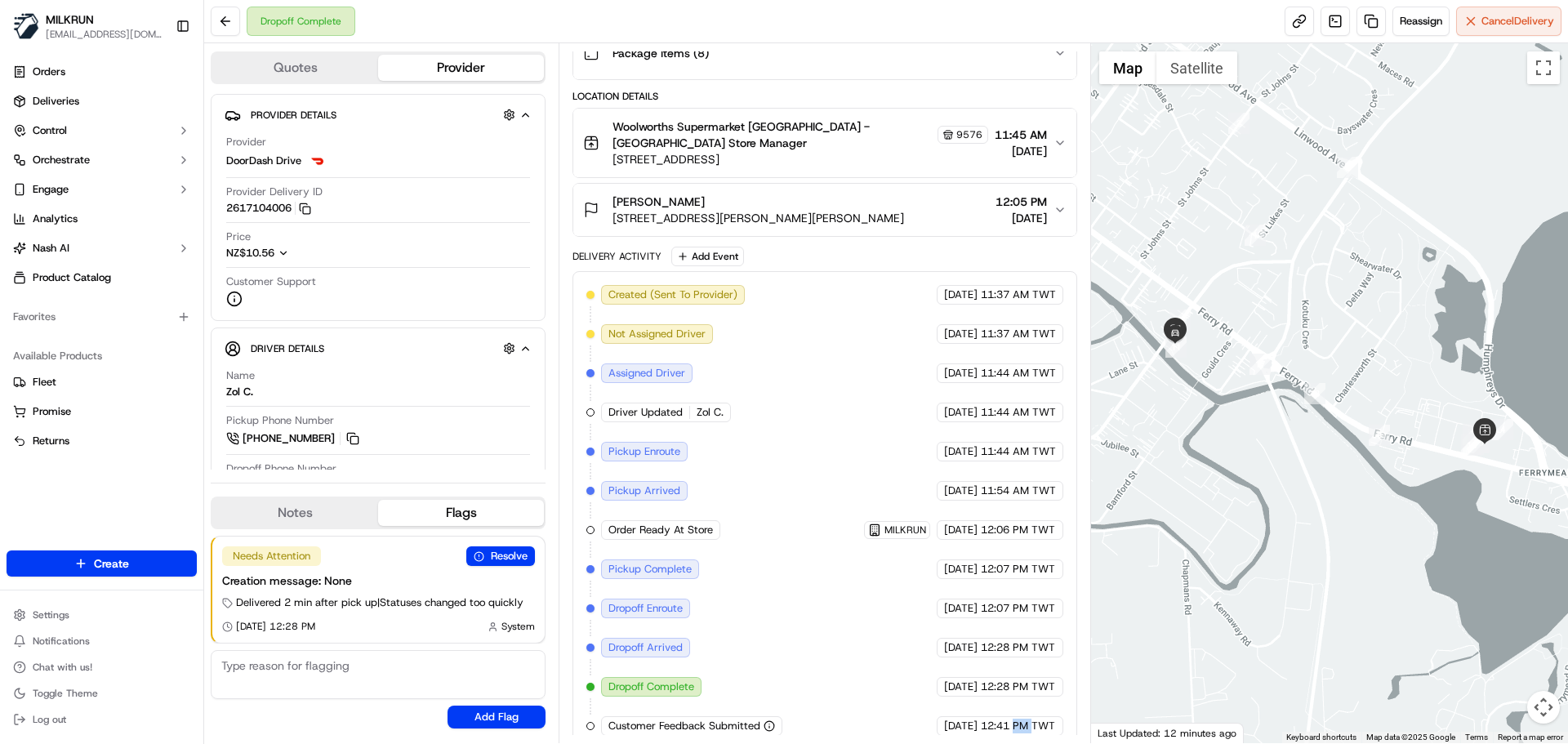
click at [1020, 732] on div "Created (Sent To Provider) DoorDash Drive 16/09/2025 11:37 AM TWT Not Assigned …" at bounding box center [825, 510] width 504 height 478
drag, startPoint x: 1020, startPoint y: 732, endPoint x: 997, endPoint y: 463, distance: 270.0
click at [998, 463] on div "Created (Sent To Provider) DoorDash Drive 16/09/2025 11:37 AM TWT Not Assigned …" at bounding box center [825, 510] width 504 height 478
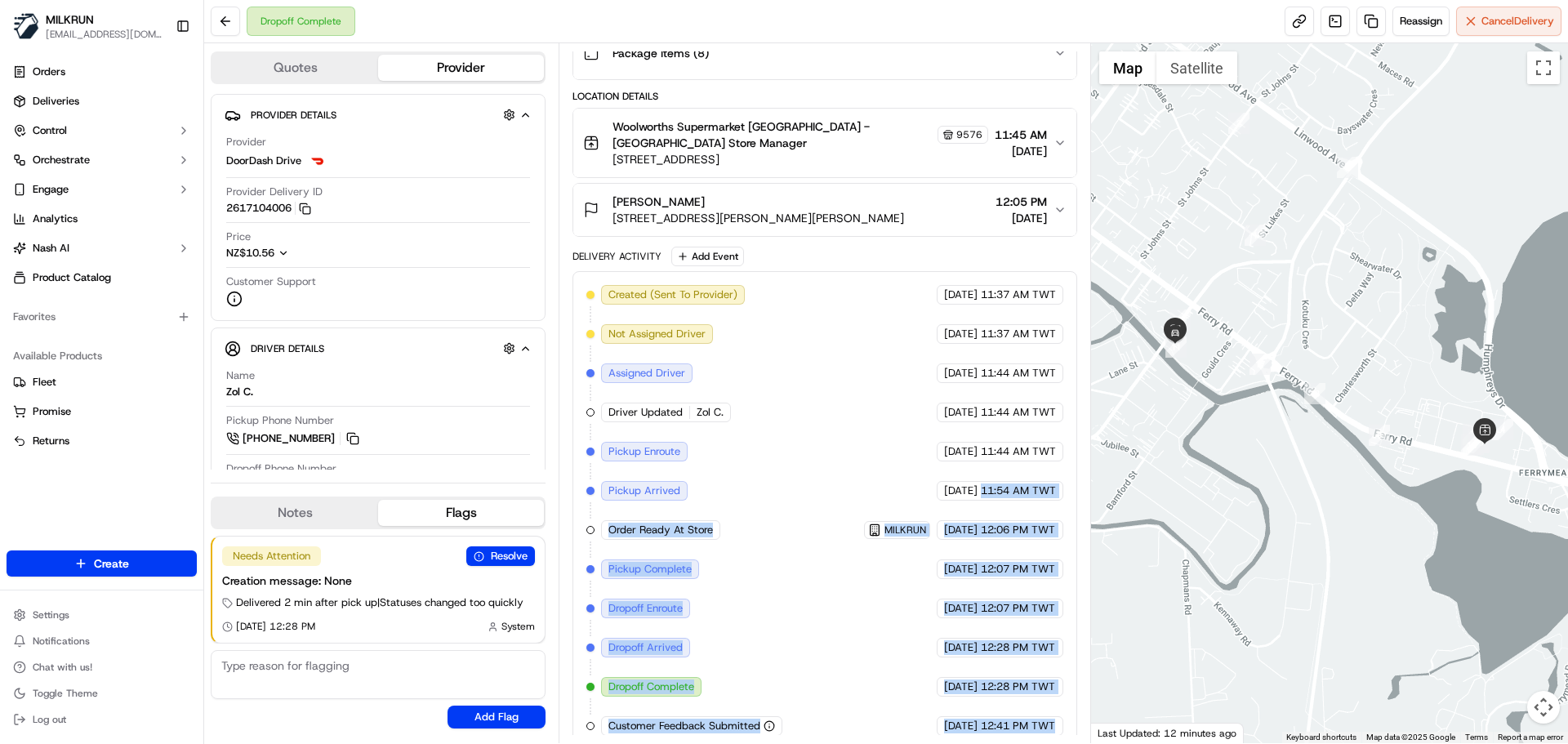
click at [1002, 680] on span "12:28 PM TWT" at bounding box center [1019, 687] width 75 height 15
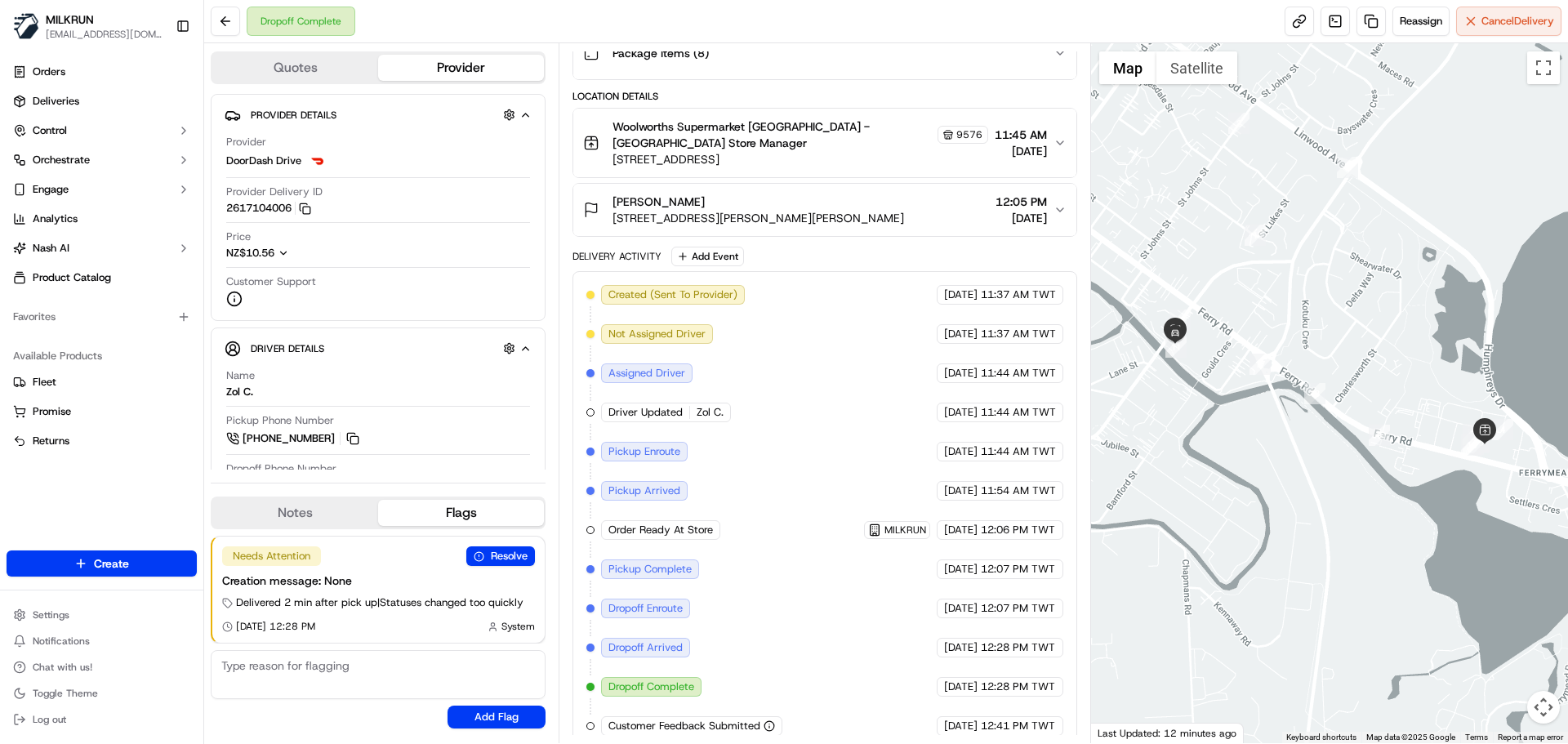
click at [1002, 680] on span "12:28 PM TWT" at bounding box center [1019, 687] width 75 height 15
click at [1040, 719] on span "12:41 PM TWT" at bounding box center [1019, 726] width 75 height 15
drag, startPoint x: 1040, startPoint y: 710, endPoint x: 1014, endPoint y: 462, distance: 249.4
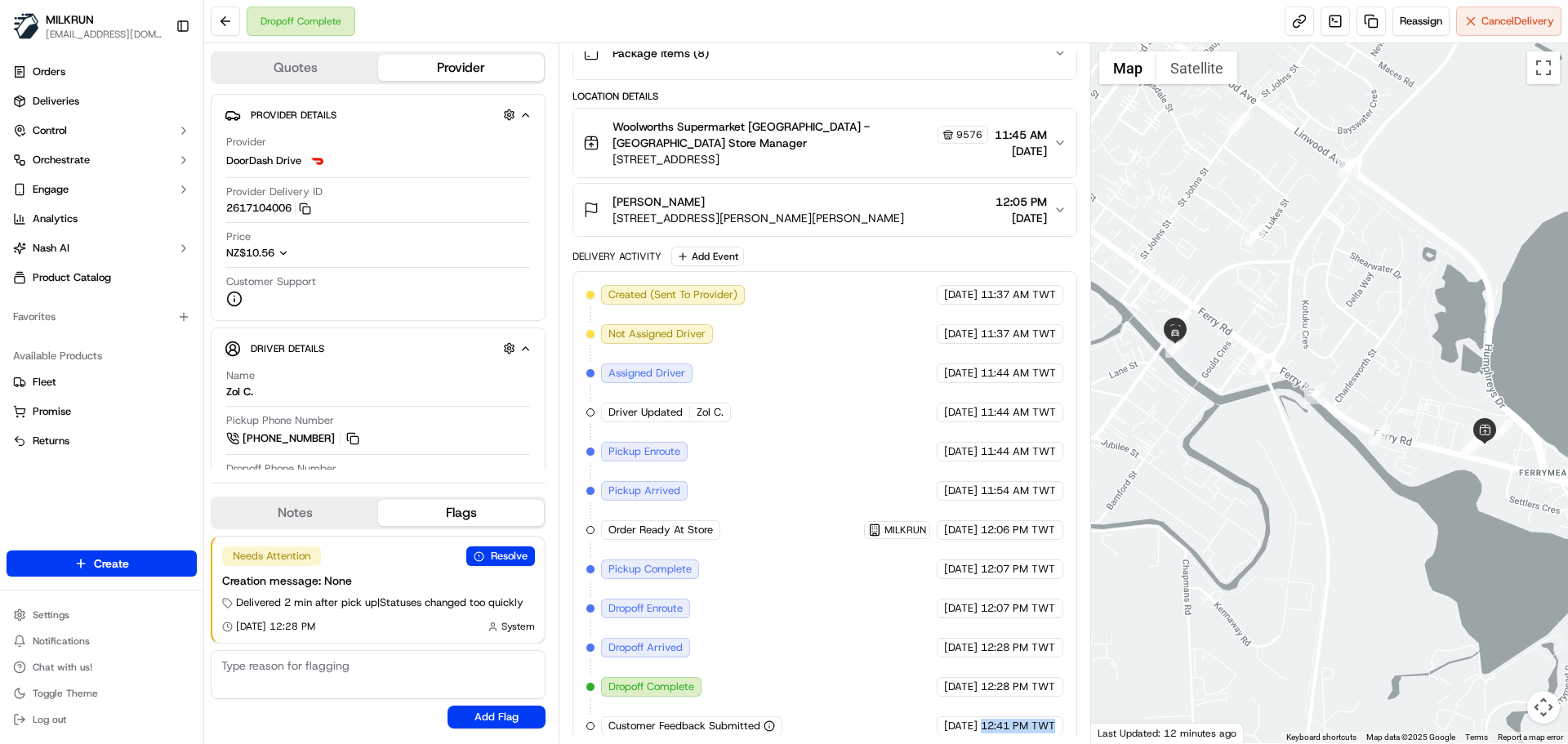
click at [1020, 476] on div "Created (Sent To Provider) DoorDash Drive 16/09/2025 11:37 AM TWT Not Assigned …" at bounding box center [825, 510] width 477 height 450
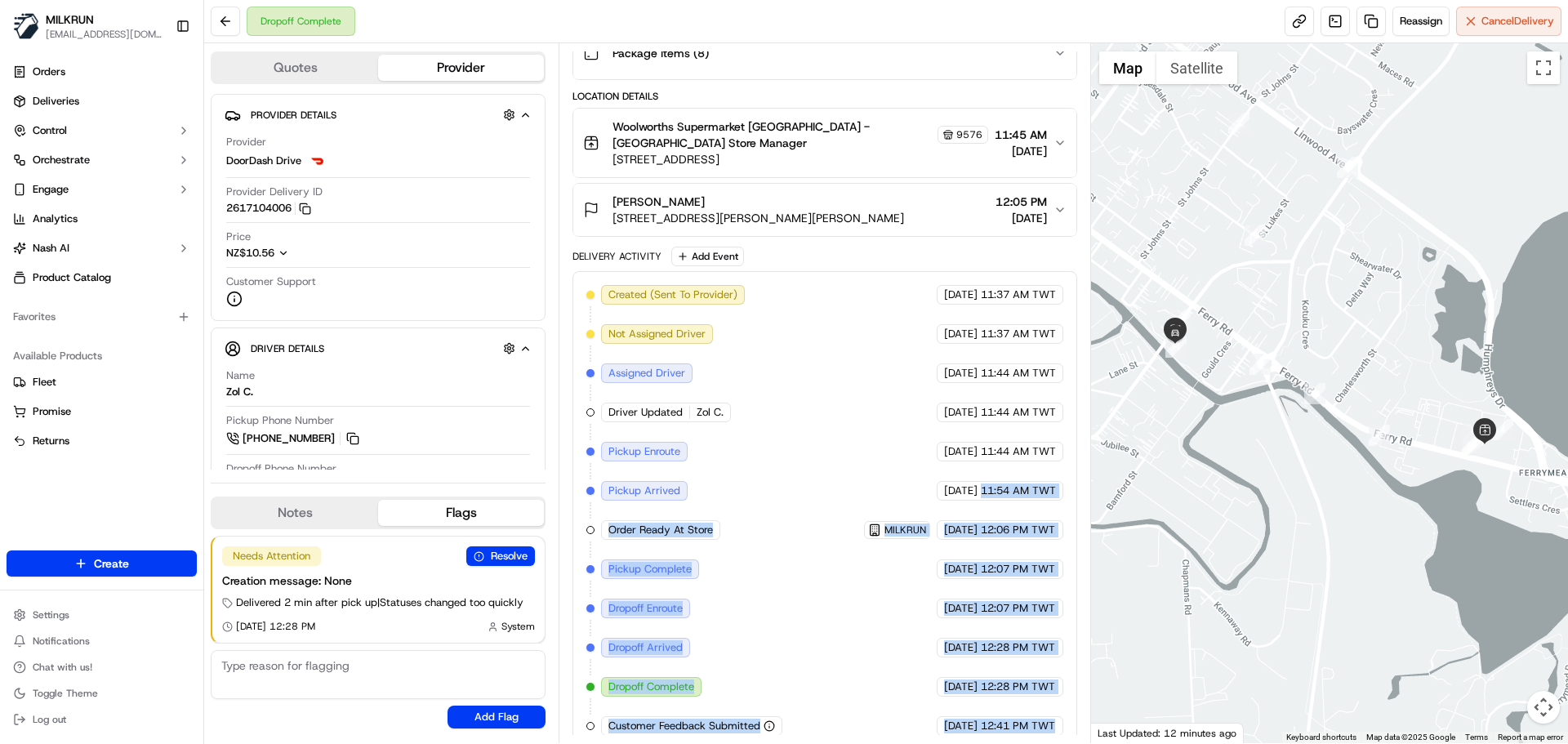
click at [1003, 559] on div "16/09/2025 12:07 PM TWT" at bounding box center [1001, 569] width 127 height 20
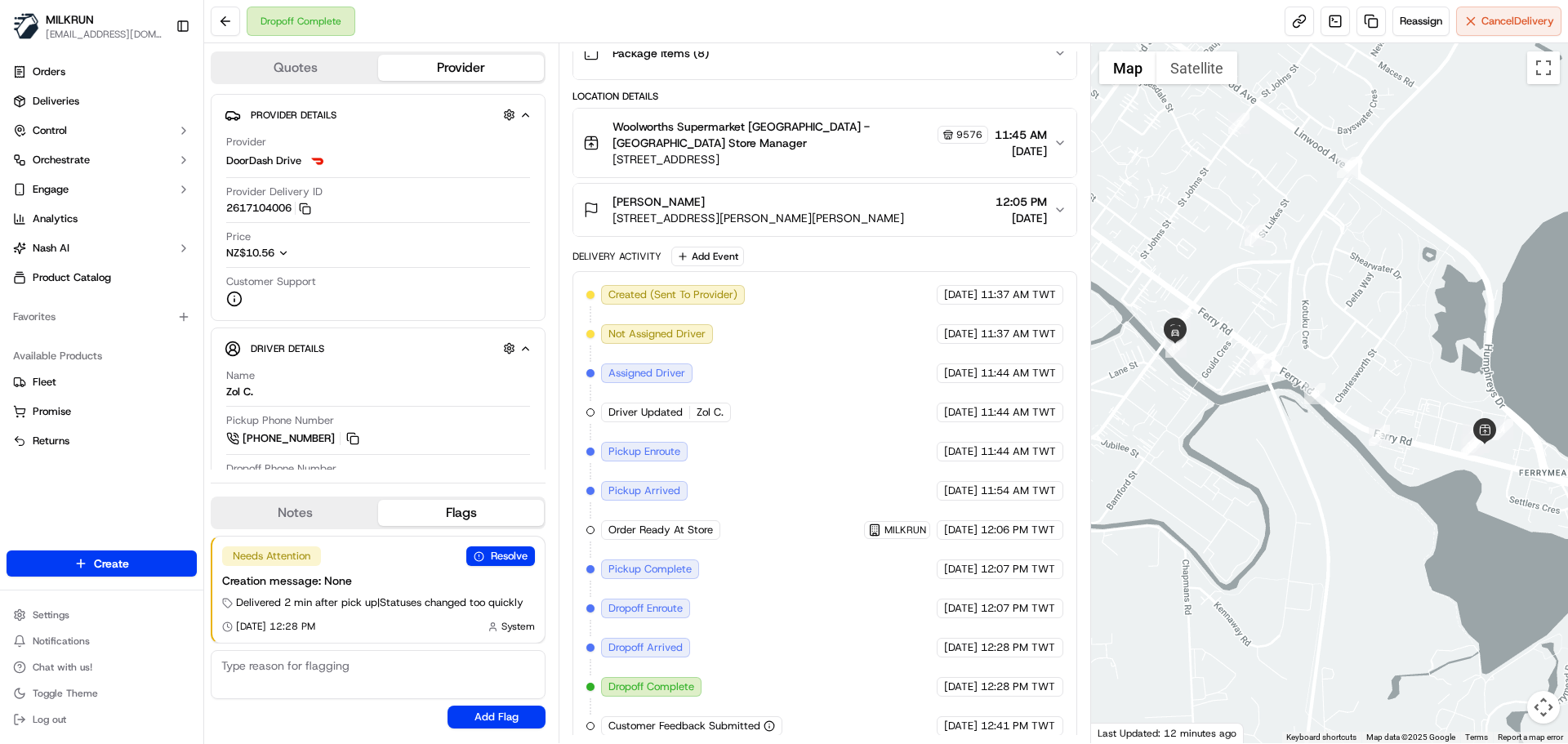
click at [702, 407] on div "Created (Sent To Provider) DoorDash Drive 16/09/2025 11:37 AM TWT Not Assigned …" at bounding box center [825, 510] width 477 height 450
drag, startPoint x: 702, startPoint y: 407, endPoint x: 720, endPoint y: 407, distance: 18.0
click at [720, 407] on div "Created (Sent To Provider) DoorDash Drive 16/09/2025 11:37 AM TWT Not Assigned …" at bounding box center [825, 510] width 477 height 450
copy span "Zol C."
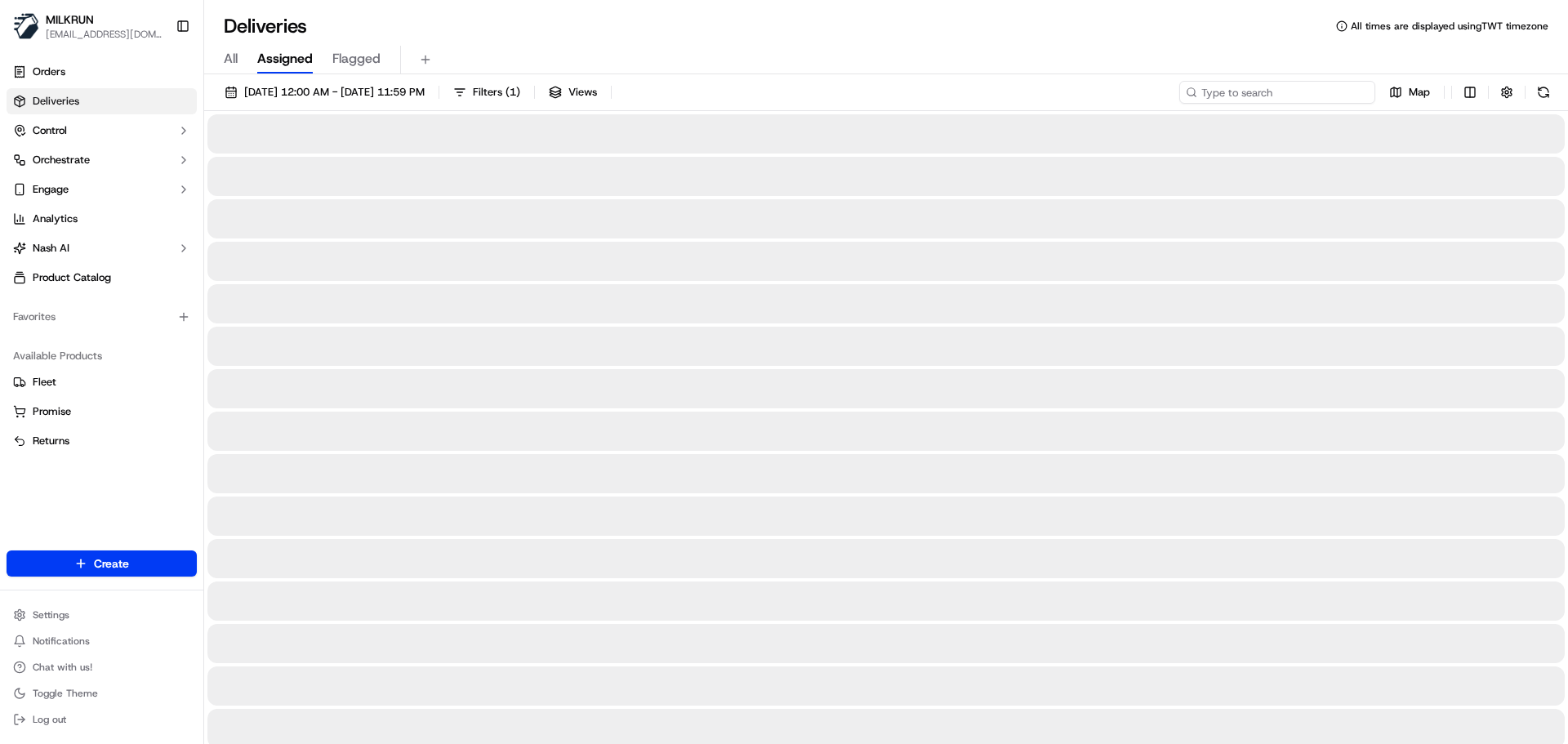
click at [1343, 95] on input at bounding box center [1278, 92] width 196 height 23
paste input "Zol C."
type input "Zol C."
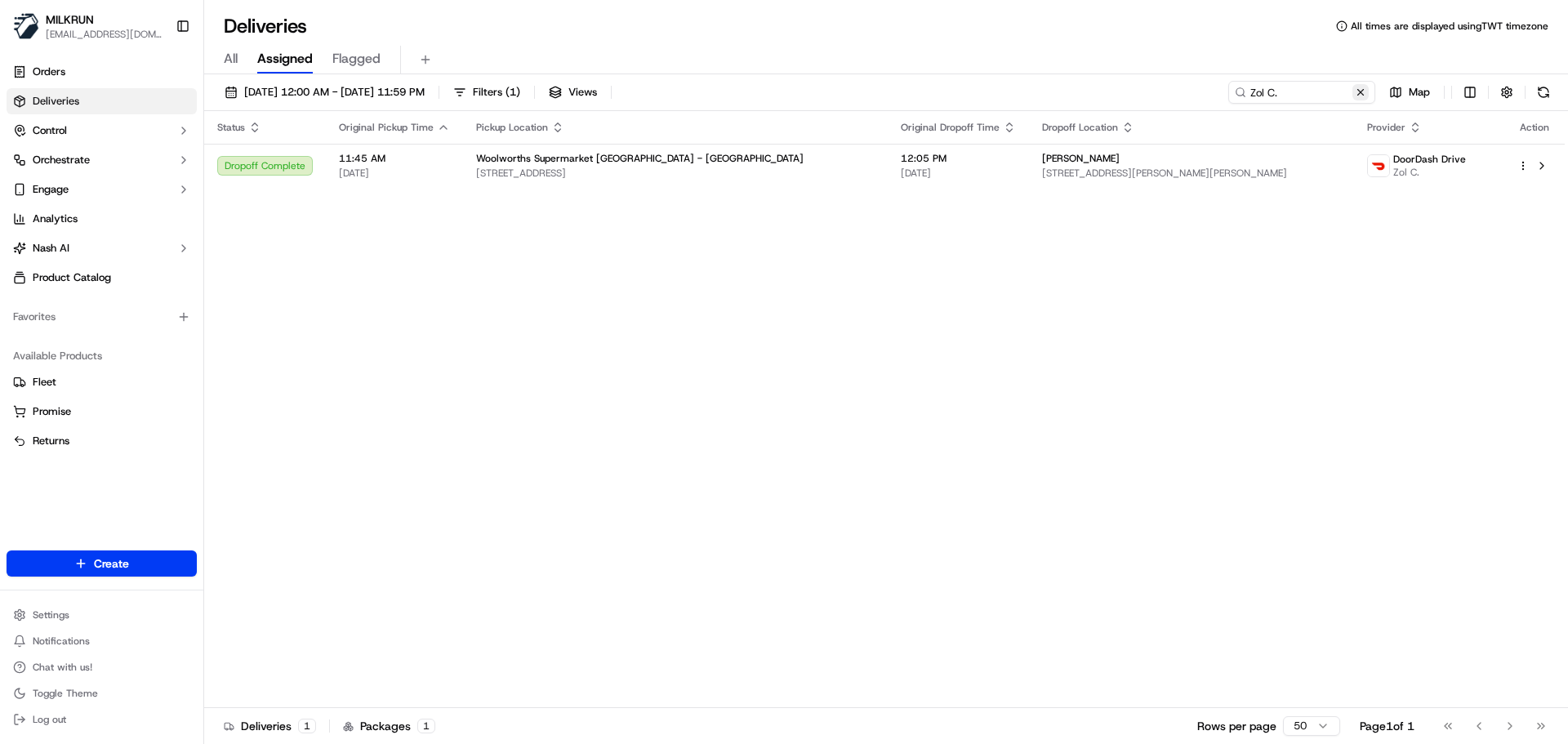
click at [1365, 97] on button at bounding box center [1361, 92] width 17 height 17
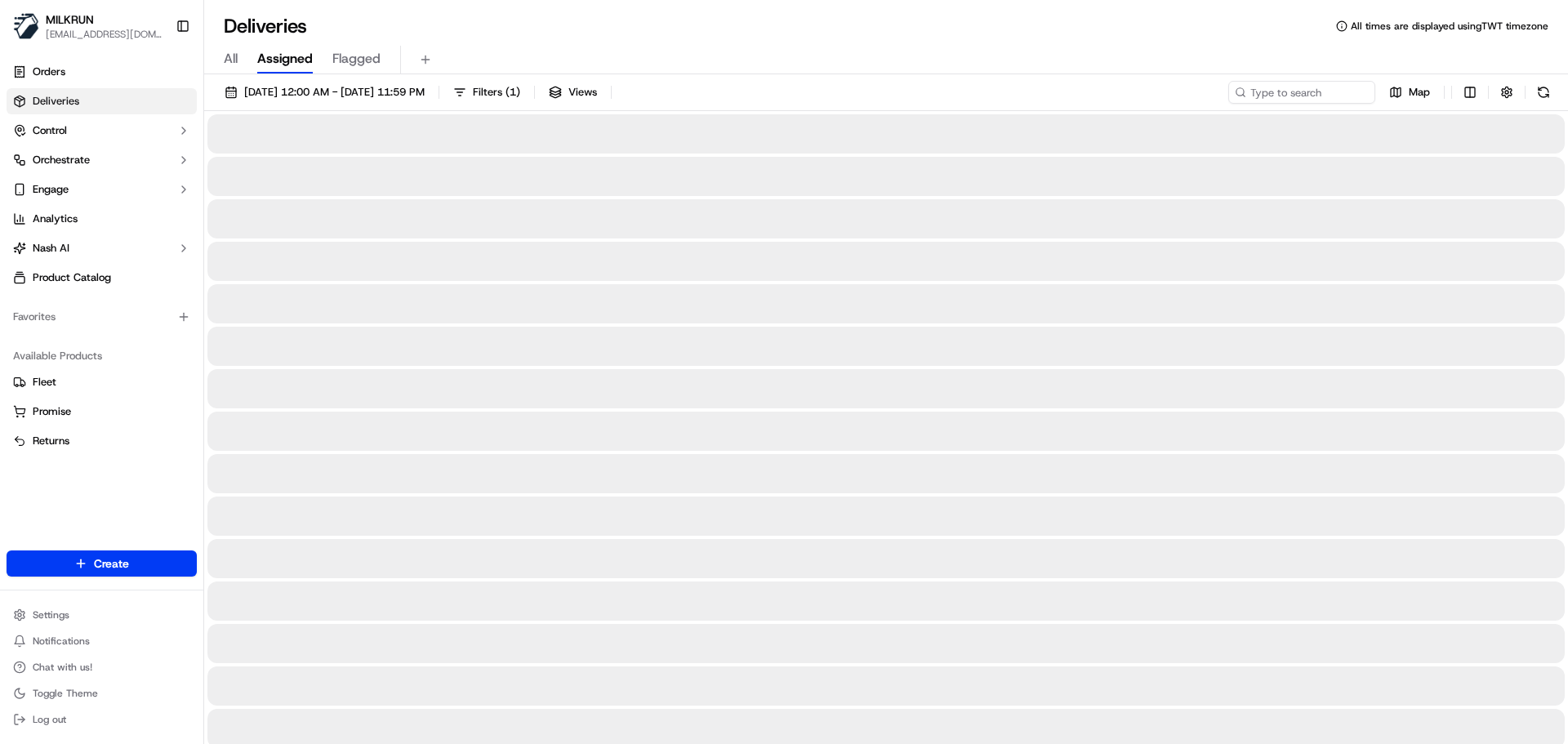
click at [803, 103] on div "[DATE] 12:00 AM - [DATE] 11:59 PM Filters ( 1 ) Views Map" at bounding box center [886, 96] width 1365 height 30
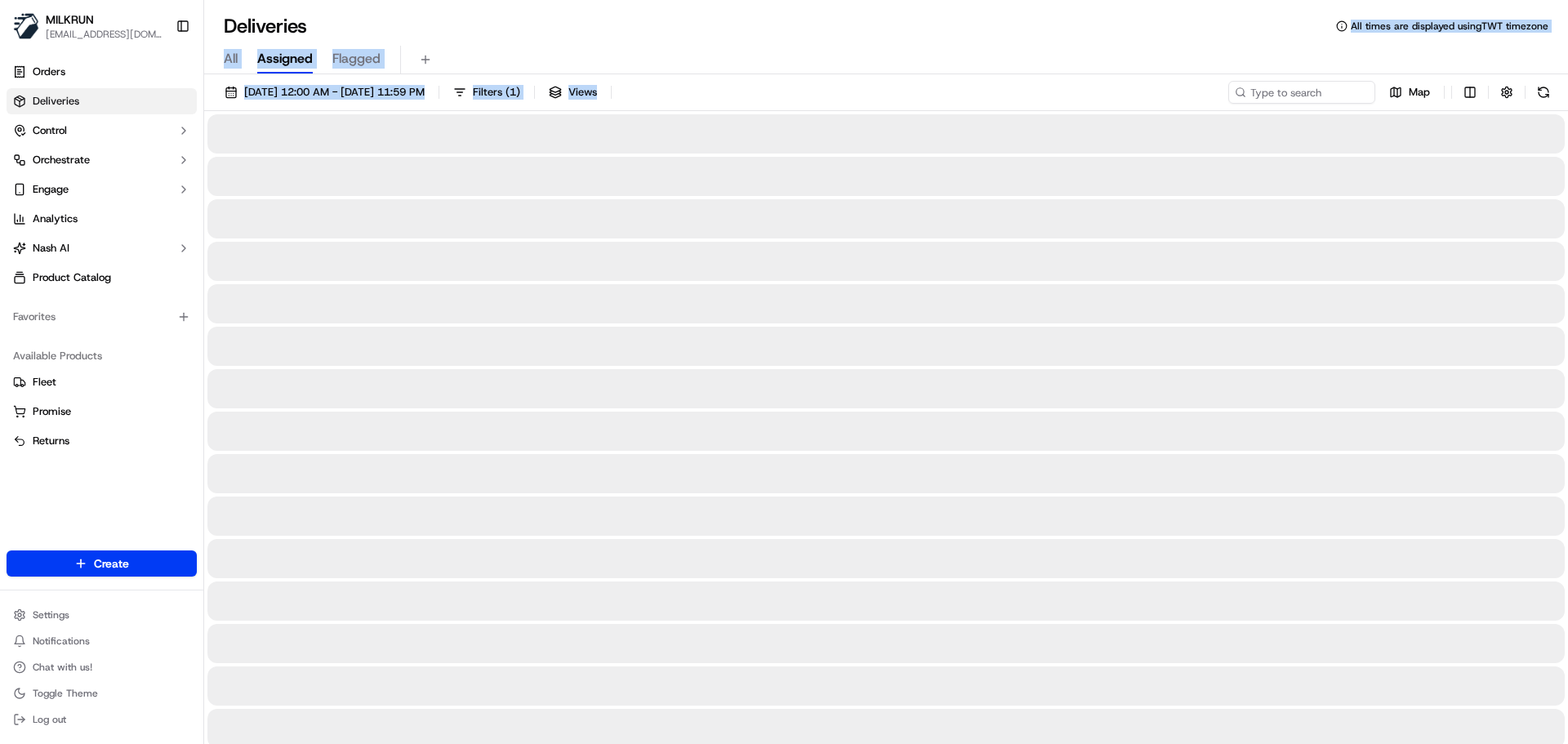
drag, startPoint x: 803, startPoint y: 103, endPoint x: 818, endPoint y: 30, distance: 74.5
click at [813, 0] on html "MILKRUN [EMAIL_ADDRESS][DOMAIN_NAME] Toggle Sidebar Orders Deliveries Control O…" at bounding box center [784, 372] width 1568 height 744
click at [802, 89] on div "[DATE] 12:00 AM - [DATE] 11:59 PM Filters ( 1 ) Views Map" at bounding box center [886, 96] width 1365 height 30
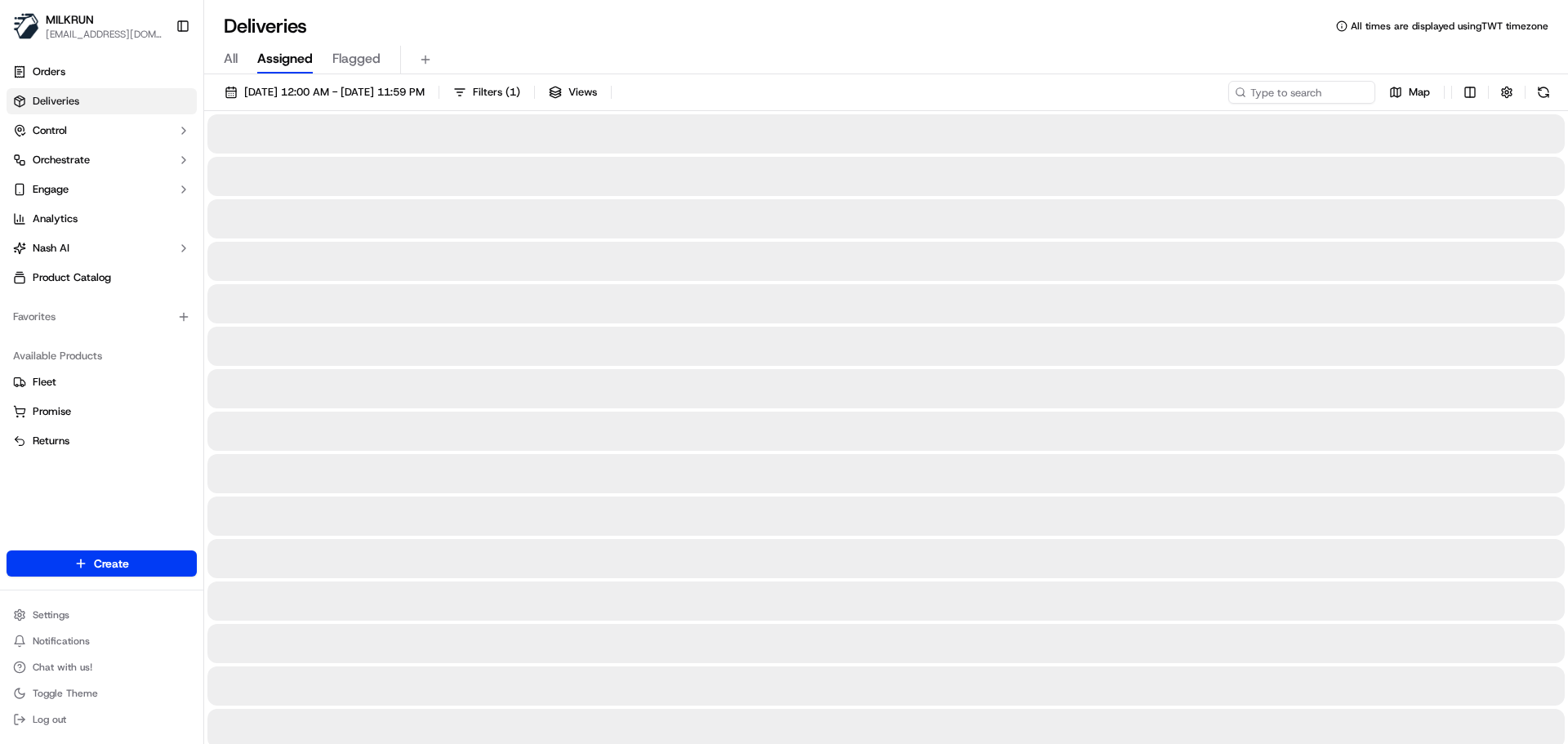
click at [802, 89] on div "[DATE] 12:00 AM - [DATE] 11:59 PM Filters ( 1 ) Views Map" at bounding box center [886, 96] width 1365 height 30
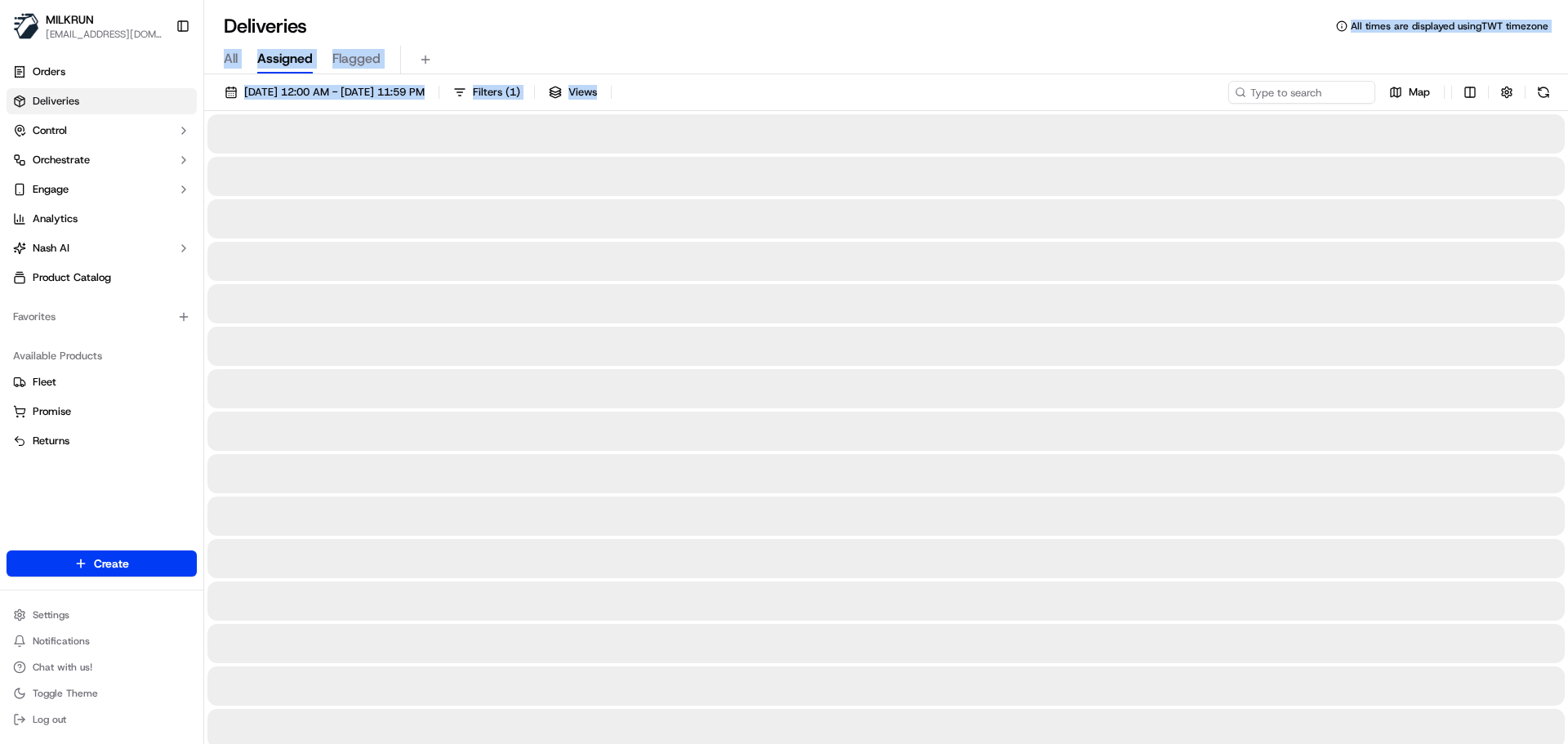
drag, startPoint x: 802, startPoint y: 89, endPoint x: 802, endPoint y: 32, distance: 57.0
click at [802, 23] on div "Deliveries All times are displayed using TWT timezone All Assigned Flagged [DAT…" at bounding box center [886, 372] width 1365 height 744
click at [775, 94] on div "[DATE] 12:00 AM - [DATE] 11:59 PM Filters ( 1 ) Views Map" at bounding box center [886, 96] width 1365 height 30
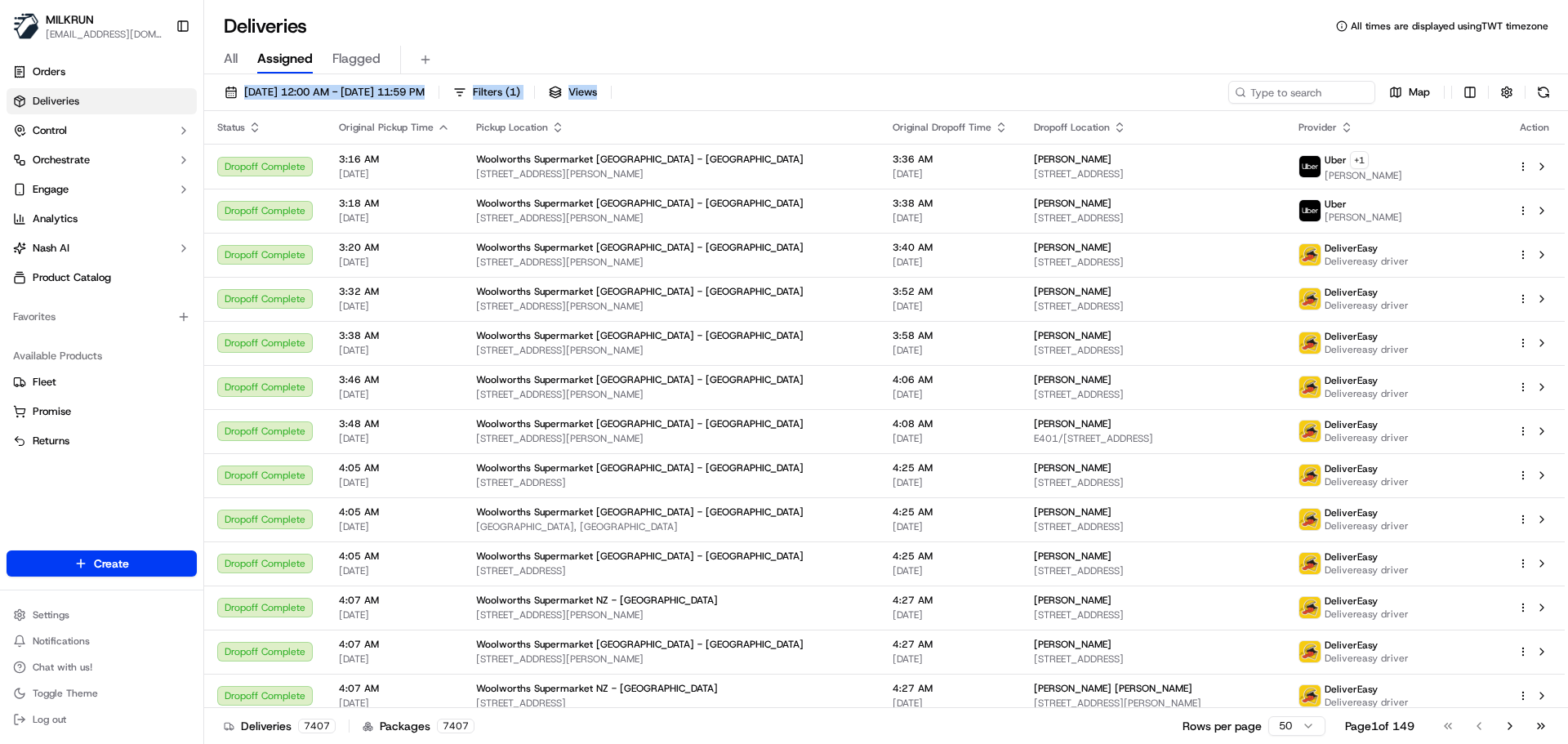
drag, startPoint x: 773, startPoint y: 94, endPoint x: 788, endPoint y: 10, distance: 85.3
click at [786, 2] on div "Deliveries All times are displayed using TWT timezone All Assigned Flagged [DAT…" at bounding box center [886, 372] width 1365 height 744
click at [782, 92] on div "[DATE] 12:00 AM - [DATE] 11:59 PM Filters ( 1 ) Views Map" at bounding box center [886, 96] width 1365 height 30
drag, startPoint x: 782, startPoint y: 92, endPoint x: 814, endPoint y: 49, distance: 53.6
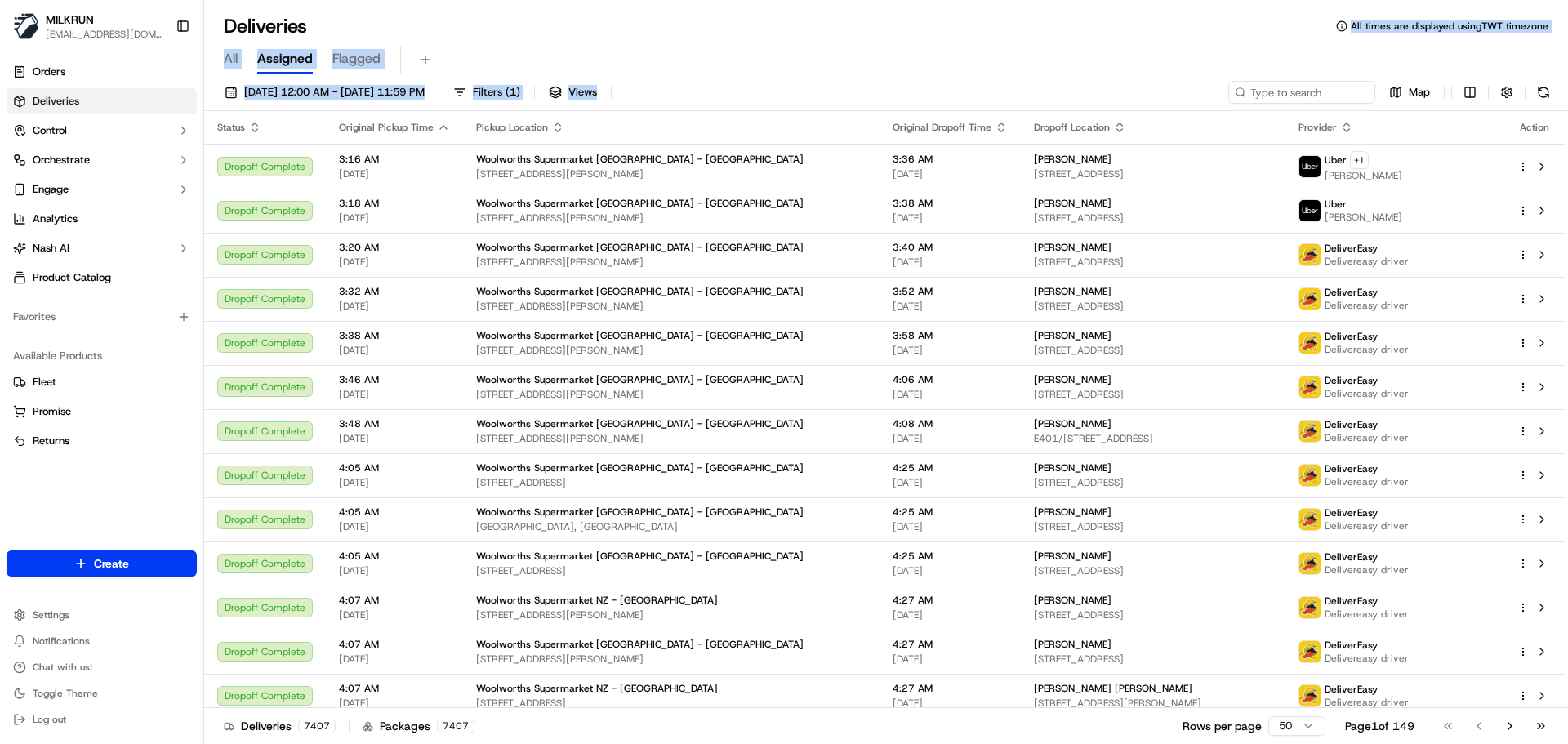
click at [790, 0] on html "MILKRUN [EMAIL_ADDRESS][DOMAIN_NAME] Toggle Sidebar Orders Deliveries Control O…" at bounding box center [784, 372] width 1568 height 744
click at [829, 82] on div "[DATE] 12:00 AM - [DATE] 11:59 PM Filters ( 1 ) Views Map" at bounding box center [886, 96] width 1365 height 30
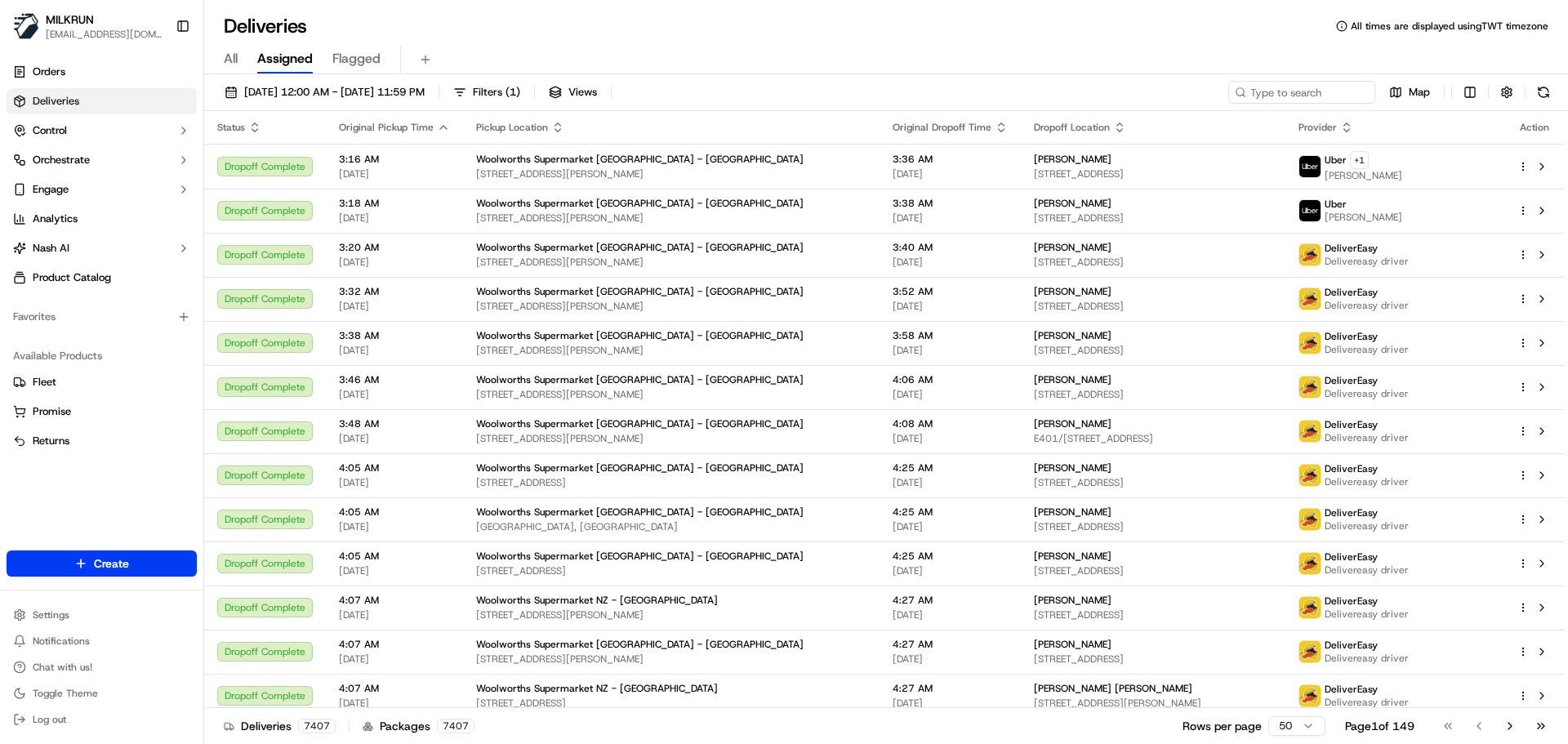
click at [829, 82] on div "[DATE] 12:00 AM - [DATE] 11:59 PM Filters ( 1 ) Views Map" at bounding box center [886, 96] width 1365 height 30
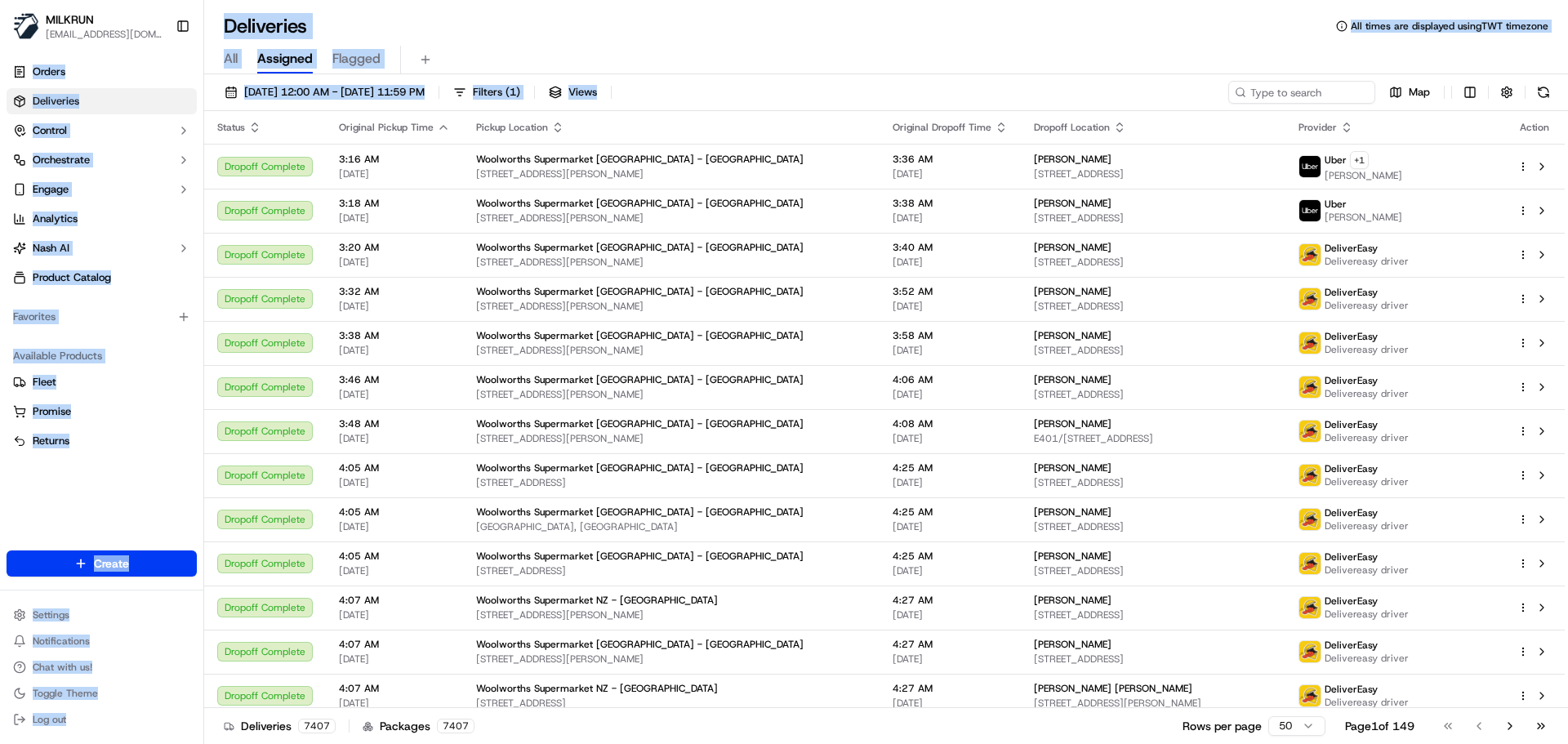
drag, startPoint x: 829, startPoint y: 82, endPoint x: 288, endPoint y: 27, distance: 543.8
click at [209, 16] on div "Deliveries All times are displayed using TWT timezone All Assigned Flagged [DAT…" at bounding box center [886, 372] width 1365 height 744
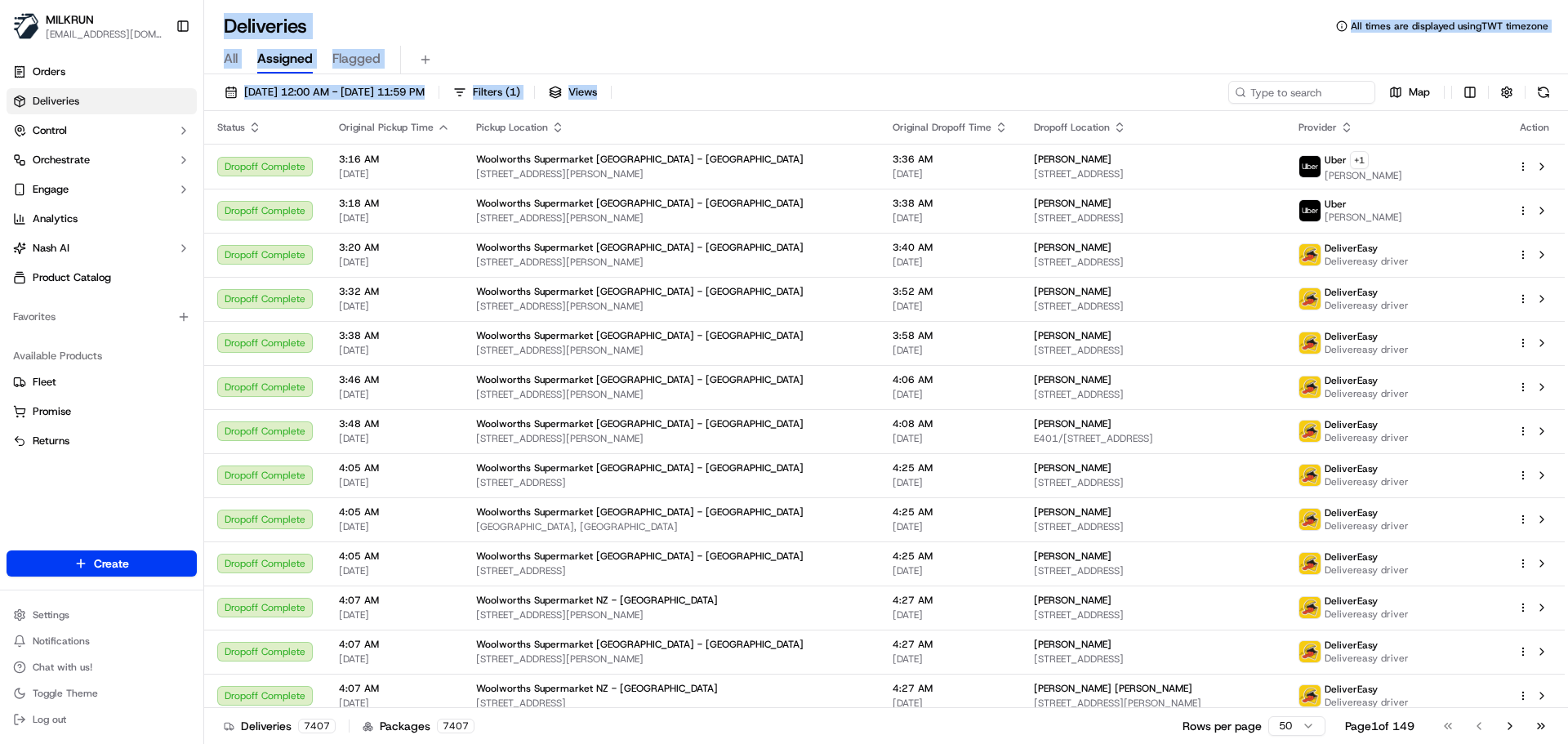
click at [288, 27] on h1 "Deliveries" at bounding box center [265, 26] width 83 height 26
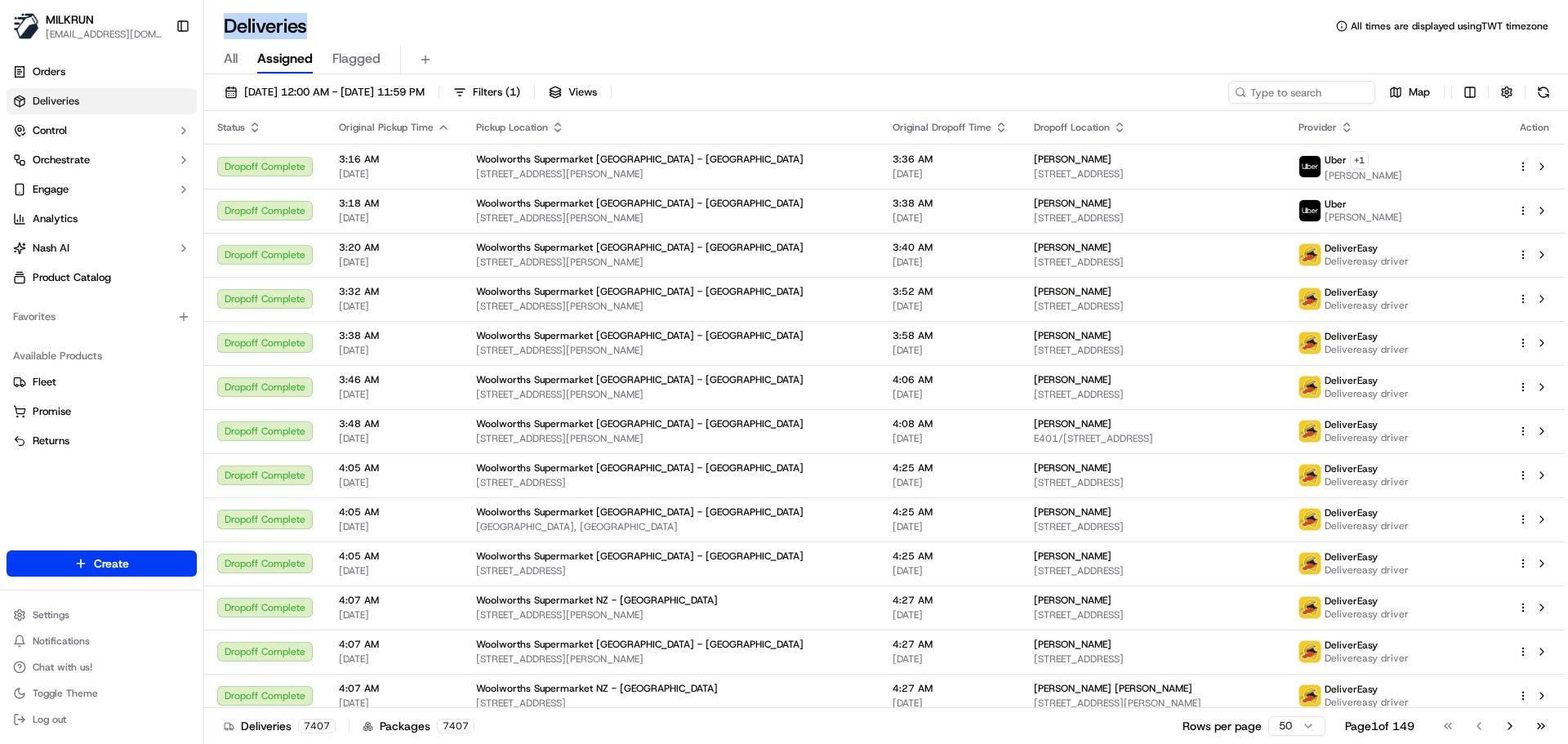
click at [288, 27] on h1 "Deliveries" at bounding box center [265, 26] width 83 height 26
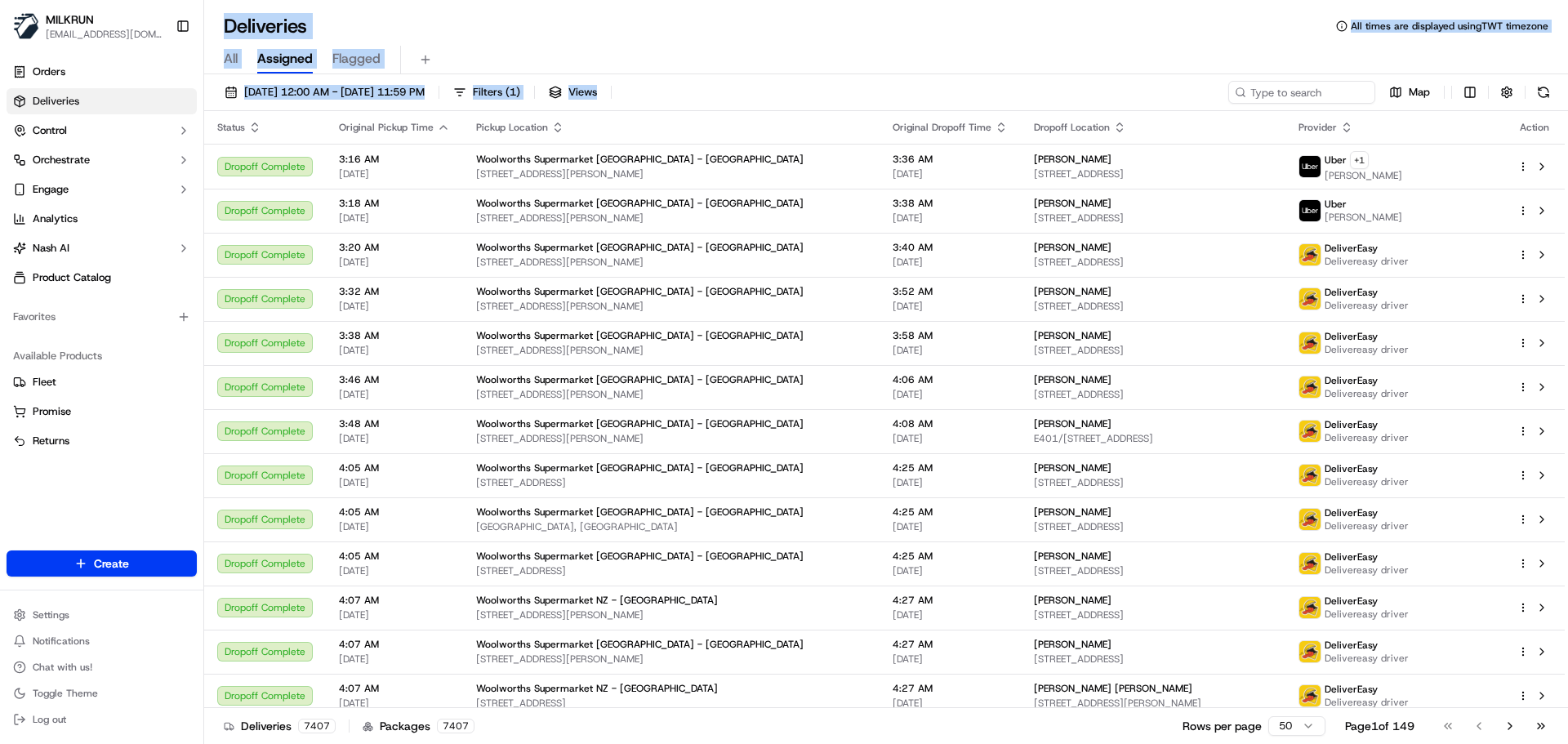
drag, startPoint x: 288, startPoint y: 27, endPoint x: 812, endPoint y: 102, distance: 529.3
click at [812, 102] on div "Deliveries All times are displayed using TWT timezone All Assigned Flagged [DAT…" at bounding box center [886, 372] width 1365 height 744
click at [832, 94] on div "[DATE] 12:00 AM - [DATE] 11:59 PM Filters ( 1 ) Views Map" at bounding box center [886, 96] width 1365 height 30
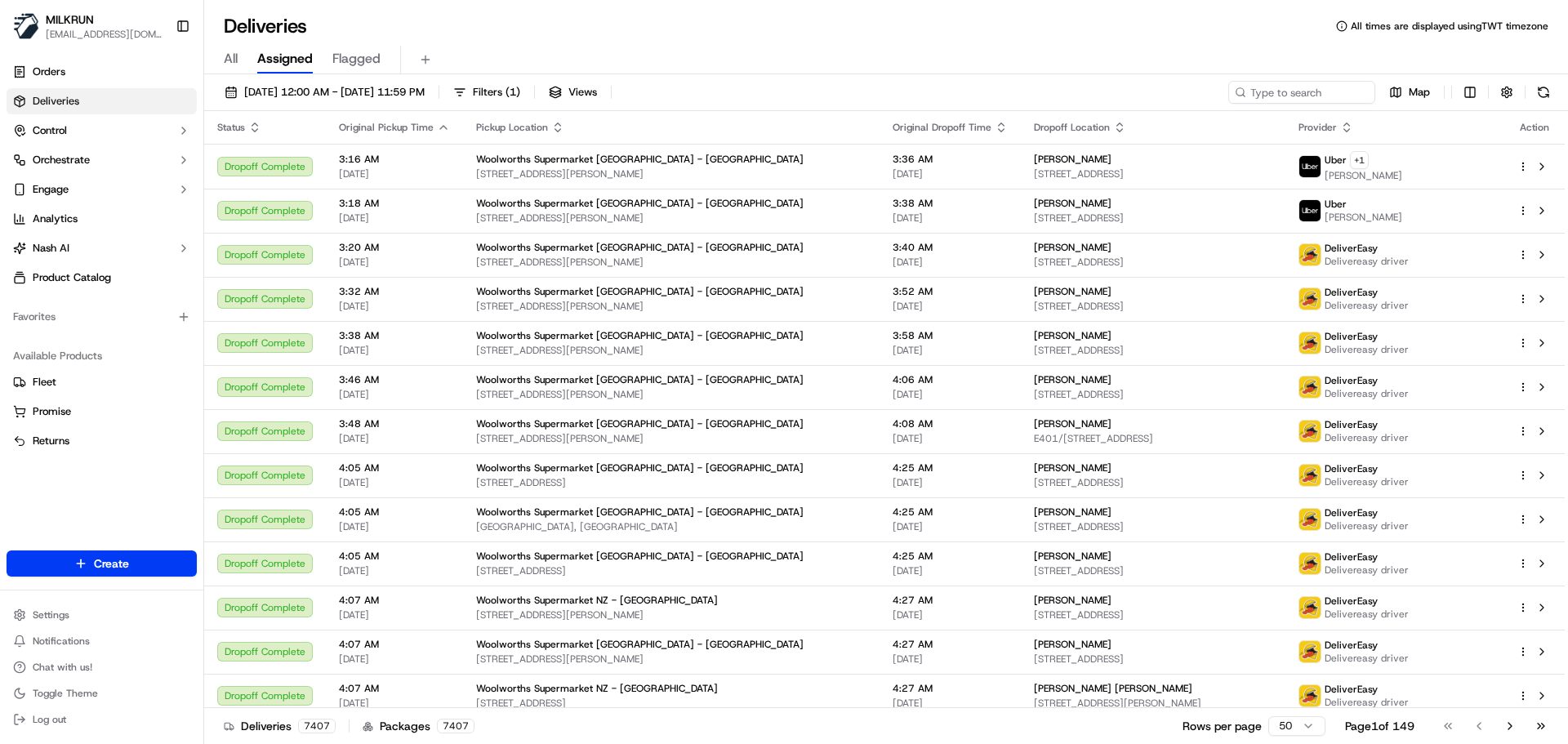
click at [832, 94] on div "[DATE] 12:00 AM - [DATE] 11:59 PM Filters ( 1 ) Views Map" at bounding box center [886, 96] width 1365 height 30
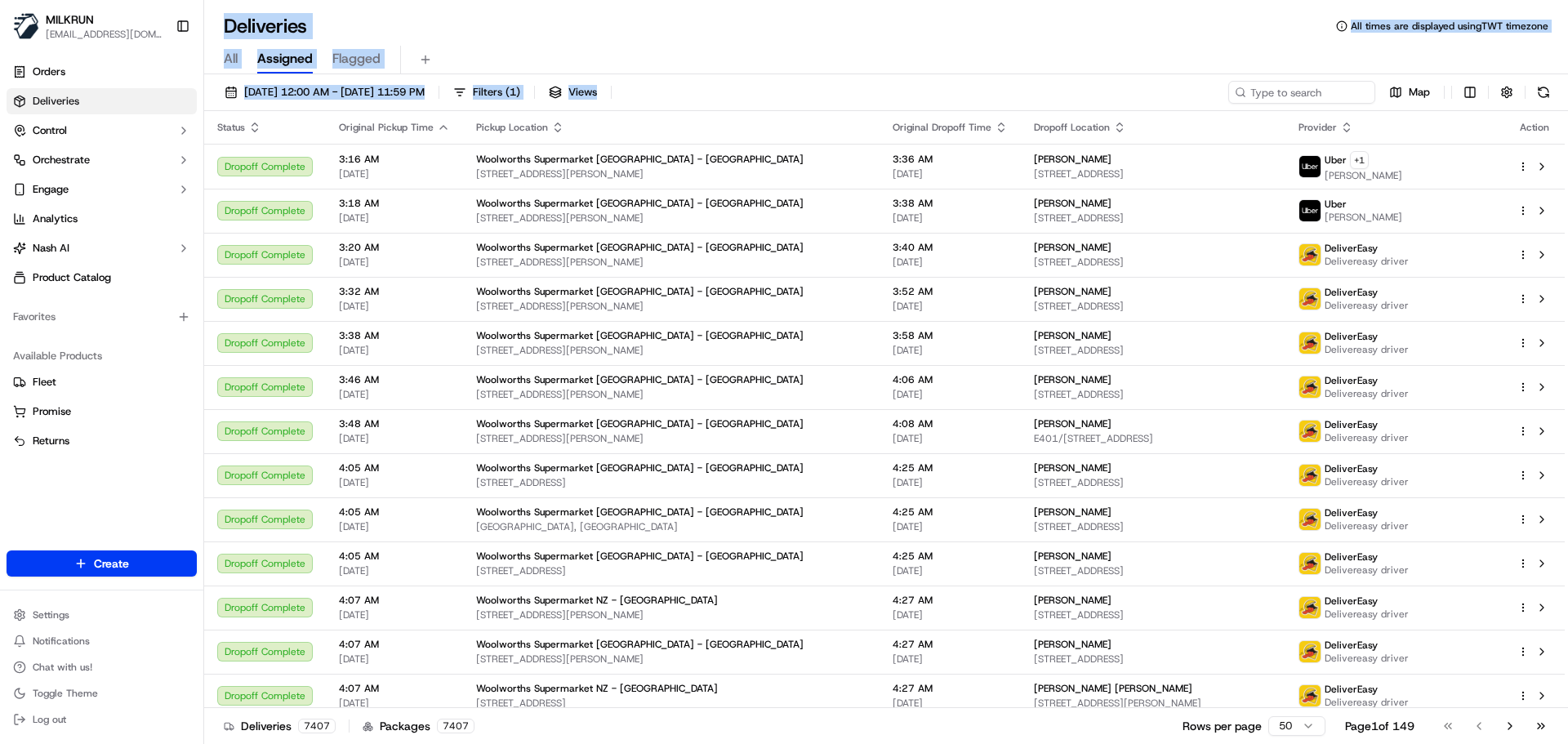
drag, startPoint x: 832, startPoint y: 94, endPoint x: 273, endPoint y: 23, distance: 563.5
click at [273, 23] on div "Deliveries All times are displayed using TWT timezone All Assigned Flagged [DAT…" at bounding box center [886, 372] width 1365 height 744
click at [273, 23] on h1 "Deliveries" at bounding box center [265, 26] width 83 height 26
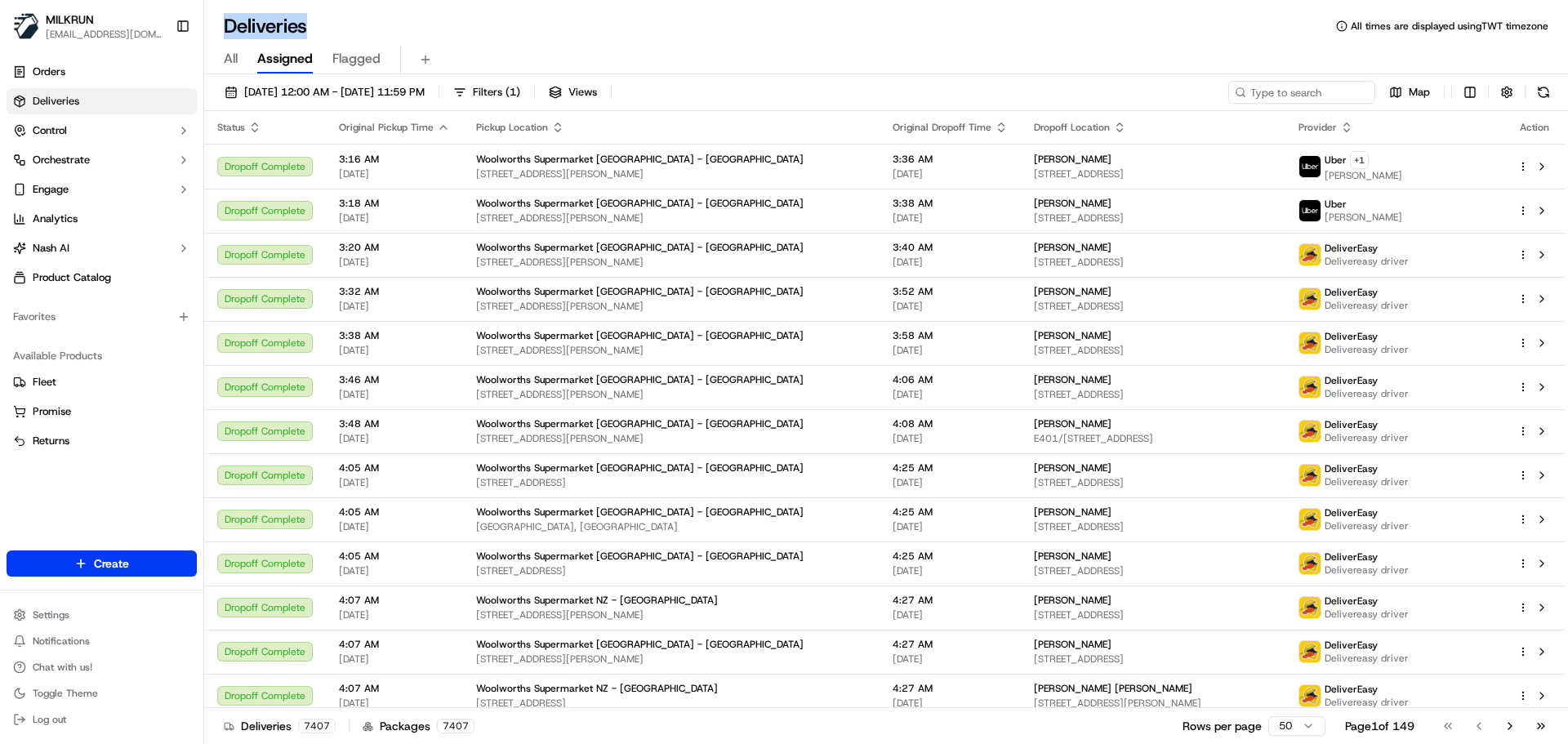
click at [273, 23] on h1 "Deliveries" at bounding box center [265, 26] width 83 height 26
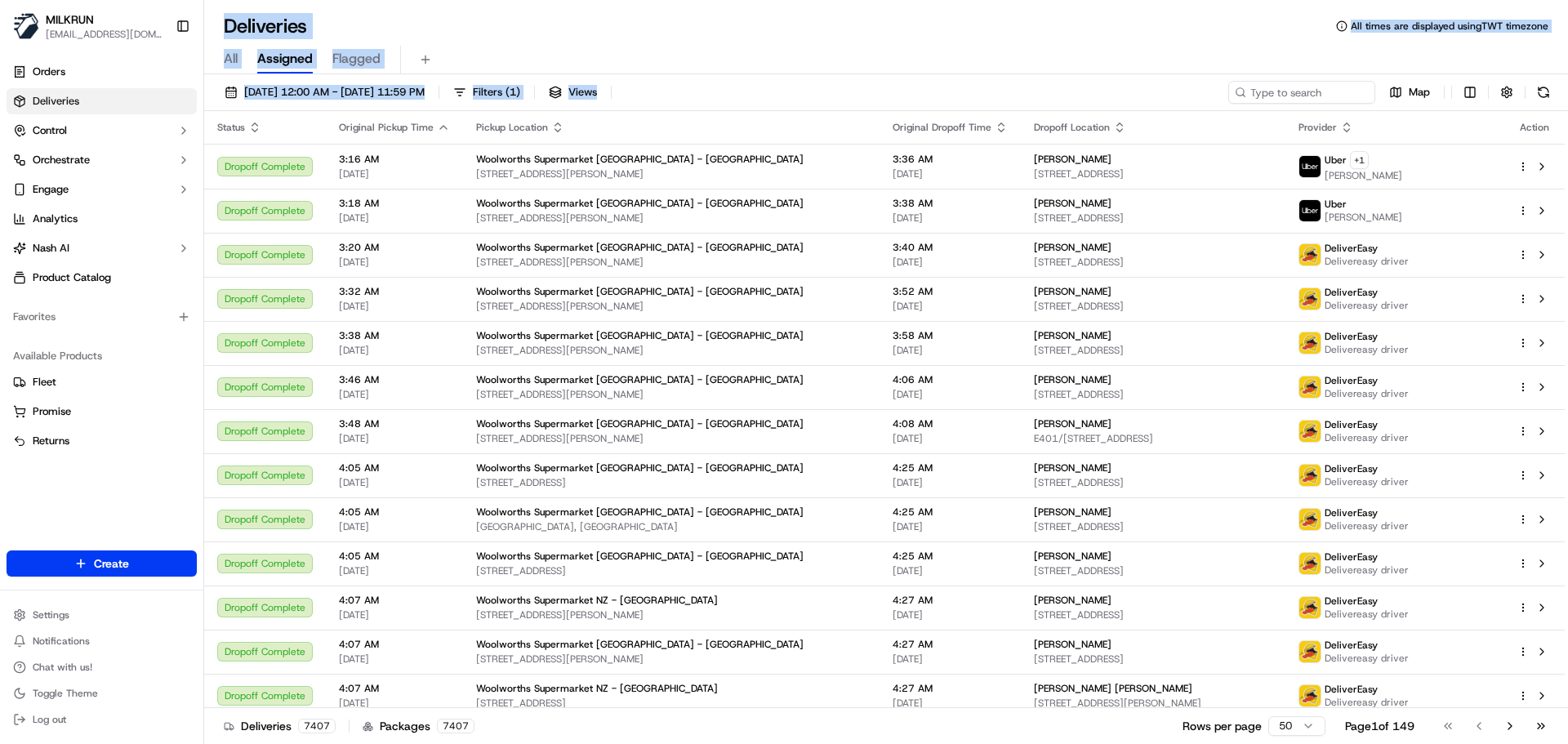
drag, startPoint x: 273, startPoint y: 23, endPoint x: 778, endPoint y: 90, distance: 509.4
click at [774, 89] on div "Deliveries All times are displayed using TWT timezone All Assigned Flagged [DAT…" at bounding box center [886, 372] width 1365 height 744
click at [778, 90] on div "[DATE] 12:00 AM - [DATE] 11:59 PM Filters ( 1 ) Views Map" at bounding box center [886, 96] width 1365 height 30
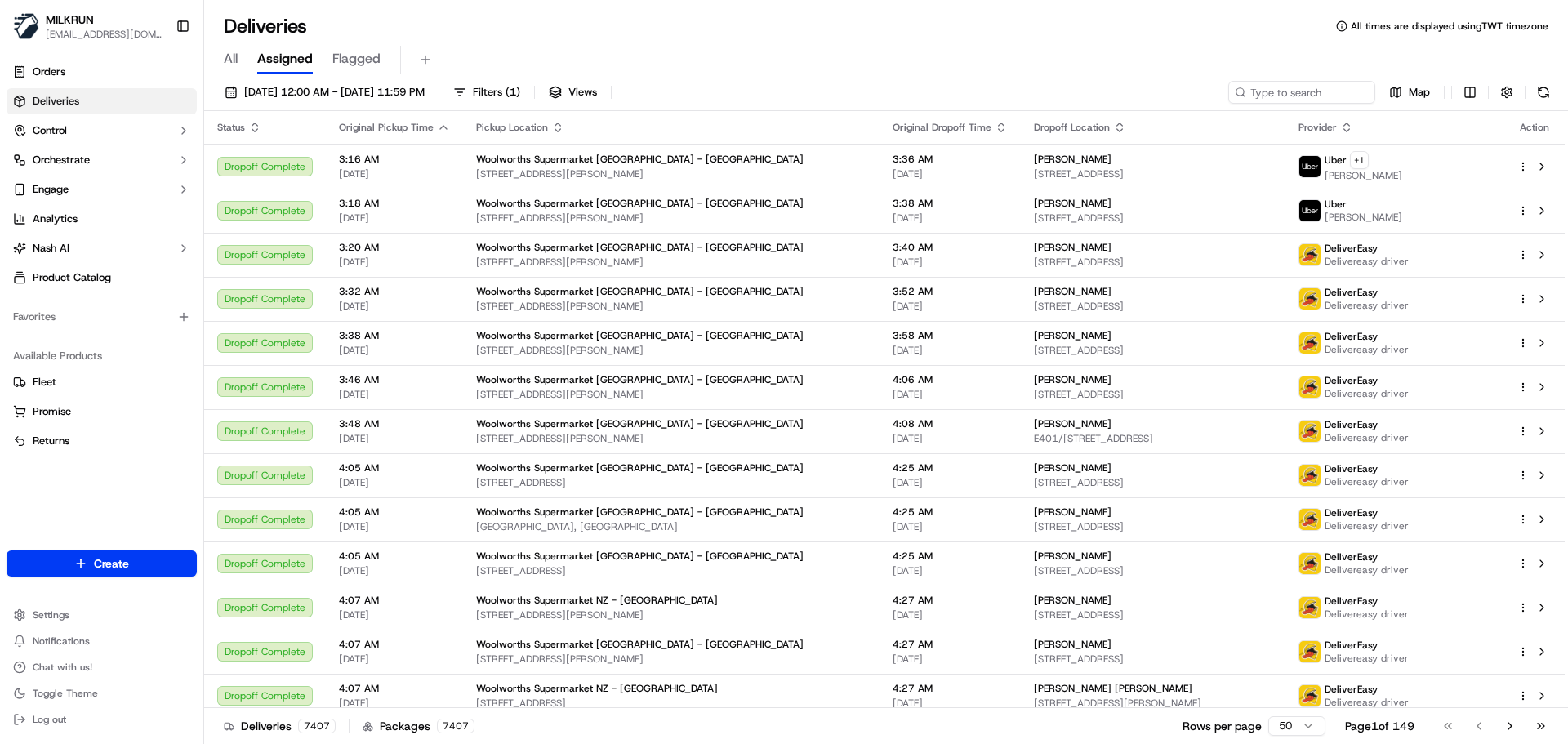
click at [778, 90] on div "[DATE] 12:00 AM - [DATE] 11:59 PM Filters ( 1 ) Views Map" at bounding box center [886, 96] width 1365 height 30
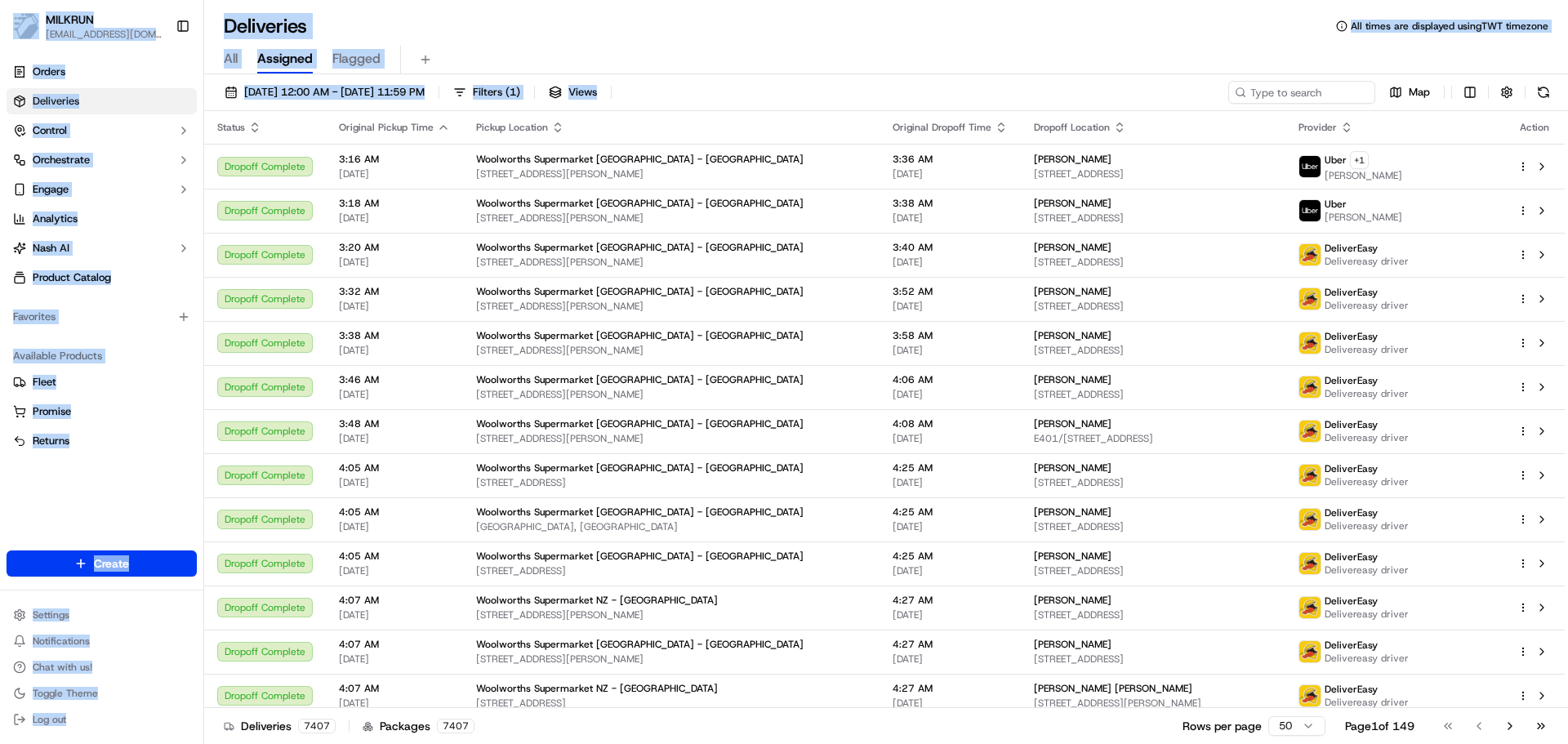
drag, startPoint x: 778, startPoint y: 90, endPoint x: 166, endPoint y: -8, distance: 619.8
click at [166, 0] on html "MILKRUN [EMAIL_ADDRESS][DOMAIN_NAME] Toggle Sidebar Orders Deliveries Control O…" at bounding box center [784, 372] width 1568 height 744
click at [235, 20] on h1 "Deliveries" at bounding box center [265, 26] width 83 height 26
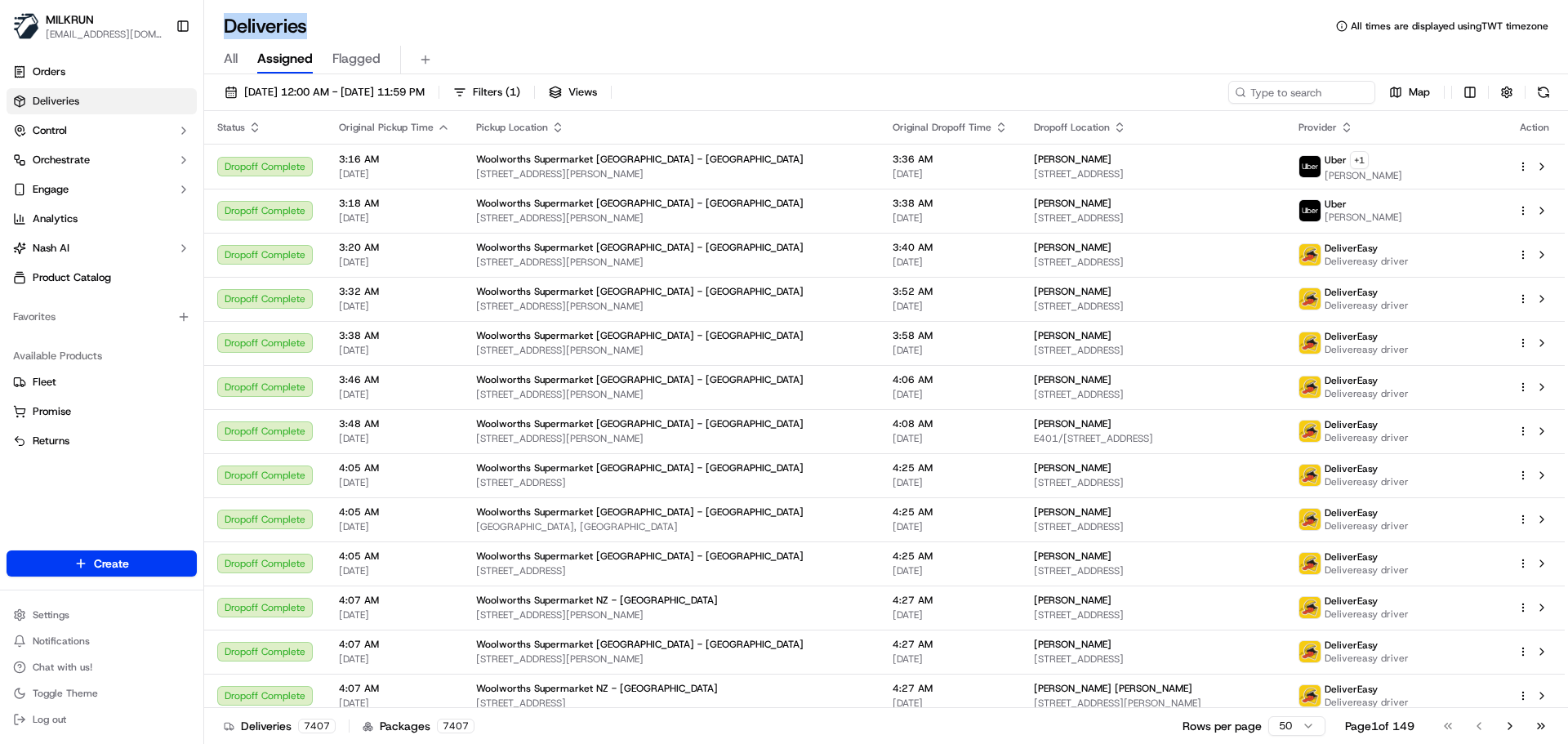
click at [235, 20] on h1 "Deliveries" at bounding box center [265, 26] width 83 height 26
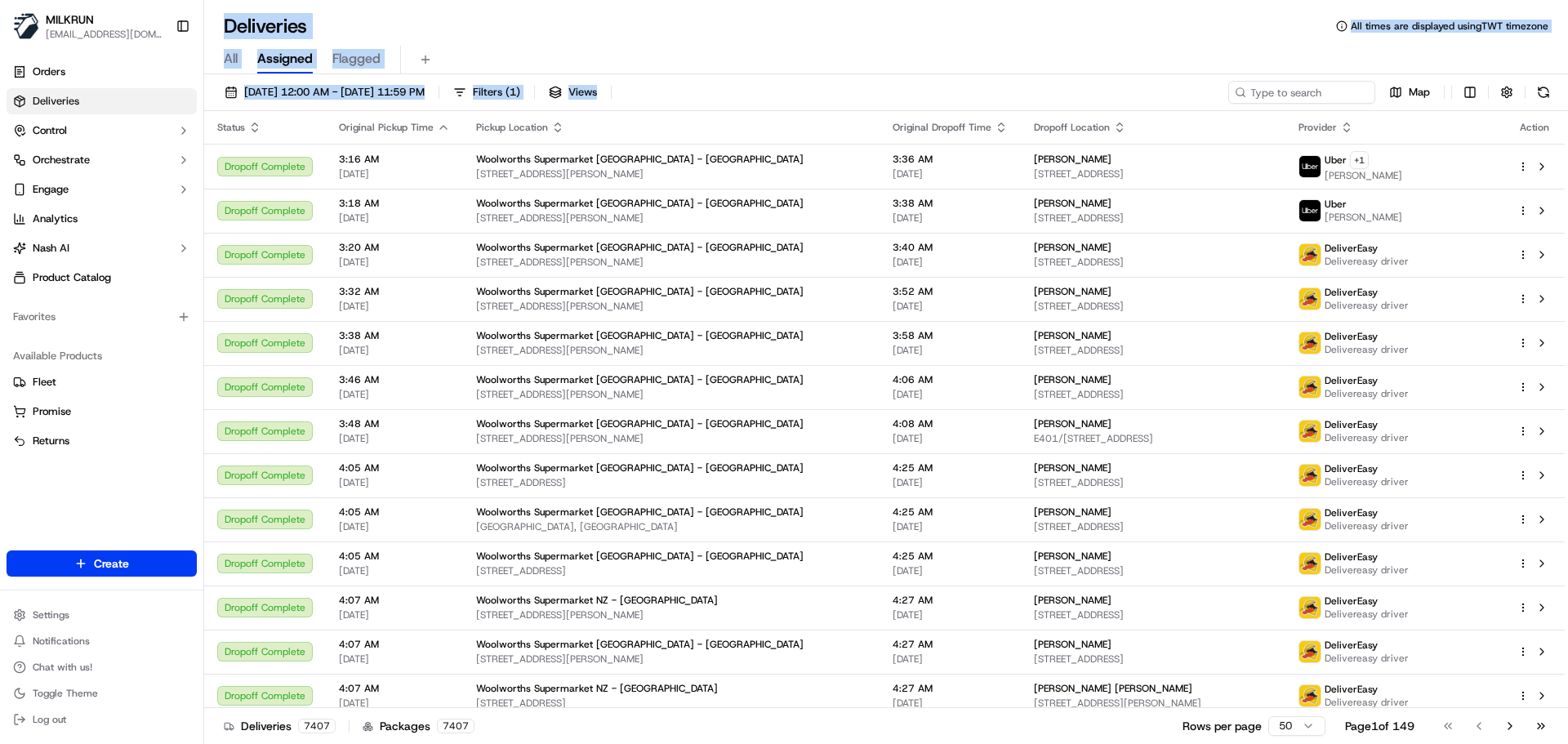
drag, startPoint x: 235, startPoint y: 20, endPoint x: 706, endPoint y: 103, distance: 478.3
click at [706, 103] on div "Deliveries All times are displayed using TWT timezone All Assigned Flagged [DAT…" at bounding box center [886, 372] width 1365 height 744
click at [840, 91] on div "[DATE] 12:00 AM - [DATE] 11:59 PM Filters ( 1 ) Views Map" at bounding box center [886, 96] width 1365 height 30
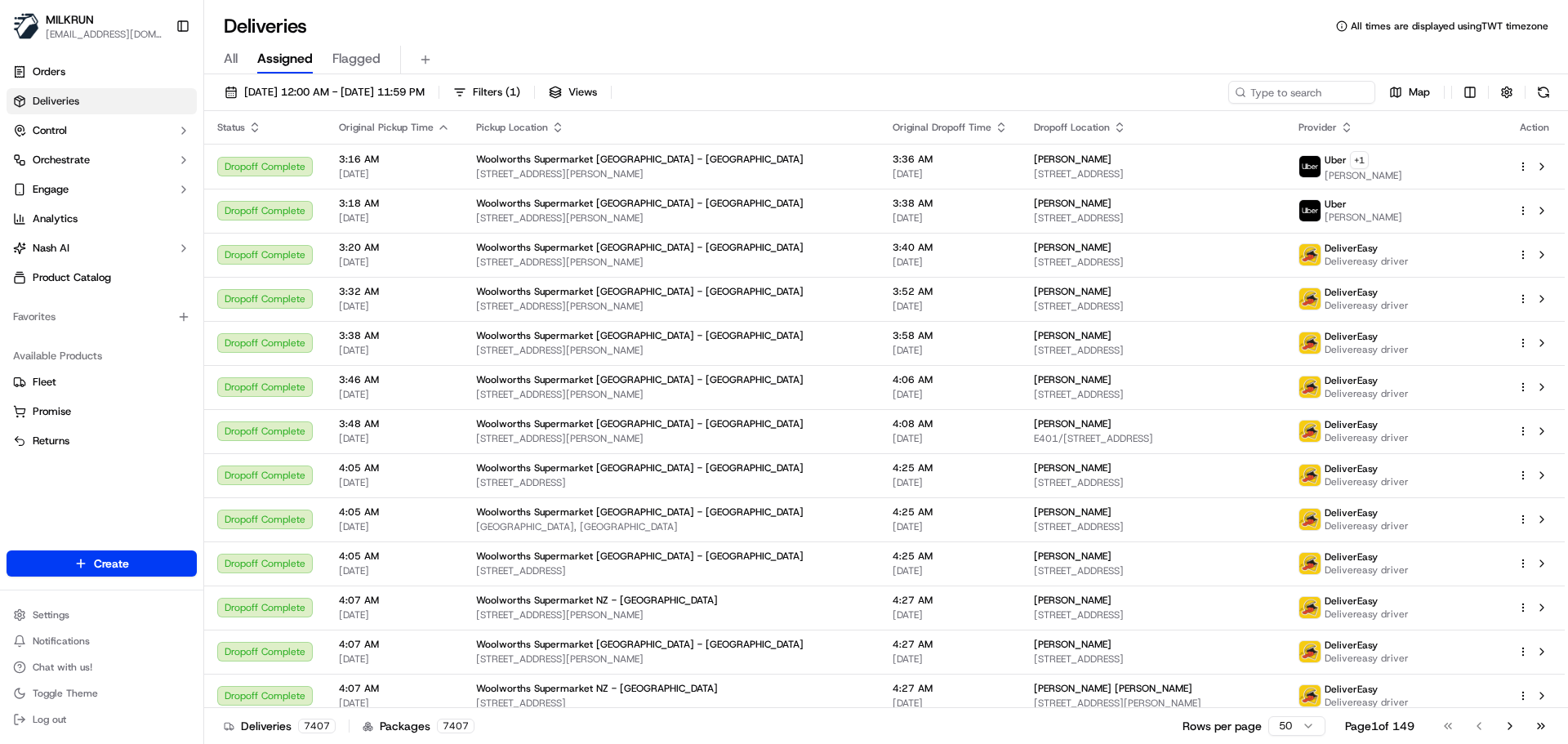
click at [840, 91] on div "[DATE] 12:00 AM - [DATE] 11:59 PM Filters ( 1 ) Views Map" at bounding box center [886, 96] width 1365 height 30
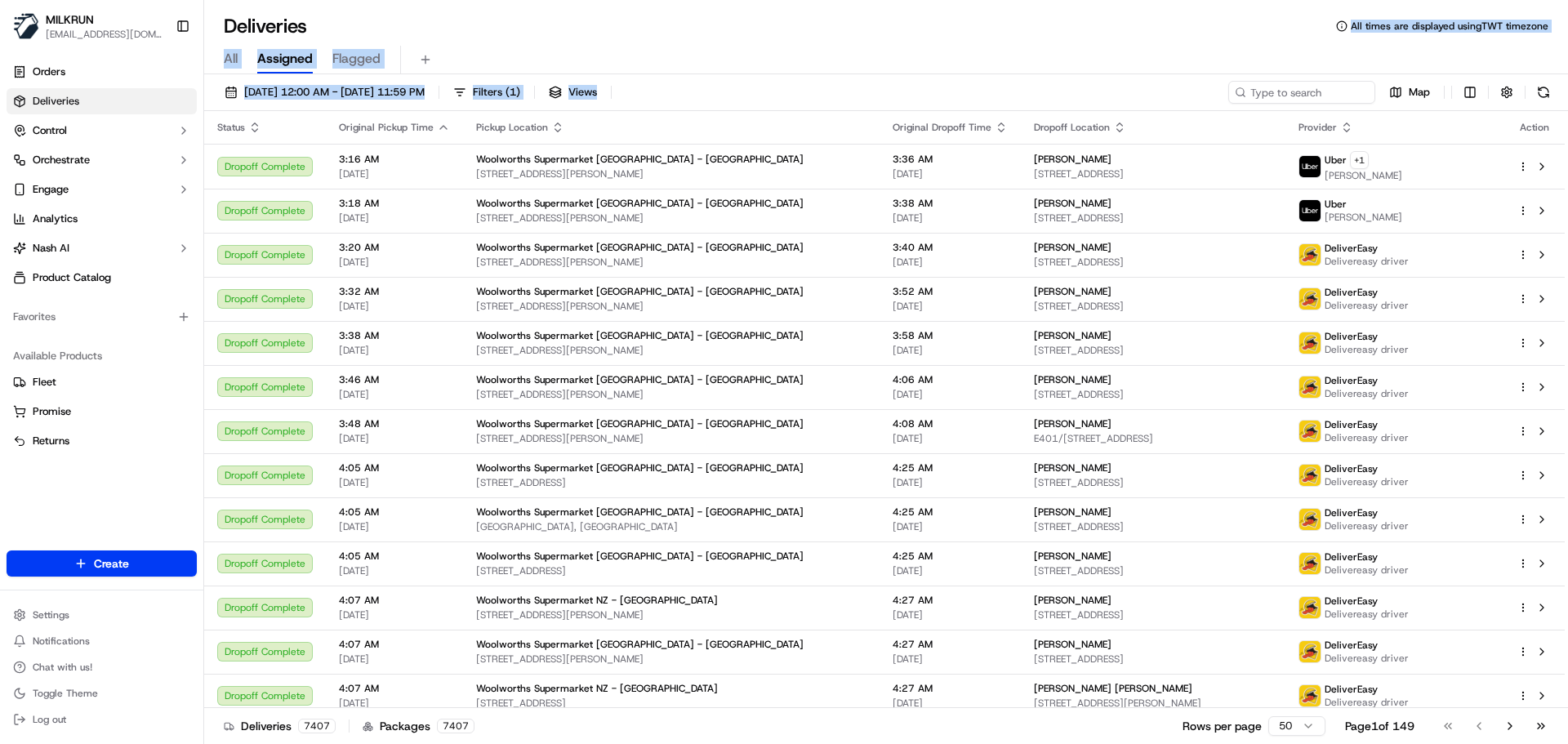
drag, startPoint x: 840, startPoint y: 91, endPoint x: 869, endPoint y: 40, distance: 58.7
click at [867, 36] on div "Deliveries All times are displayed using TWT timezone All Assigned Flagged [DAT…" at bounding box center [886, 372] width 1365 height 744
click at [878, 69] on div "All Assigned Flagged" at bounding box center [886, 60] width 1365 height 29
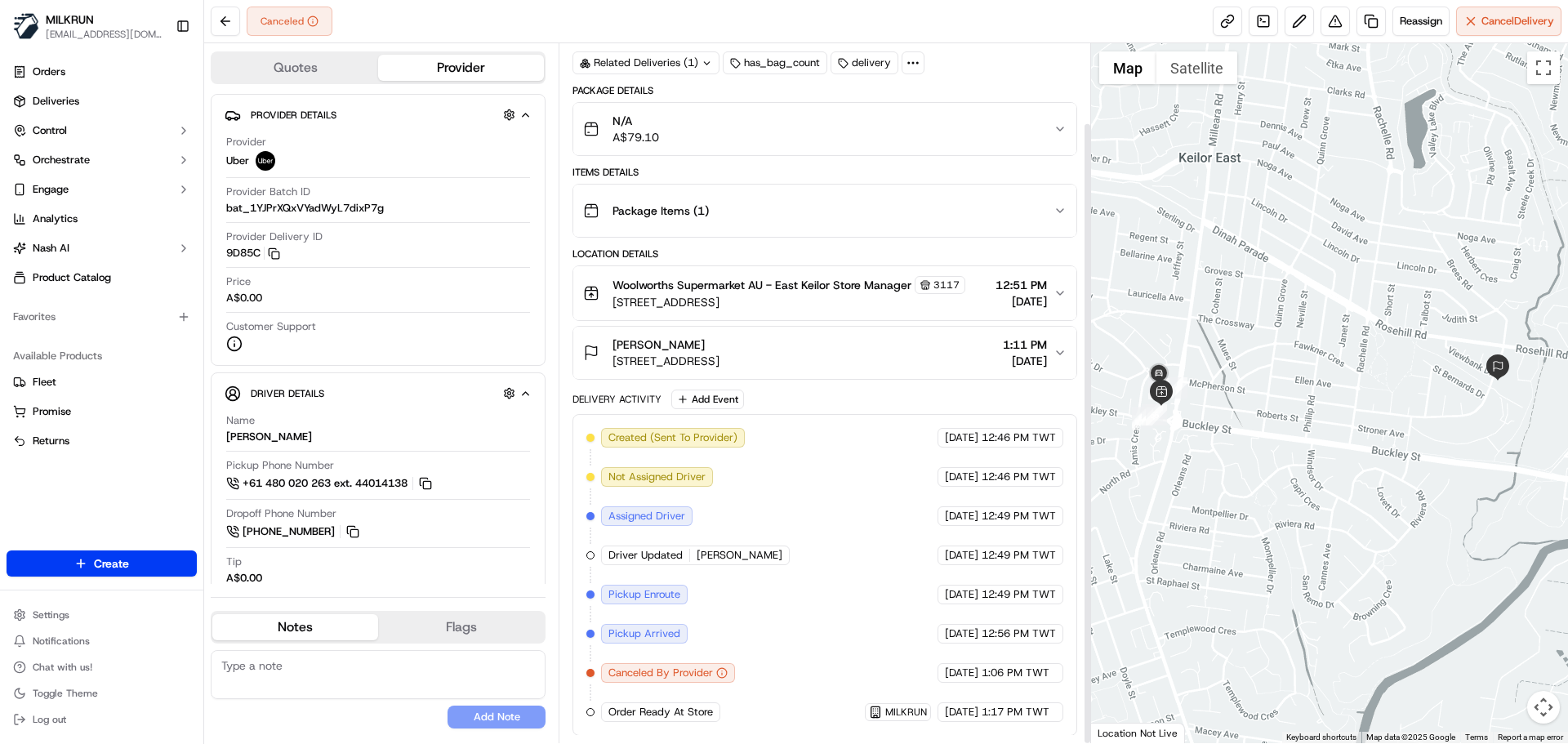
scroll to position [89, 0]
click at [750, 601] on div "Created (Sent To Provider) Uber [DATE] 12:46 PM TWT Not Assigned Driver Uber [D…" at bounding box center [825, 573] width 477 height 294
click at [750, 601] on div "Created (Sent To Provider) Uber 16/09/2025 12:46 PM TWT Not Assigned Driver Ube…" at bounding box center [825, 573] width 477 height 294
drag, startPoint x: 750, startPoint y: 601, endPoint x: 756, endPoint y: 480, distance: 121.1
click at [753, 489] on div "Created (Sent To Provider) Uber 16/09/2025 12:46 PM TWT Not Assigned Driver Ube…" at bounding box center [825, 573] width 477 height 294
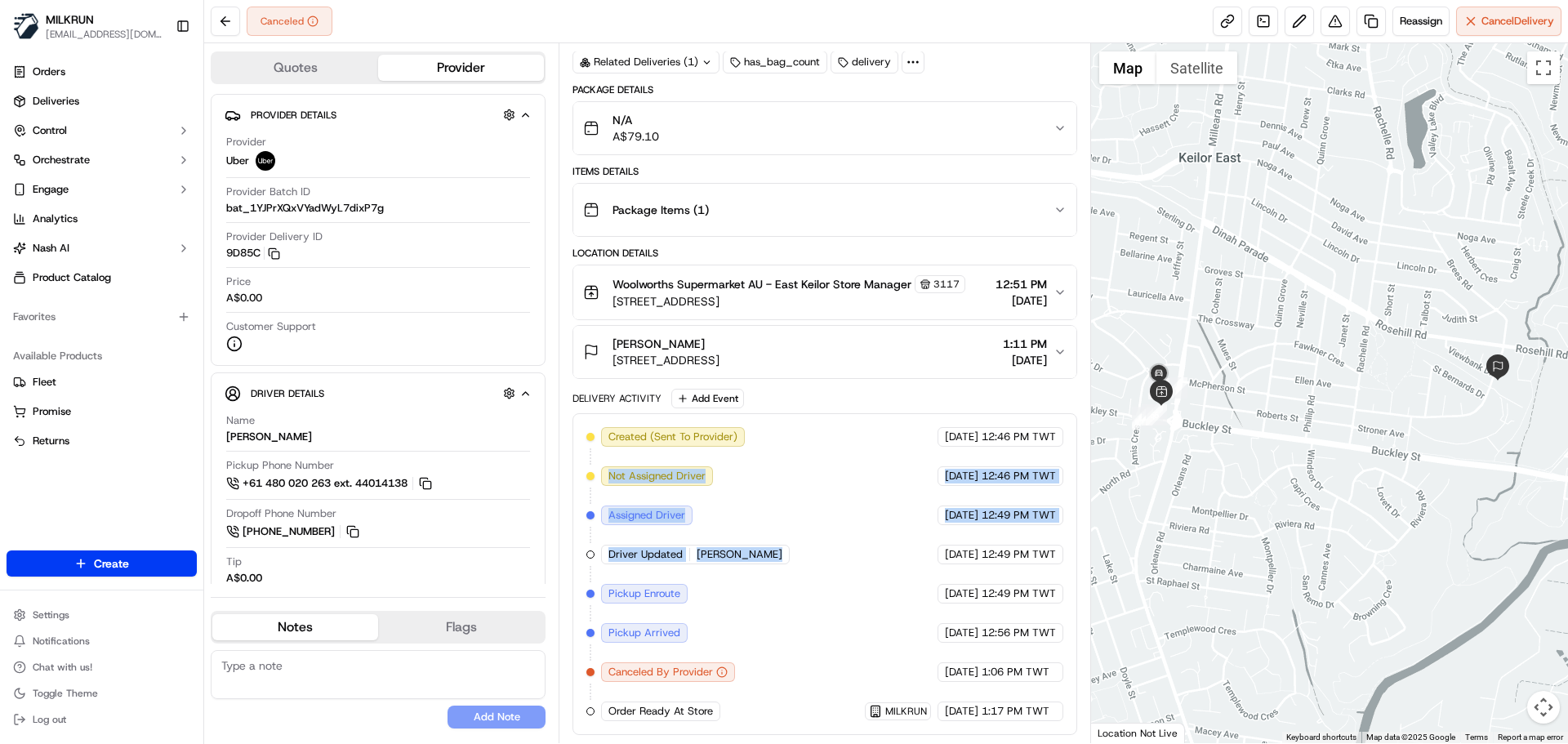
click at [780, 599] on div "Created (Sent To Provider) Uber 16/09/2025 12:46 PM TWT Not Assigned Driver Ube…" at bounding box center [825, 573] width 477 height 294
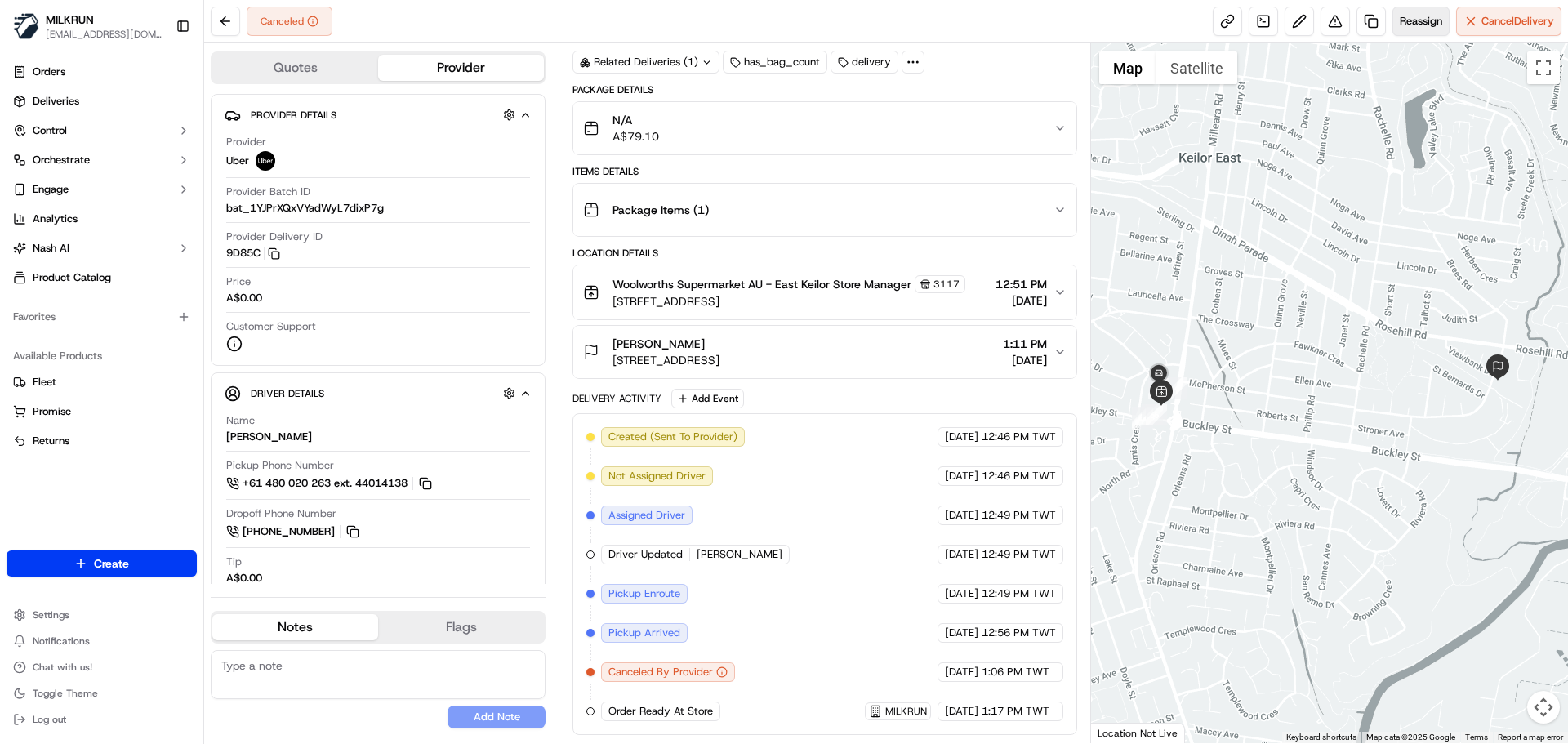
click at [1424, 21] on span "Reassign" at bounding box center [1422, 21] width 43 height 15
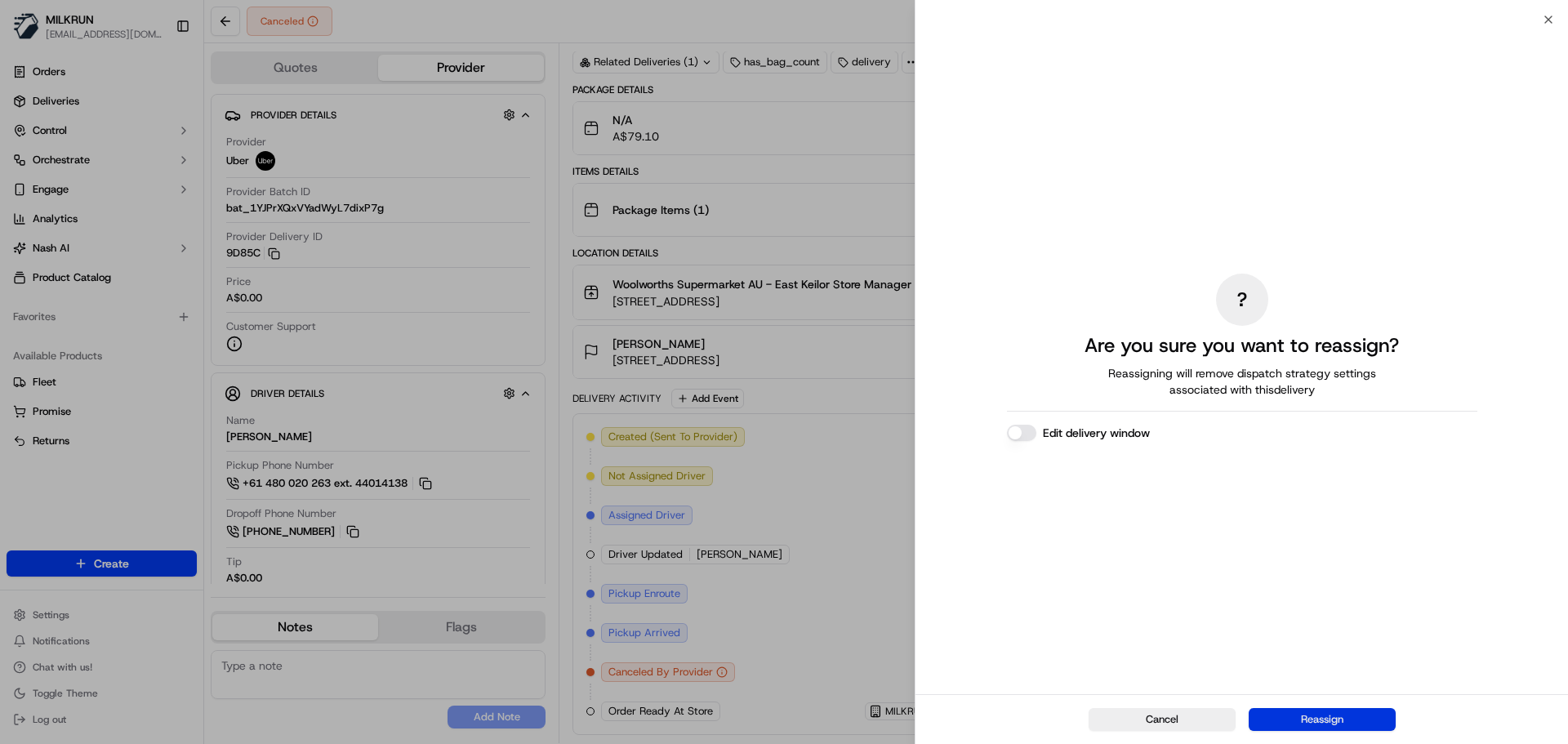
click at [1361, 722] on button "Reassign" at bounding box center [1323, 719] width 147 height 23
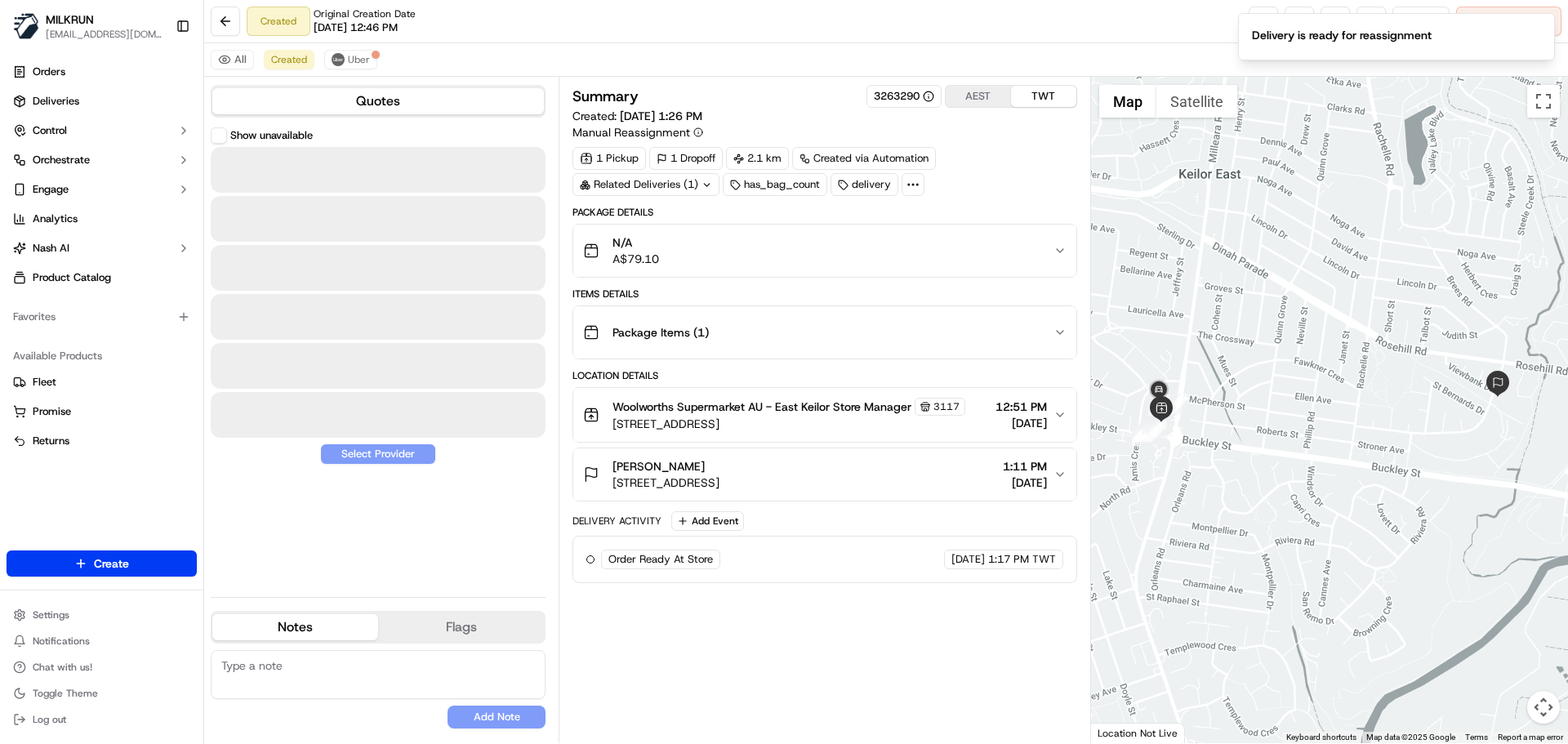
scroll to position [0, 0]
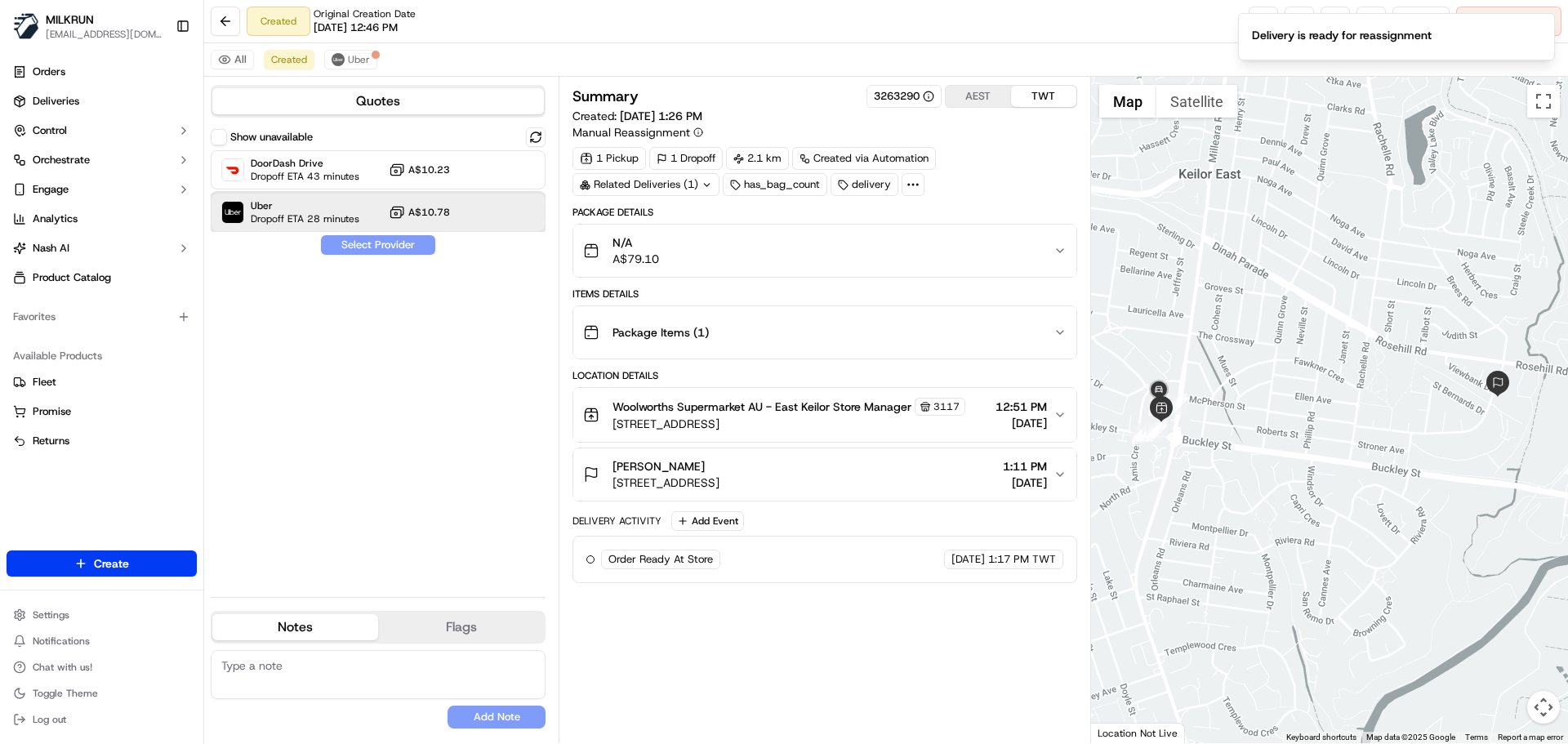
click at [348, 199] on div "Uber Dropoff ETA 28 minutes A$10.78" at bounding box center [378, 213] width 335 height 39
click at [361, 252] on button "Assign Provider" at bounding box center [378, 244] width 116 height 20
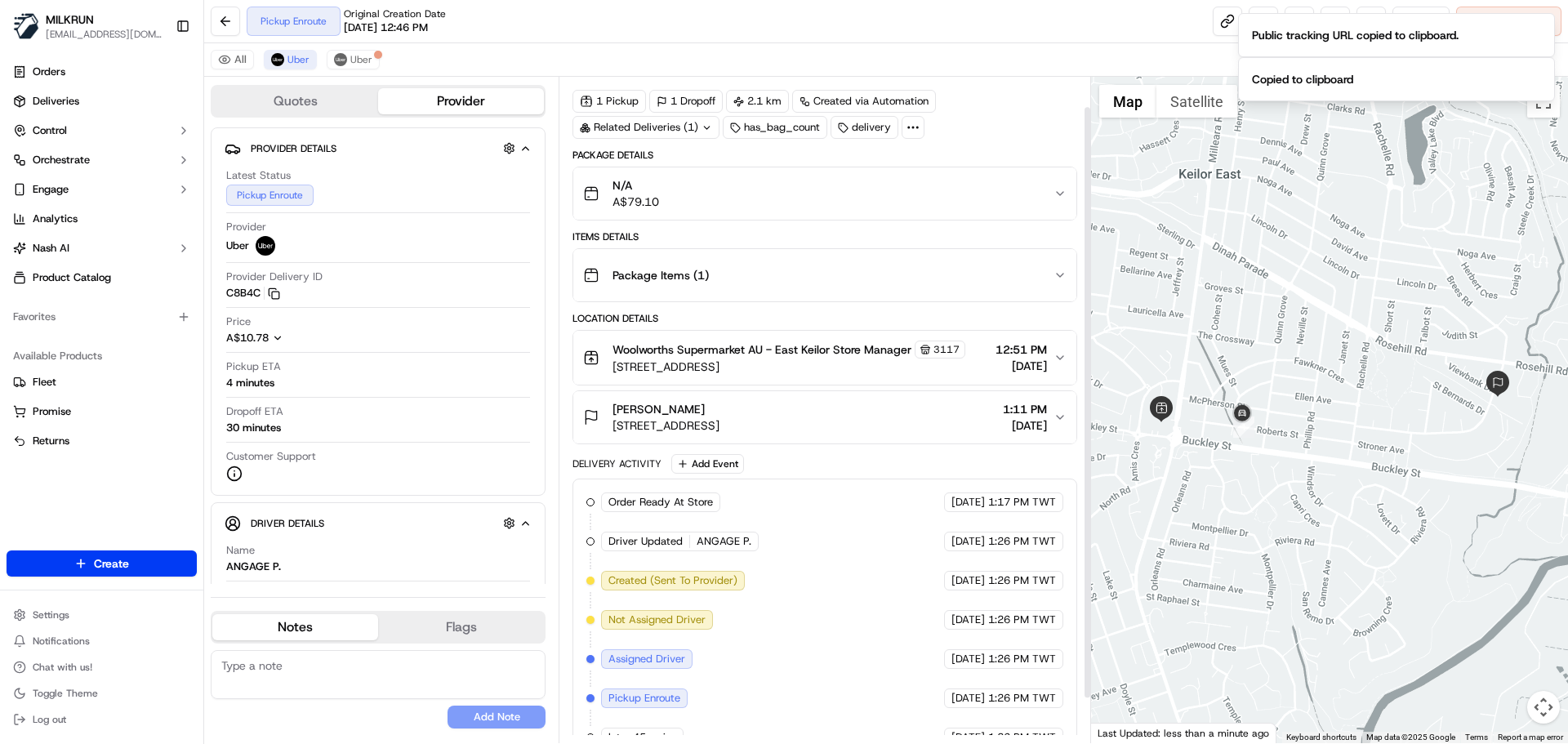
scroll to position [83, 0]
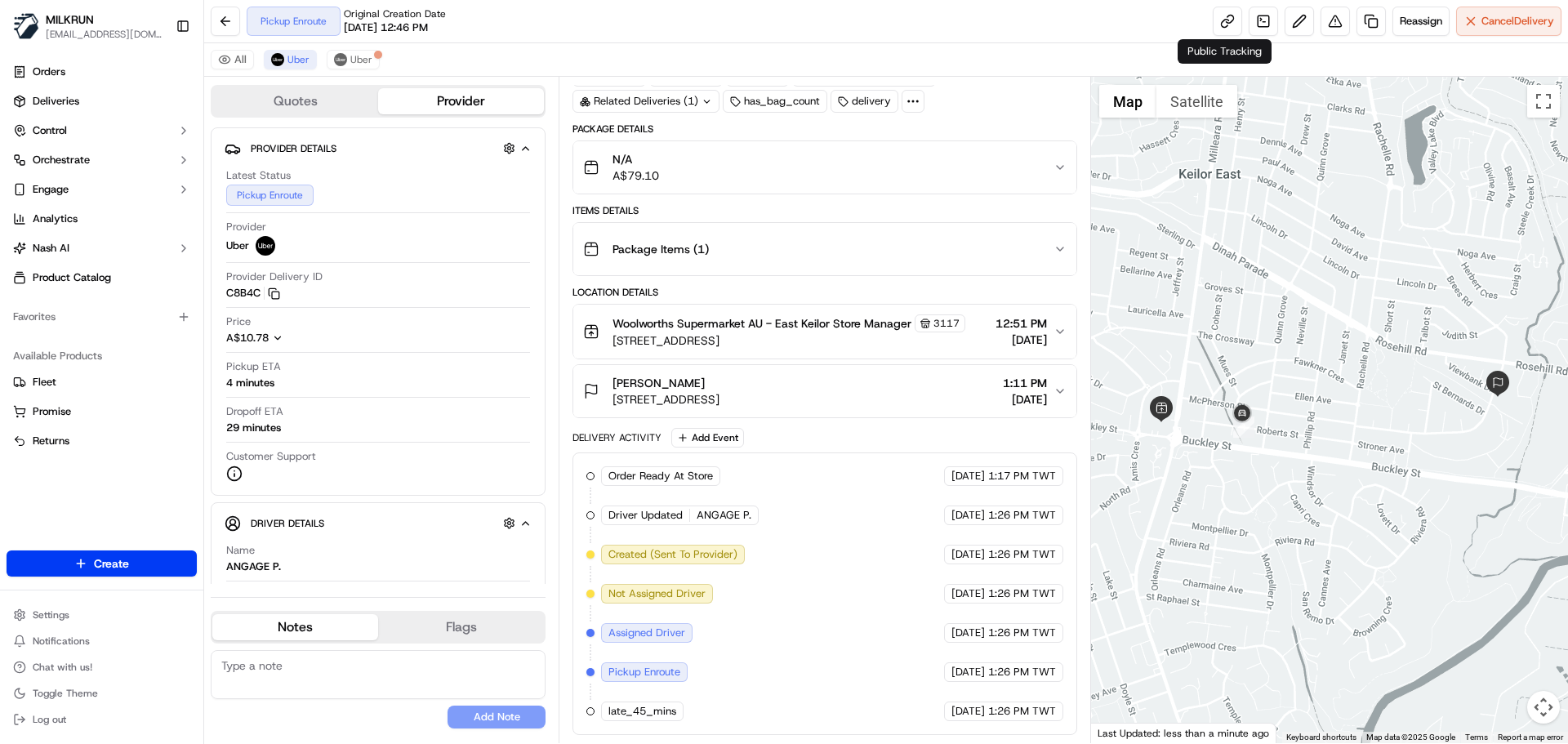
click at [1027, 719] on div "16/09/2025 1:26 PM TWT" at bounding box center [1004, 710] width 119 height 20
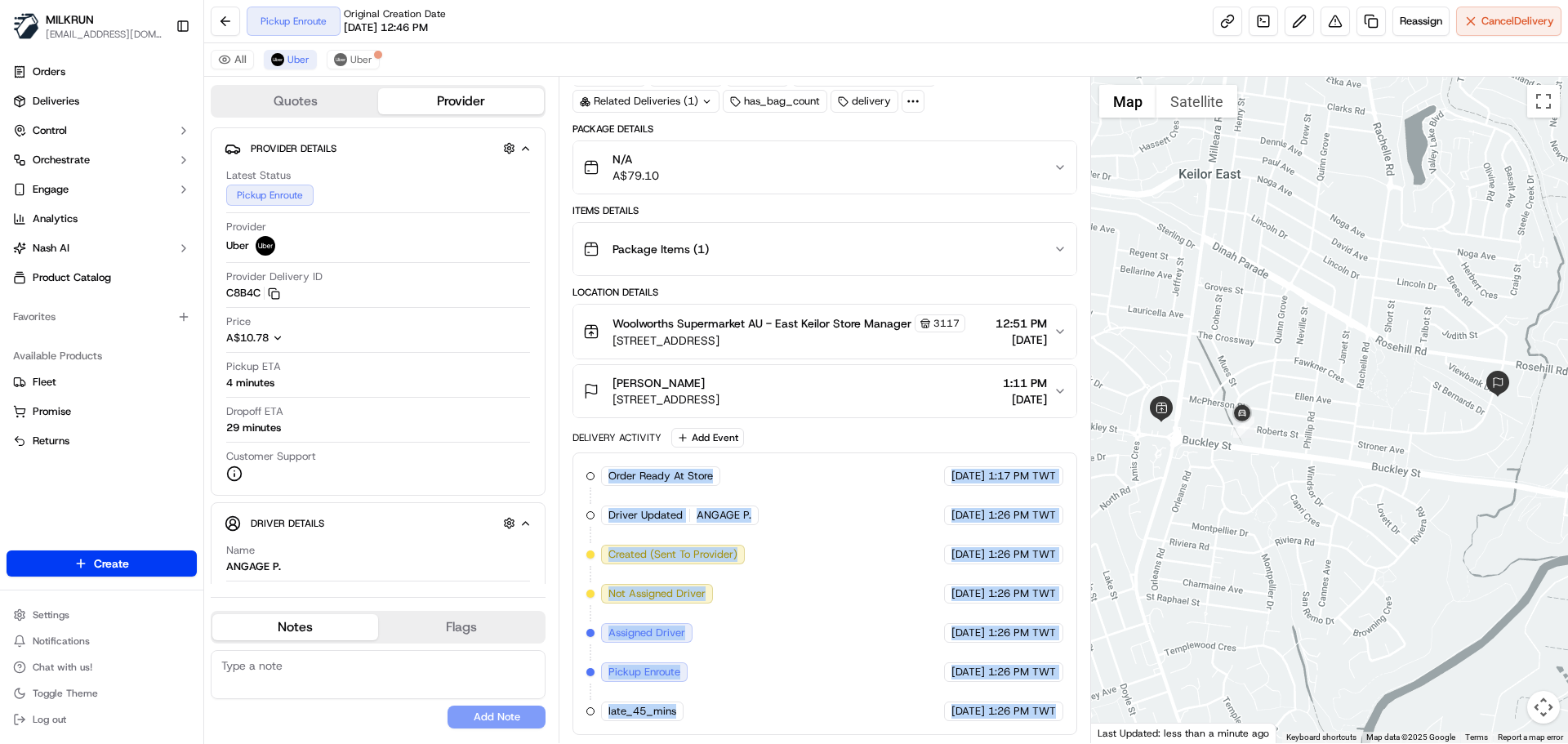
drag, startPoint x: 1027, startPoint y: 719, endPoint x: 660, endPoint y: 452, distance: 453.8
click at [660, 452] on div "Order Ready At Store MILKRUN 16/09/2025 1:17 PM TWT Driver Updated ANGAGE P. Ub…" at bounding box center [825, 593] width 504 height 282
click at [672, 473] on span "Order Ready At Store" at bounding box center [660, 476] width 104 height 15
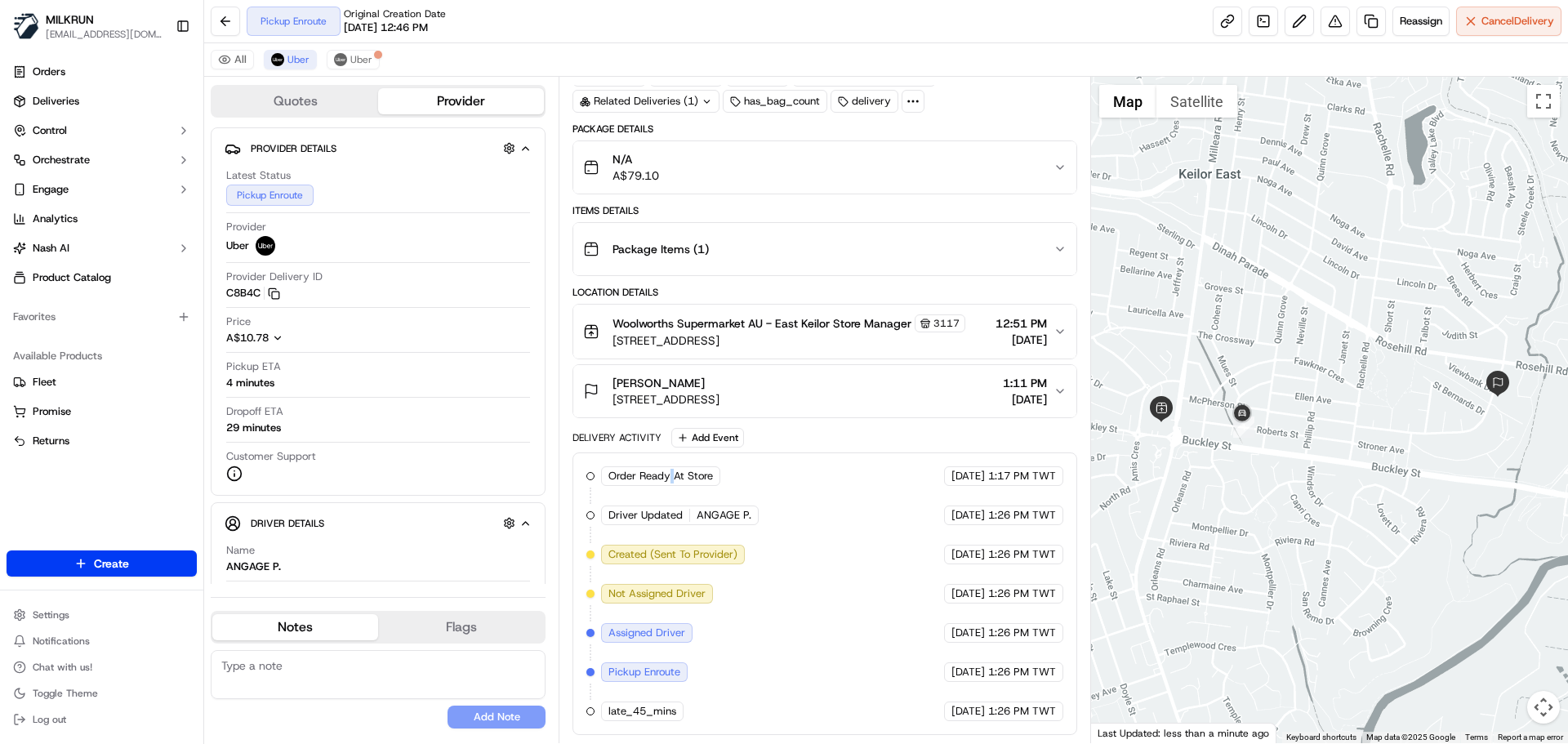
click at [672, 473] on span "Order Ready At Store" at bounding box center [660, 476] width 104 height 15
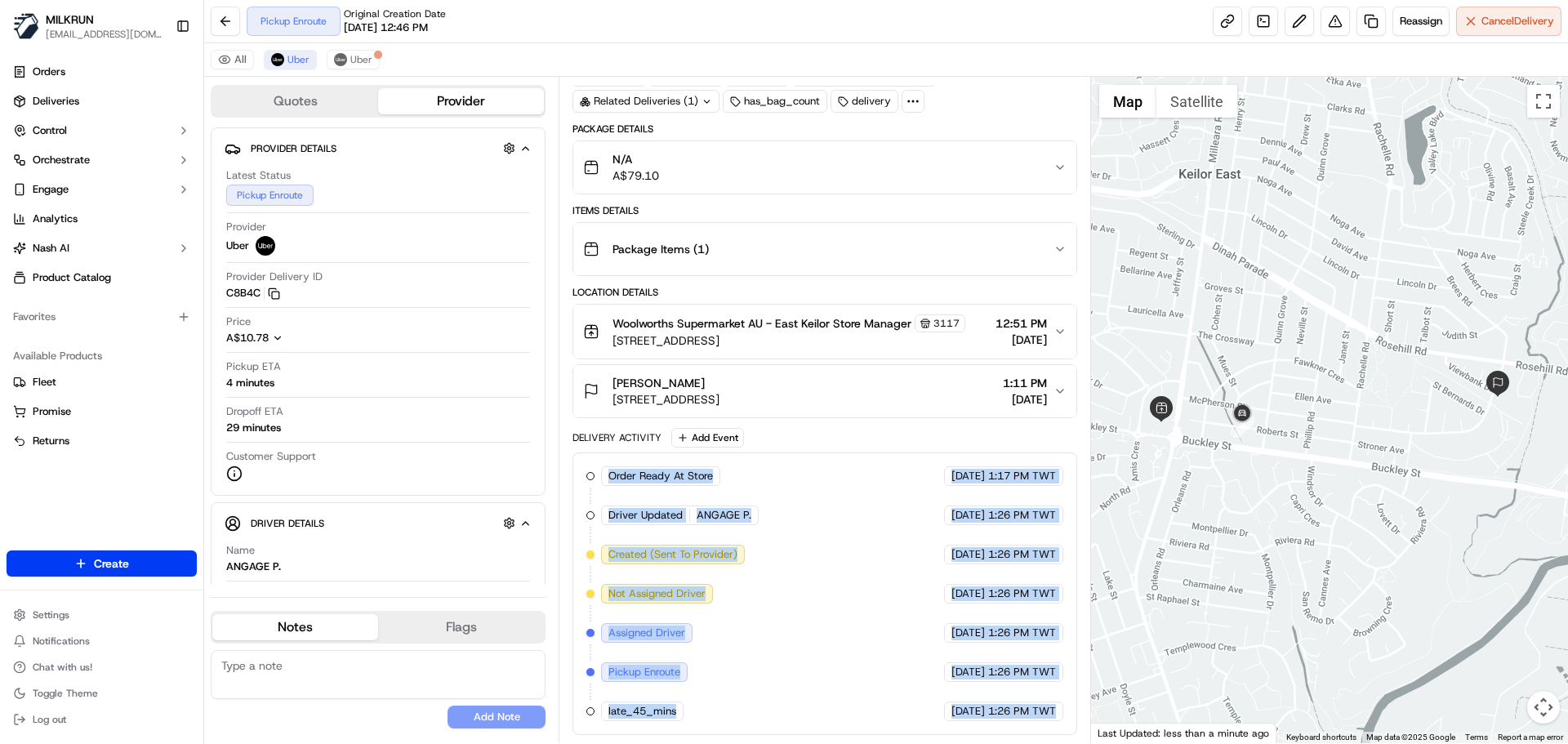
drag, startPoint x: 672, startPoint y: 473, endPoint x: 1051, endPoint y: 747, distance: 467.7
click at [1051, 743] on html "MILKRUN snatividad@woolworths.com.au Toggle Sidebar Orders Deliveries Control O…" at bounding box center [784, 372] width 1568 height 744
click at [1035, 724] on div "Order Ready At Store MILKRUN 16/09/2025 1:17 PM TWT Driver Updated ANGAGE P. Ub…" at bounding box center [825, 593] width 504 height 282
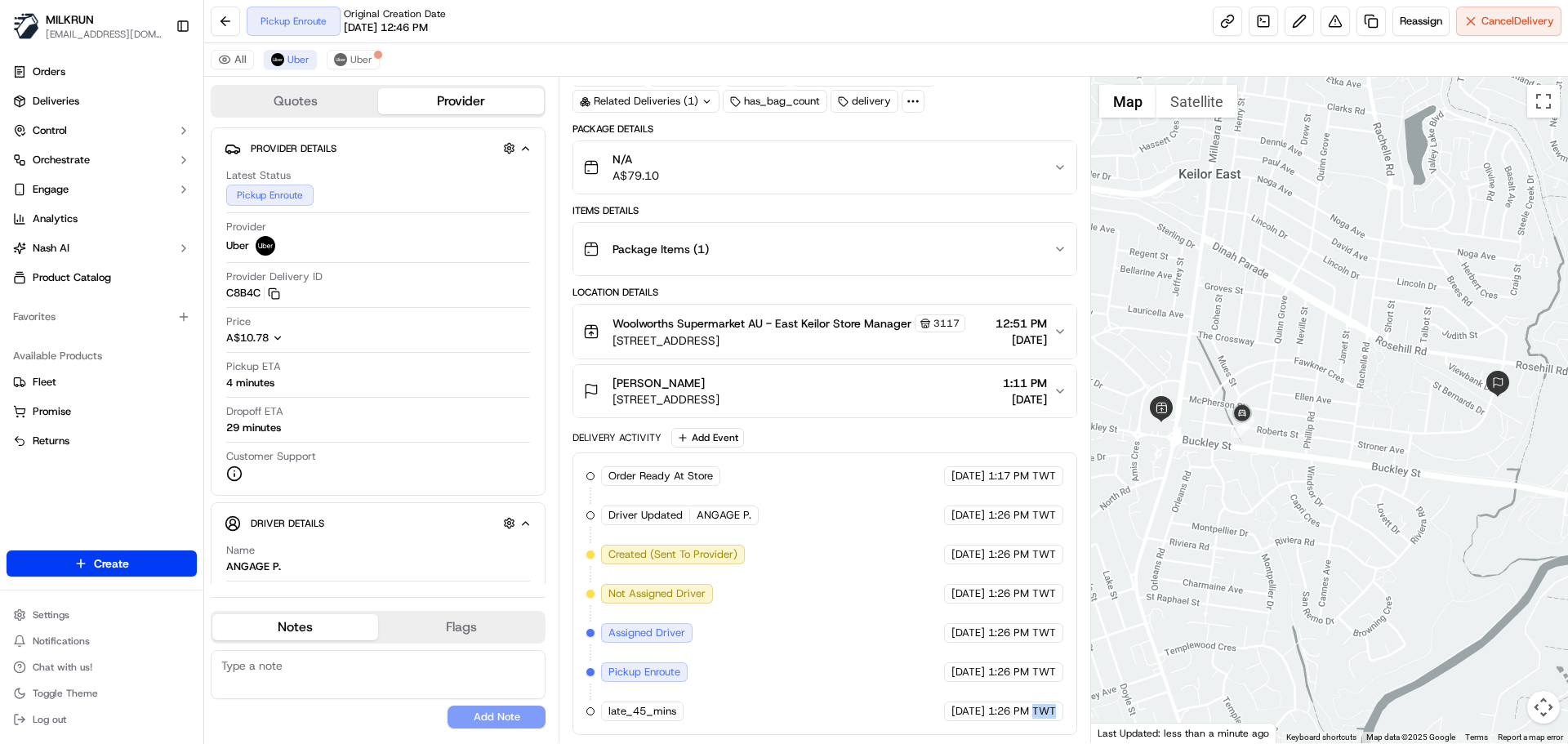
click at [1035, 724] on div "Order Ready At Store MILKRUN 16/09/2025 1:17 PM TWT Driver Updated ANGAGE P. Ub…" at bounding box center [825, 593] width 504 height 282
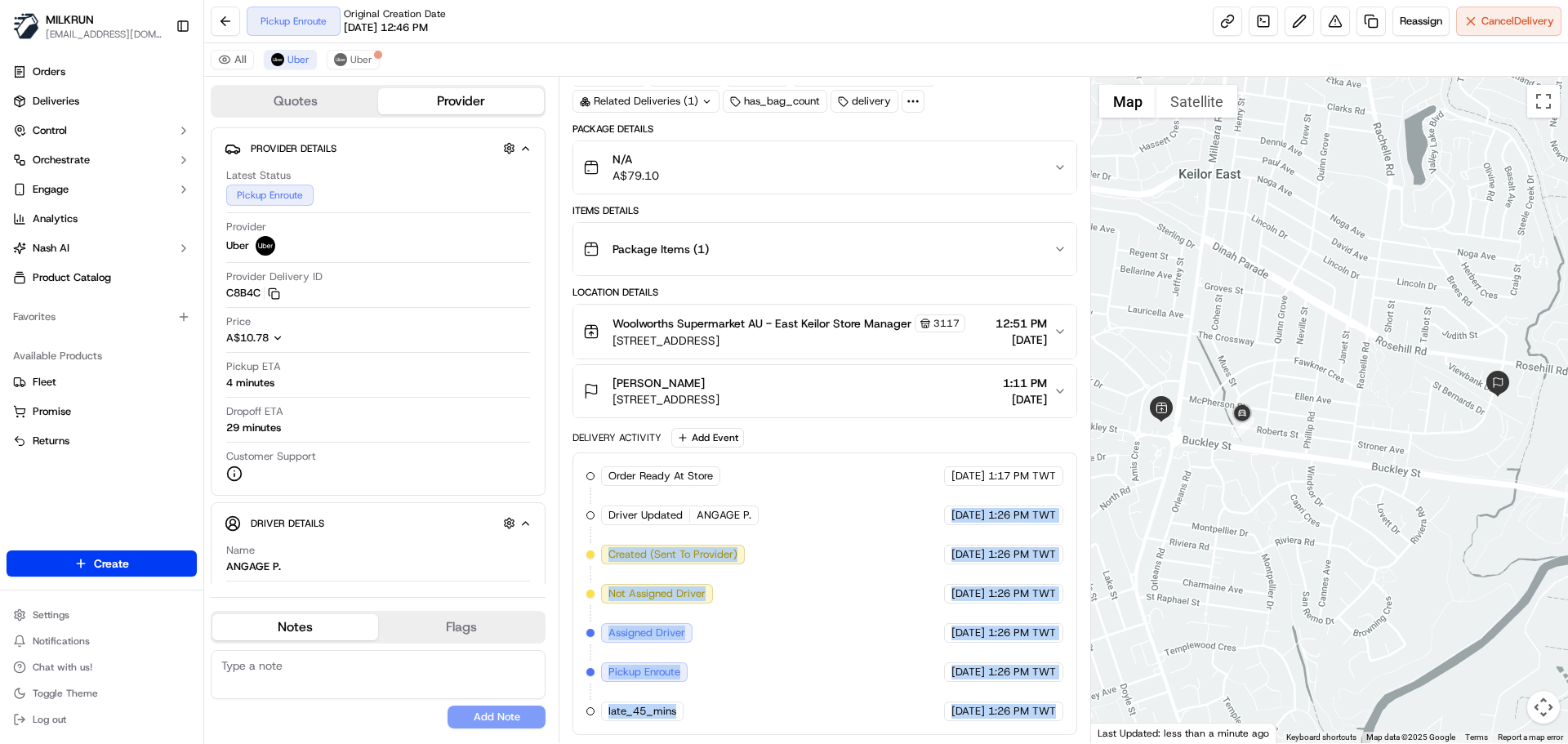
drag, startPoint x: 1035, startPoint y: 724, endPoint x: 922, endPoint y: 410, distance: 333.7
click at [922, 410] on div "Package Details N/A A$79.10 Items Details Package Items ( 1 ) Location Details …" at bounding box center [825, 428] width 504 height 613
click at [1012, 696] on div "Order Ready At Store MILKRUN 16/09/2025 1:17 PM TWT Driver Updated ANGAGE P. Ub…" at bounding box center [825, 593] width 477 height 255
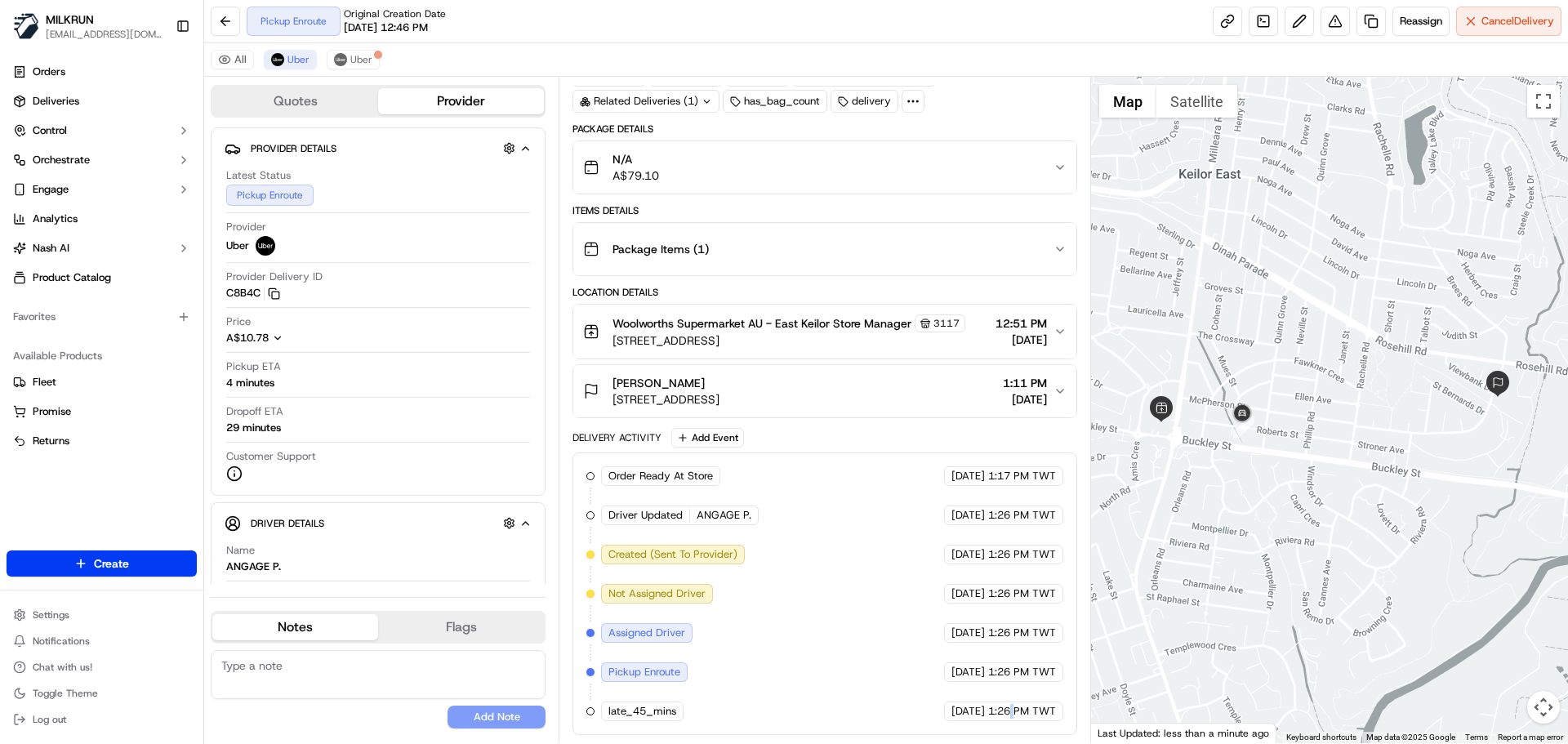
click at [1012, 696] on div "Order Ready At Store MILKRUN 16/09/2025 1:17 PM TWT Driver Updated ANGAGE P. Ub…" at bounding box center [825, 593] width 477 height 255
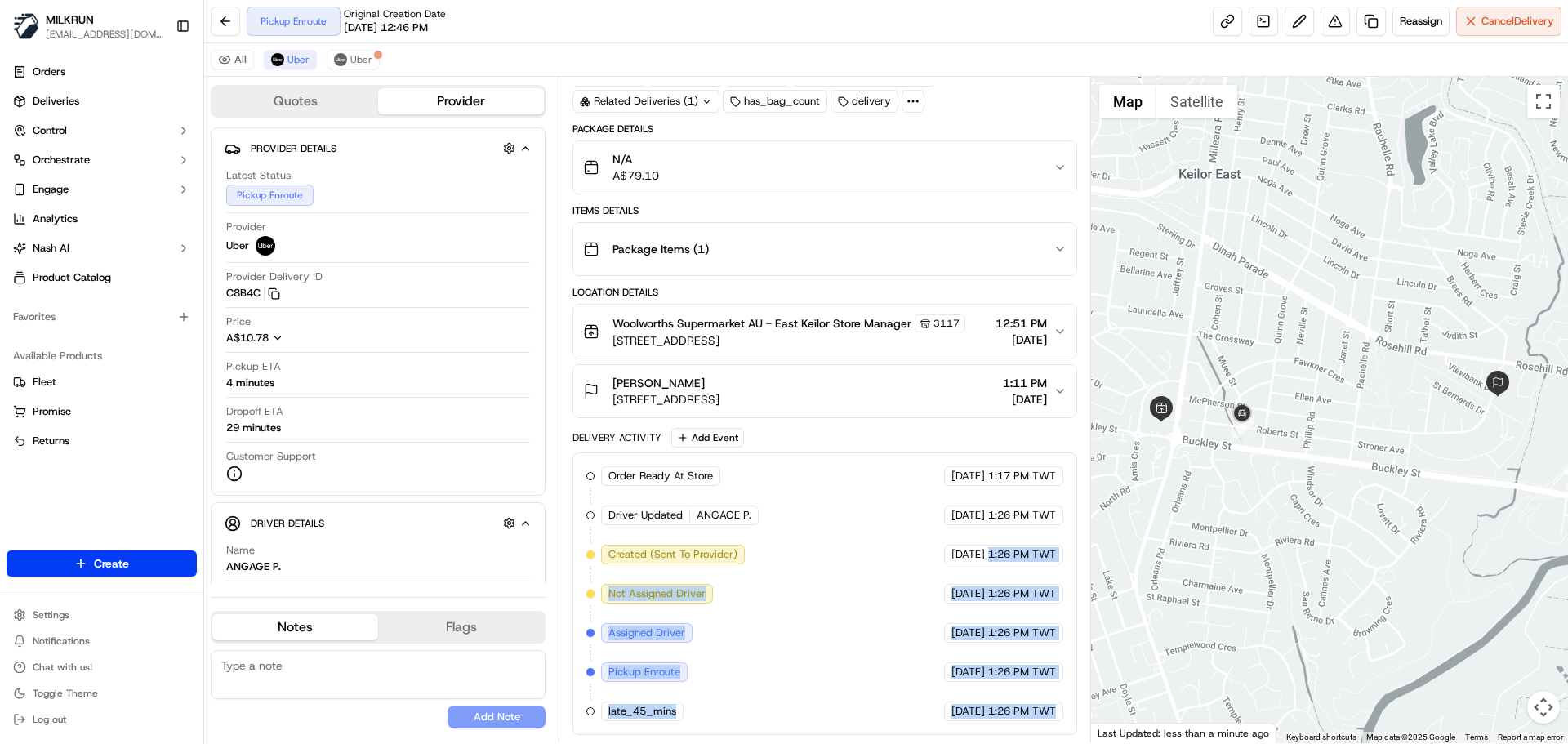
drag, startPoint x: 1012, startPoint y: 696, endPoint x: 996, endPoint y: 491, distance: 205.6
click at [996, 491] on div "Order Ready At Store MILKRUN 16/09/2025 1:17 PM TWT Driver Updated ANGAGE P. Ub…" at bounding box center [825, 593] width 477 height 255
click at [1017, 649] on div "Order Ready At Store MILKRUN 16/09/2025 1:17 PM TWT Driver Updated ANGAGE P. Ub…" at bounding box center [825, 593] width 477 height 255
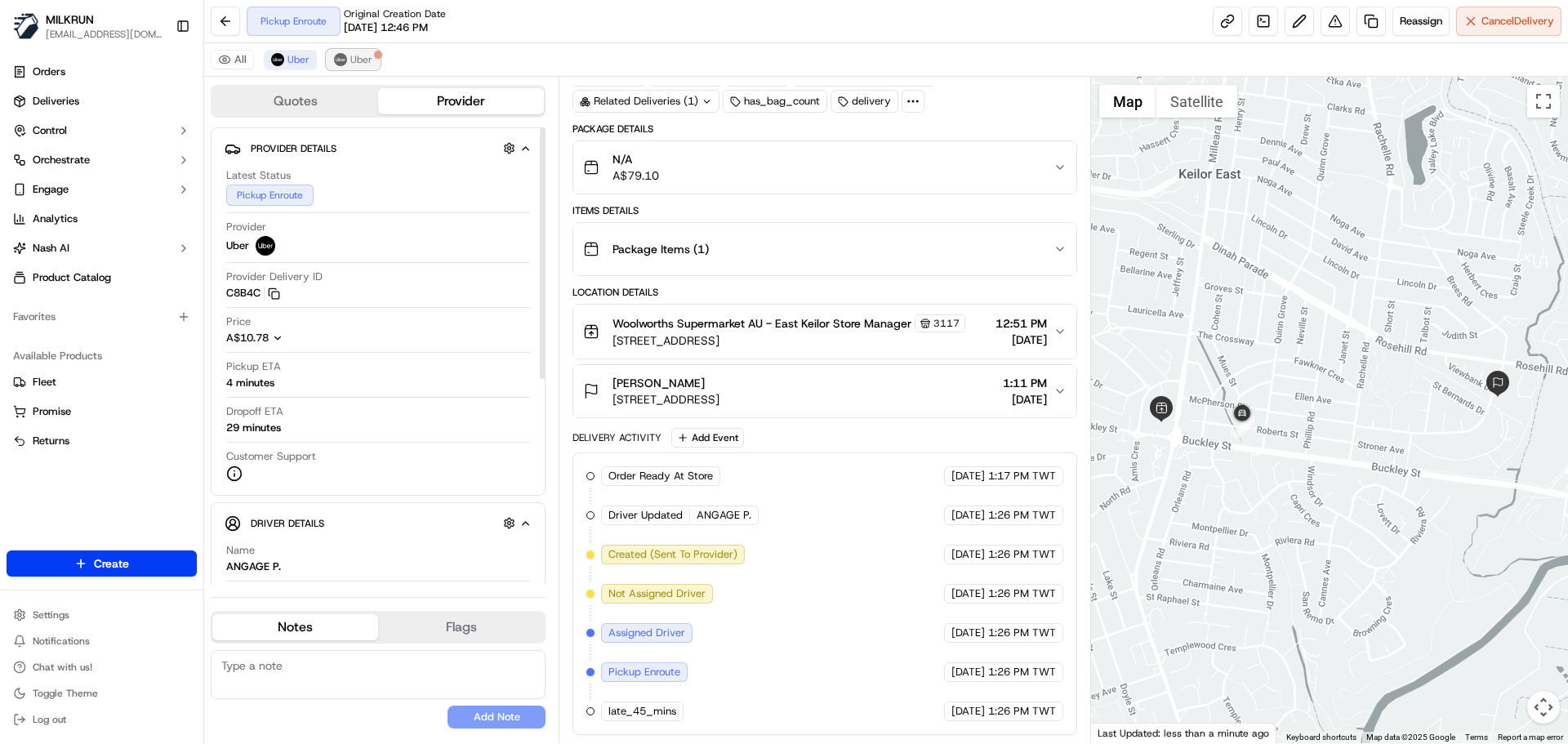
click at [351, 60] on span "Uber" at bounding box center [362, 60] width 22 height 13
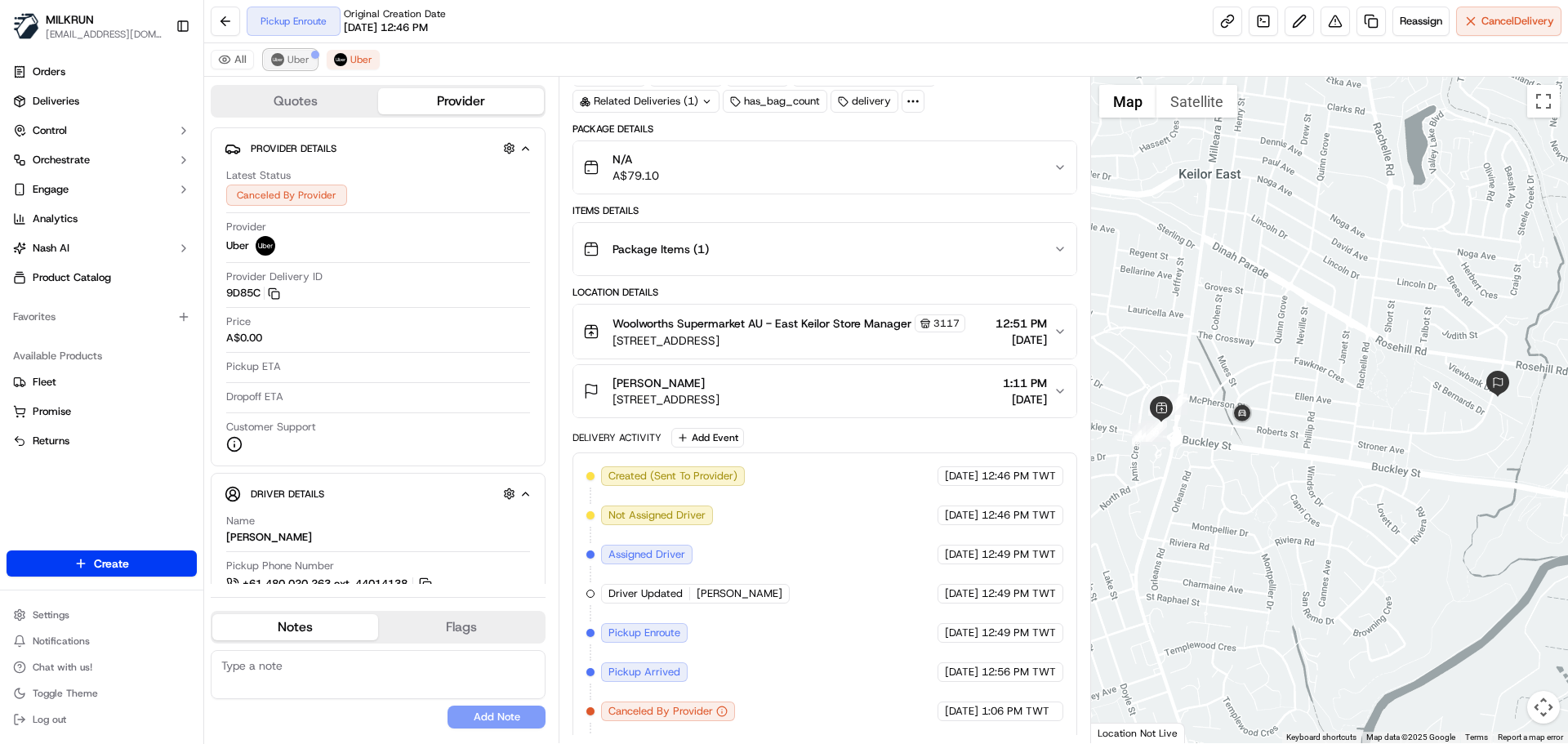
click at [298, 65] on span "Uber" at bounding box center [298, 60] width 22 height 13
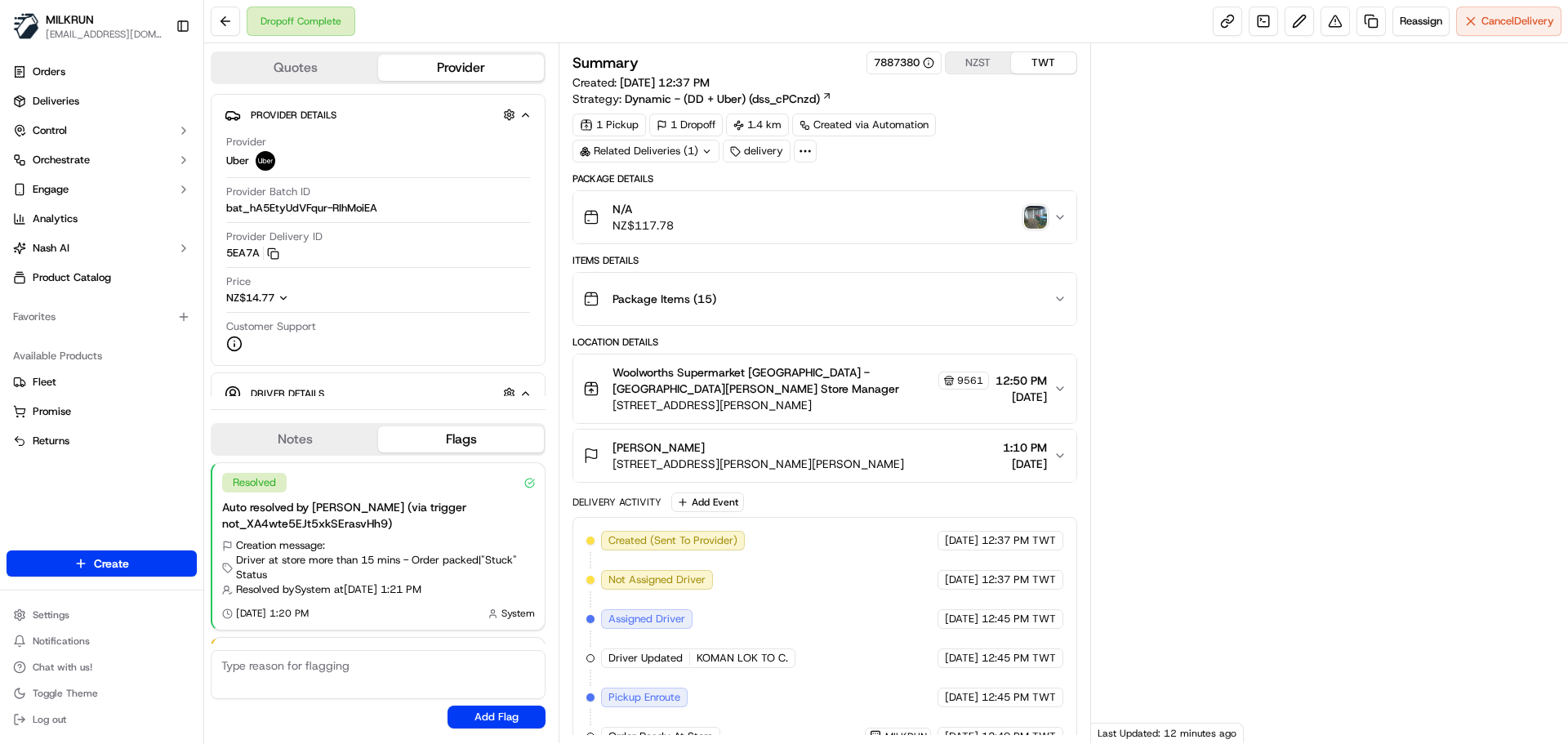
scroll to position [102, 0]
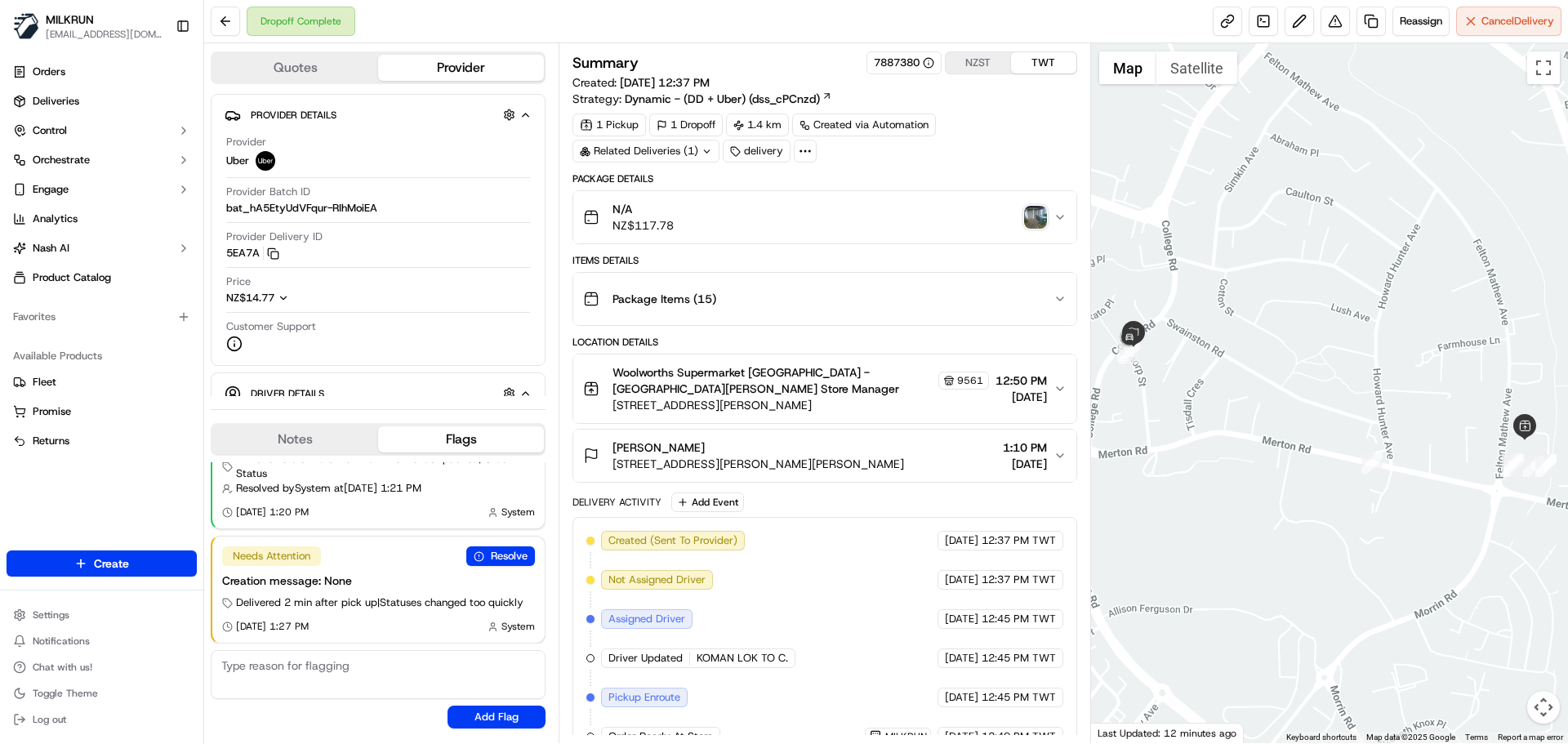
click at [1035, 220] on img "button" at bounding box center [1035, 217] width 23 height 23
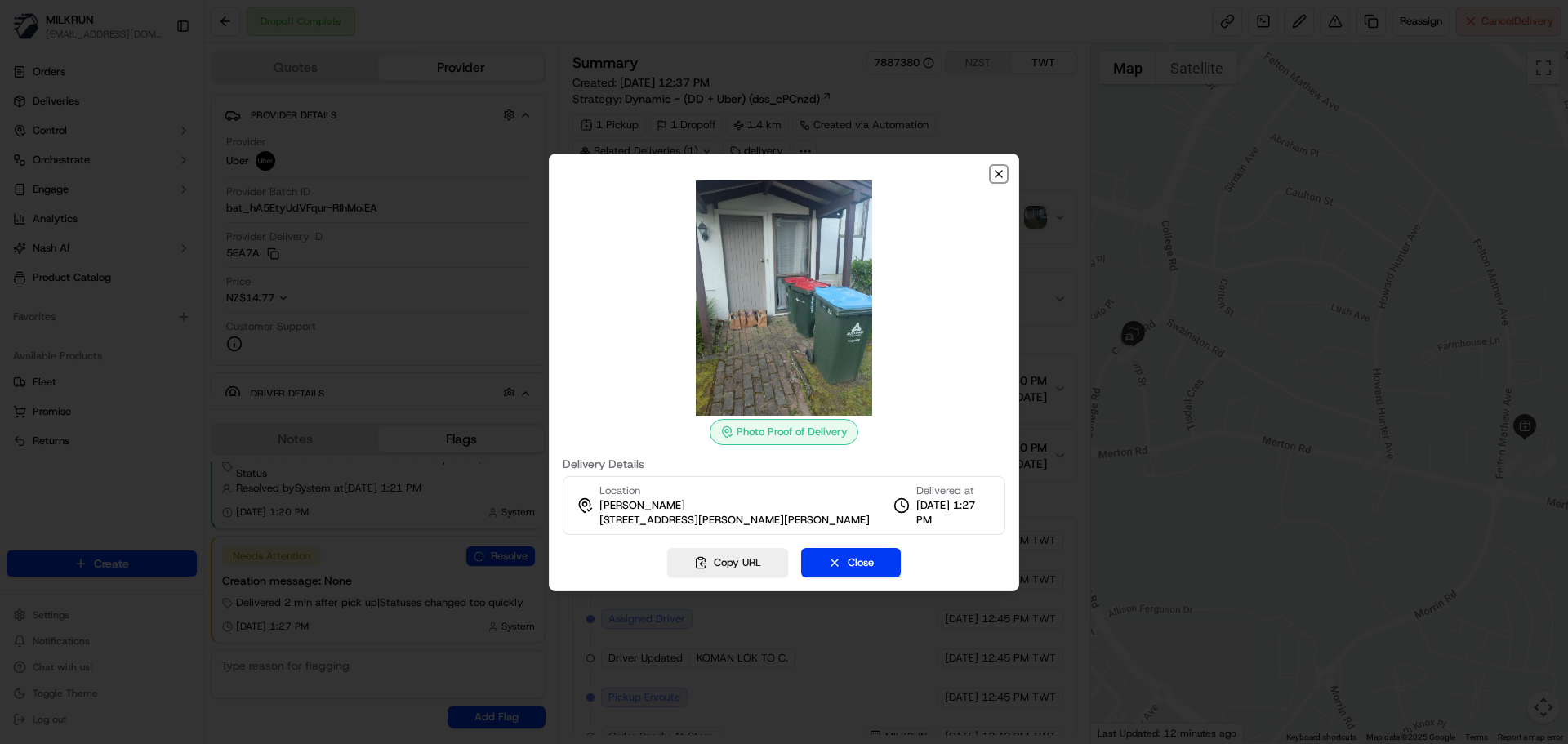
click at [996, 171] on icon "button" at bounding box center [999, 173] width 7 height 7
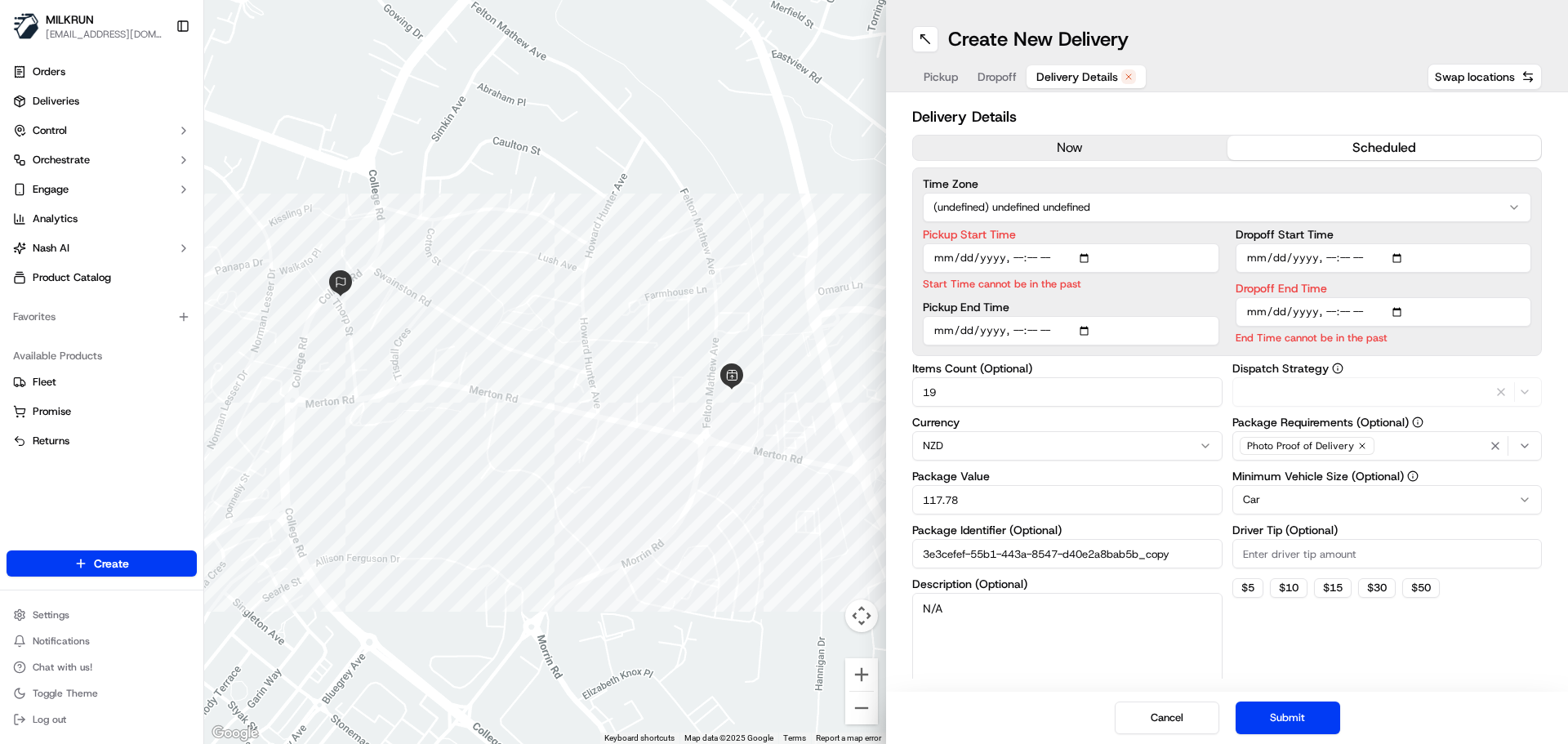
click at [1067, 72] on span "Delivery Details" at bounding box center [1077, 77] width 82 height 17
click at [1063, 141] on button "now" at bounding box center [1070, 147] width 314 height 24
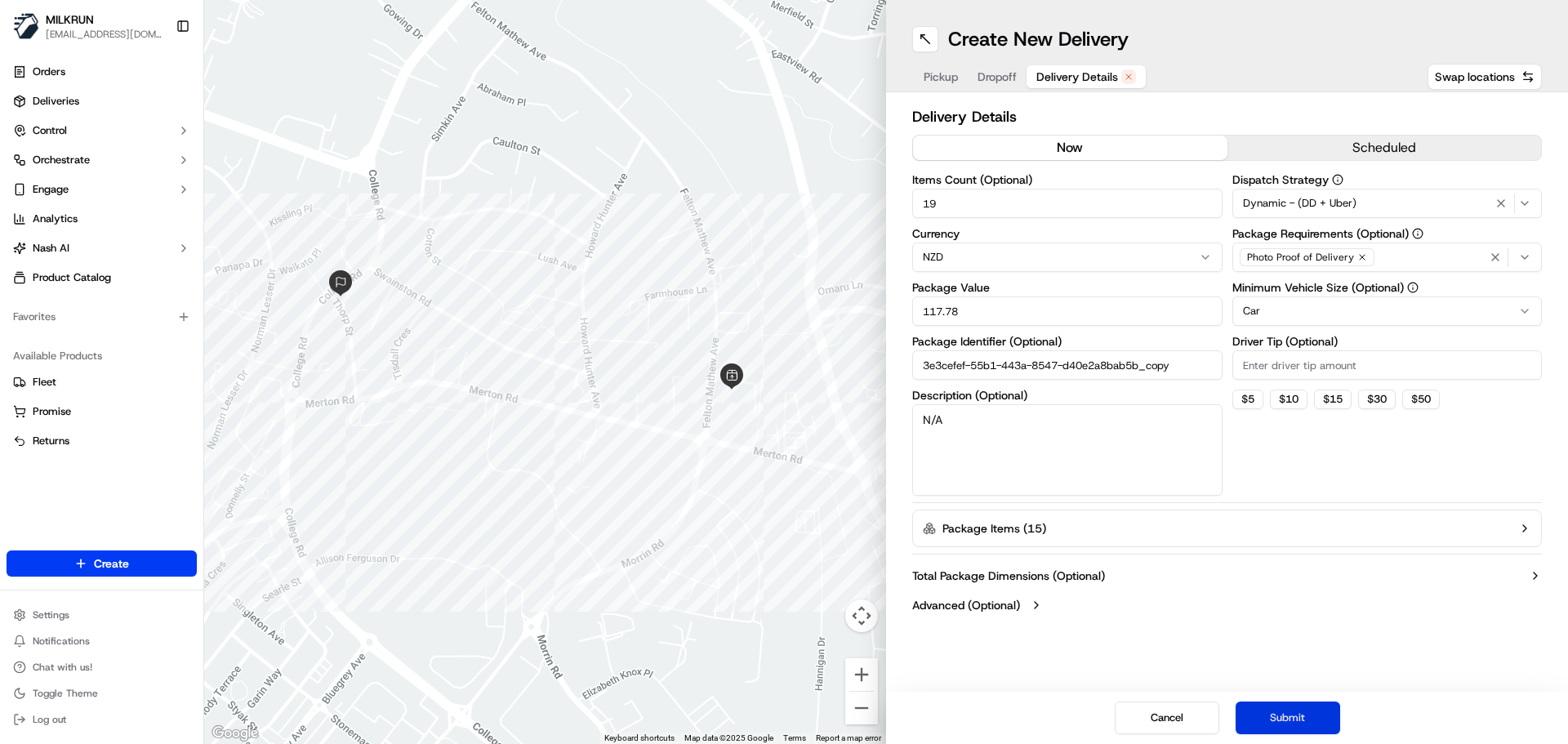
click at [1260, 733] on button "Submit" at bounding box center [1288, 717] width 104 height 33
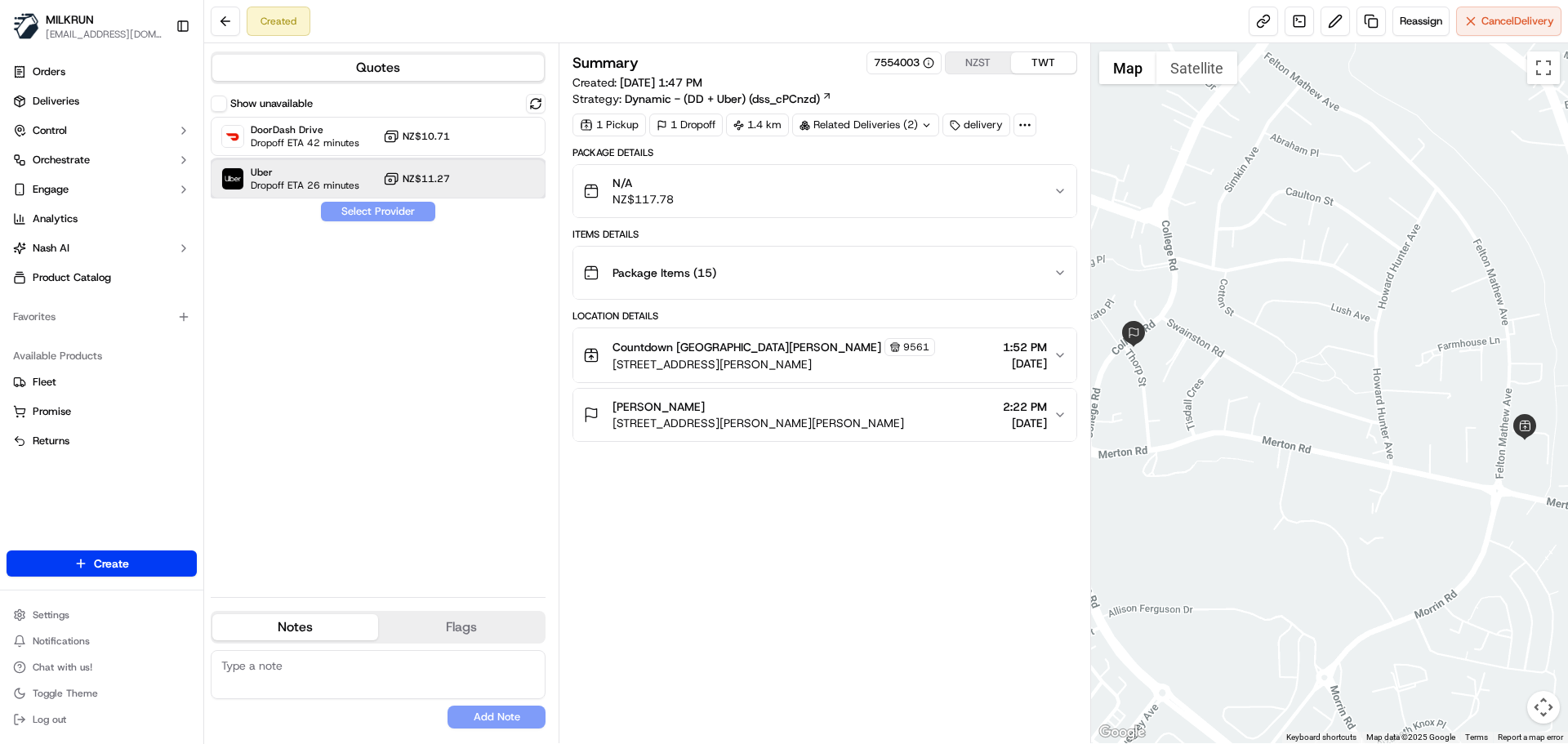
click at [351, 178] on span "Uber" at bounding box center [305, 172] width 108 height 13
click at [372, 208] on button "Assign Provider" at bounding box center [378, 211] width 116 height 20
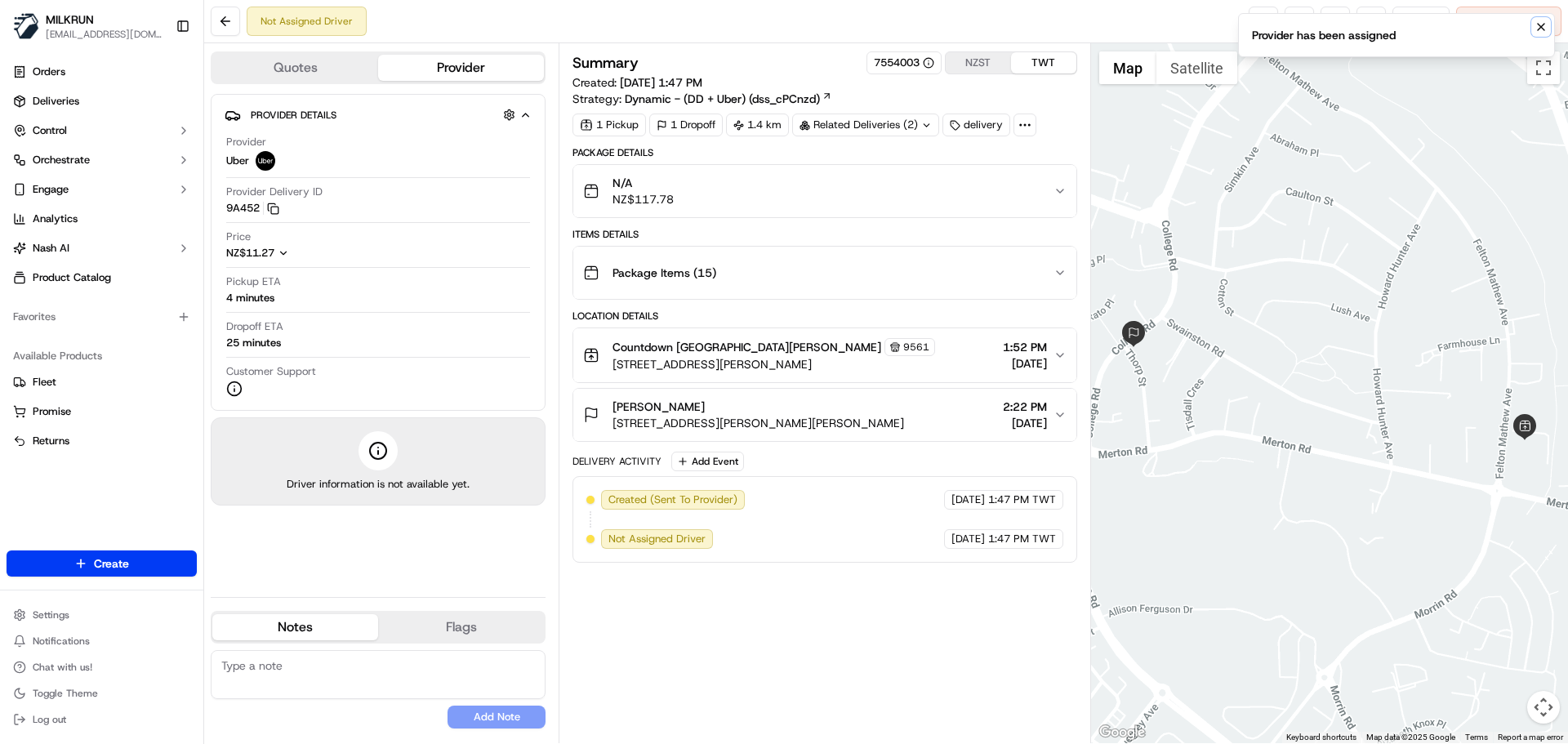
click at [1538, 34] on button "Notifications (F8)" at bounding box center [1541, 26] width 20 height 20
click at [846, 322] on div "Location Details" at bounding box center [825, 316] width 504 height 13
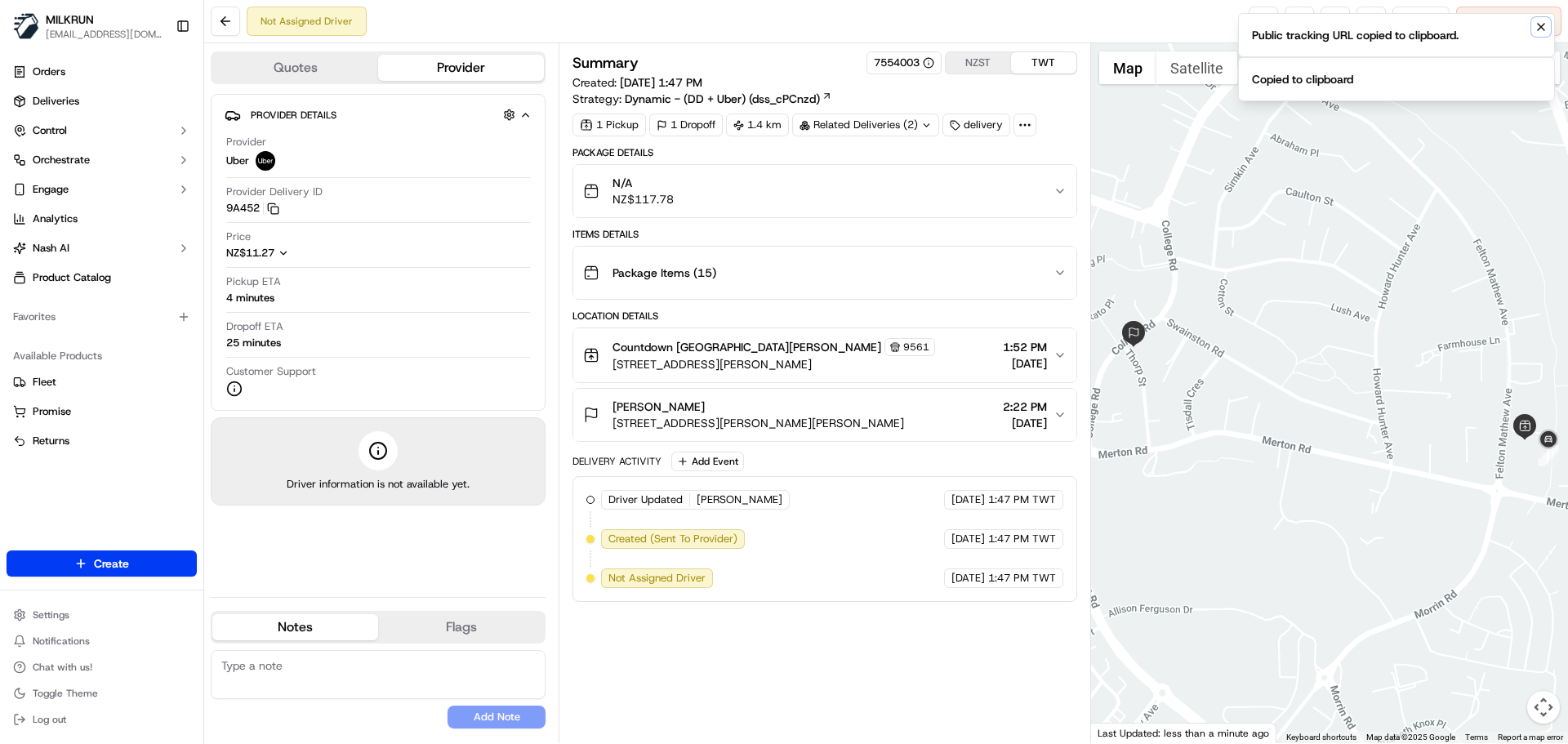
click at [1538, 26] on icon "Notifications (F8)" at bounding box center [1542, 27] width 13 height 13
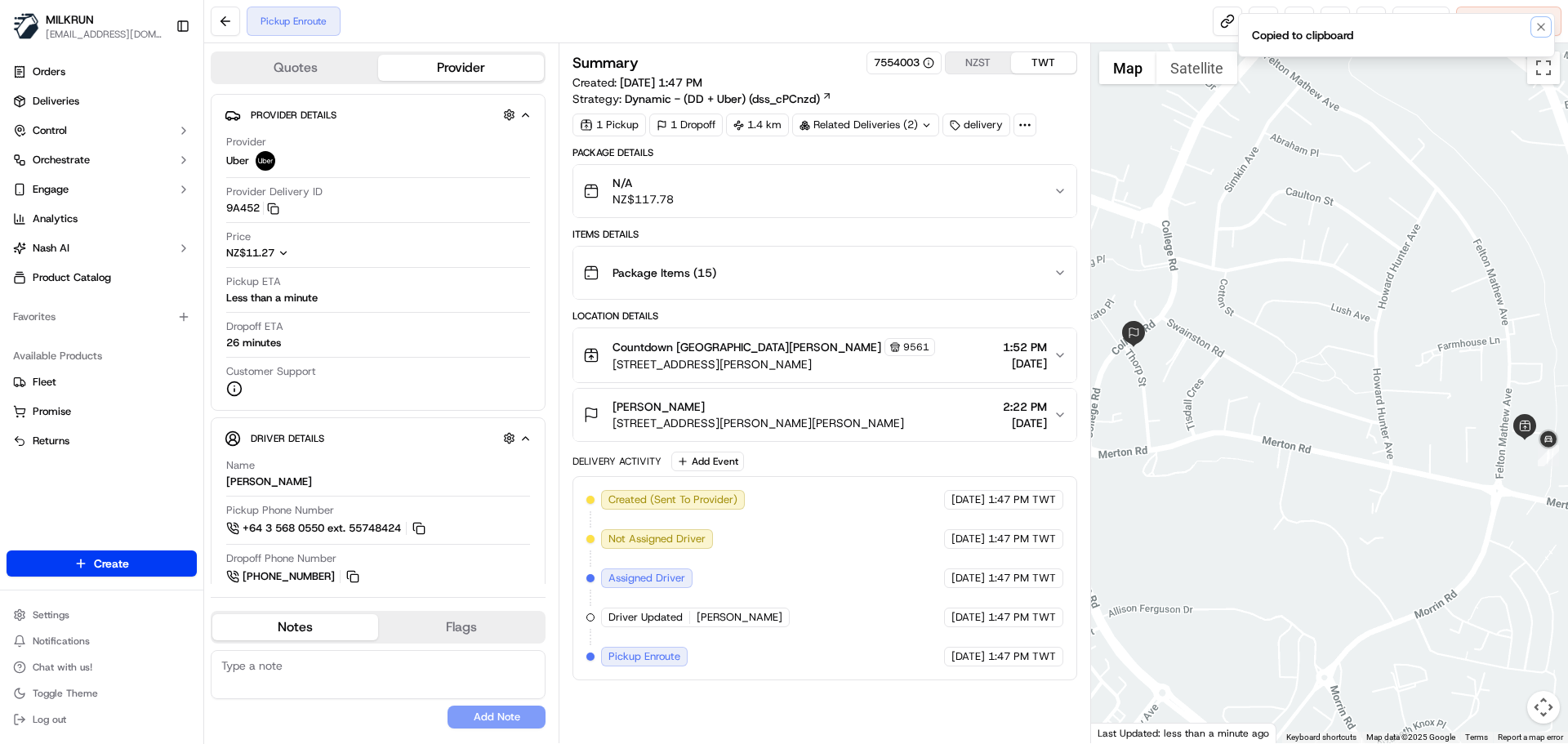
drag, startPoint x: 1536, startPoint y: 28, endPoint x: 1409, endPoint y: 29, distance: 127.0
click at [1535, 29] on icon "Notifications (F8)" at bounding box center [1542, 27] width 13 height 13
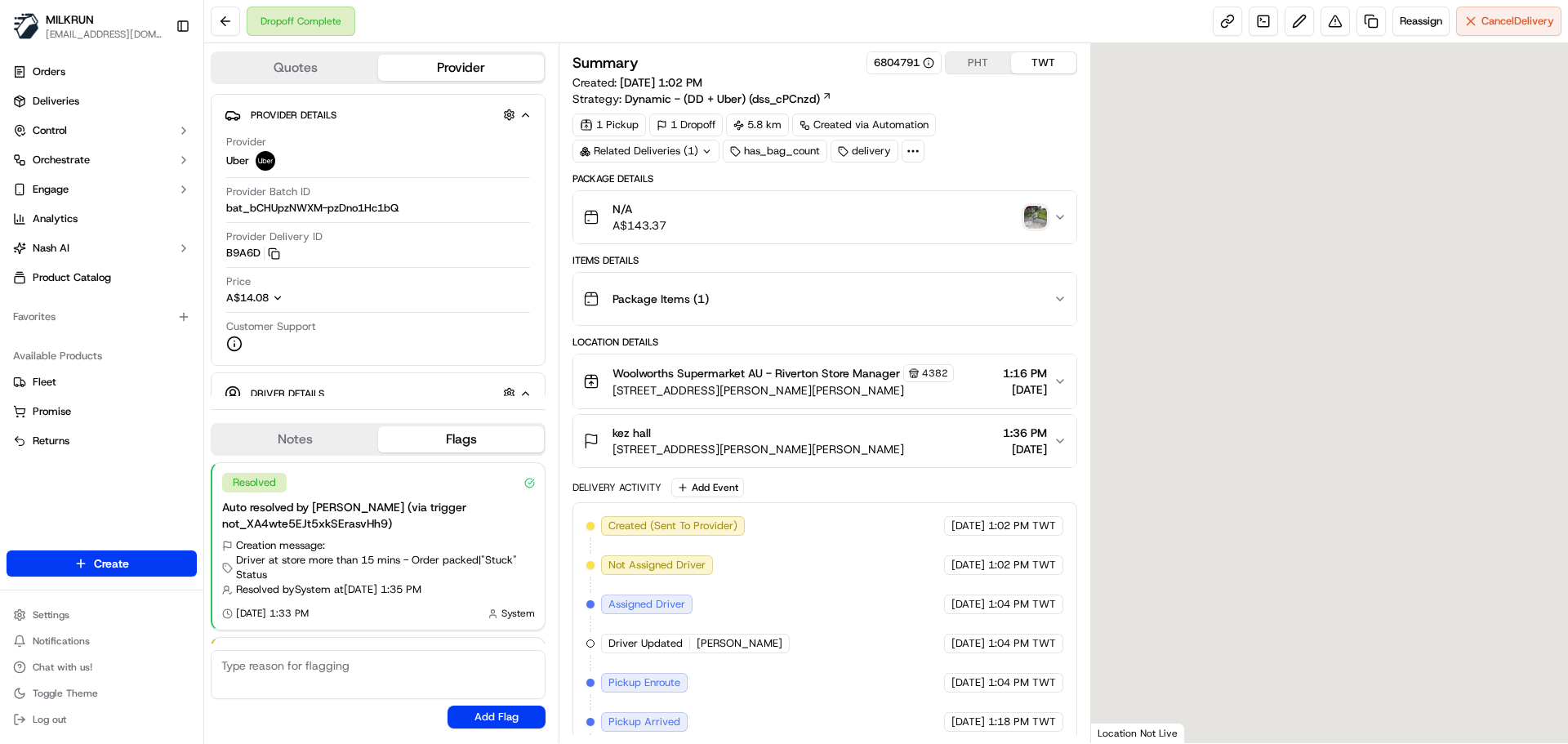
scroll to position [102, 0]
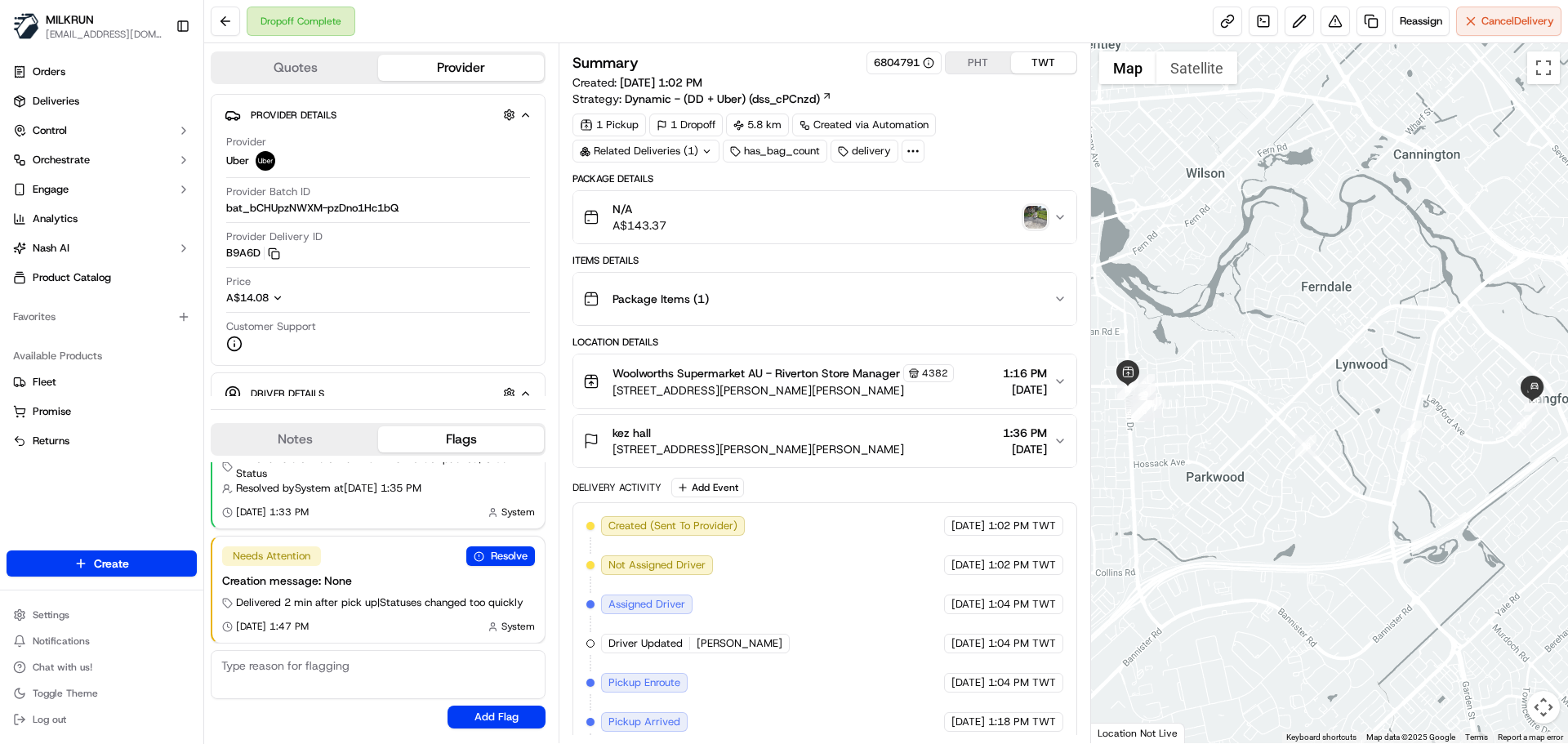
click at [1028, 223] on img "button" at bounding box center [1035, 217] width 23 height 23
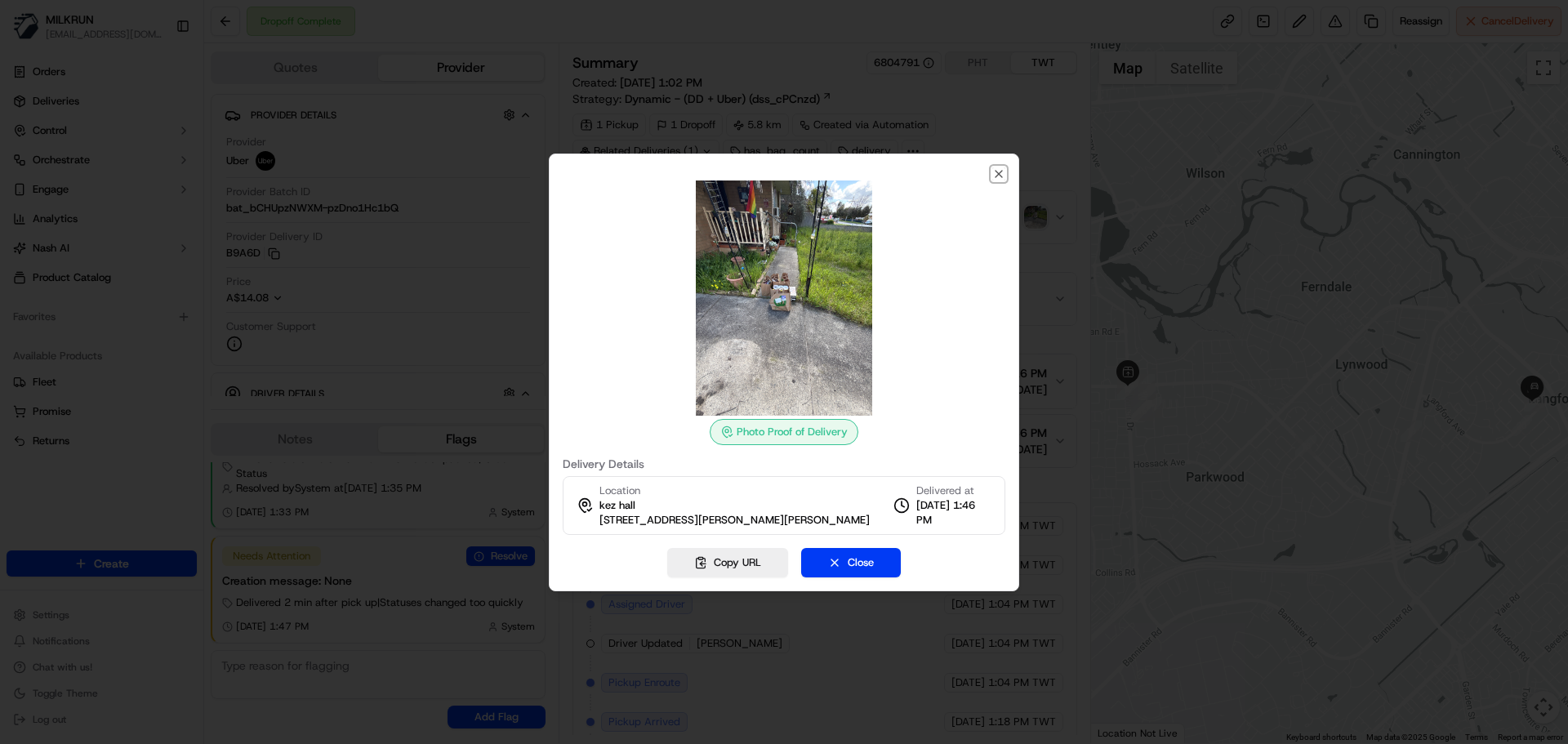
drag, startPoint x: 1001, startPoint y: 172, endPoint x: 983, endPoint y: 12, distance: 161.0
click at [1001, 172] on icon "button" at bounding box center [999, 173] width 7 height 7
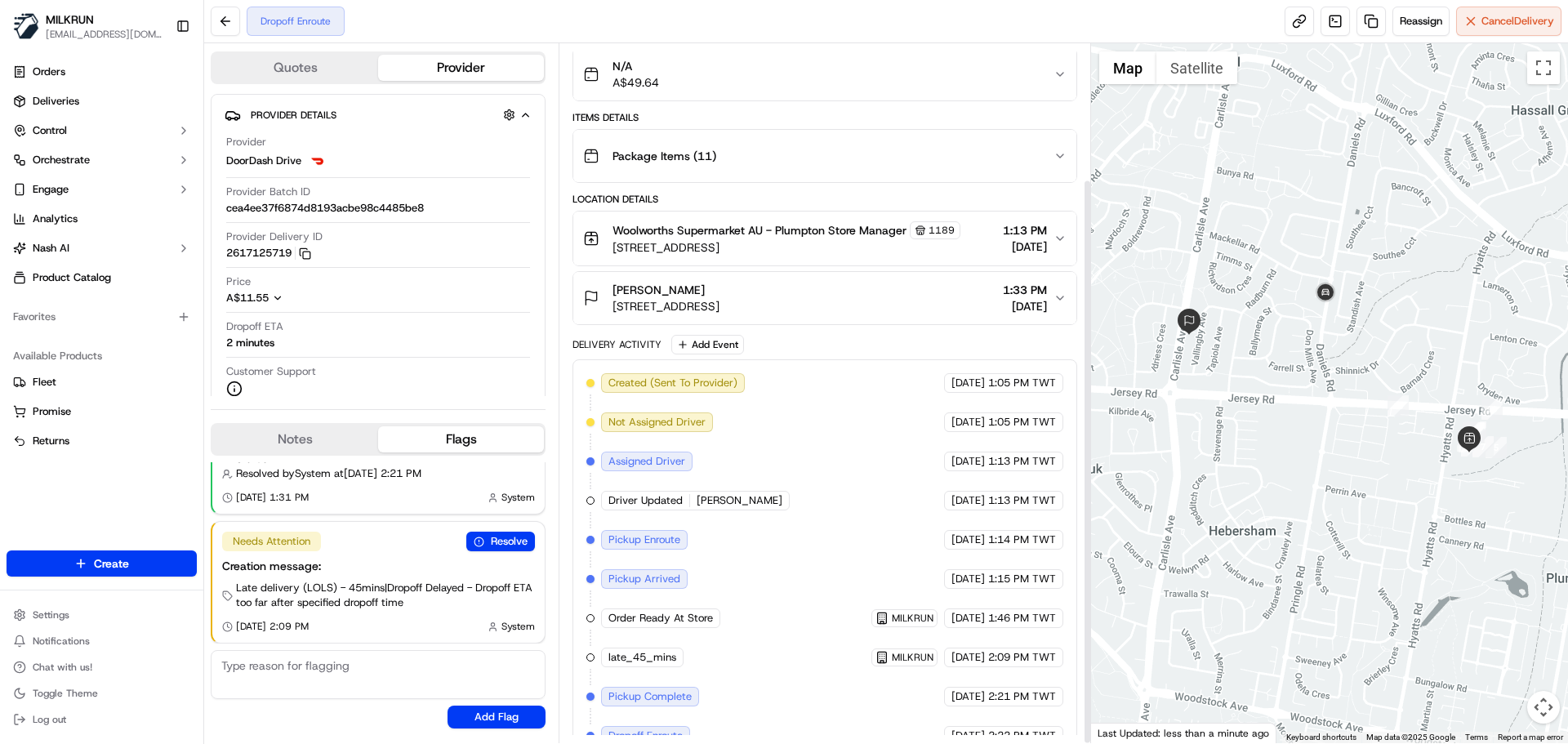
scroll to position [168, 0]
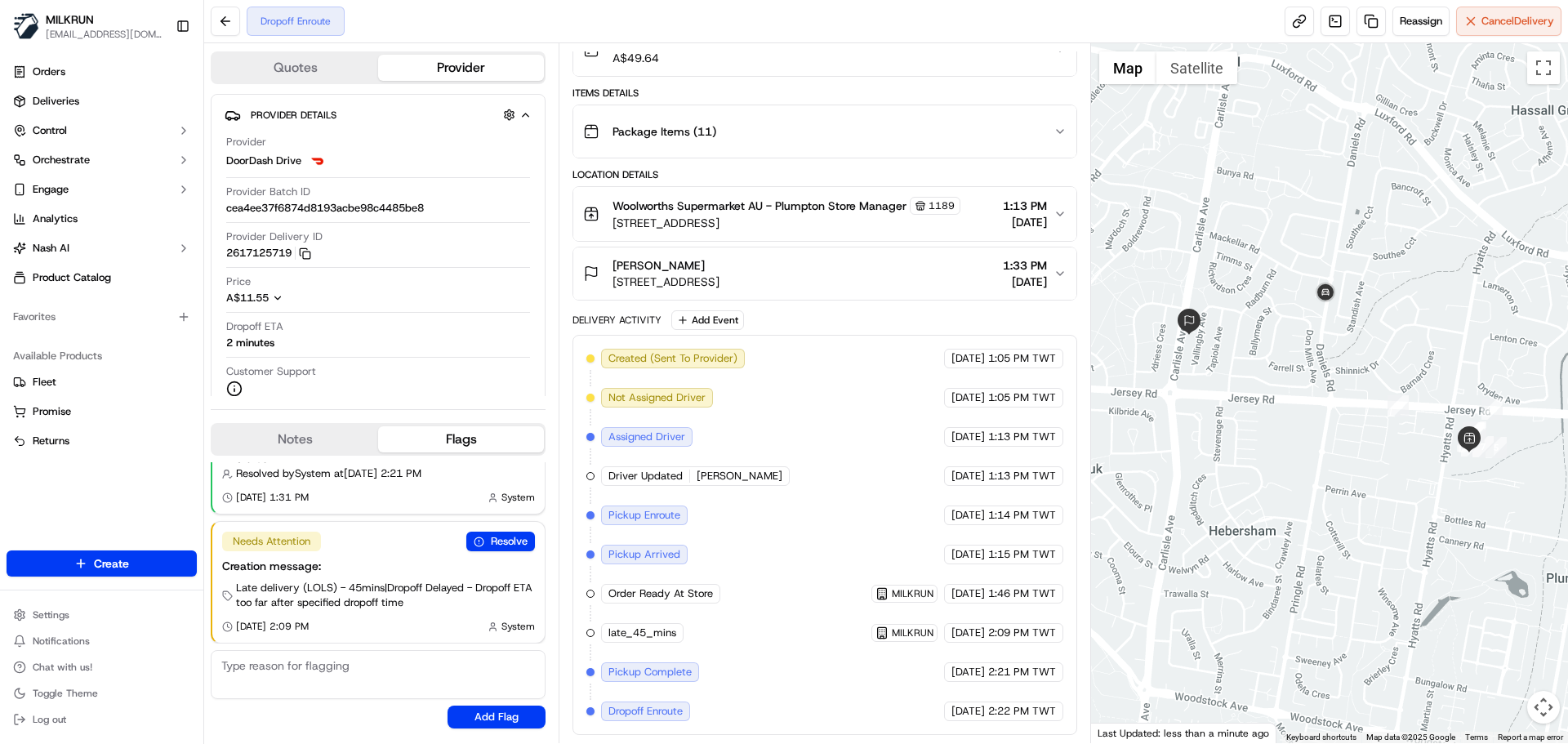
click at [693, 444] on div "Assigned Driver" at bounding box center [649, 436] width 95 height 20
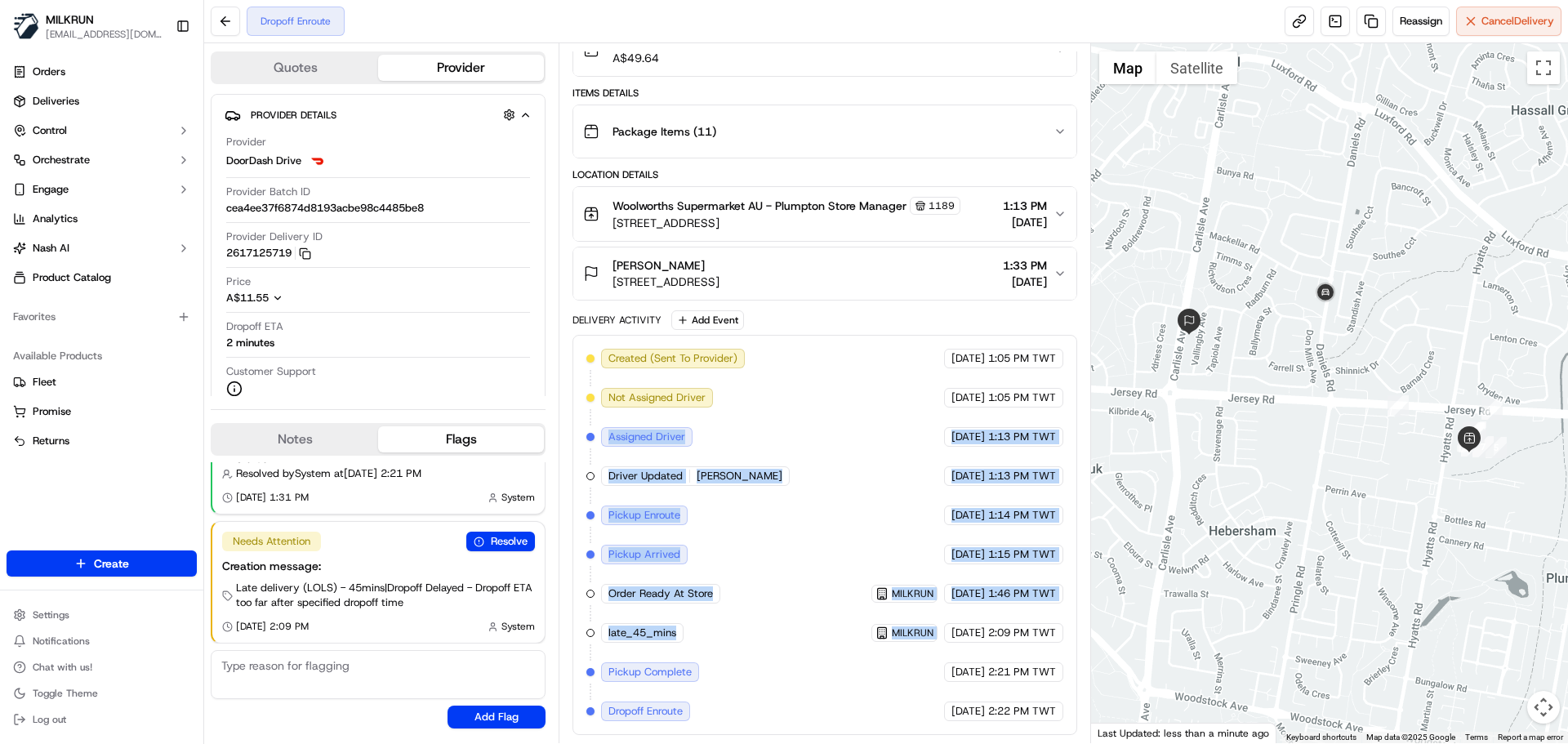
drag, startPoint x: 693, startPoint y: 444, endPoint x: 912, endPoint y: 659, distance: 306.9
click at [912, 659] on div "Created (Sent To Provider) DoorDash Drive 16/09/2025 1:05 PM TWT Not Assigned D…" at bounding box center [825, 534] width 477 height 372
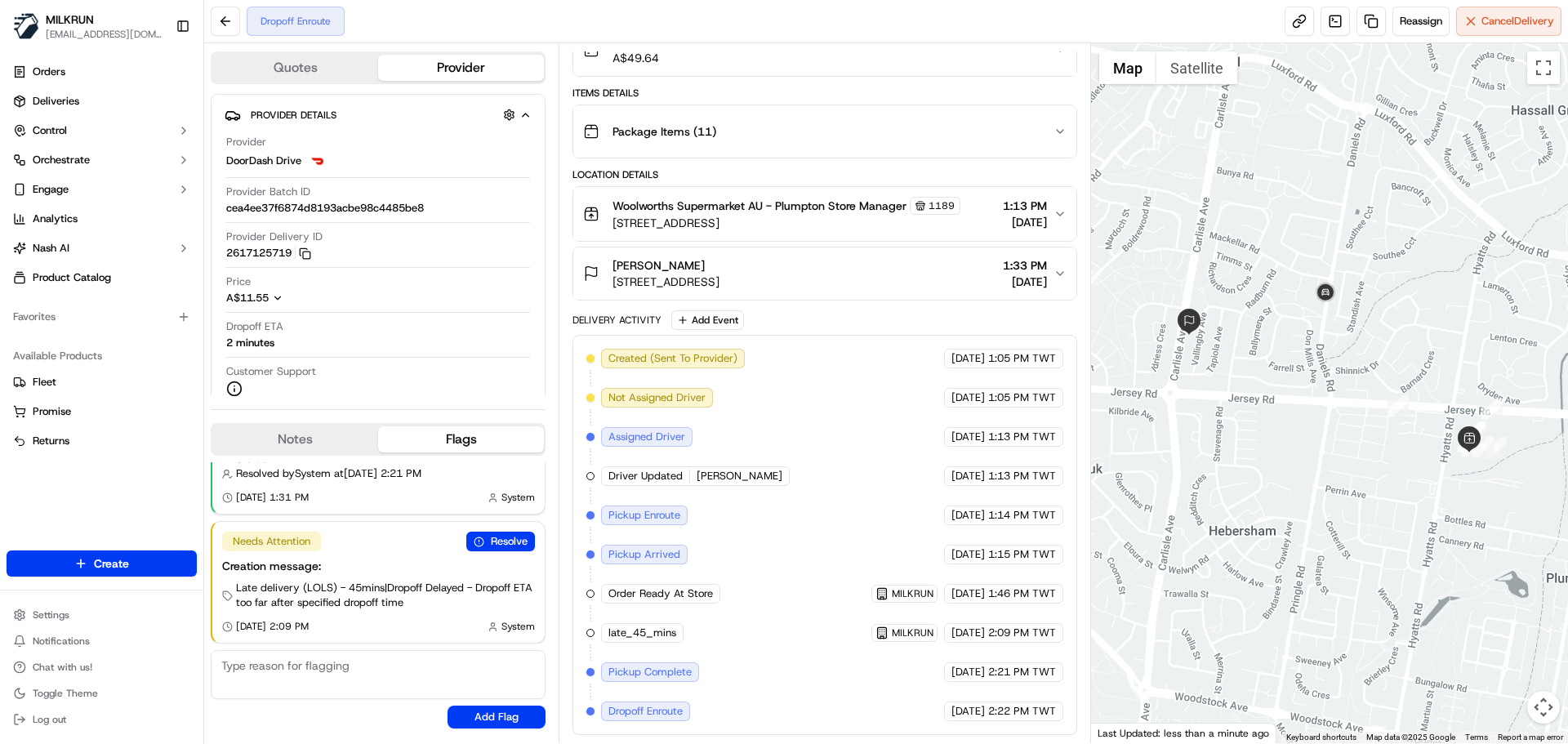
click at [993, 699] on div "Created (Sent To Provider) DoorDash Drive 16/09/2025 1:05 PM TWT Not Assigned D…" at bounding box center [825, 534] width 477 height 372
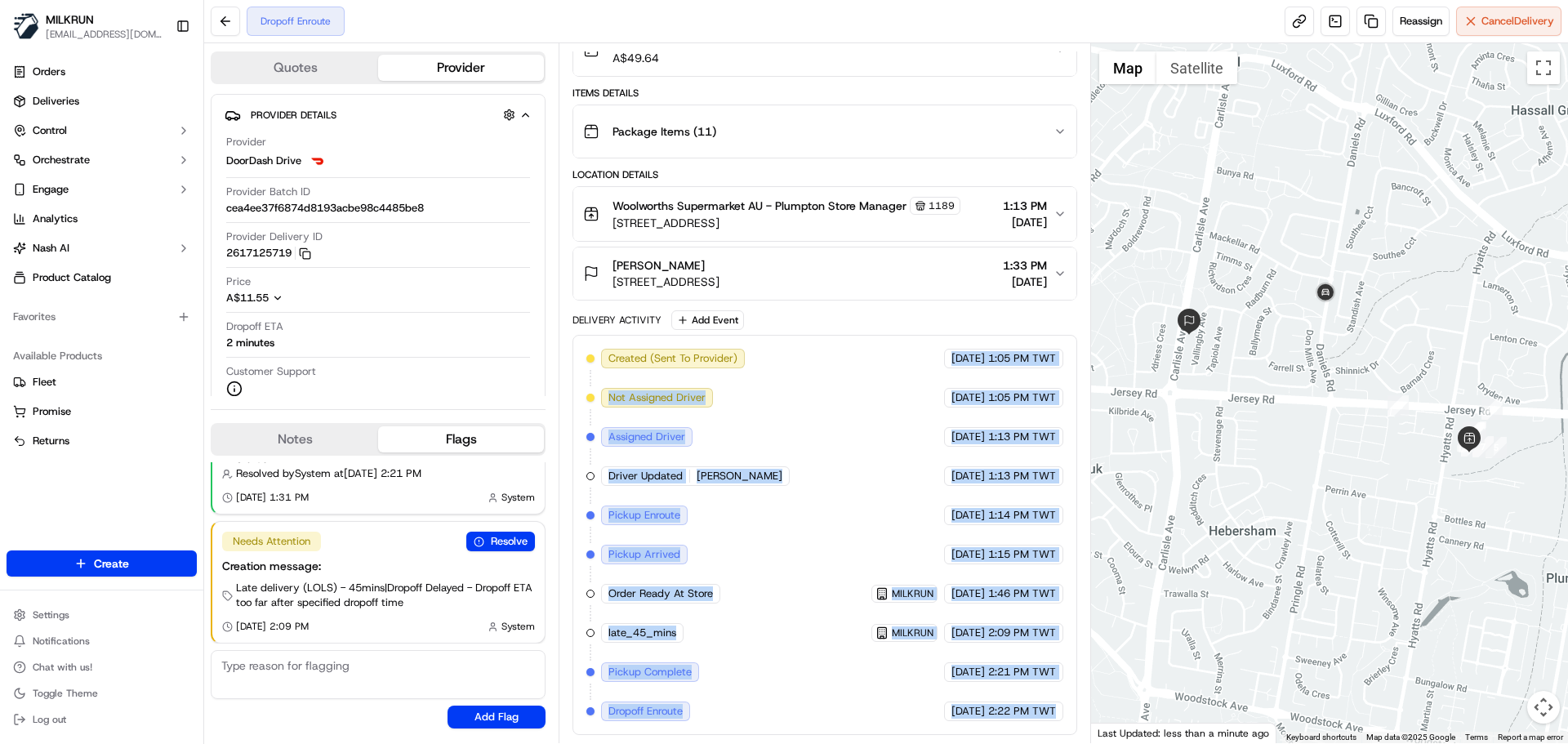
drag, startPoint x: 993, startPoint y: 699, endPoint x: 865, endPoint y: 507, distance: 230.8
click at [847, 354] on div "Created (Sent To Provider) DoorDash Drive 16/09/2025 1:05 PM TWT Not Assigned D…" at bounding box center [825, 534] width 477 height 372
click at [846, 517] on div "Created (Sent To Provider) DoorDash Drive 16/09/2025 1:05 PM TWT Not Assigned D…" at bounding box center [825, 534] width 477 height 372
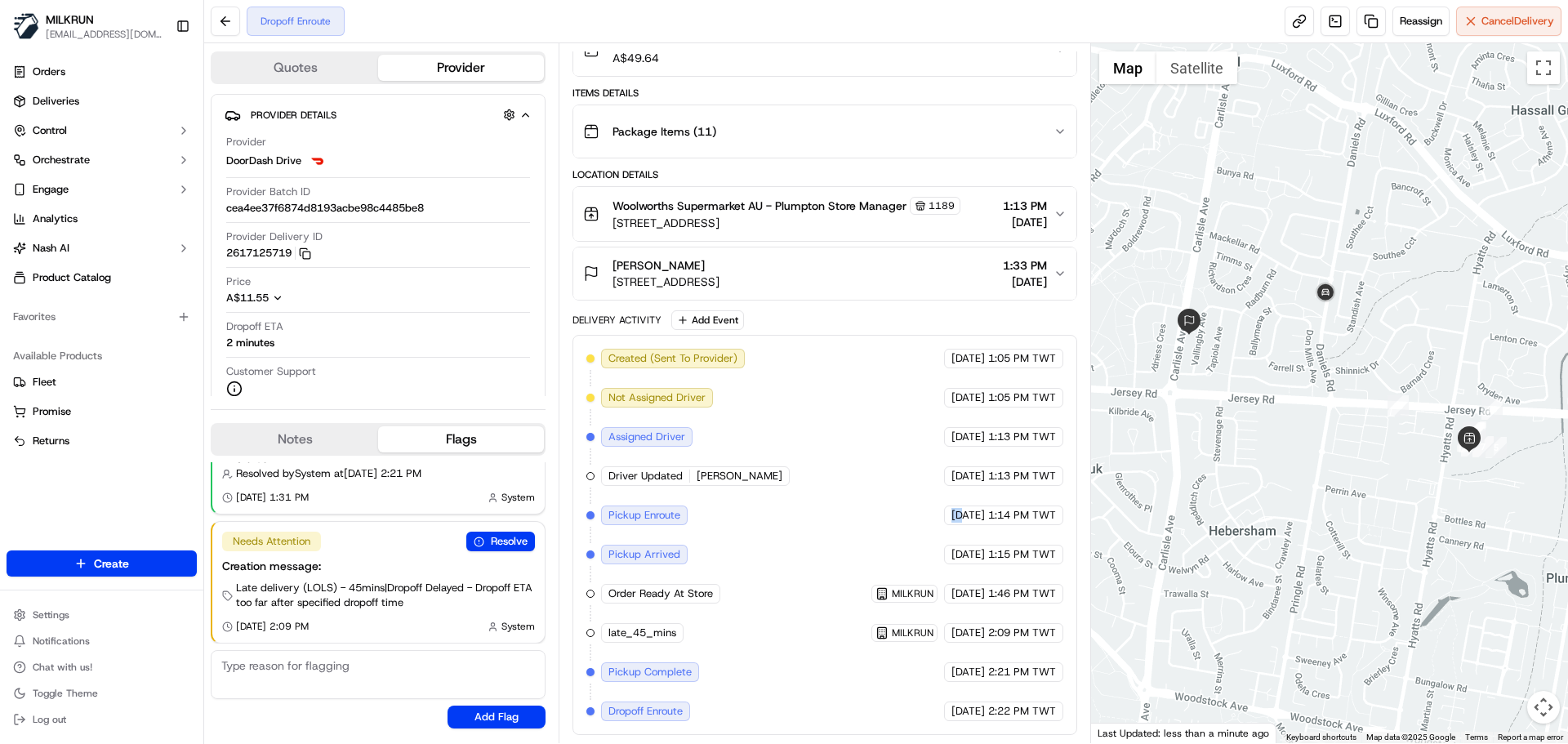
click at [846, 517] on div "Created (Sent To Provider) DoorDash Drive 16/09/2025 1:05 PM TWT Not Assigned D…" at bounding box center [825, 534] width 477 height 372
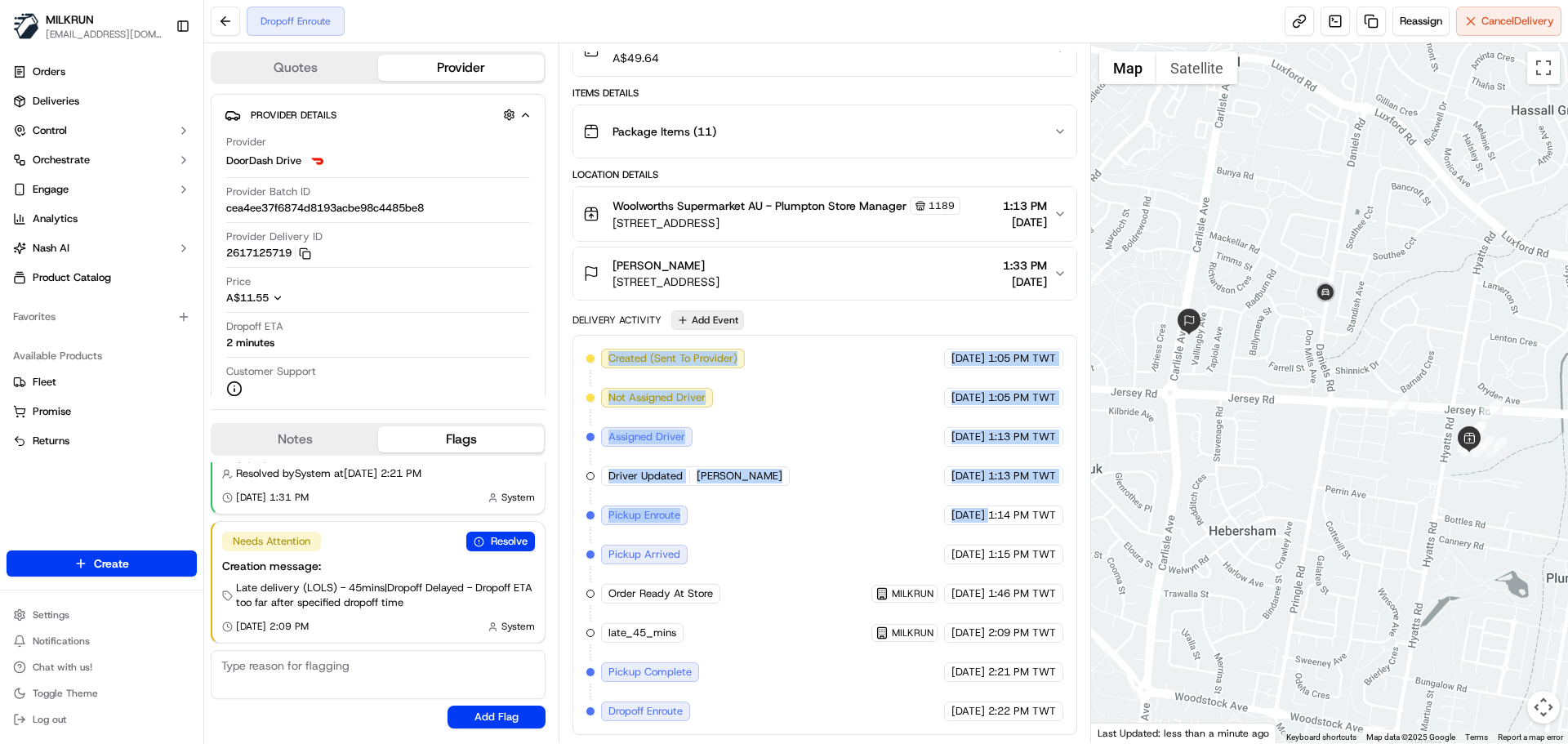
drag, startPoint x: 846, startPoint y: 517, endPoint x: 699, endPoint y: 324, distance: 242.6
click at [710, 313] on div "Delivery Activity Add Event Created (Sent To Provider) DoorDash Drive 16/09/202…" at bounding box center [825, 522] width 504 height 424
click at [697, 384] on div "Created (Sent To Provider) DoorDash Drive 16/09/2025 1:05 PM TWT Not Assigned D…" at bounding box center [825, 534] width 477 height 372
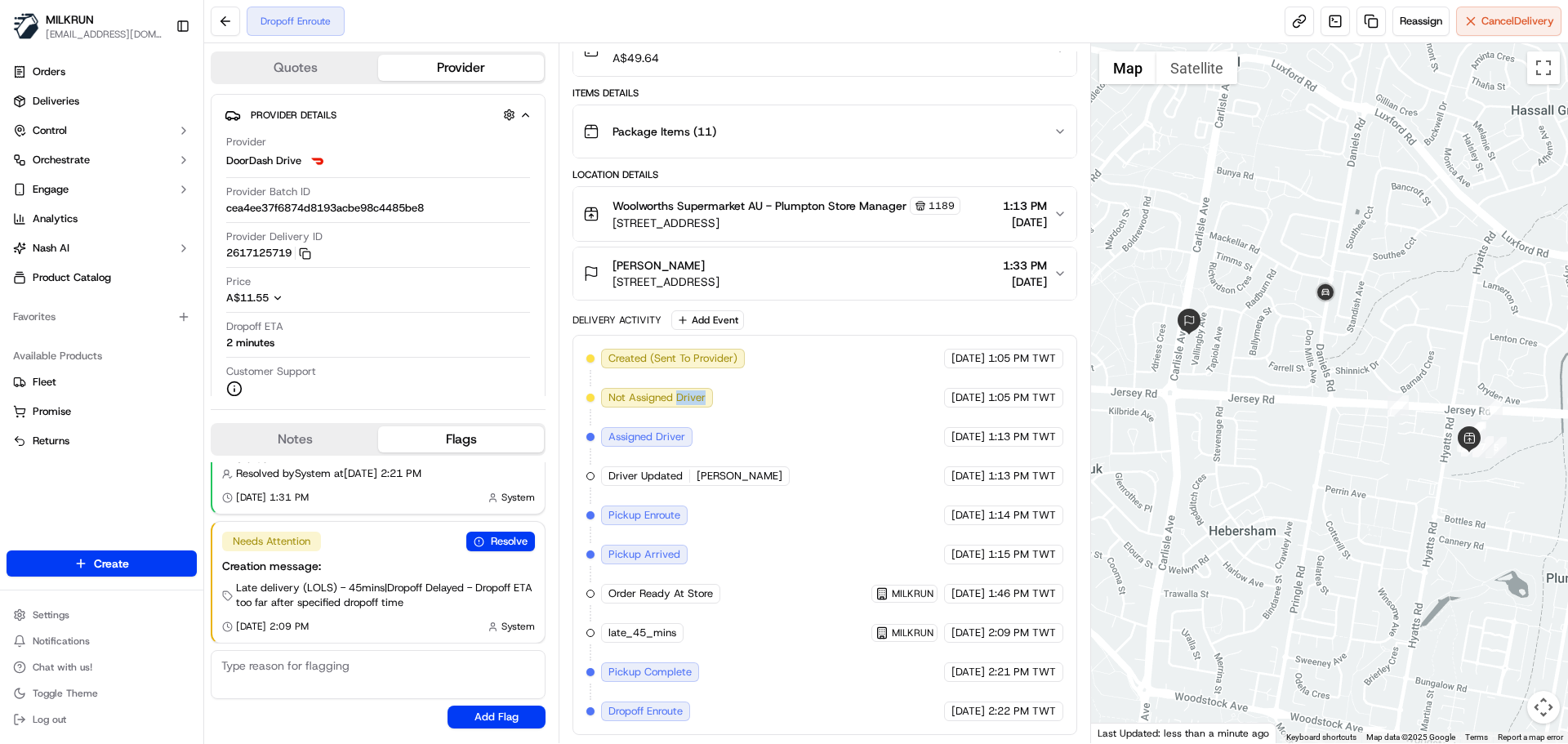
click at [697, 384] on div "Created (Sent To Provider) DoorDash Drive 16/09/2025 1:05 PM TWT Not Assigned D…" at bounding box center [825, 534] width 477 height 372
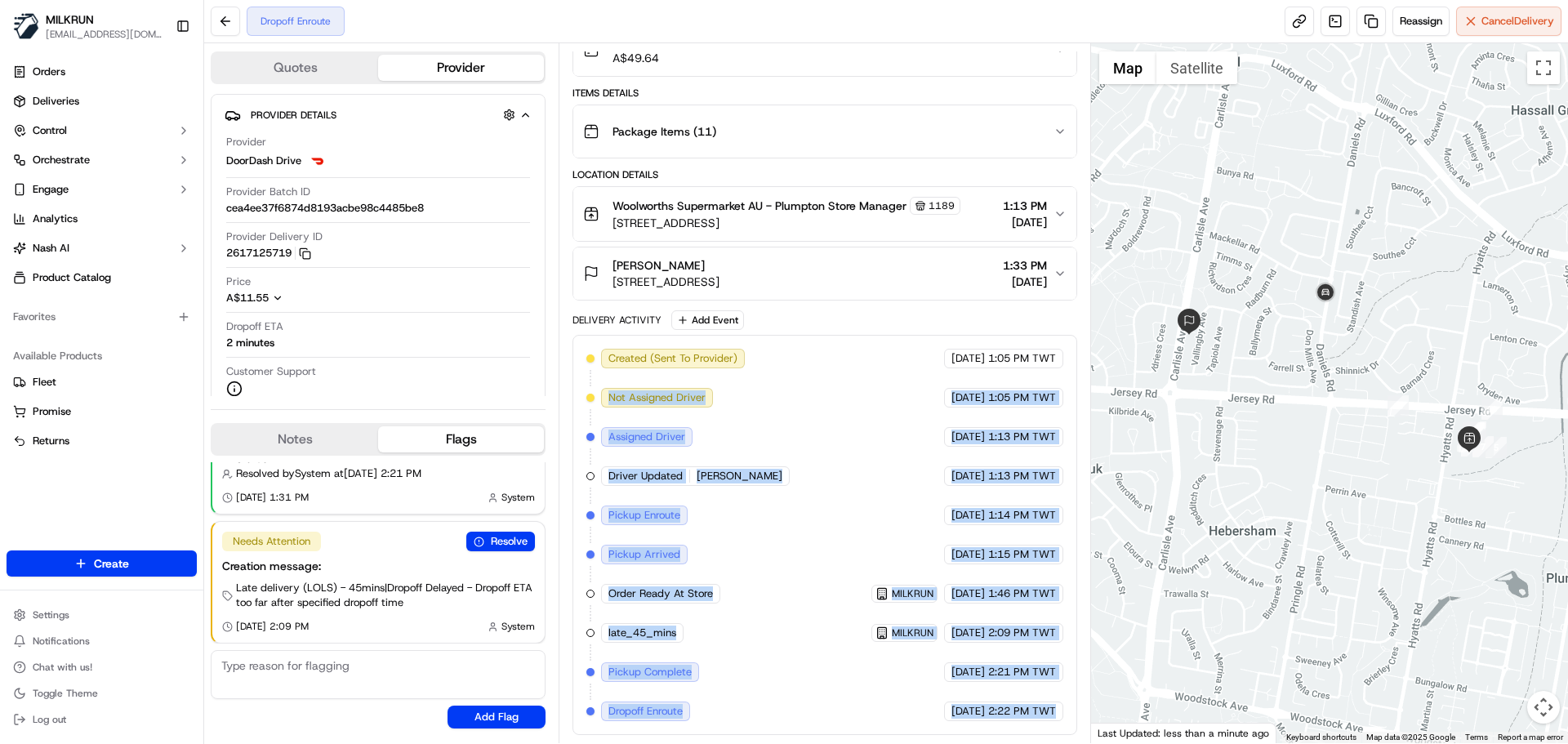
drag, startPoint x: 697, startPoint y: 384, endPoint x: 1061, endPoint y: 695, distance: 478.8
click at [1061, 695] on div "Created (Sent To Provider) DoorDash Drive 16/09/2025 1:05 PM TWT Not Assigned D…" at bounding box center [825, 534] width 477 height 372
click at [1023, 712] on span "2:22 PM TWT" at bounding box center [1022, 711] width 68 height 15
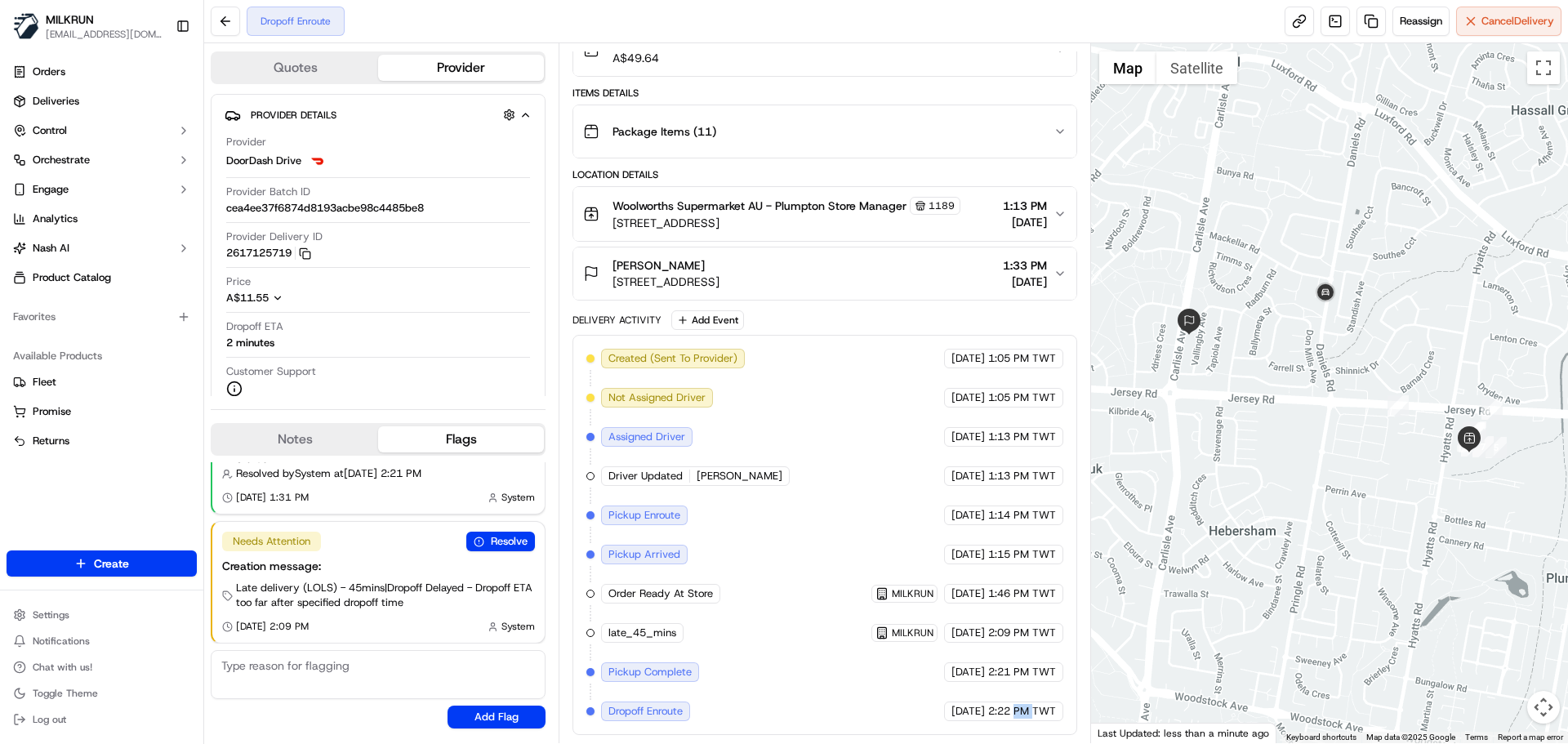
click at [1023, 712] on span "2:22 PM TWT" at bounding box center [1022, 711] width 68 height 15
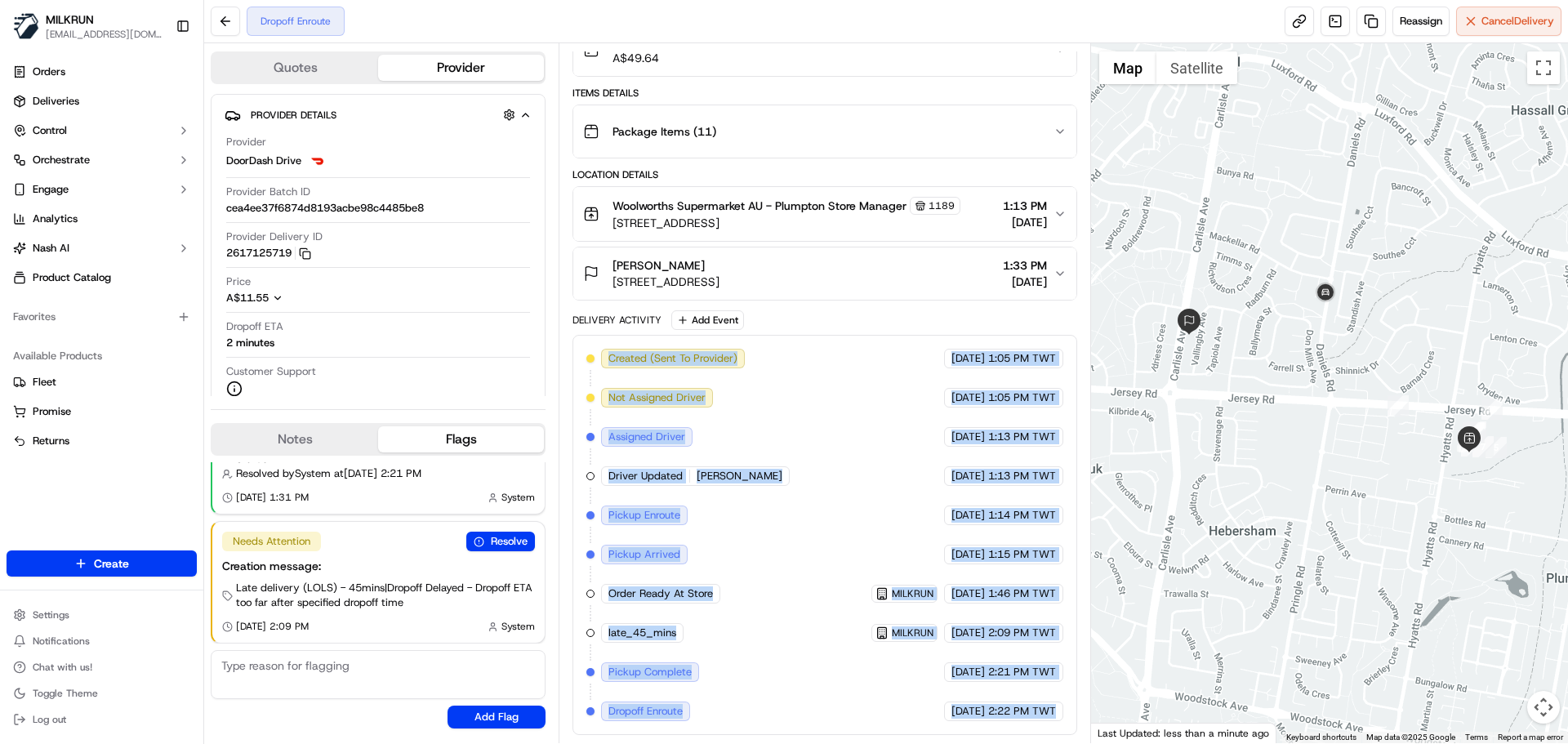
drag, startPoint x: 1023, startPoint y: 712, endPoint x: 858, endPoint y: 496, distance: 271.8
click at [627, 324] on div "Delivery Activity Add Event Created (Sent To Provider) DoorDash Drive 16/09/202…" at bounding box center [825, 522] width 504 height 424
click at [663, 373] on div "Created (Sent To Provider) DoorDash Drive 16/09/2025 1:05 PM TWT Not Assigned D…" at bounding box center [825, 534] width 477 height 372
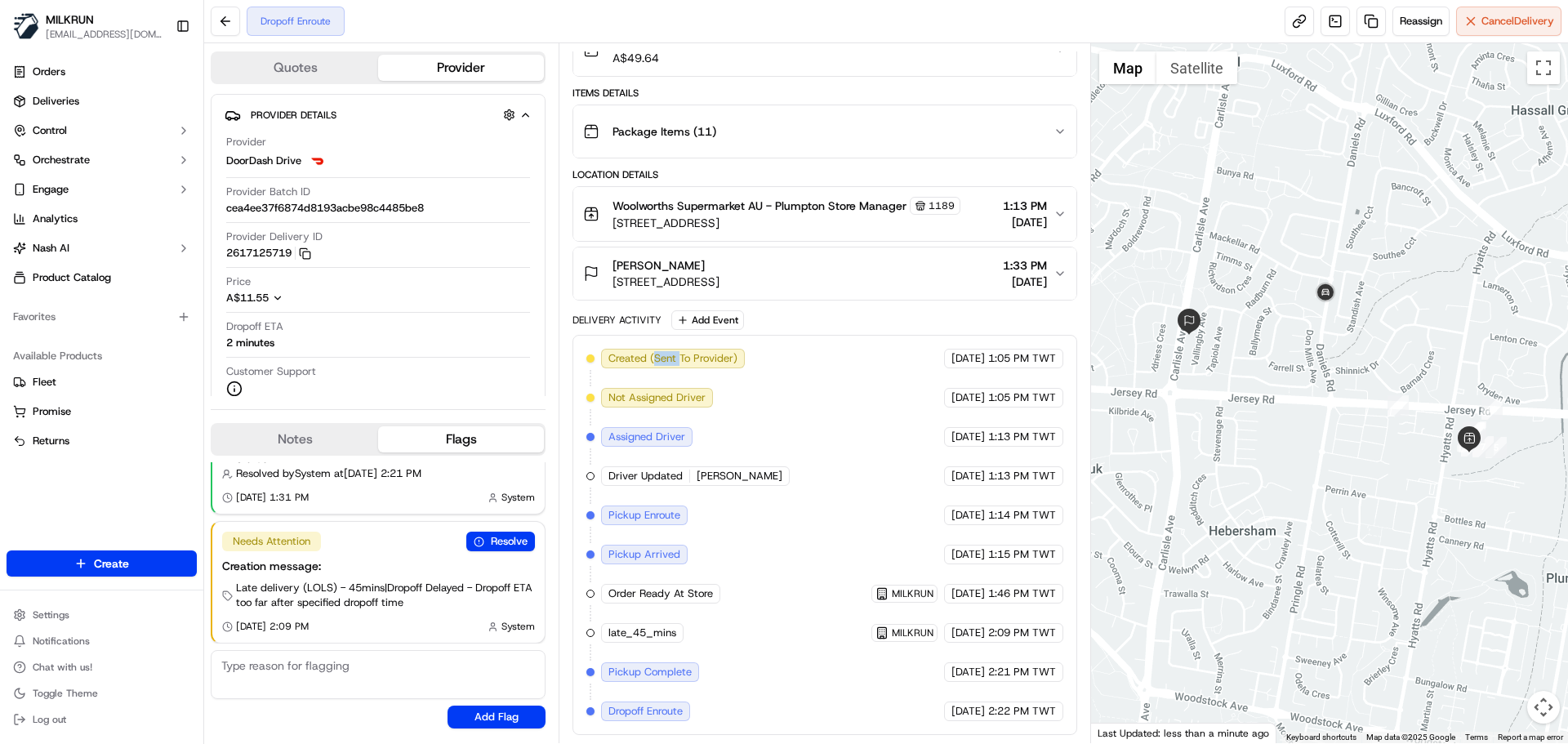
click at [663, 373] on div "Created (Sent To Provider) DoorDash Drive 16/09/2025 1:05 PM TWT Not Assigned D…" at bounding box center [825, 534] width 477 height 372
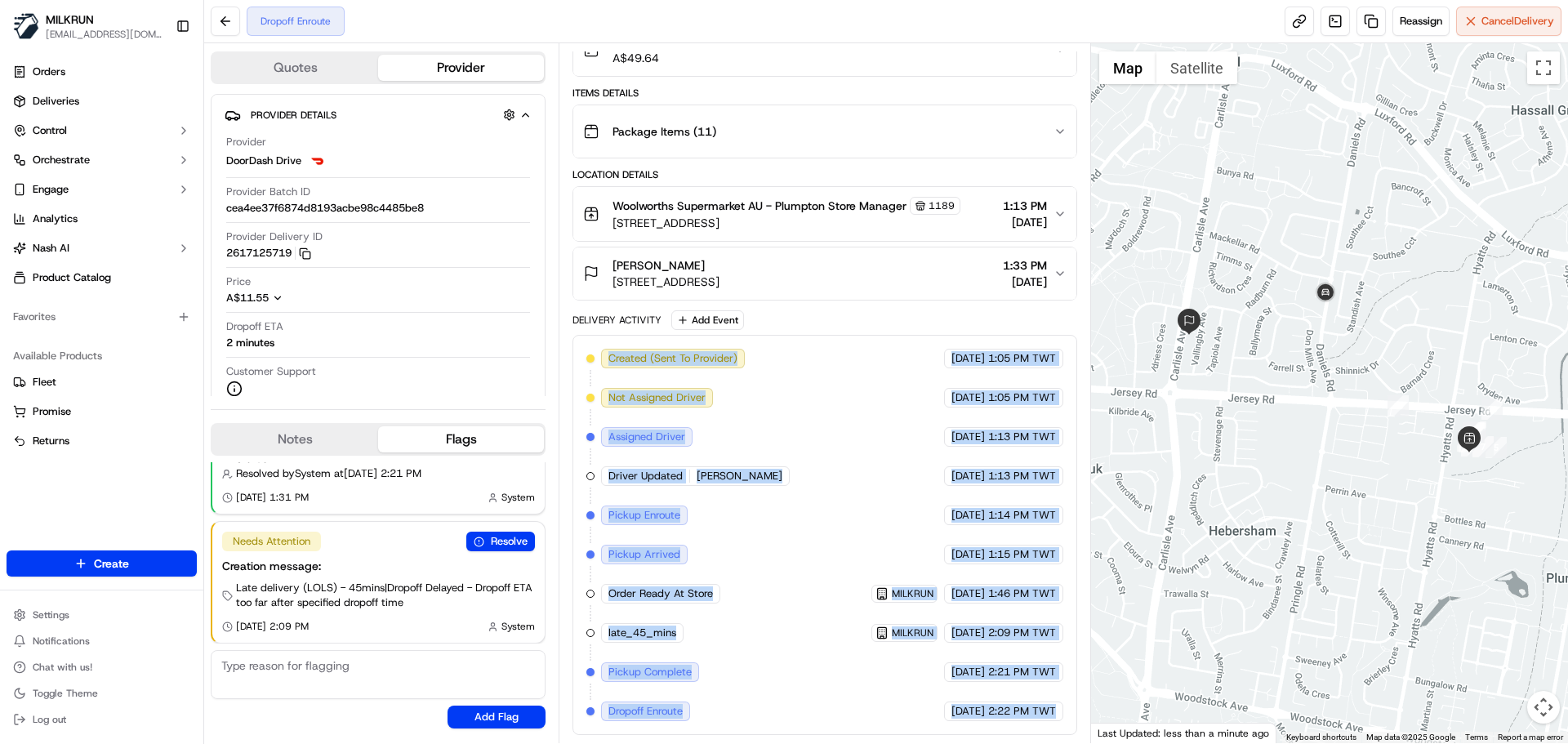
drag, startPoint x: 663, startPoint y: 373, endPoint x: 1040, endPoint y: 734, distance: 522.0
click at [1040, 734] on div "Created (Sent To Provider) DoorDash Drive 16/09/2025 1:05 PM TWT Not Assigned D…" at bounding box center [825, 534] width 504 height 400
click at [986, 721] on div "Created (Sent To Provider) DoorDash Drive 16/09/2025 1:05 PM TWT Not Assigned D…" at bounding box center [825, 534] width 504 height 400
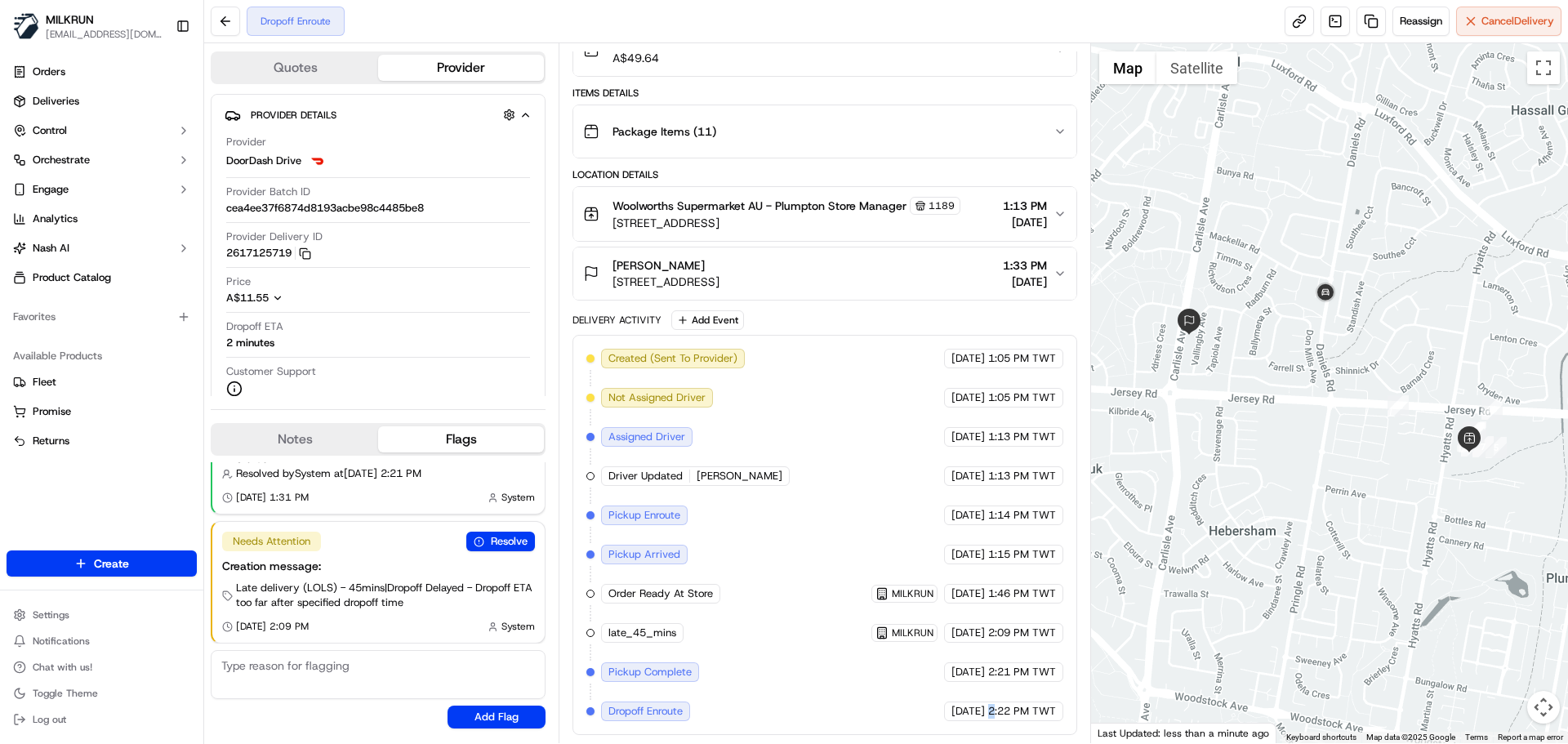
click at [986, 721] on div "Created (Sent To Provider) DoorDash Drive 16/09/2025 1:05 PM TWT Not Assigned D…" at bounding box center [825, 534] width 504 height 400
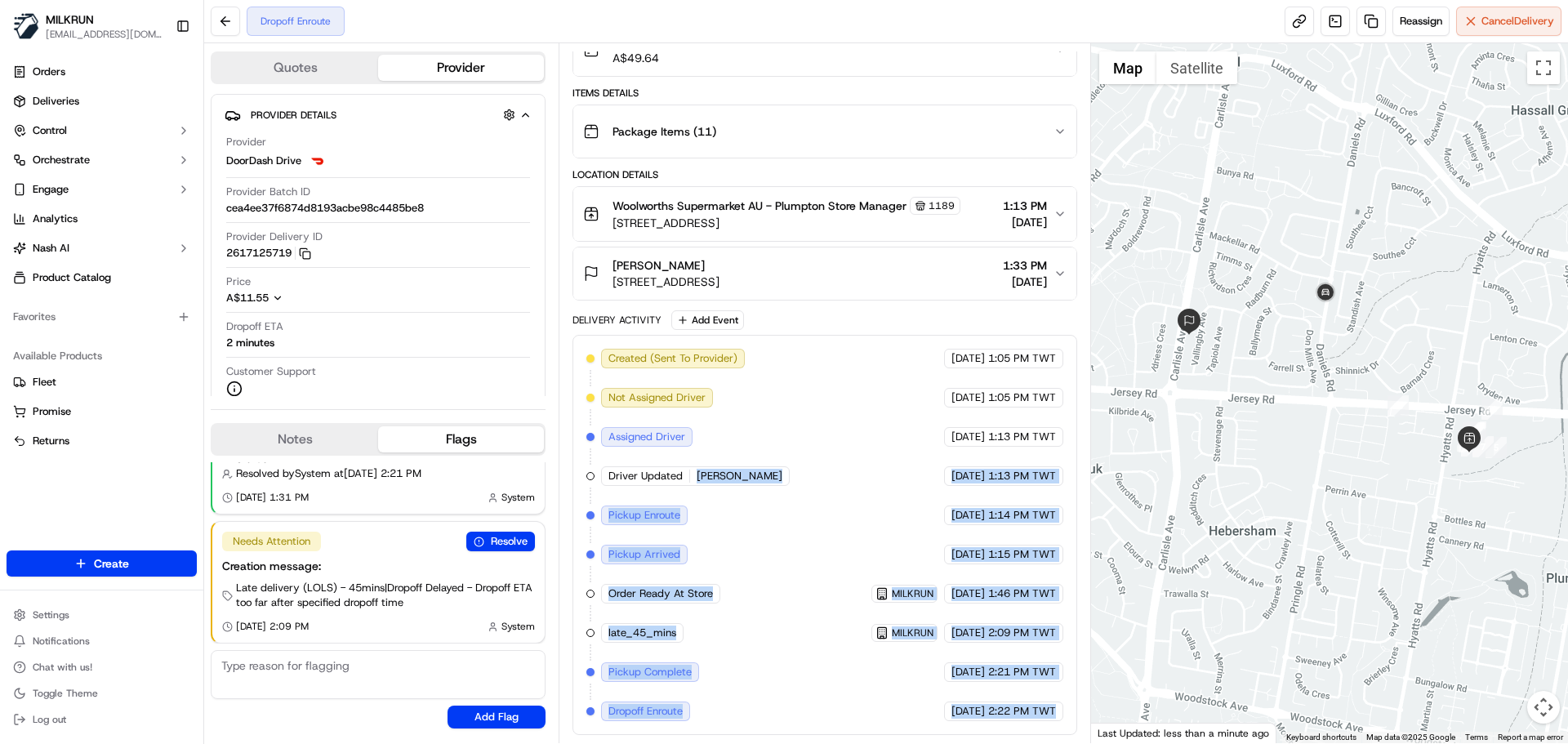
drag, startPoint x: 986, startPoint y: 721, endPoint x: 543, endPoint y: 360, distance: 571.5
click at [551, 365] on div "Quotes Provider Provider Details Hidden ( 2 ) Provider DoorDash Drive Provider …" at bounding box center [647, 393] width 887 height 700
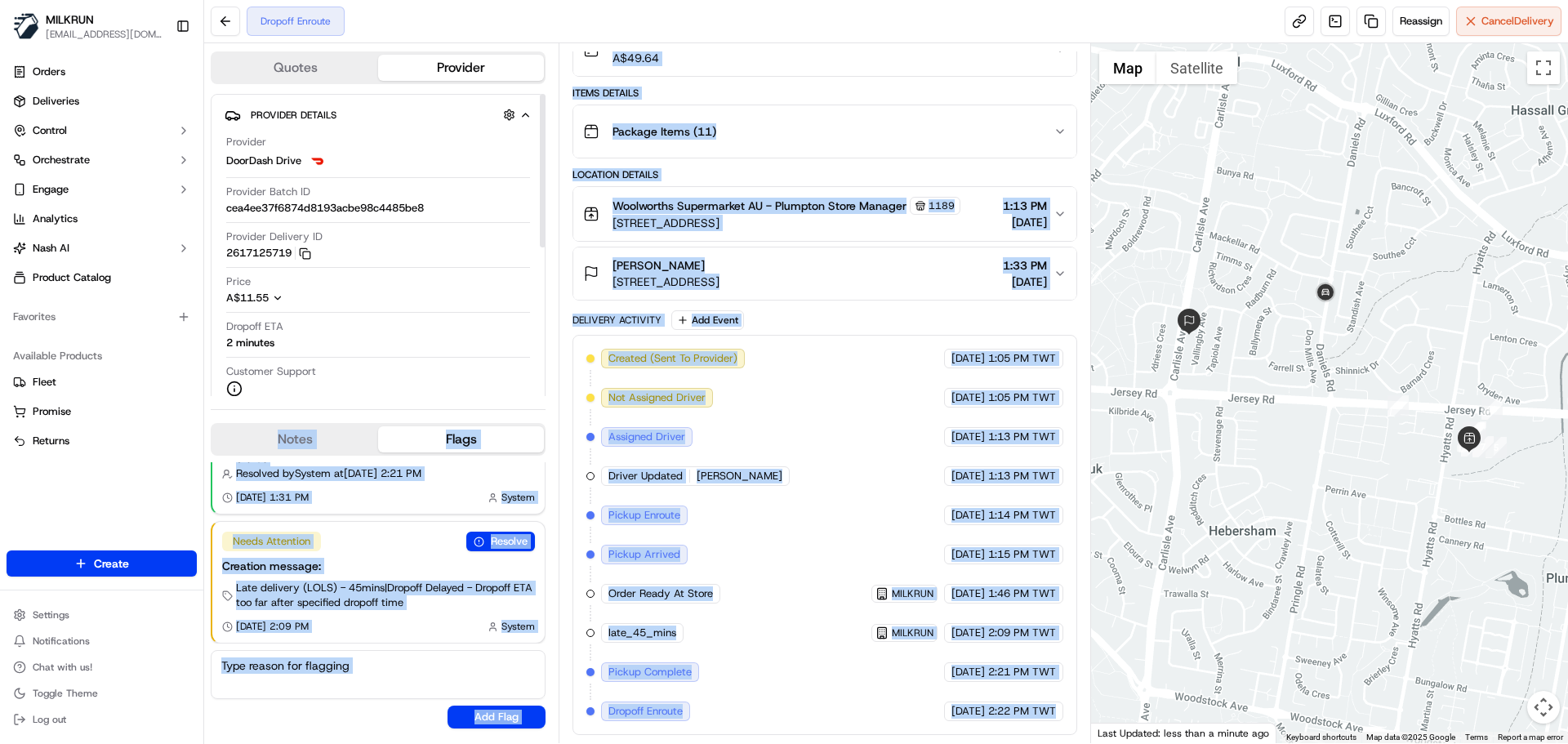
click at [725, 475] on span "Joginder D." at bounding box center [740, 476] width 86 height 15
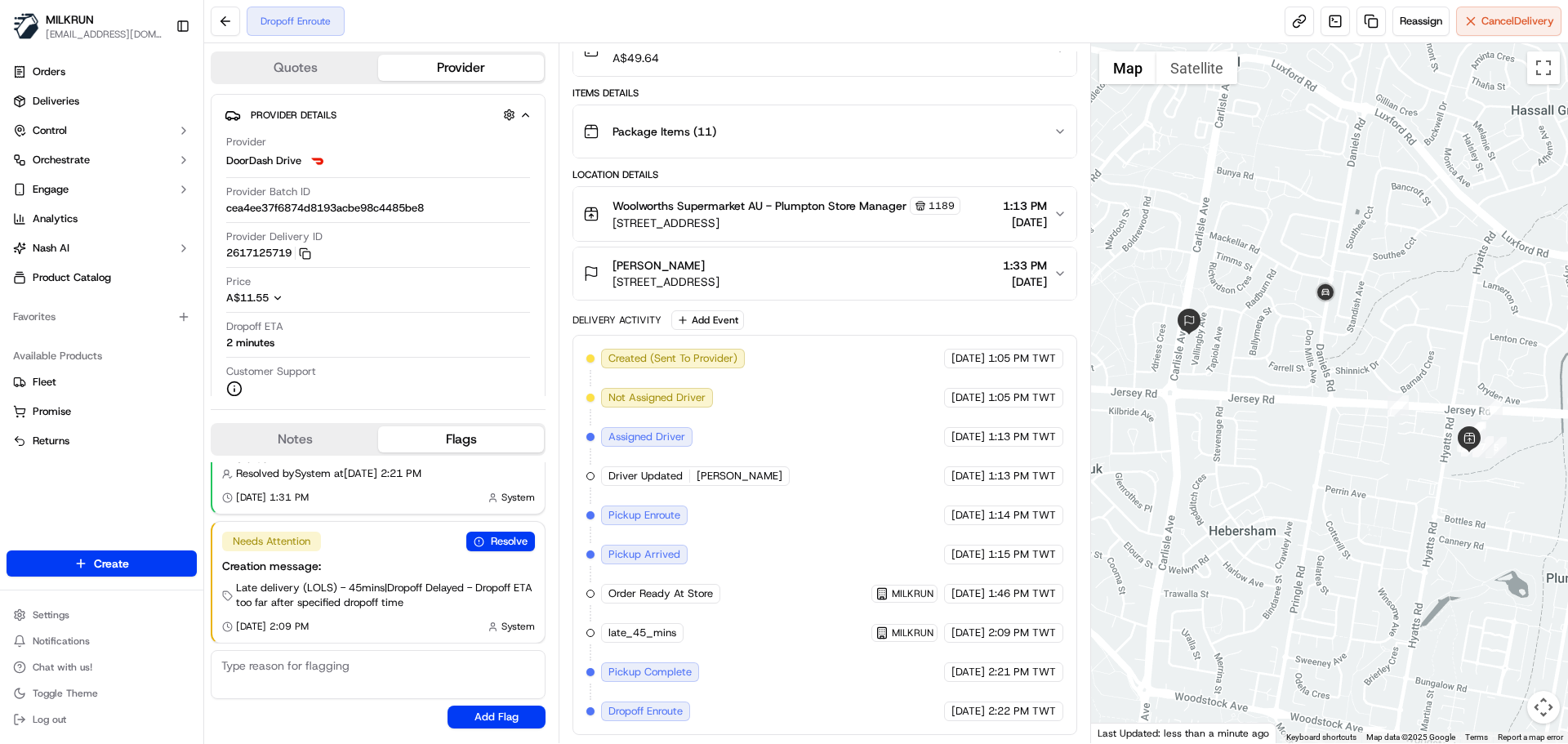
click at [637, 315] on div "Delivery Activity" at bounding box center [617, 320] width 89 height 13
drag, startPoint x: 637, startPoint y: 315, endPoint x: 721, endPoint y: 461, distance: 168.4
click at [682, 381] on div "Delivery Activity Add Event Created (Sent To Provider) DoorDash Drive 16/09/202…" at bounding box center [825, 522] width 504 height 424
click at [728, 473] on span "Joginder D." at bounding box center [740, 476] width 86 height 15
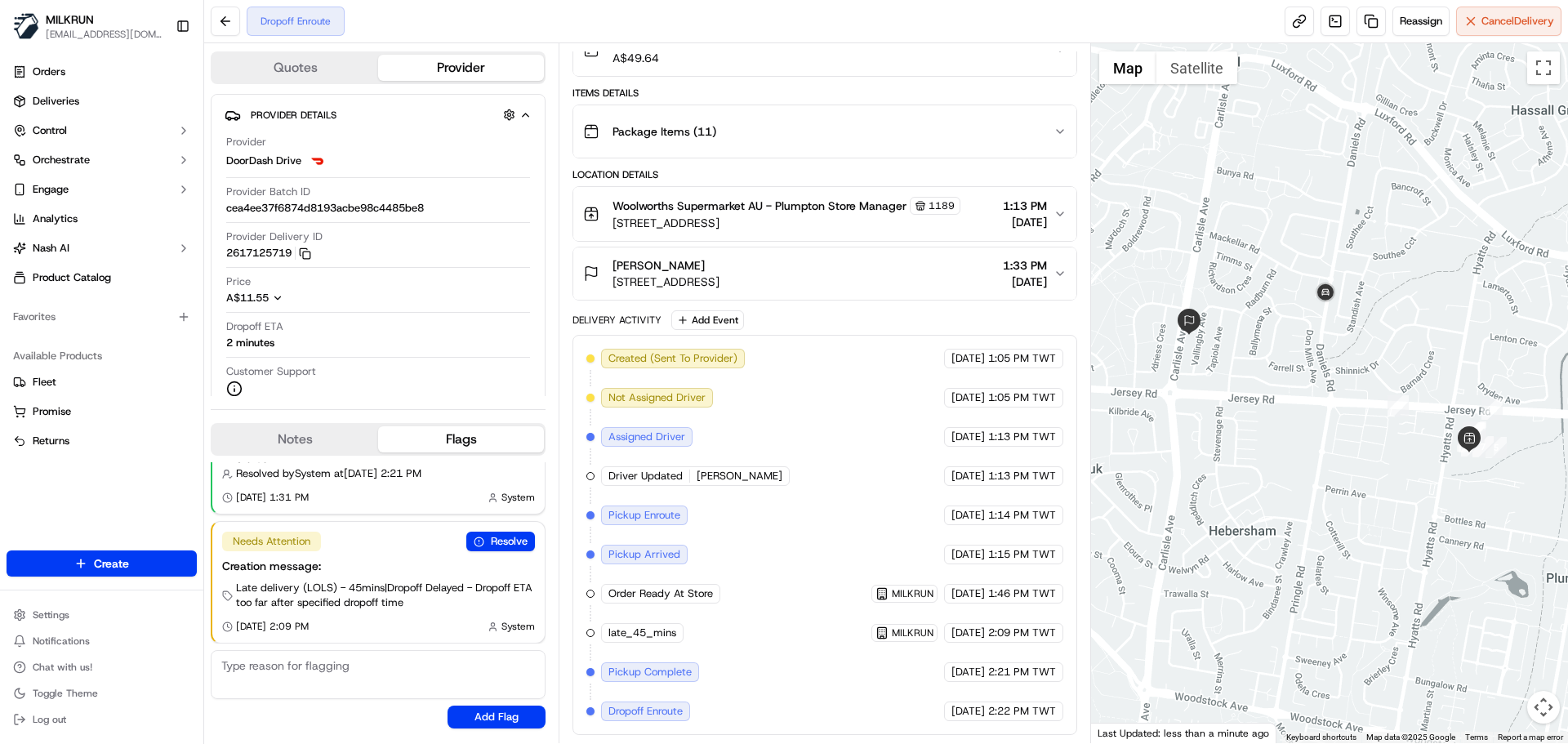
click at [1015, 726] on div "Created (Sent To Provider) DoorDash Drive 16/09/2025 1:05 PM TWT Not Assigned D…" at bounding box center [825, 534] width 504 height 400
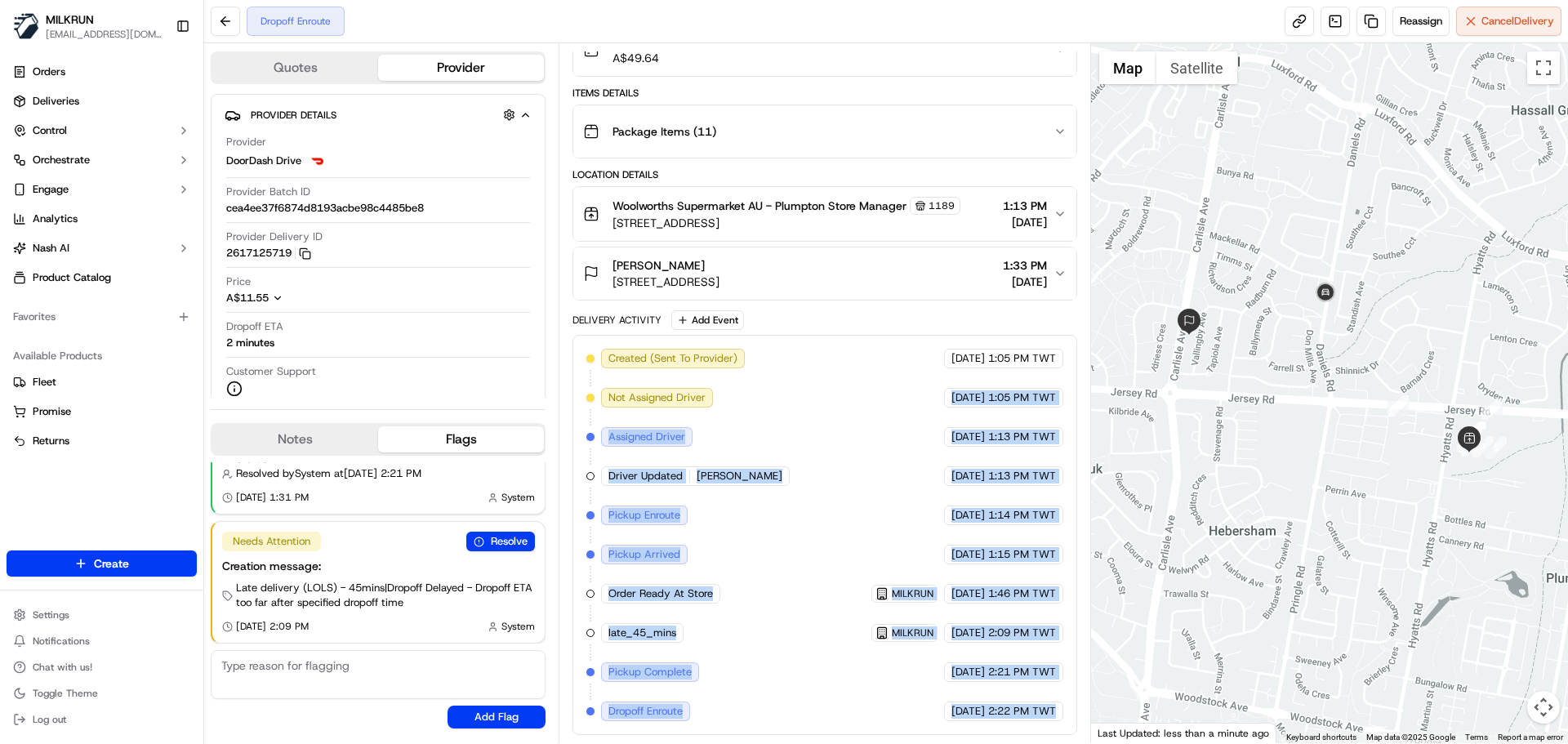
drag, startPoint x: 1015, startPoint y: 726, endPoint x: 951, endPoint y: 338, distance: 393.2
click at [951, 352] on div "Created (Sent To Provider) DoorDash Drive 16/09/2025 1:05 PM TWT Not Assigned D…" at bounding box center [825, 534] width 504 height 400
click at [1006, 589] on span "1:46 PM TWT" at bounding box center [1022, 594] width 68 height 15
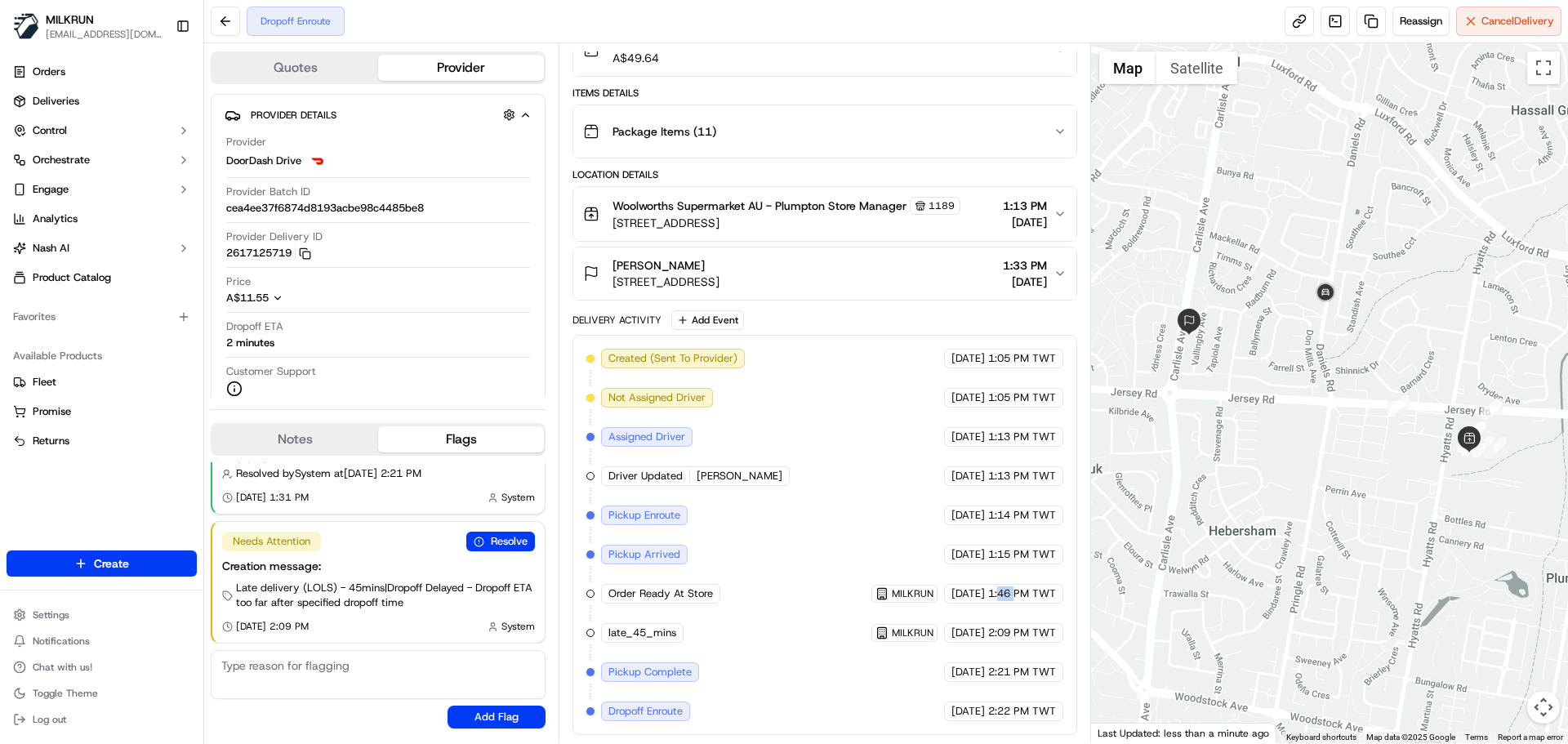
click at [1006, 589] on span "1:46 PM TWT" at bounding box center [1022, 594] width 68 height 15
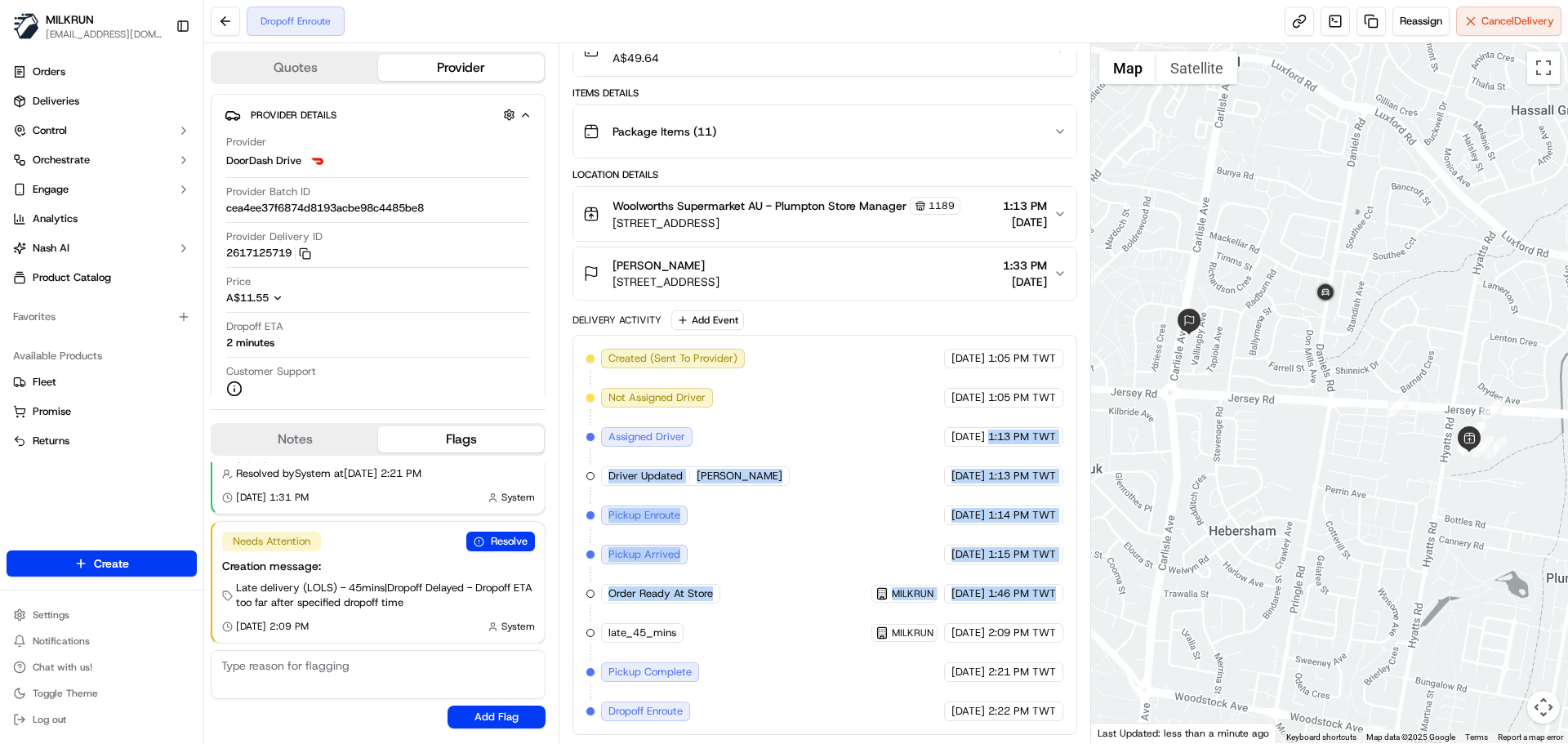
drag, startPoint x: 1006, startPoint y: 589, endPoint x: 1014, endPoint y: 345, distance: 244.1
click at [1014, 352] on div "Created (Sent To Provider) DoorDash Drive 16/09/2025 1:05 PM TWT Not Assigned D…" at bounding box center [825, 534] width 477 height 372
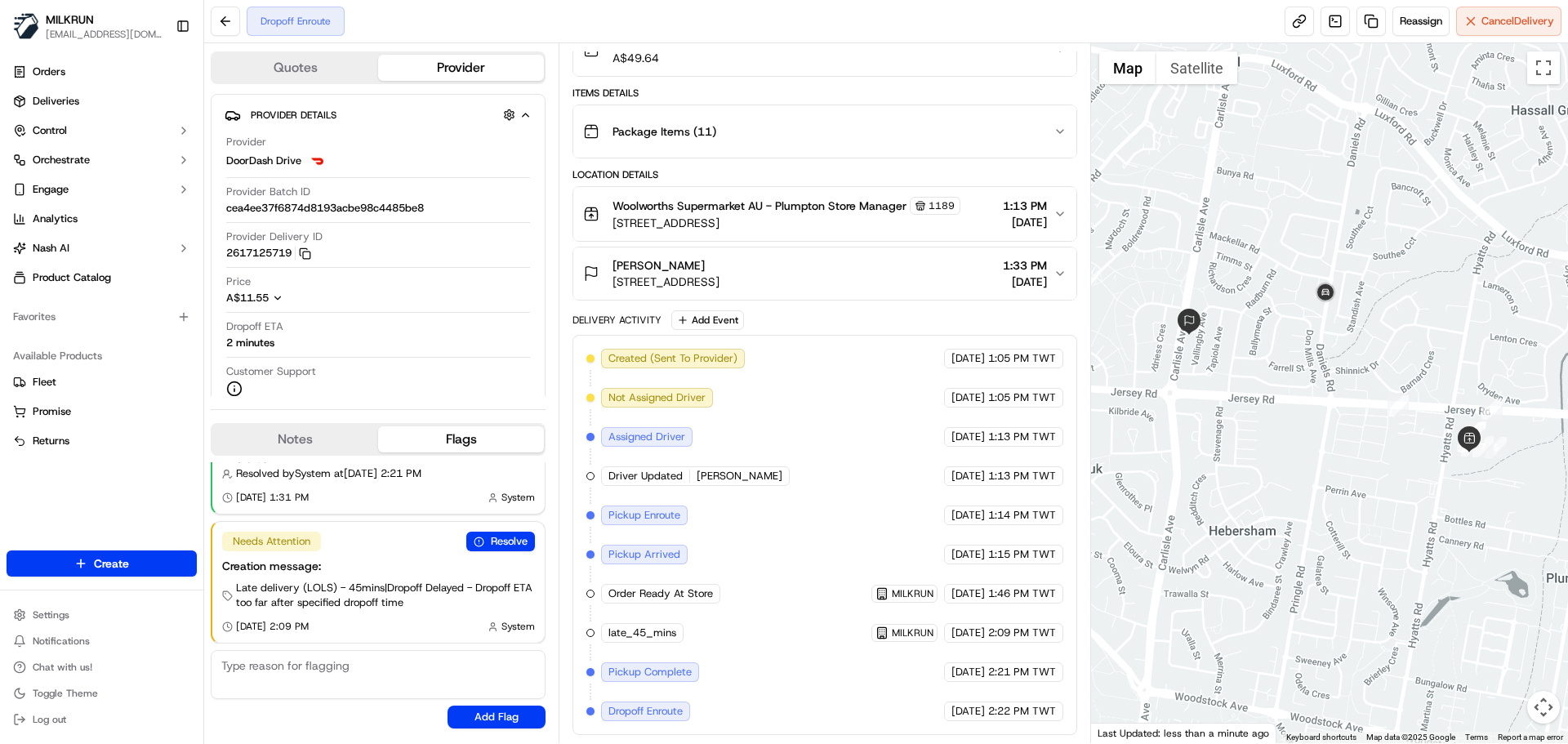
click at [1020, 634] on span "2:09 PM TWT" at bounding box center [1022, 633] width 68 height 15
drag, startPoint x: 1020, startPoint y: 634, endPoint x: 1034, endPoint y: 685, distance: 52.9
click at [1032, 681] on div "Created (Sent To Provider) DoorDash Drive 16/09/2025 1:05 PM TWT Not Assigned D…" at bounding box center [825, 534] width 477 height 372
click at [1034, 685] on div "Created (Sent To Provider) DoorDash Drive 16/09/2025 1:05 PM TWT Not Assigned D…" at bounding box center [825, 534] width 477 height 372
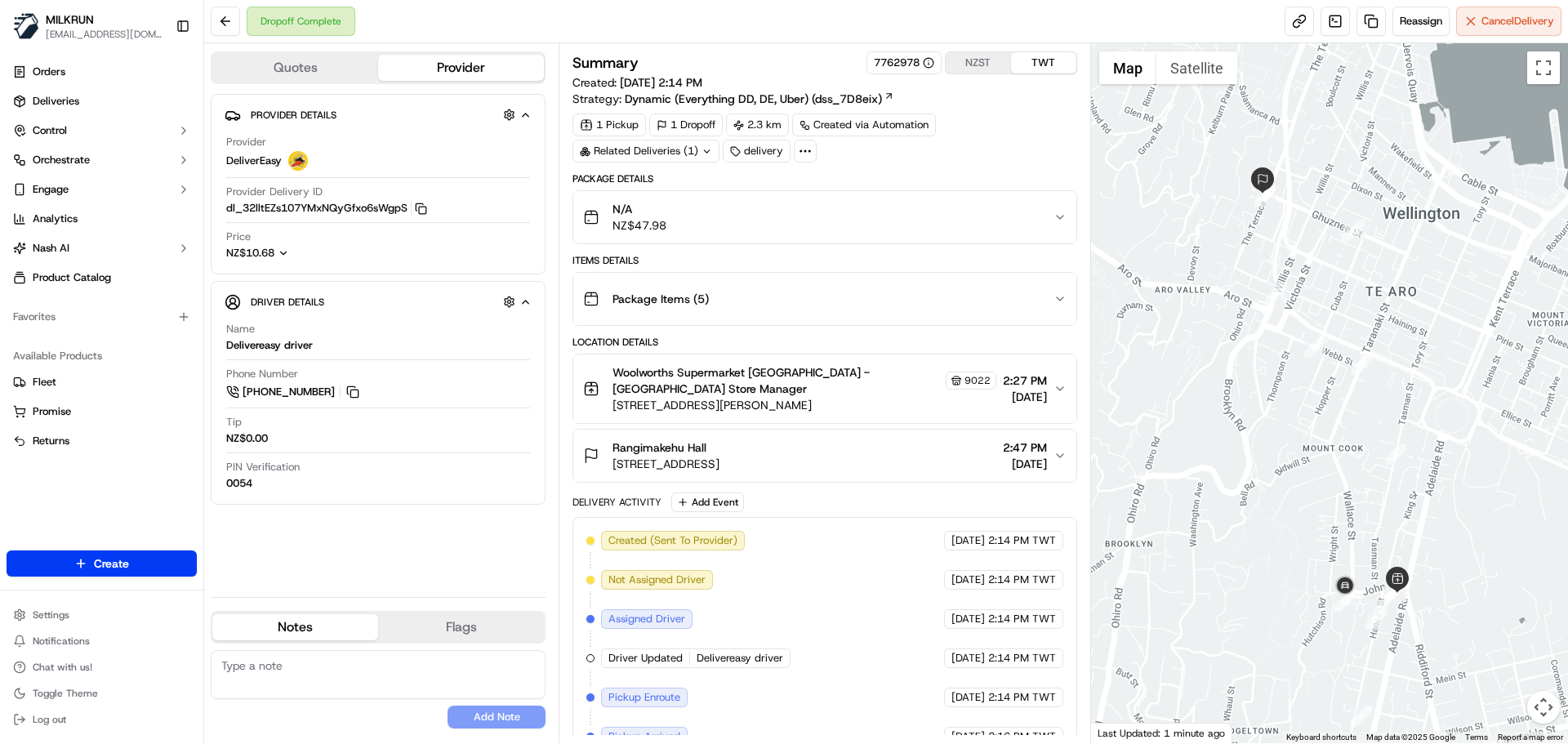
click at [850, 643] on div "Created (Sent To Provider) DeliverEasy [DATE] 2:14 PM TWT Not Assigned Driver D…" at bounding box center [825, 736] width 477 height 411
drag, startPoint x: 850, startPoint y: 643, endPoint x: 989, endPoint y: 717, distance: 157.5
click at [985, 717] on div "Created (Sent To Provider) DeliverEasy [DATE] 2:14 PM TWT Not Assigned Driver D…" at bounding box center [825, 736] width 477 height 411
click at [989, 729] on span "2:16 PM TWT" at bounding box center [1022, 737] width 68 height 15
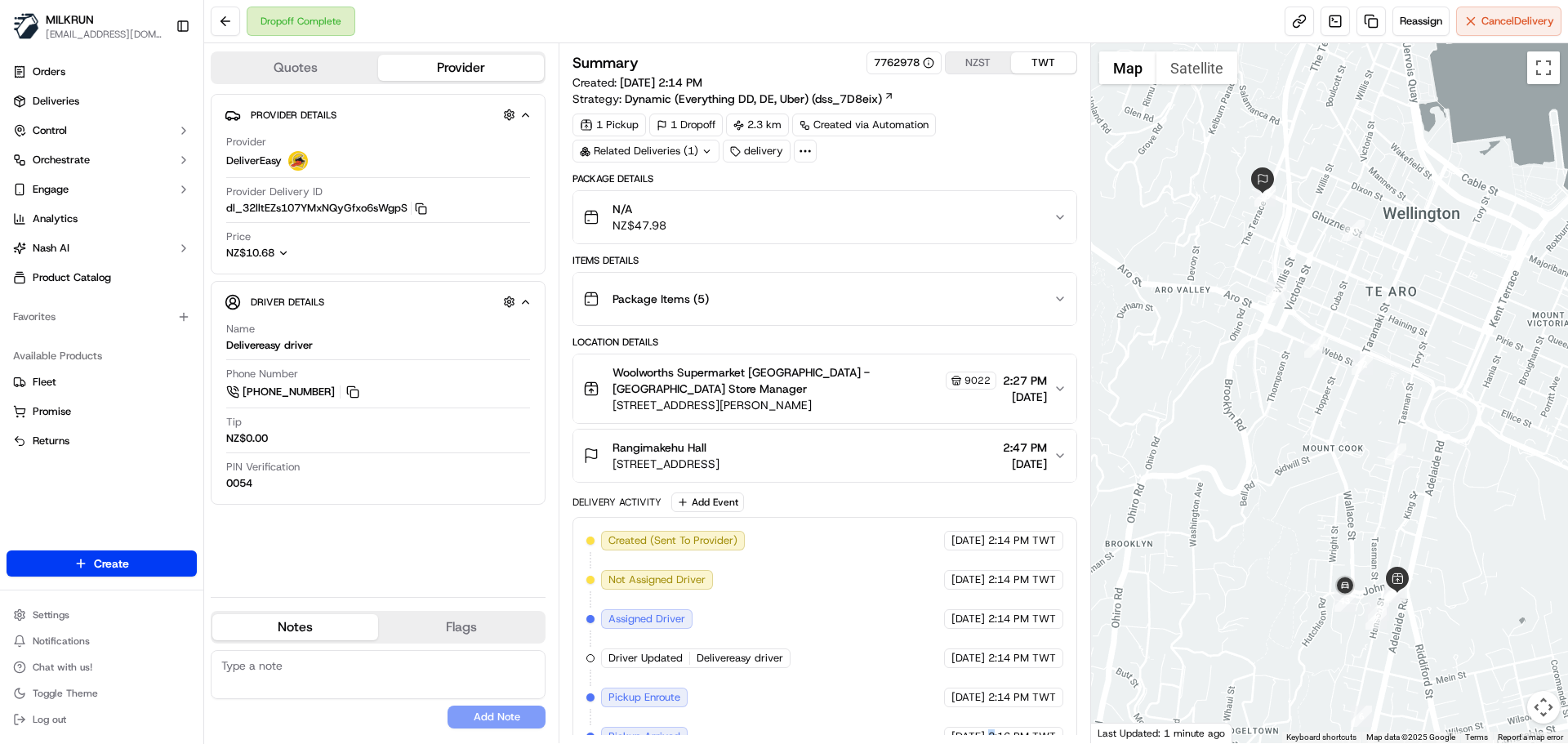
click at [989, 729] on span "2:16 PM TWT" at bounding box center [1022, 737] width 68 height 15
drag, startPoint x: 989, startPoint y: 717, endPoint x: 980, endPoint y: 621, distance: 96.4
click at [980, 625] on div "Created (Sent To Provider) DeliverEasy [DATE] 2:14 PM TWT Not Assigned Driver D…" at bounding box center [825, 736] width 477 height 411
click at [990, 690] on span "2:14 PM TWT" at bounding box center [1022, 697] width 68 height 15
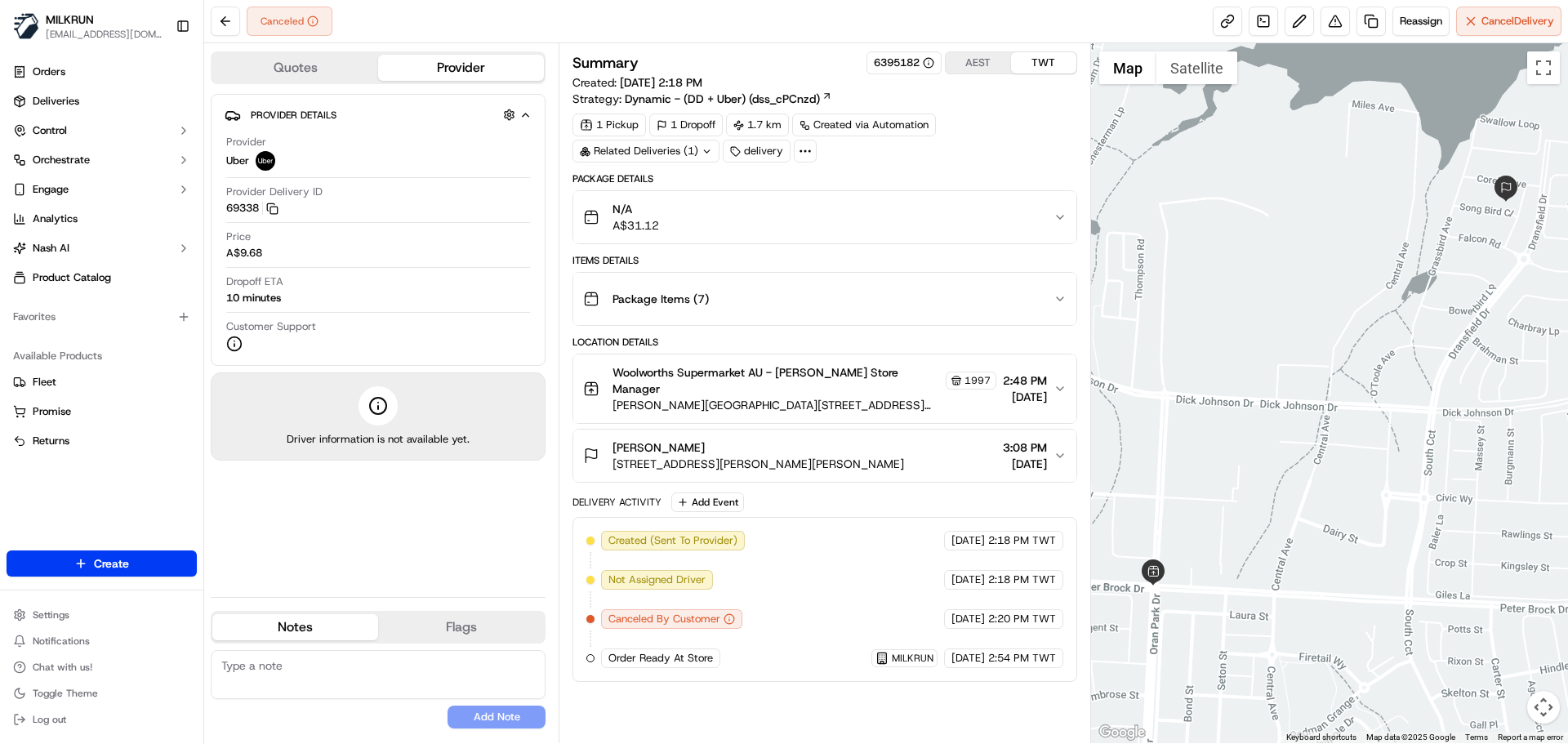
click at [951, 651] on span "[DATE]" at bounding box center [968, 658] width 34 height 15
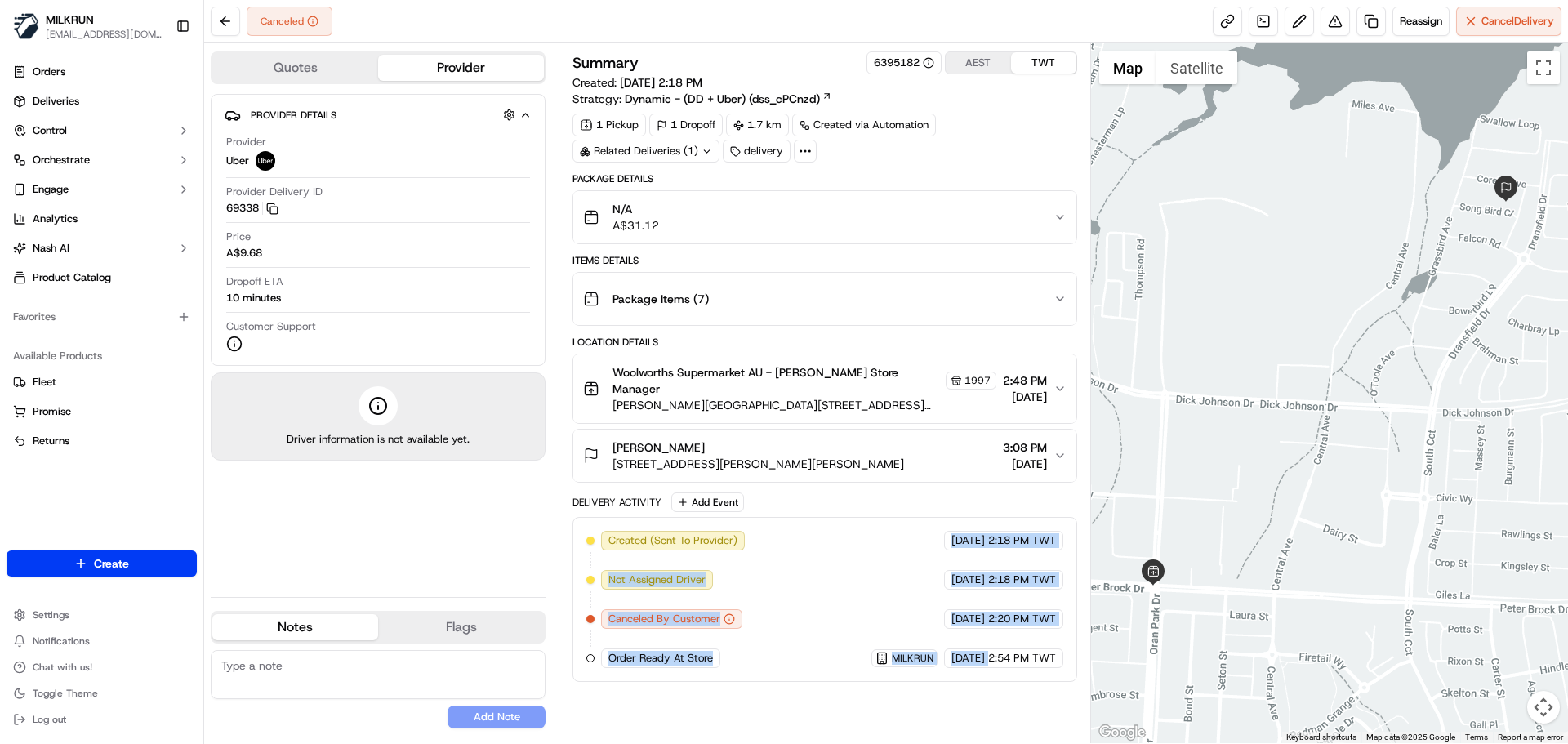
drag, startPoint x: 946, startPoint y: 648, endPoint x: 957, endPoint y: 503, distance: 145.4
click at [957, 517] on div "Created (Sent To Provider) Uber [DATE] 2:18 PM TWT Not Assigned Driver Uber [DA…" at bounding box center [825, 599] width 504 height 165
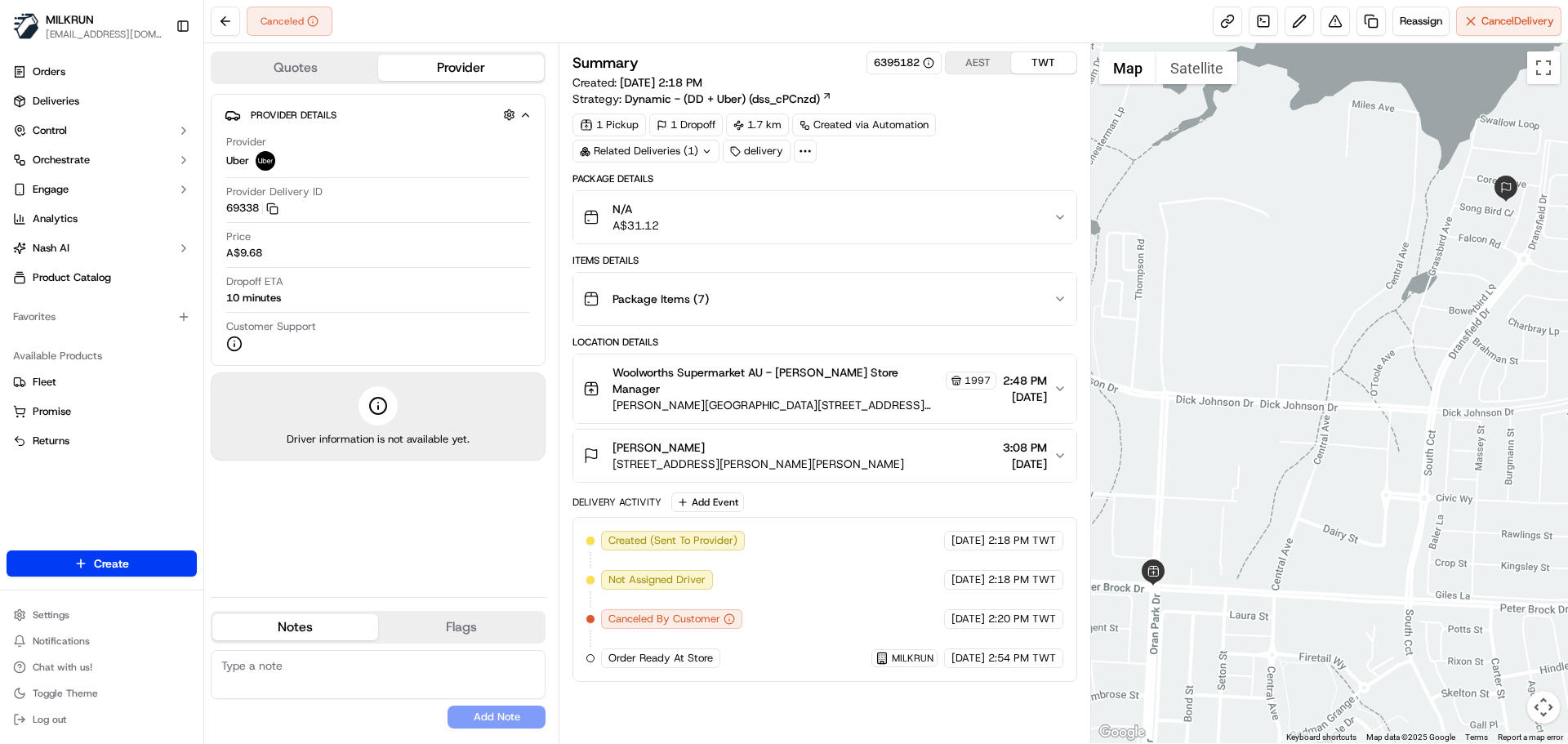
click at [1011, 661] on div "Created (Sent To Provider) Uber [DATE] 2:18 PM TWT Not Assigned Driver Uber [DA…" at bounding box center [825, 599] width 504 height 165
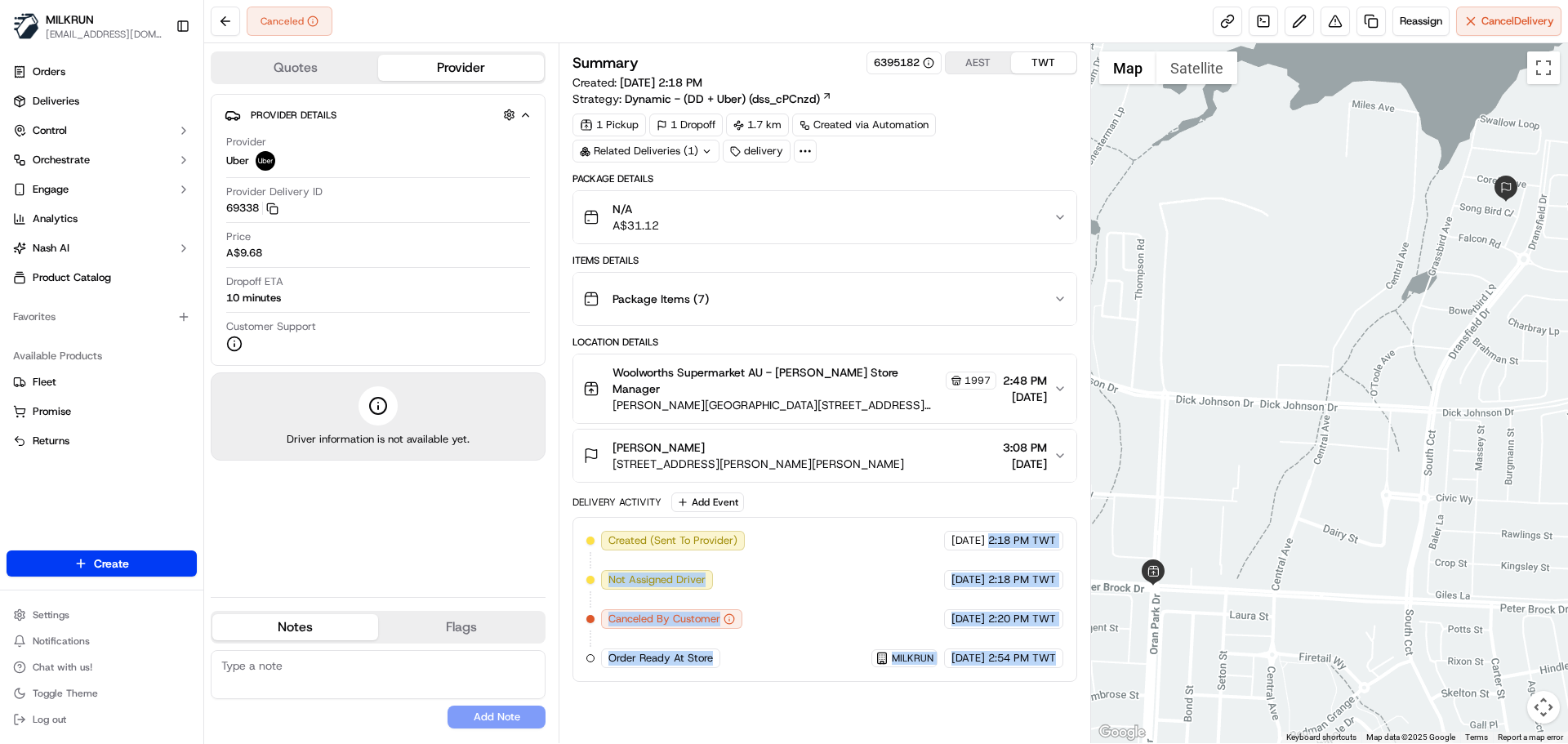
drag, startPoint x: 1011, startPoint y: 661, endPoint x: 1007, endPoint y: 530, distance: 131.1
click at [1008, 520] on div "Created (Sent To Provider) Uber [DATE] 2:18 PM TWT Not Assigned Driver Uber [DA…" at bounding box center [825, 599] width 504 height 165
click at [1007, 713] on div "Summary 6395182 AEST TWT Created: [DATE] 2:18 PM Strategy: Dynamic - (DD + Uber…" at bounding box center [825, 393] width 504 height 683
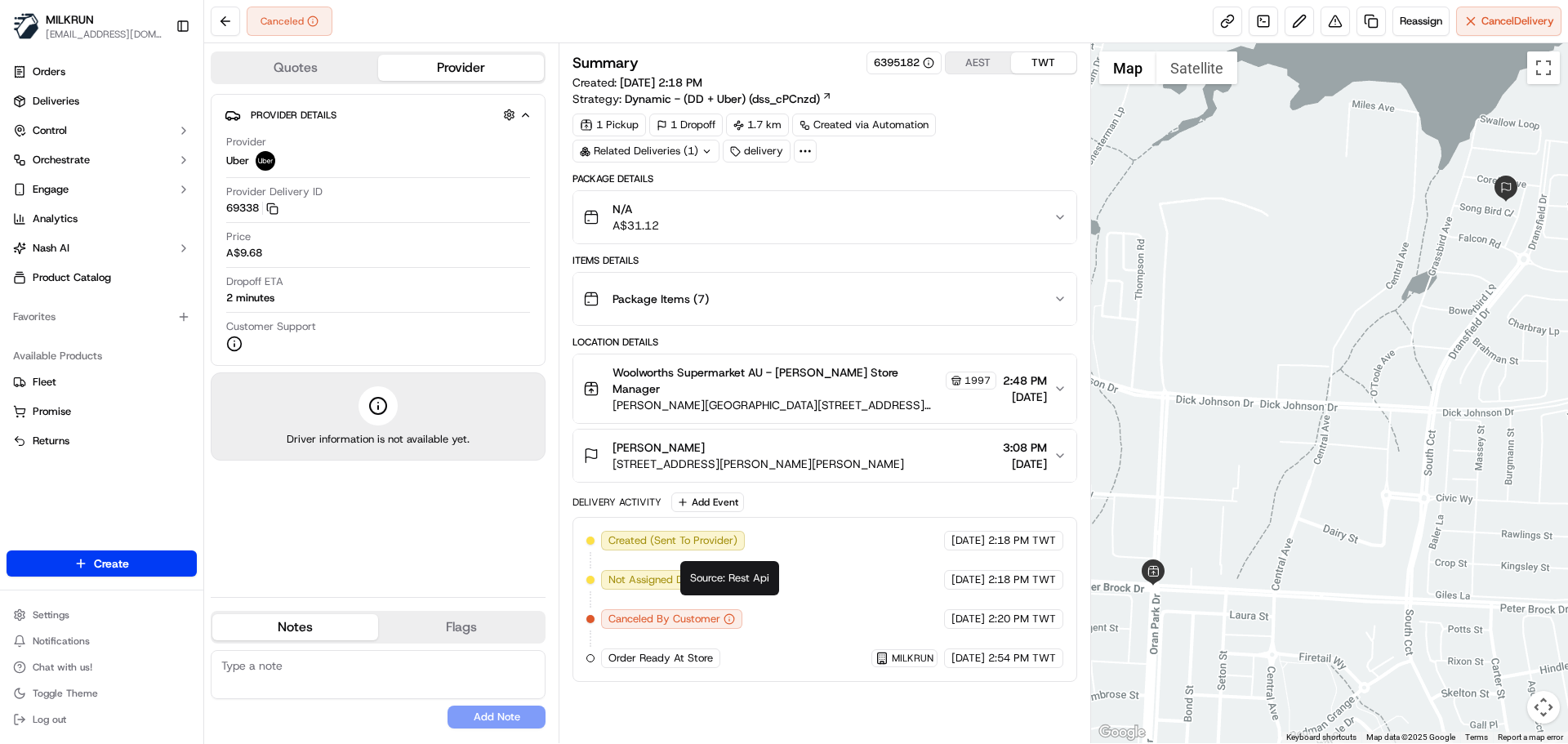
click at [859, 589] on div "Created (Sent To Provider) Uber 16/09/2025 2:18 PM TWT Not Assigned Driver Uber…" at bounding box center [825, 599] width 477 height 137
drag, startPoint x: 859, startPoint y: 589, endPoint x: 1044, endPoint y: 654, distance: 196.1
click at [1034, 653] on div "Created (Sent To Provider) Uber 16/09/2025 2:18 PM TWT Not Assigned Driver Uber…" at bounding box center [825, 599] width 477 height 137
click at [1044, 654] on div "Created (Sent To Provider) Uber 16/09/2025 2:18 PM TWT Not Assigned Driver Uber…" at bounding box center [825, 599] width 504 height 165
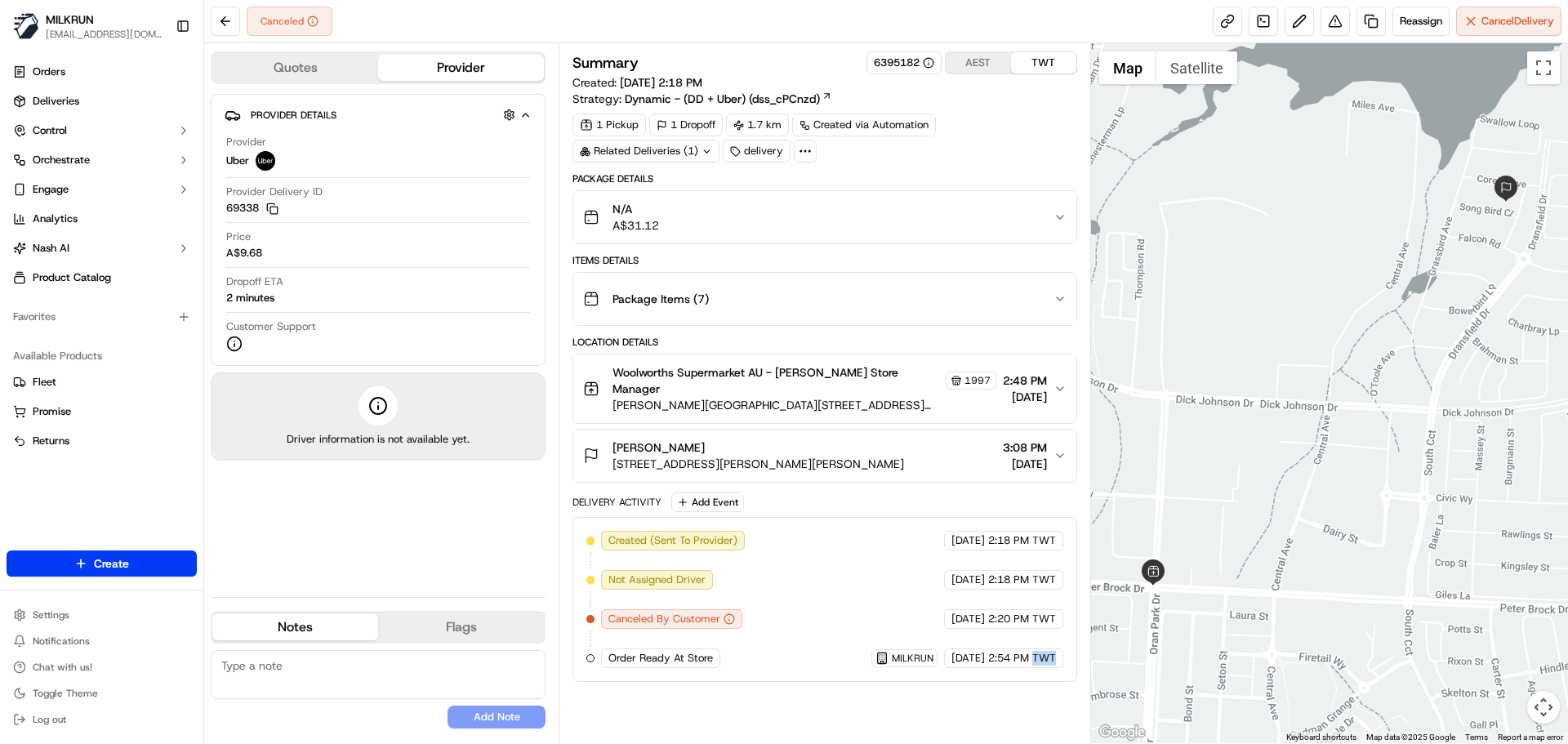
click at [1044, 654] on div "Created (Sent To Provider) Uber 16/09/2025 2:18 PM TWT Not Assigned Driver Uber…" at bounding box center [825, 599] width 504 height 165
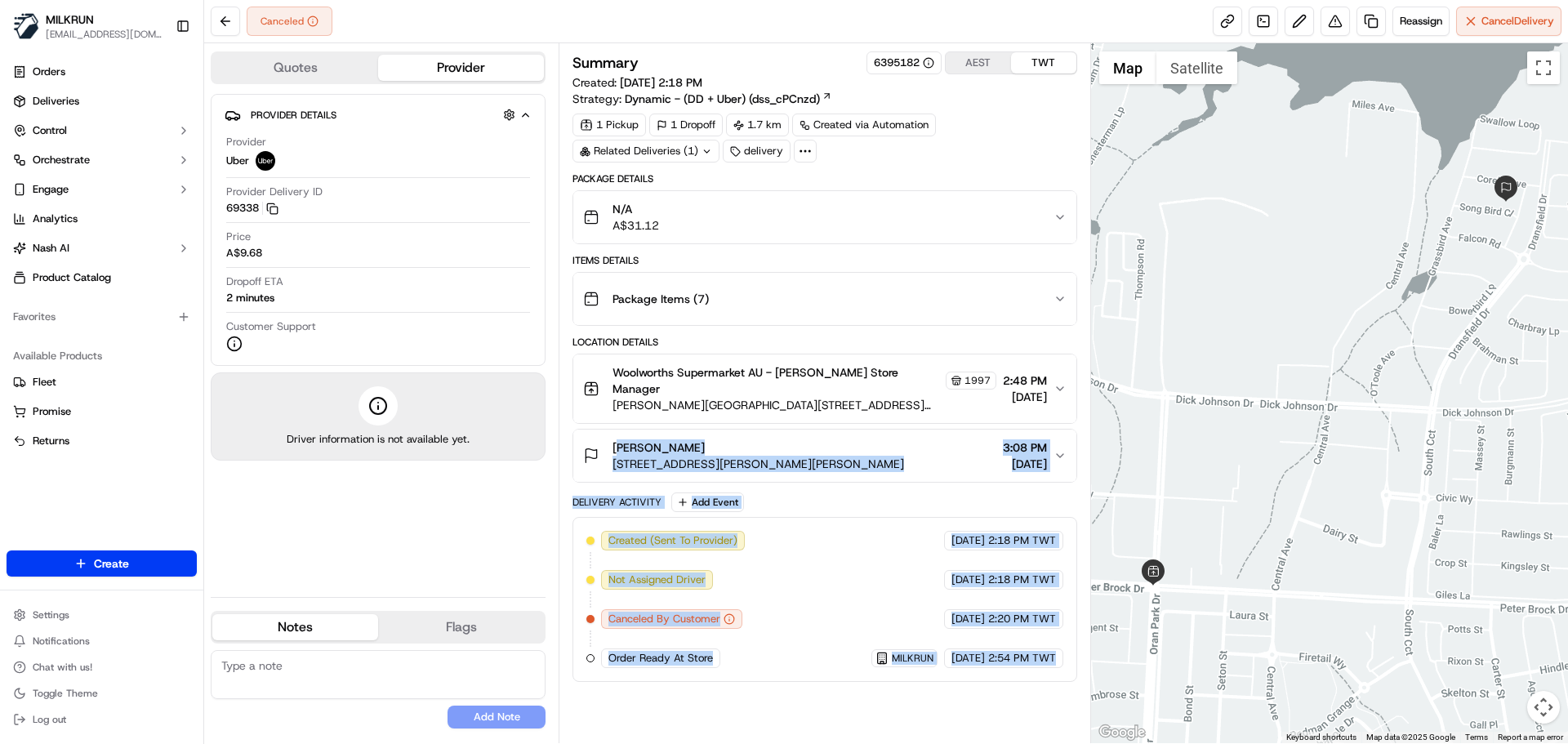
drag, startPoint x: 1044, startPoint y: 654, endPoint x: 796, endPoint y: 418, distance: 342.3
click at [799, 416] on div "Package Details N/A A$31.12 Items Details Package Items ( 7 ) Location Details …" at bounding box center [825, 427] width 504 height 509
click at [796, 553] on div "Created (Sent To Provider) Uber 16/09/2025 2:18 PM TWT Not Assigned Driver Uber…" at bounding box center [825, 599] width 477 height 137
